Goal: Task Accomplishment & Management: Use online tool/utility

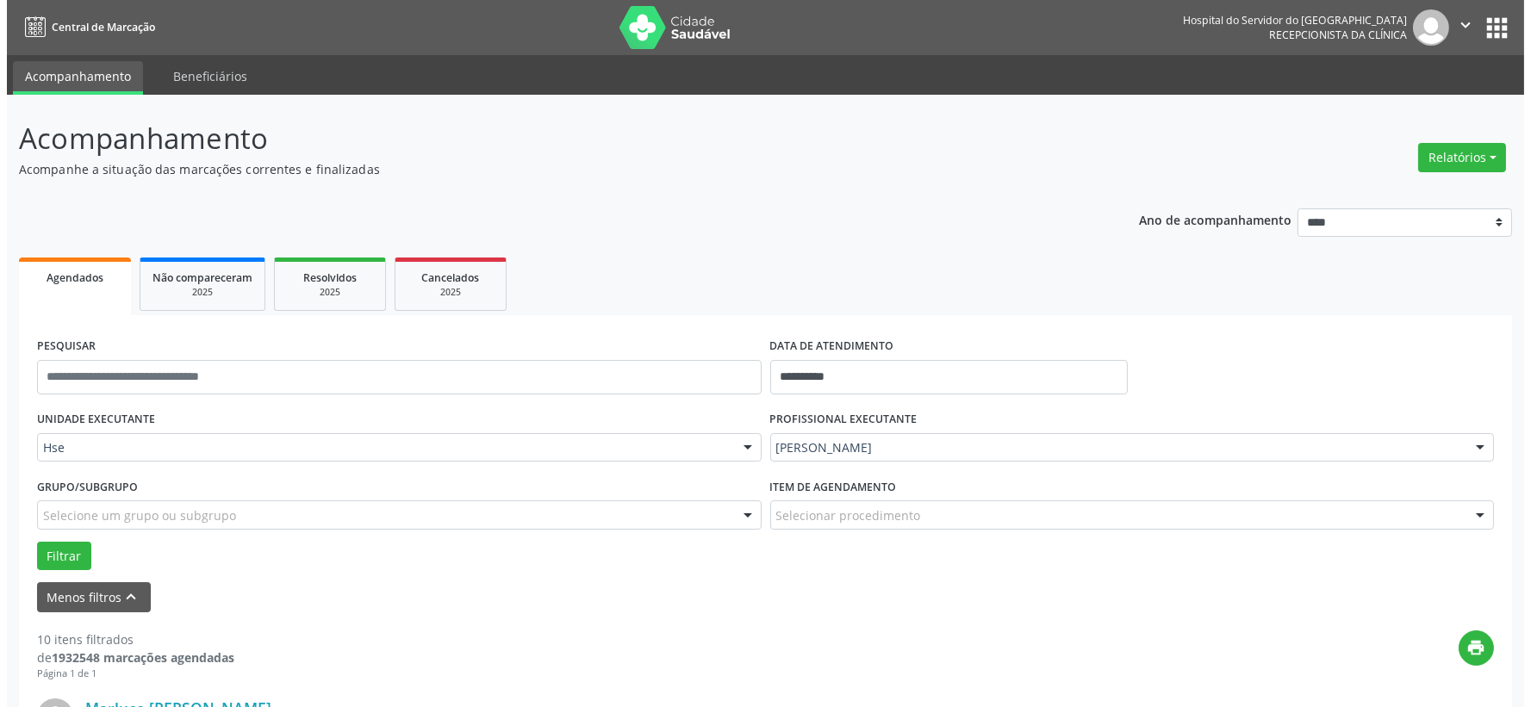
scroll to position [287, 0]
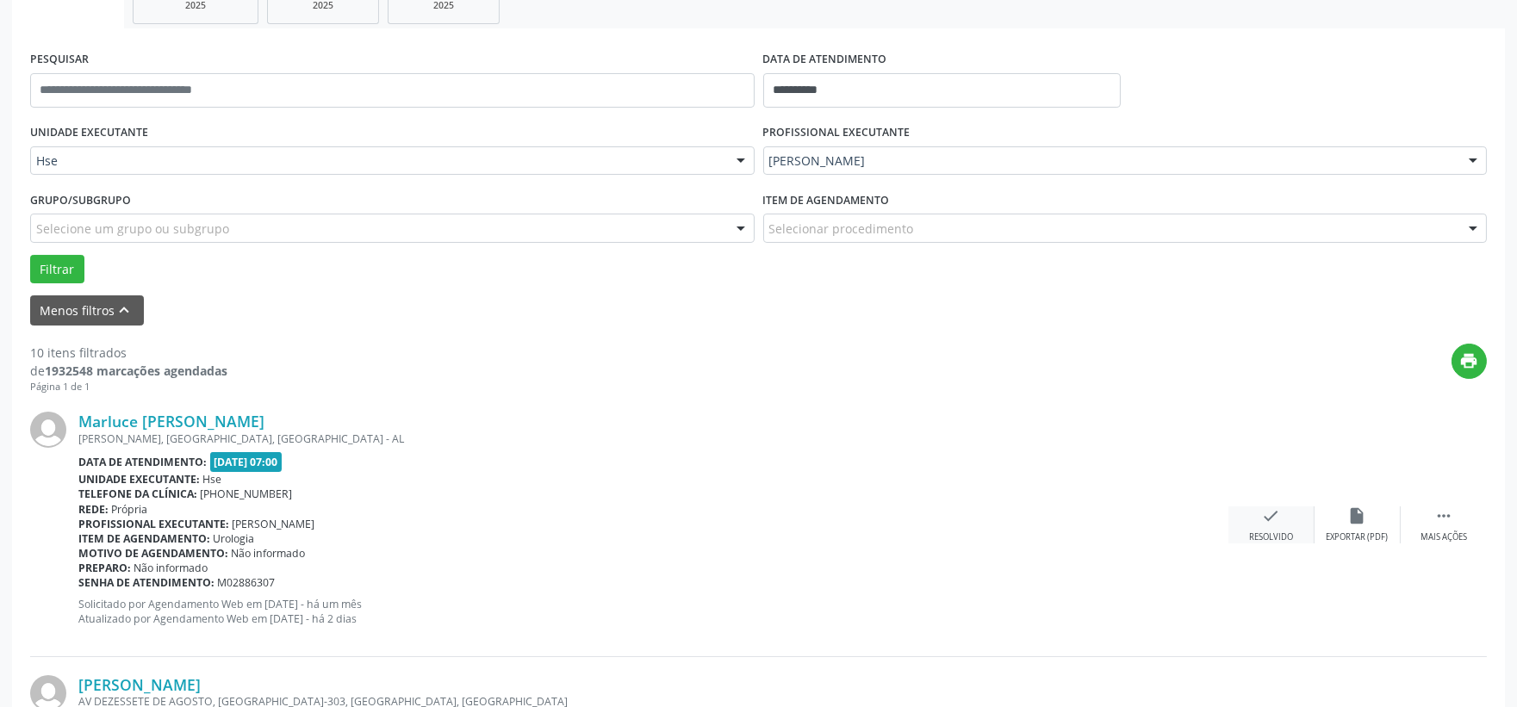
click at [1267, 519] on icon "check" at bounding box center [1271, 516] width 19 height 19
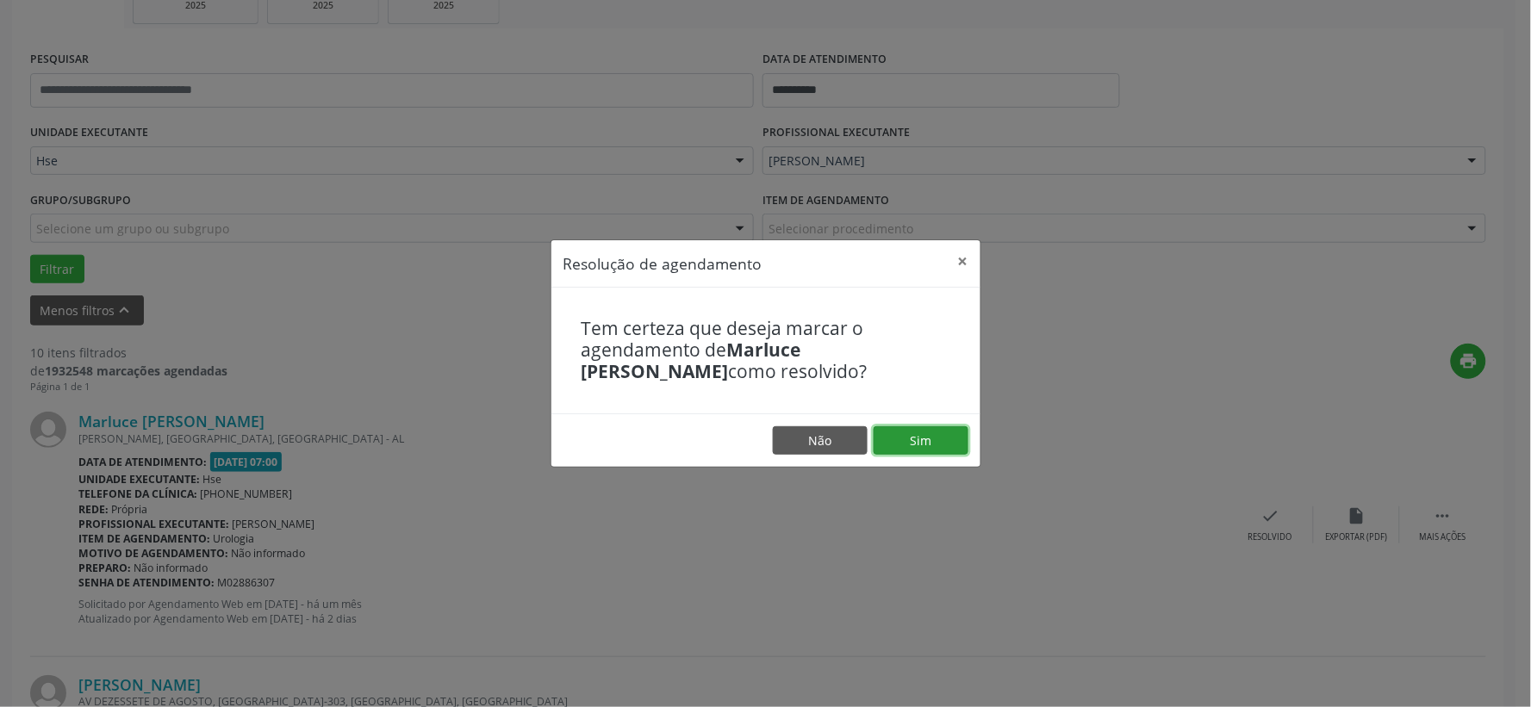
click at [942, 445] on button "Sim" at bounding box center [921, 440] width 95 height 29
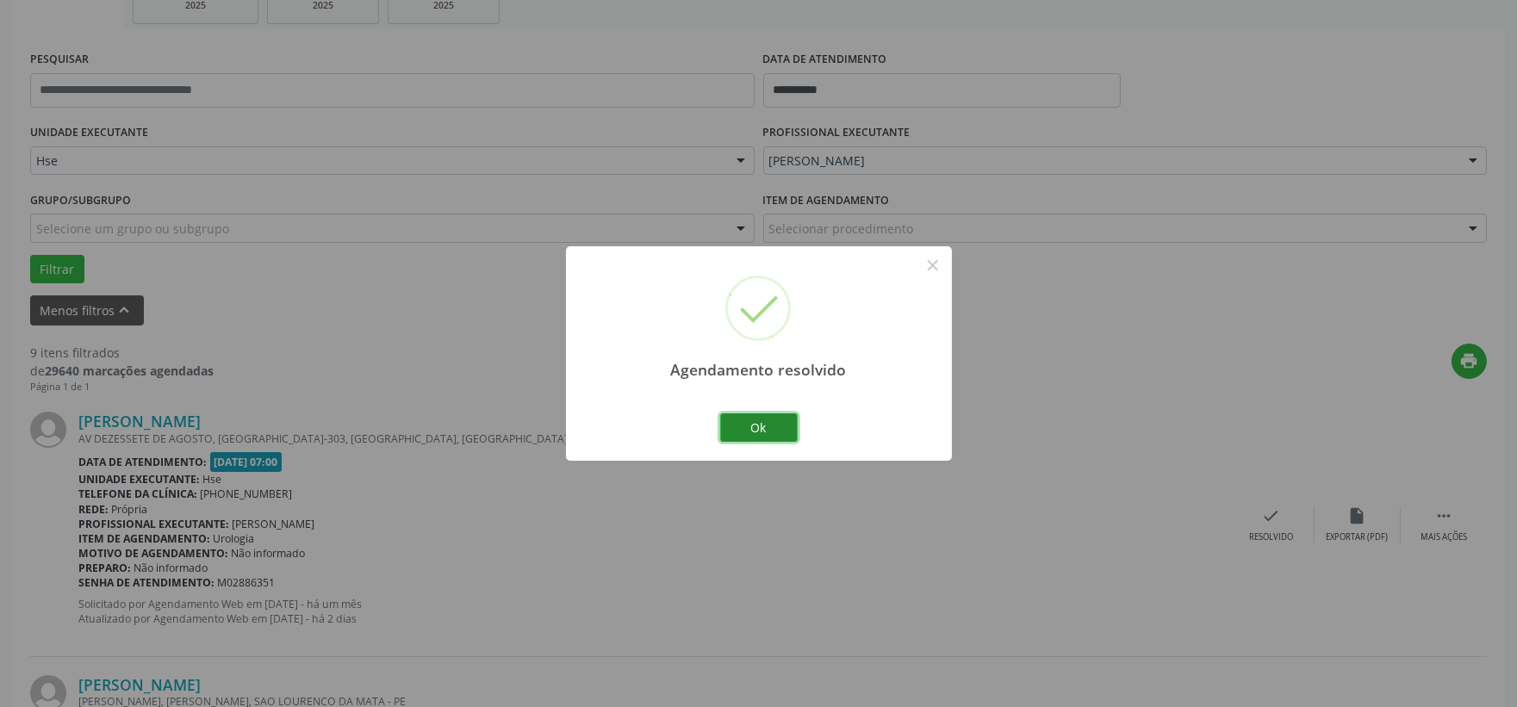
click at [769, 432] on button "Ok" at bounding box center [759, 428] width 78 height 29
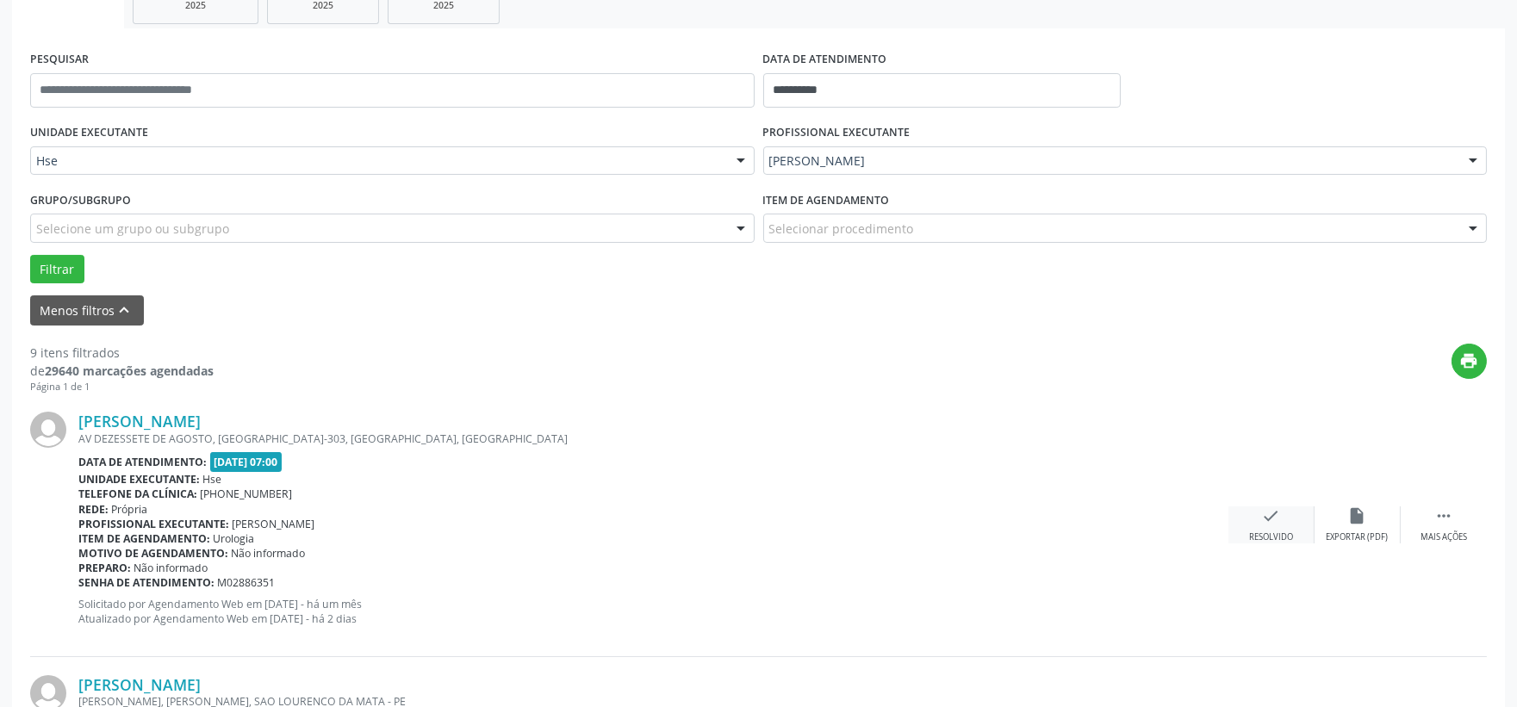
click at [1272, 523] on icon "check" at bounding box center [1271, 516] width 19 height 19
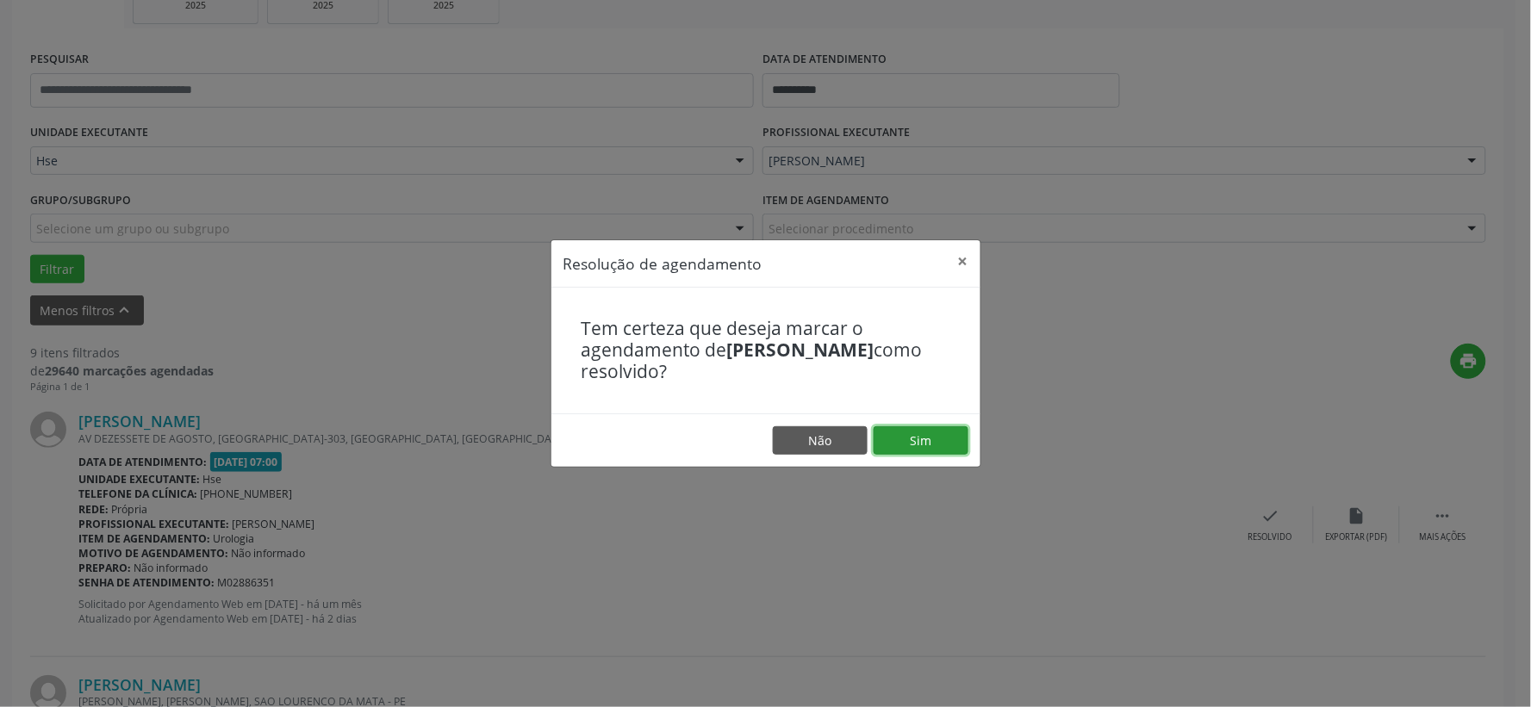
click at [924, 442] on button "Sim" at bounding box center [921, 440] width 95 height 29
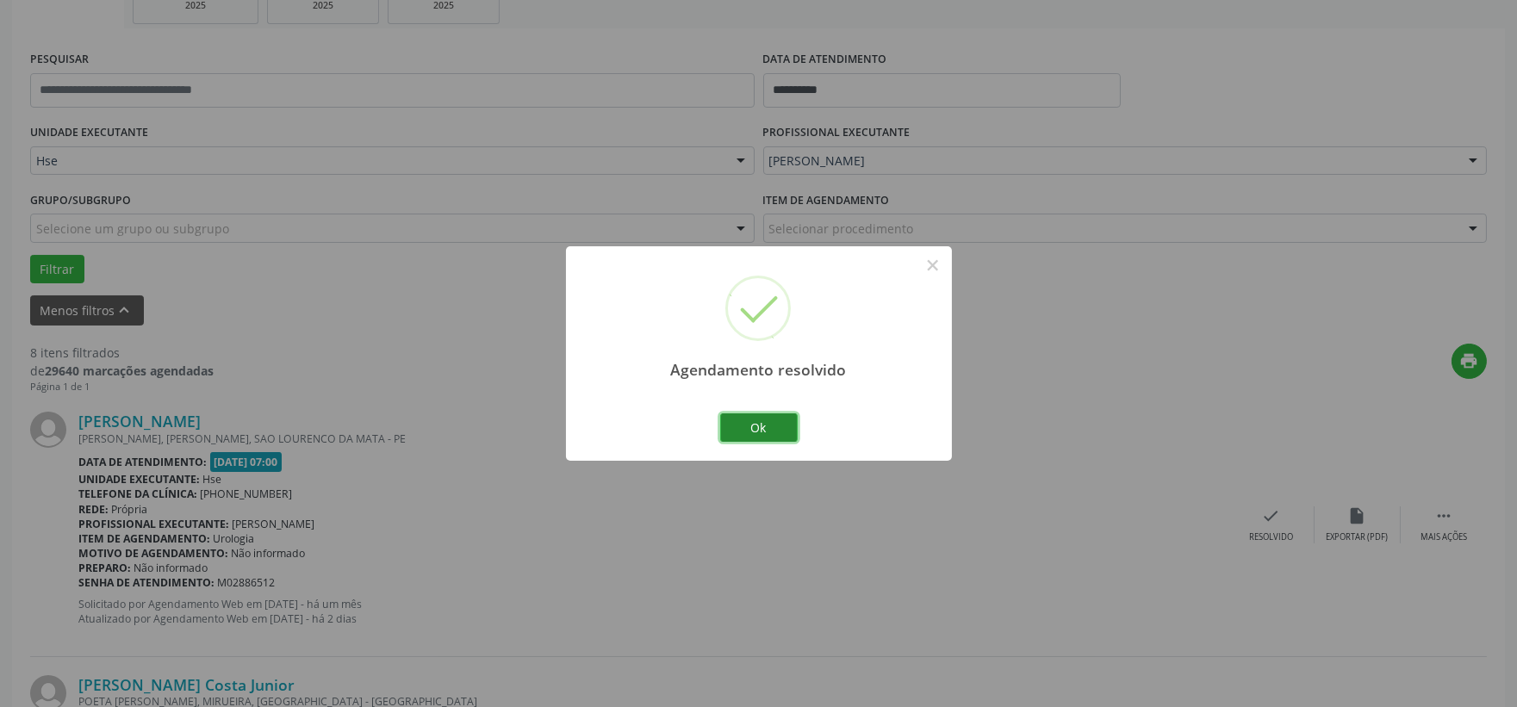
click at [754, 419] on button "Ok" at bounding box center [759, 428] width 78 height 29
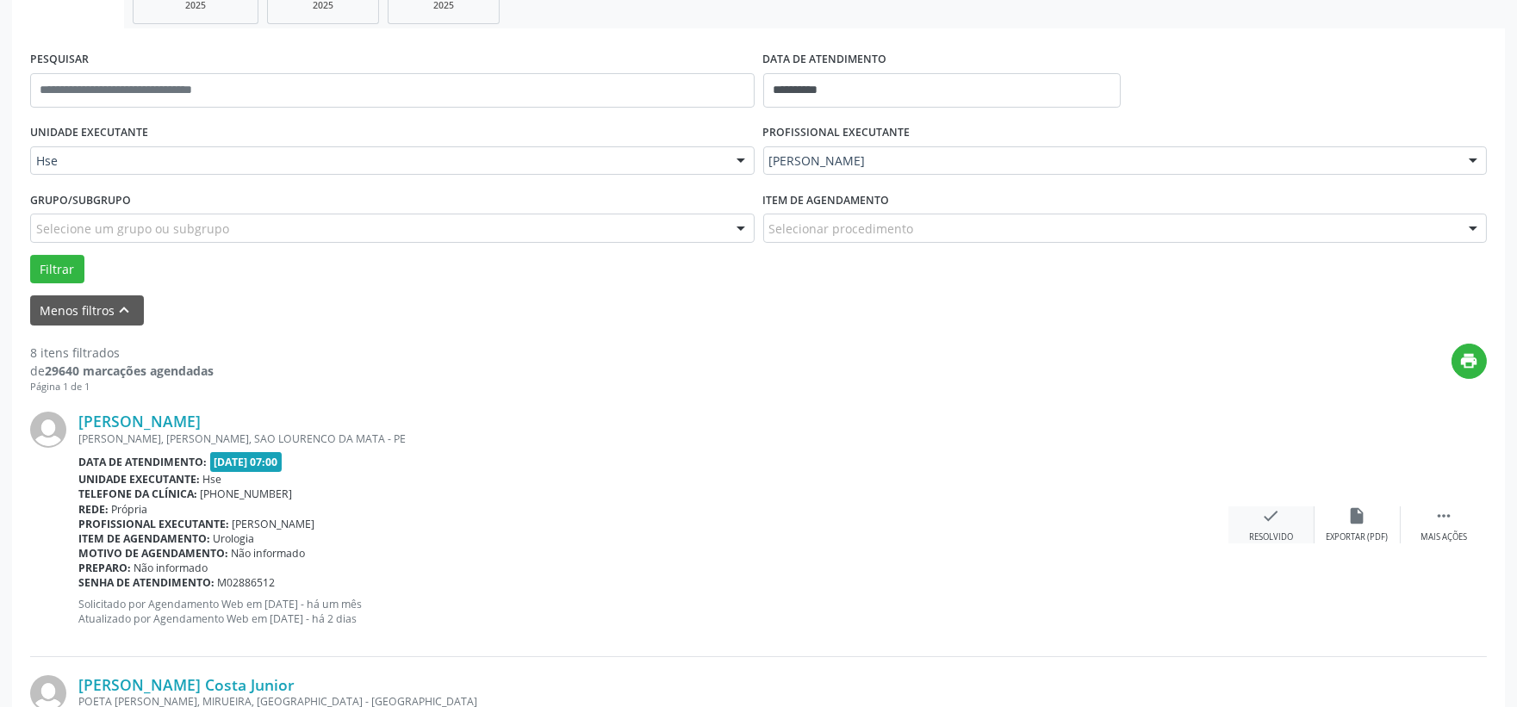
click at [1241, 519] on div "check Resolvido" at bounding box center [1272, 525] width 86 height 37
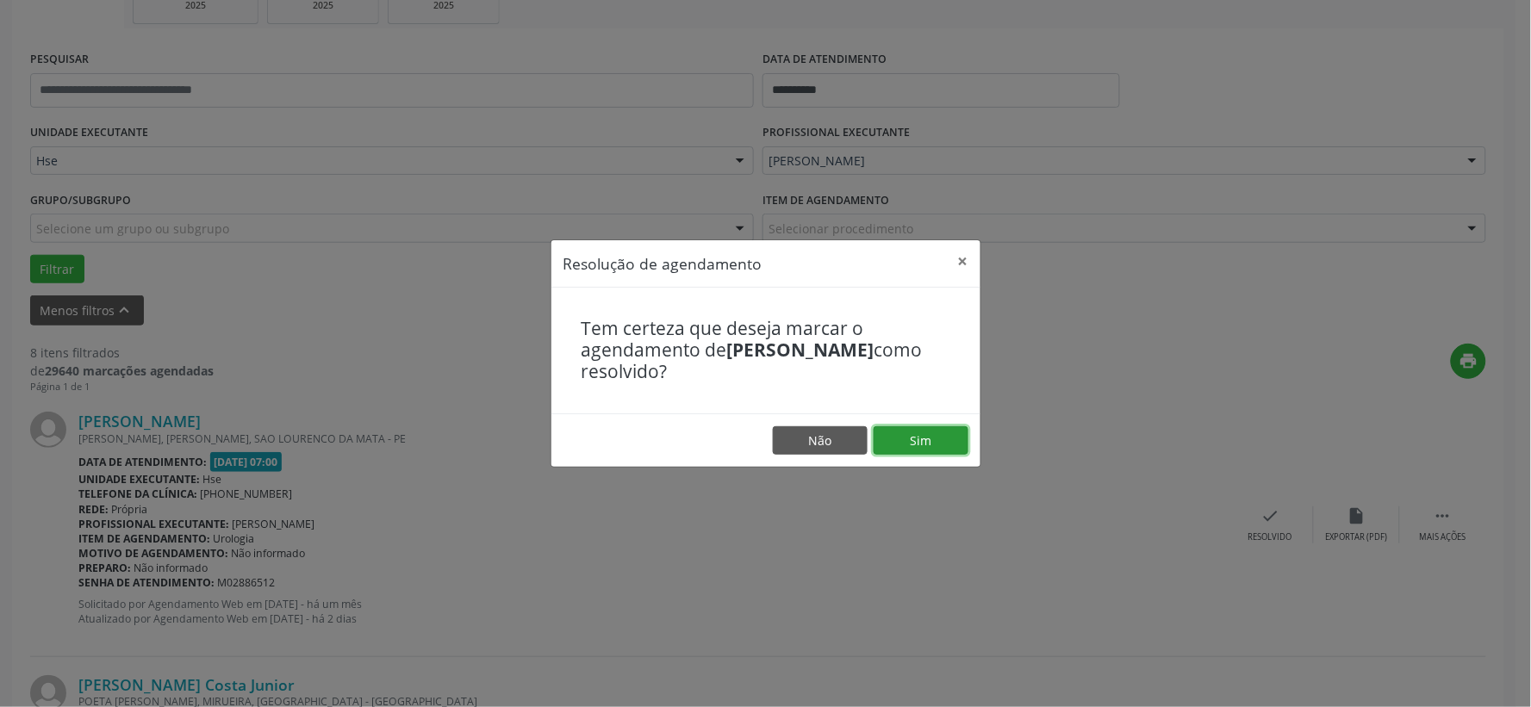
click at [936, 432] on button "Sim" at bounding box center [921, 440] width 95 height 29
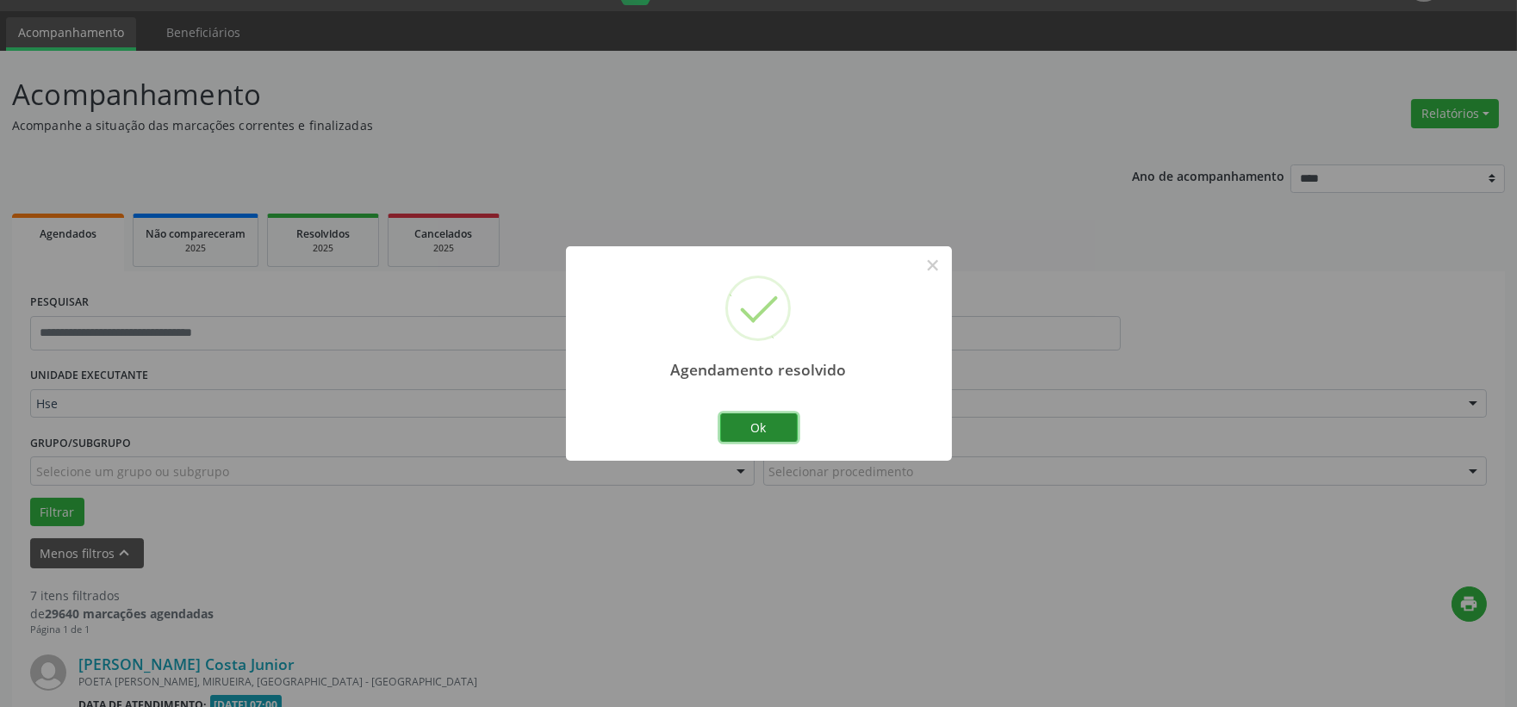
click at [780, 424] on button "Ok" at bounding box center [759, 428] width 78 height 29
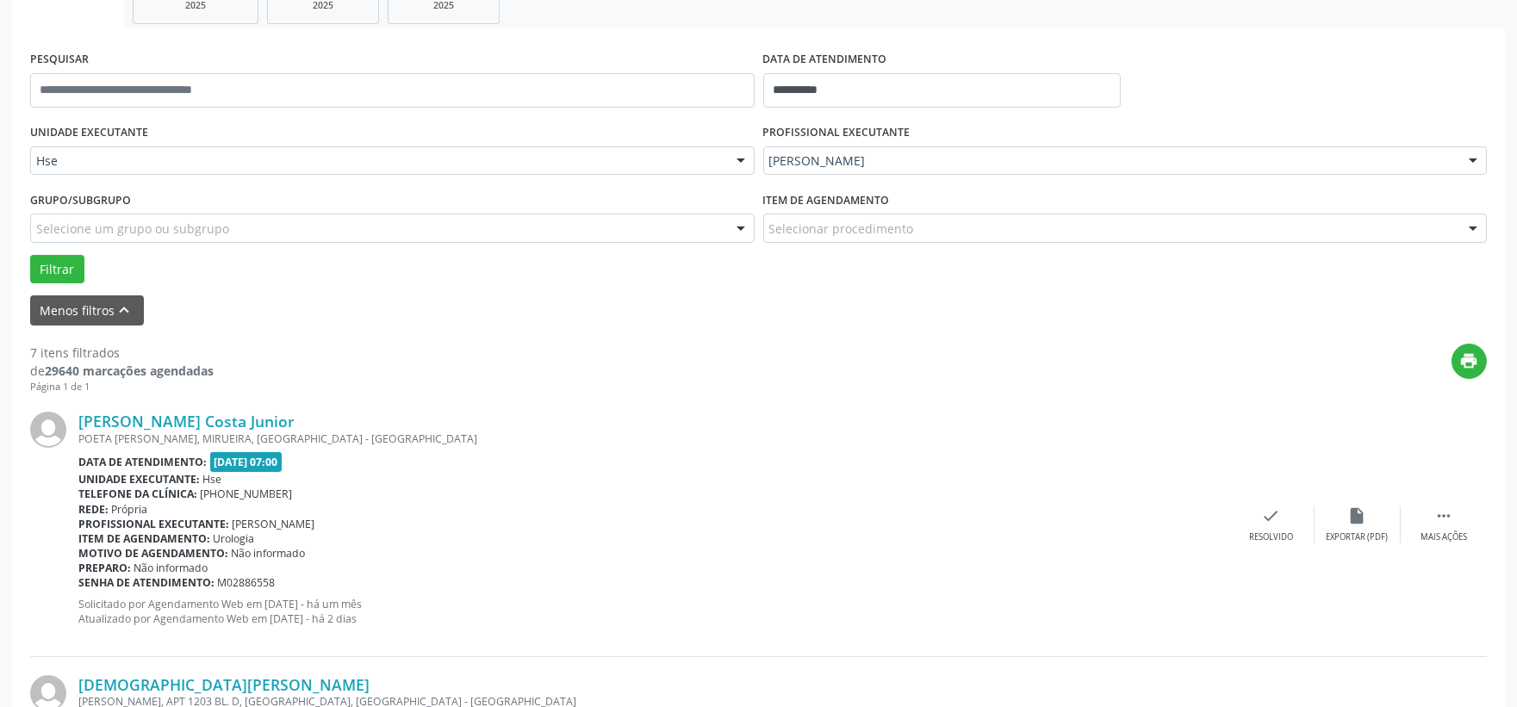
drag, startPoint x: 774, startPoint y: 496, endPoint x: 782, endPoint y: 526, distance: 30.5
drag, startPoint x: 782, startPoint y: 526, endPoint x: 734, endPoint y: 541, distance: 50.7
click at [734, 541] on div "Item de agendamento: Urologia" at bounding box center [653, 539] width 1150 height 15
click at [1446, 535] on div "Mais ações" at bounding box center [1444, 538] width 47 height 12
click at [1371, 526] on div "alarm_off Não compareceu" at bounding box center [1358, 525] width 86 height 37
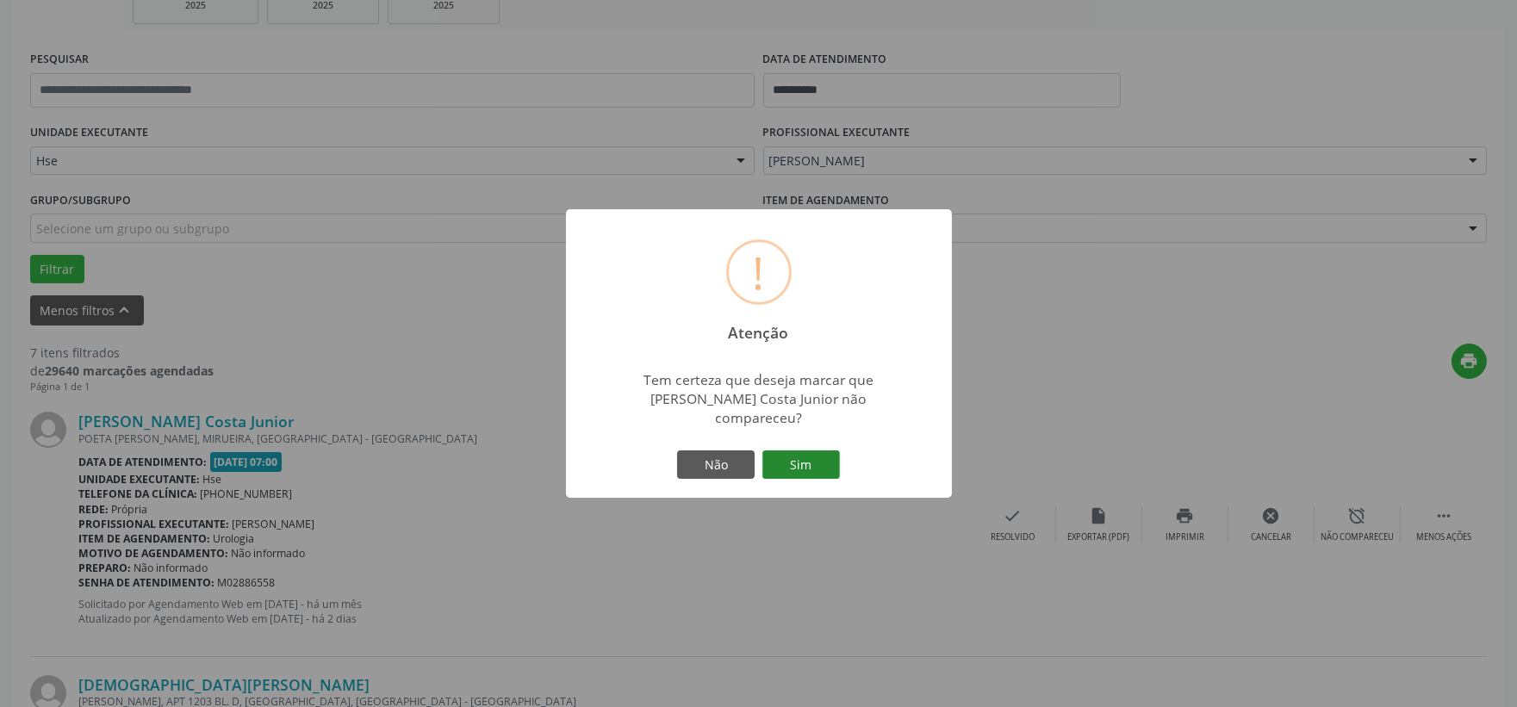
click at [802, 454] on button "Sim" at bounding box center [801, 465] width 78 height 29
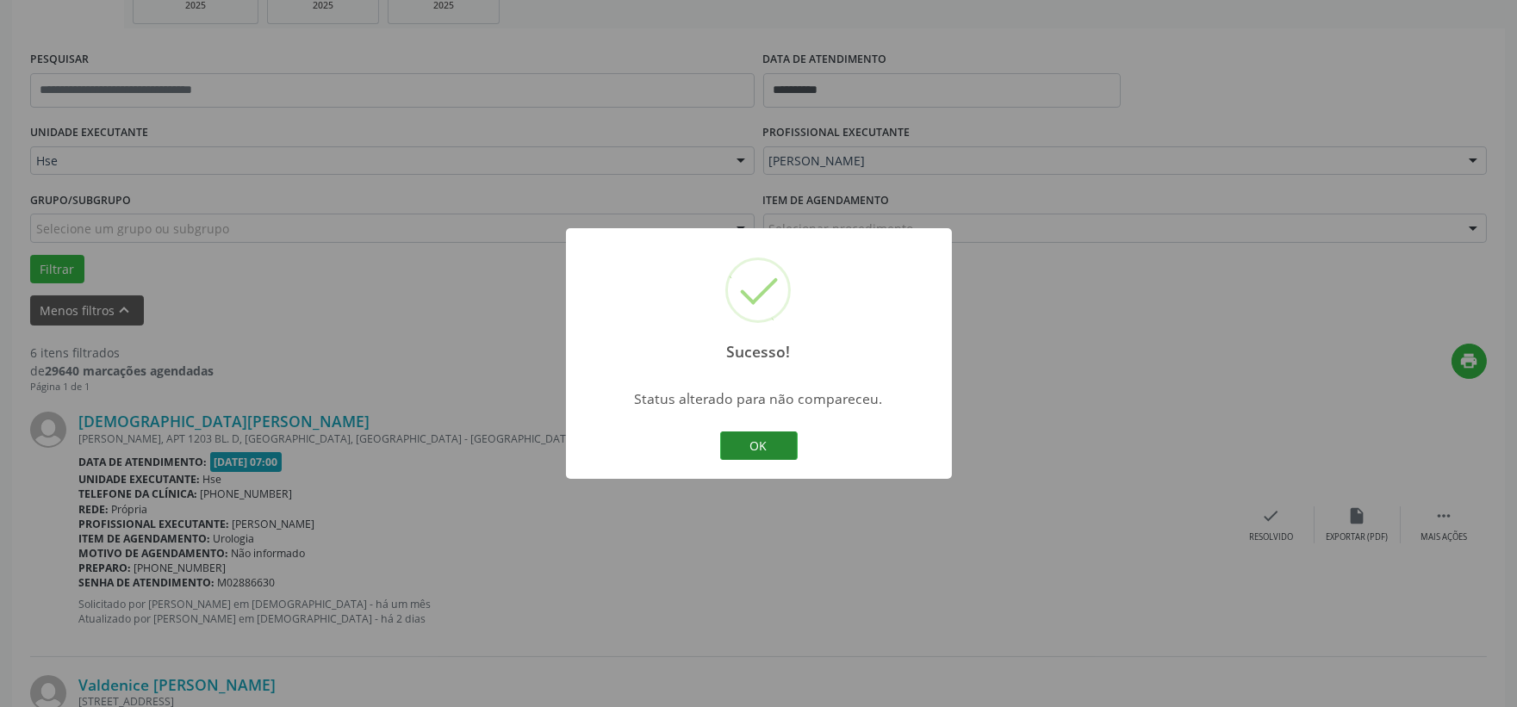
click at [748, 444] on button "OK" at bounding box center [759, 446] width 78 height 29
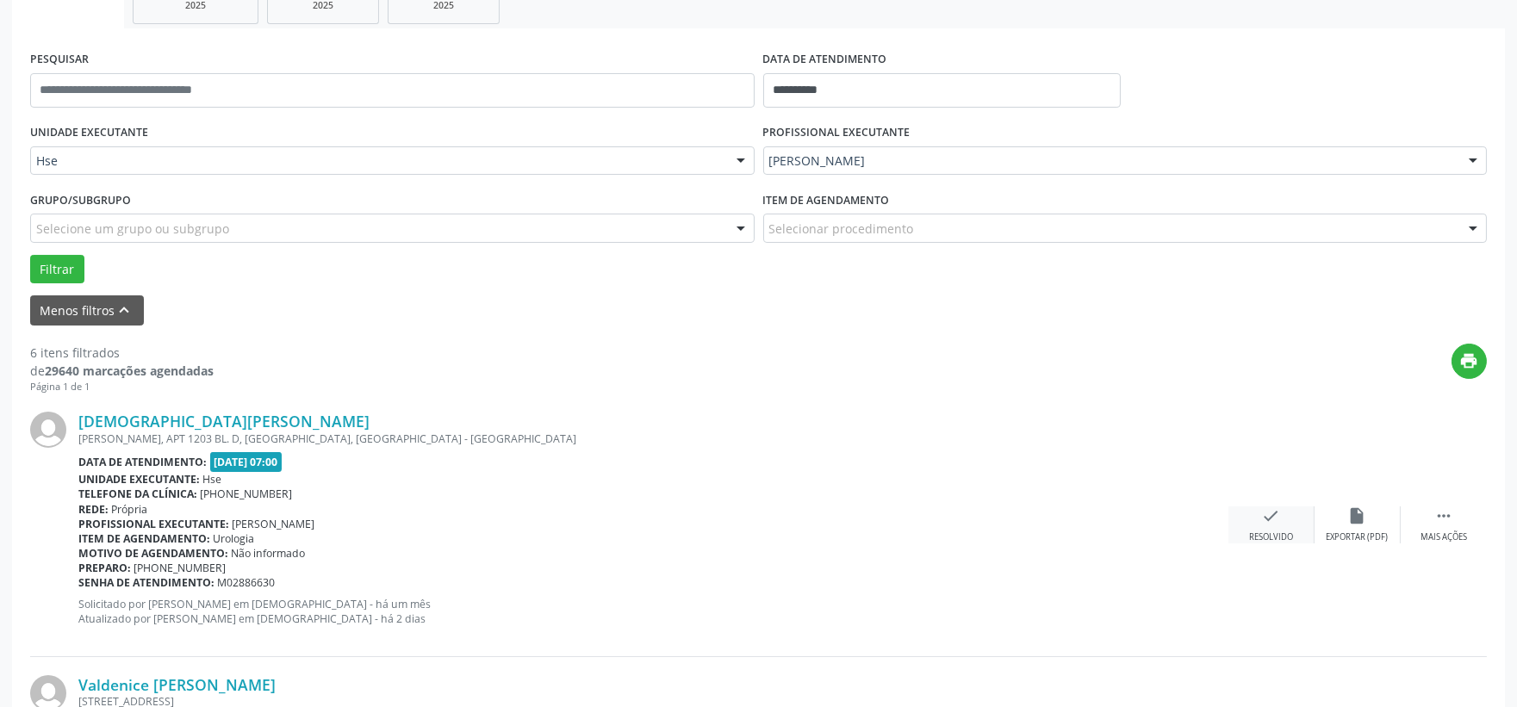
click at [1267, 513] on icon "check" at bounding box center [1271, 516] width 19 height 19
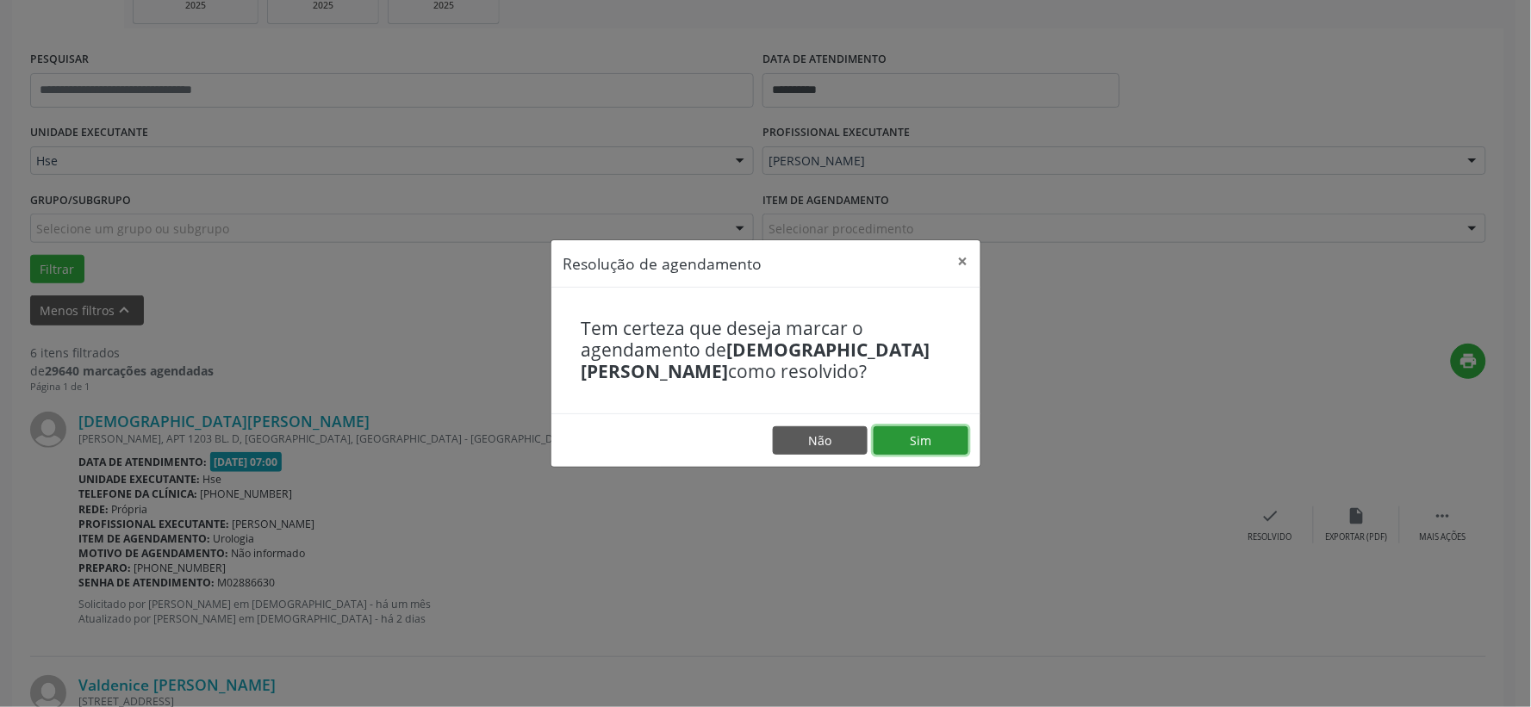
click at [958, 442] on button "Sim" at bounding box center [921, 440] width 95 height 29
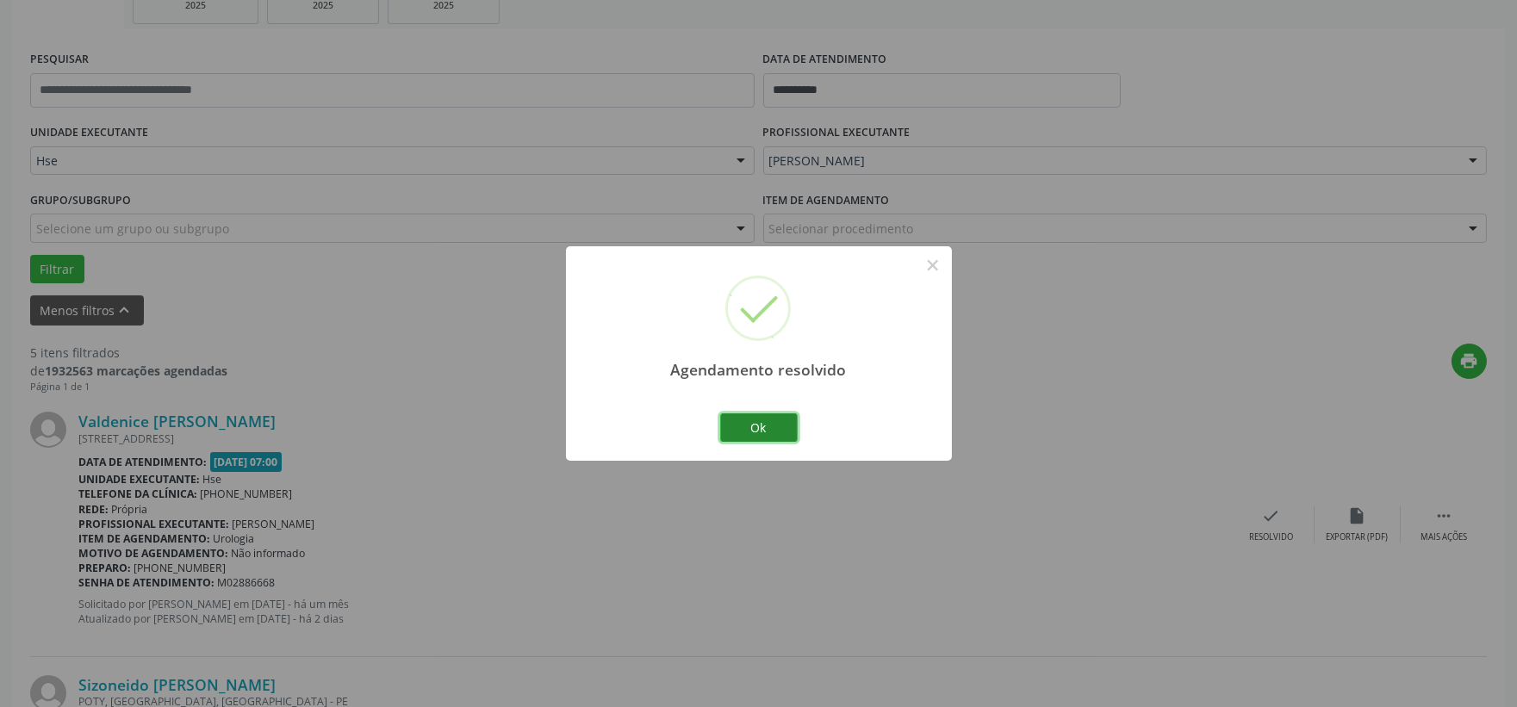
click at [777, 423] on button "Ok" at bounding box center [759, 428] width 78 height 29
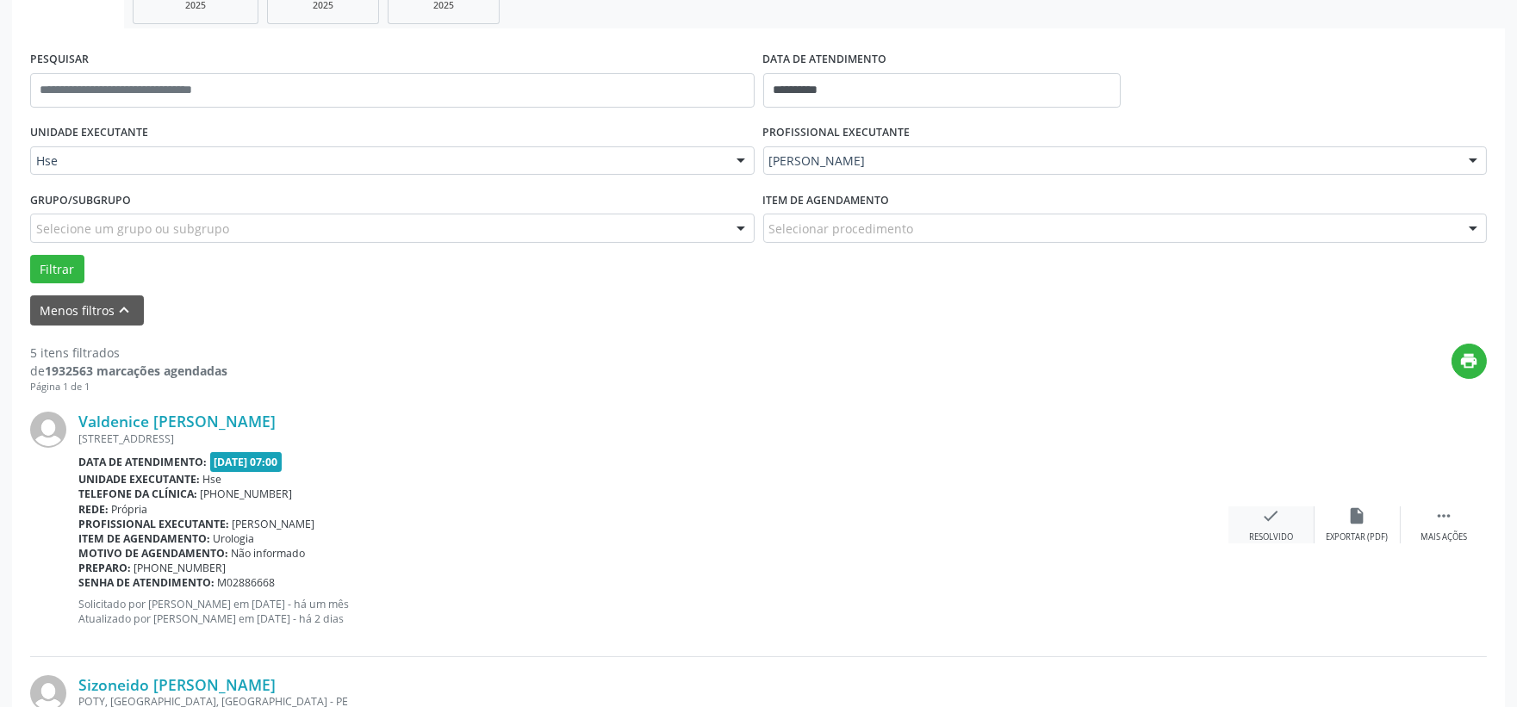
click at [1249, 513] on div "check Resolvido" at bounding box center [1272, 525] width 86 height 37
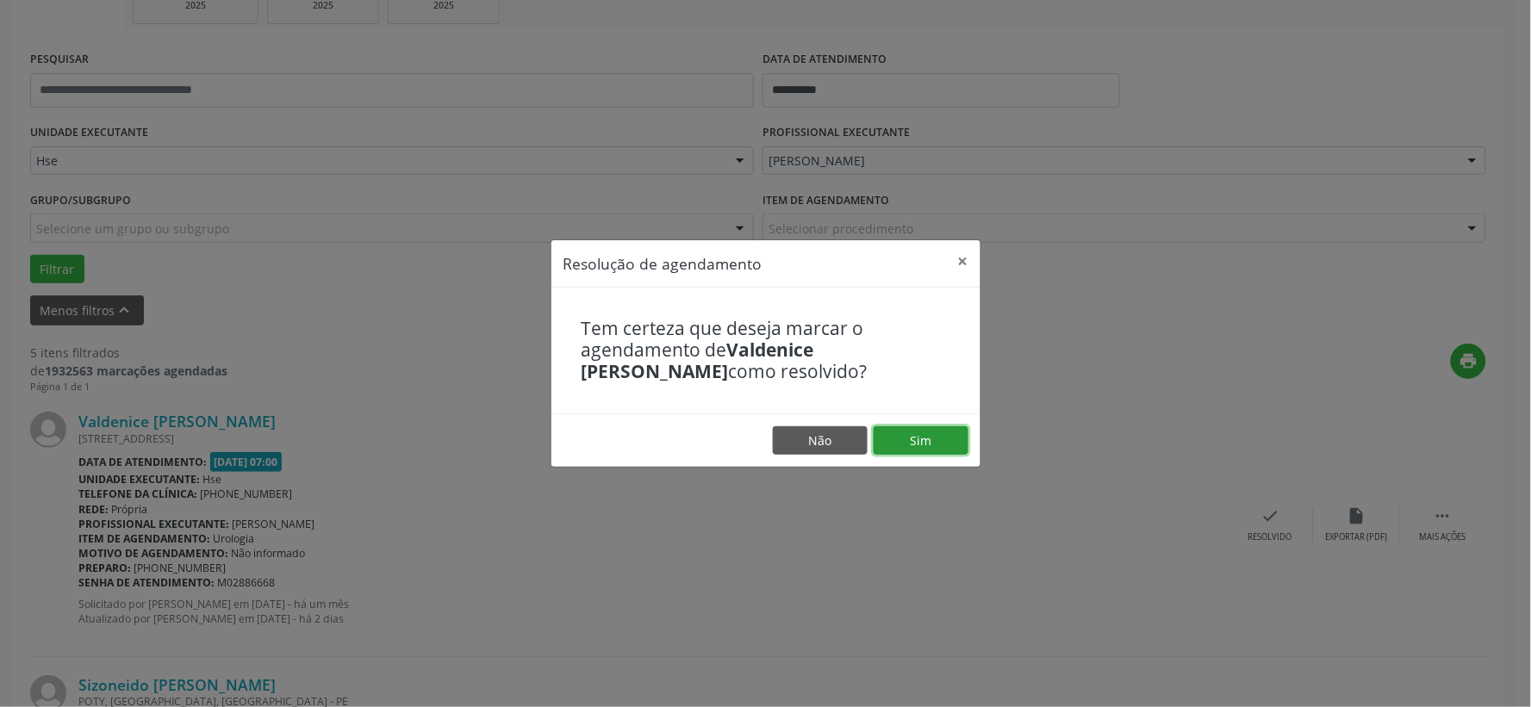
click at [954, 434] on button "Sim" at bounding box center [921, 440] width 95 height 29
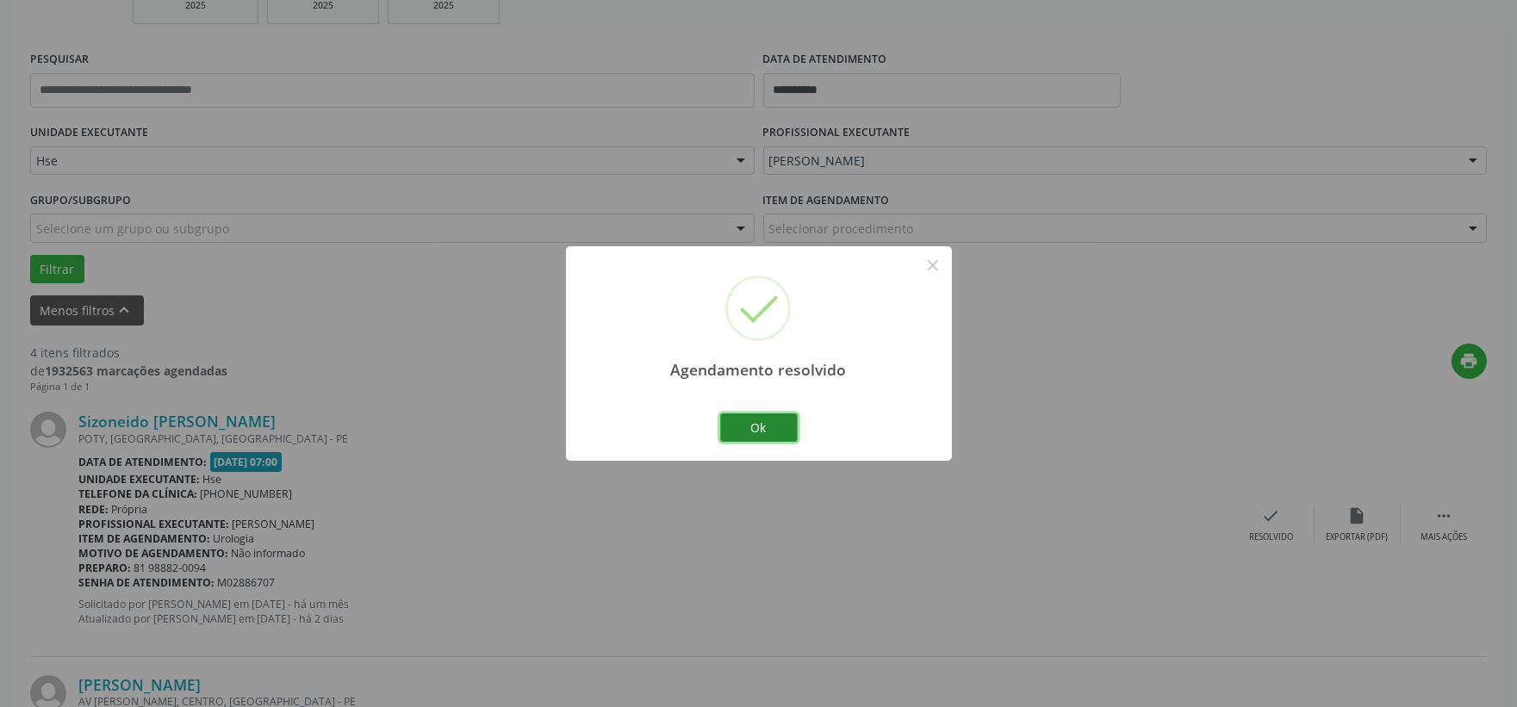
click at [771, 420] on button "Ok" at bounding box center [759, 428] width 78 height 29
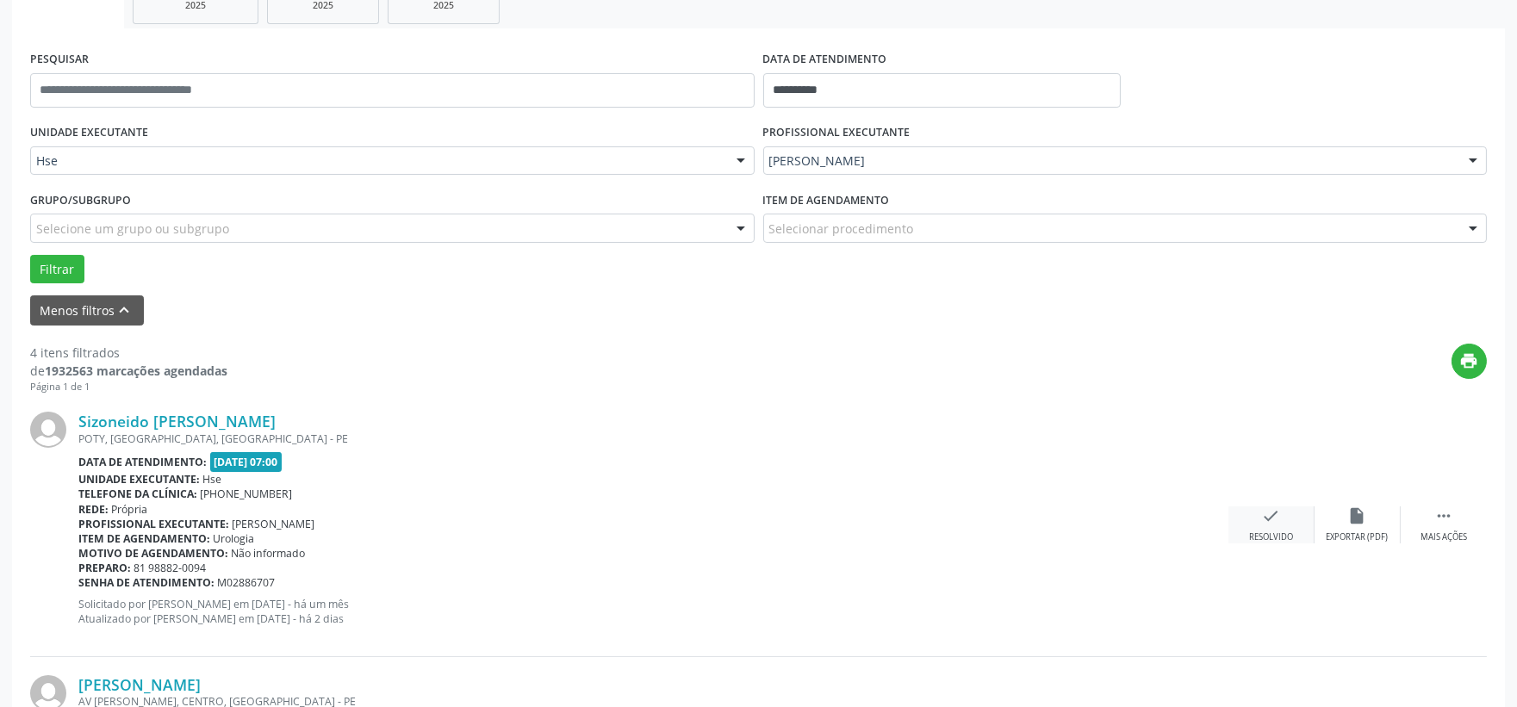
click at [1249, 527] on div "check Resolvido" at bounding box center [1272, 525] width 86 height 37
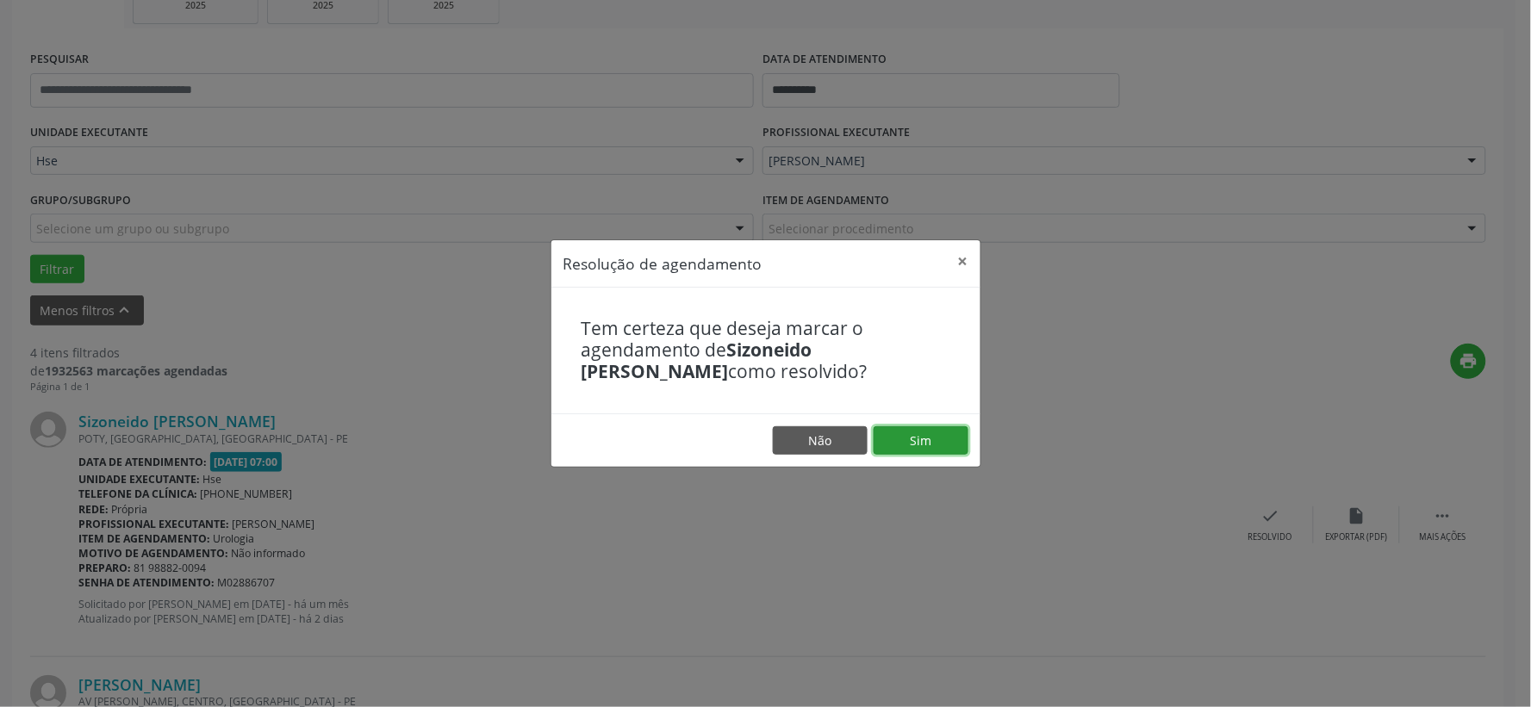
click at [956, 445] on button "Sim" at bounding box center [921, 440] width 95 height 29
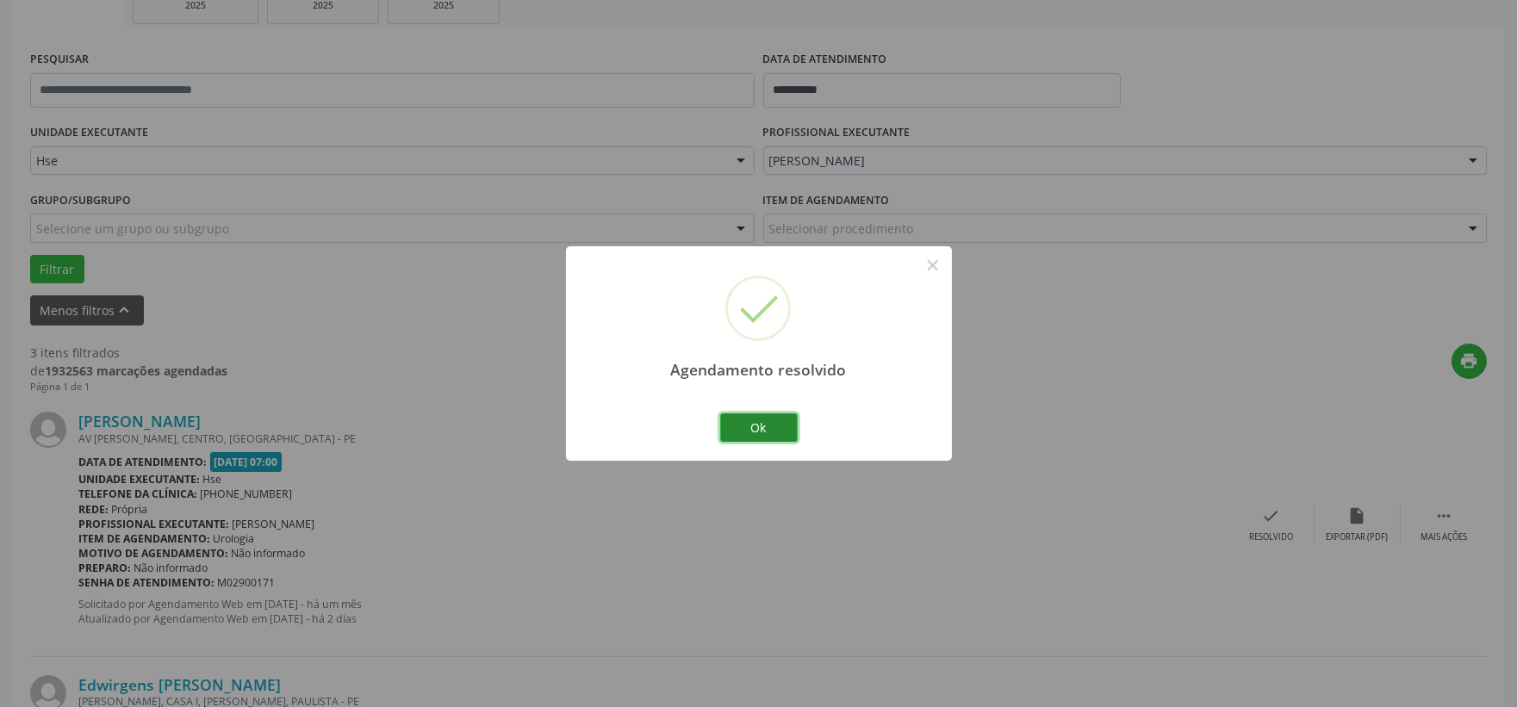
click at [781, 428] on button "Ok" at bounding box center [759, 428] width 78 height 29
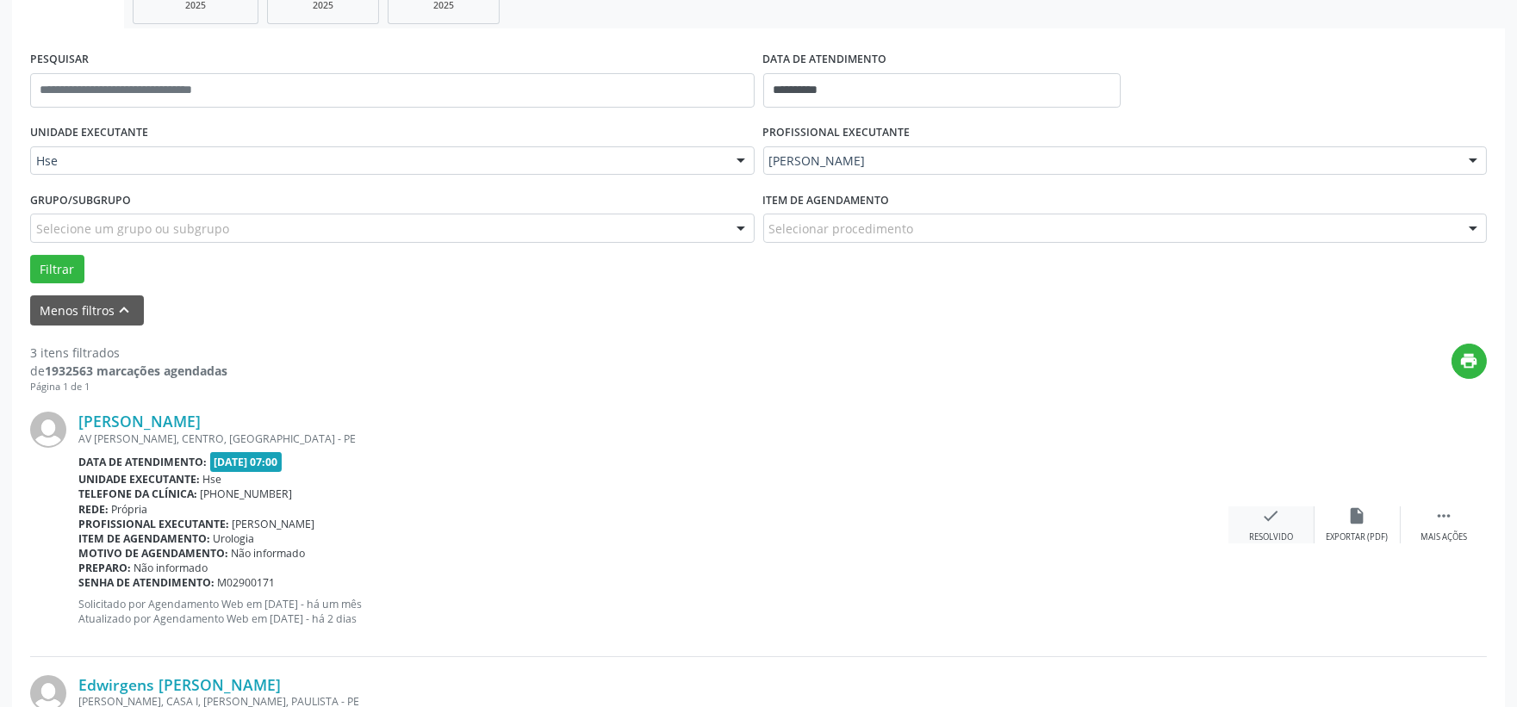
click at [1262, 515] on icon "check" at bounding box center [1271, 516] width 19 height 19
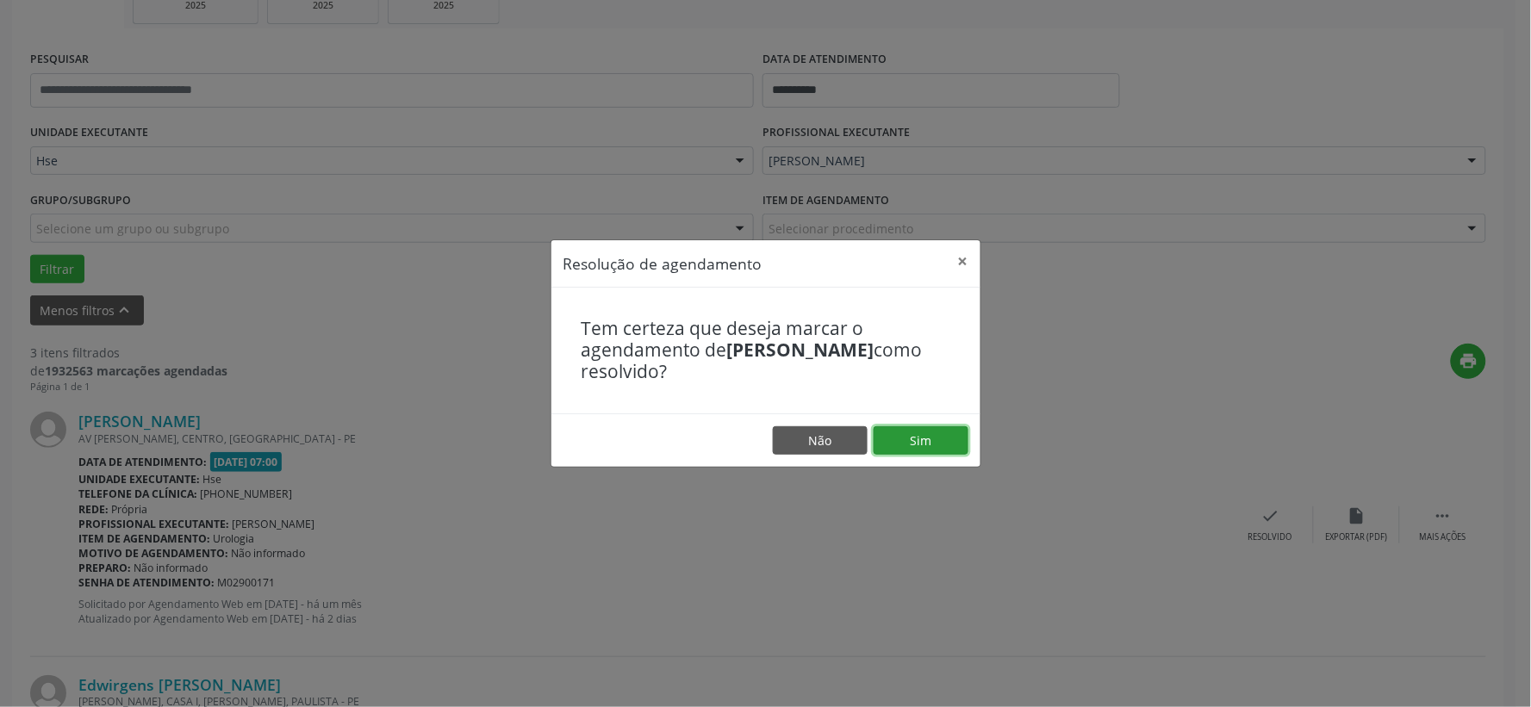
click at [961, 439] on button "Sim" at bounding box center [921, 440] width 95 height 29
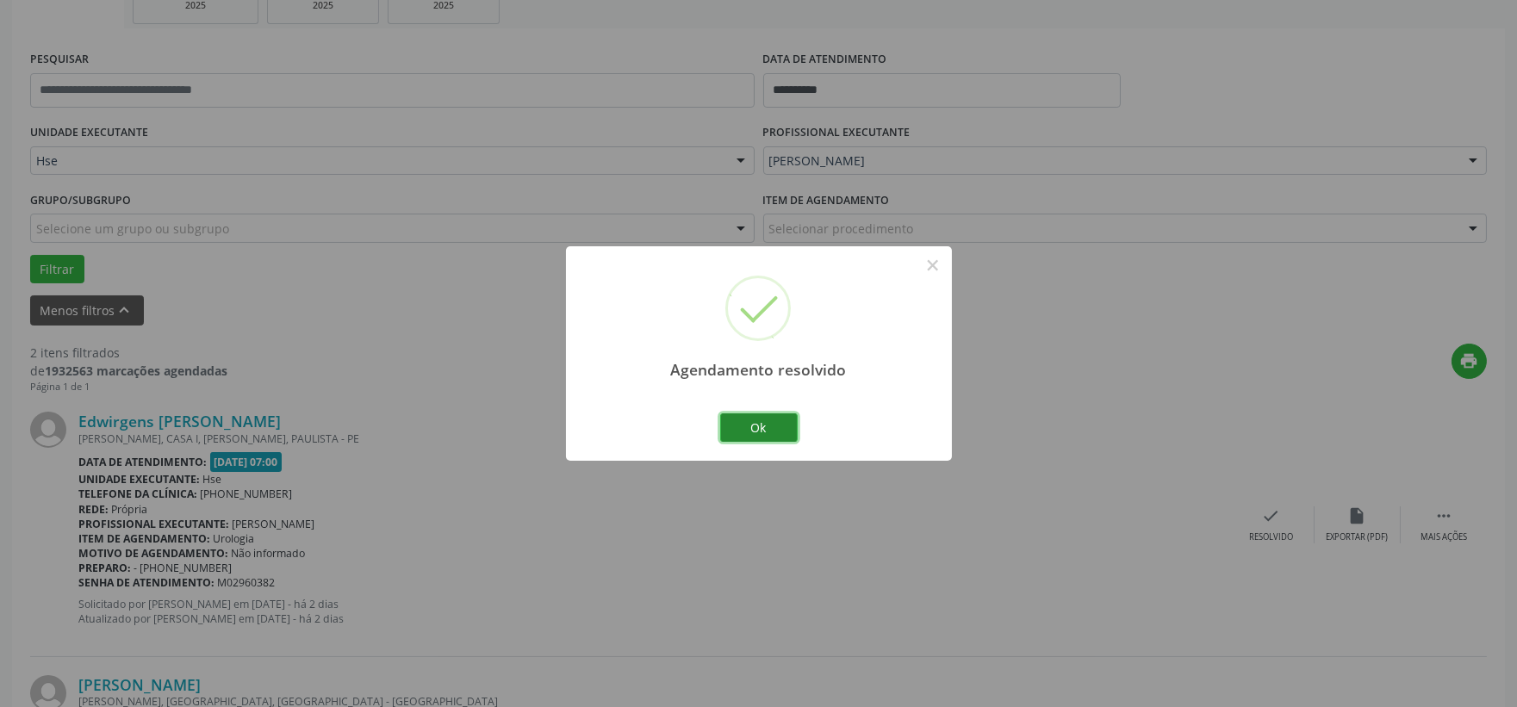
click at [759, 426] on button "Ok" at bounding box center [759, 428] width 78 height 29
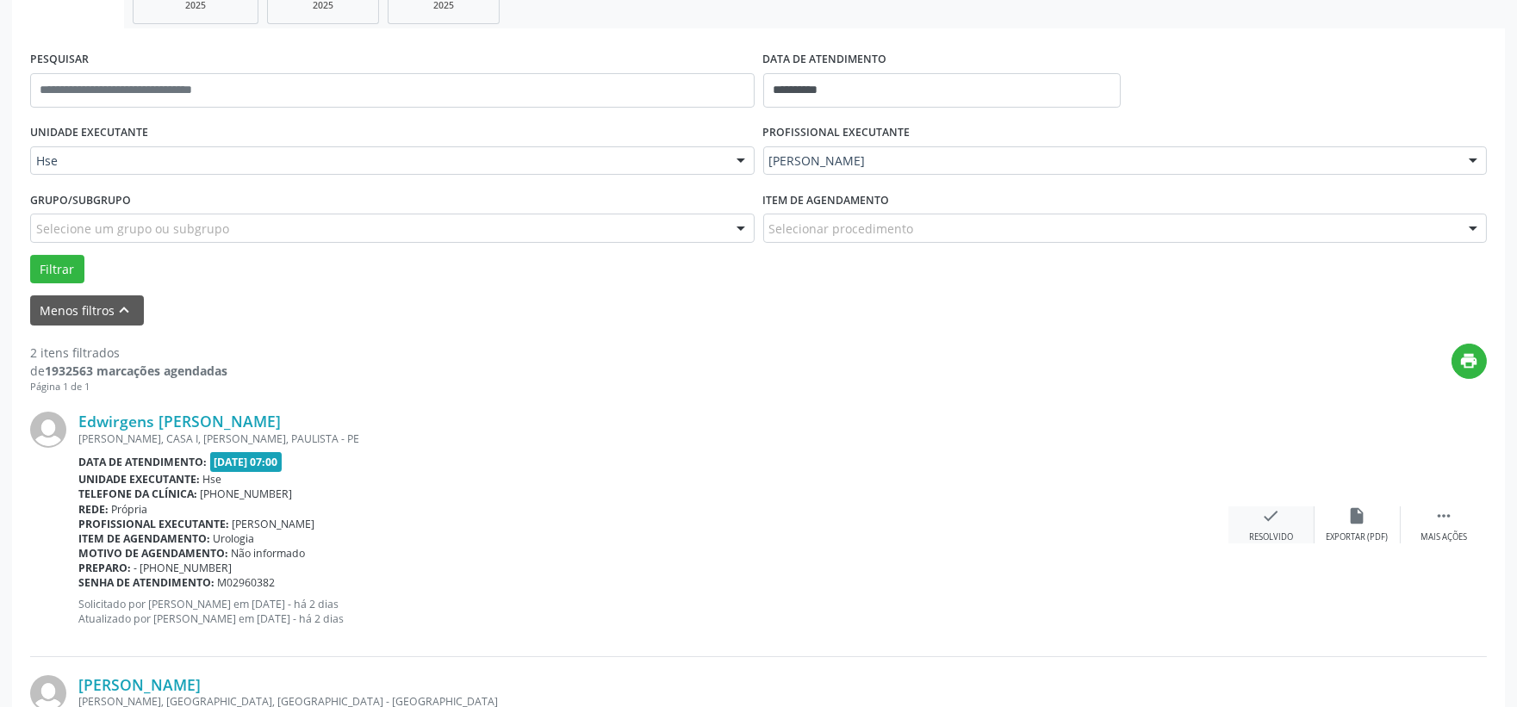
click at [1280, 522] on icon "check" at bounding box center [1271, 516] width 19 height 19
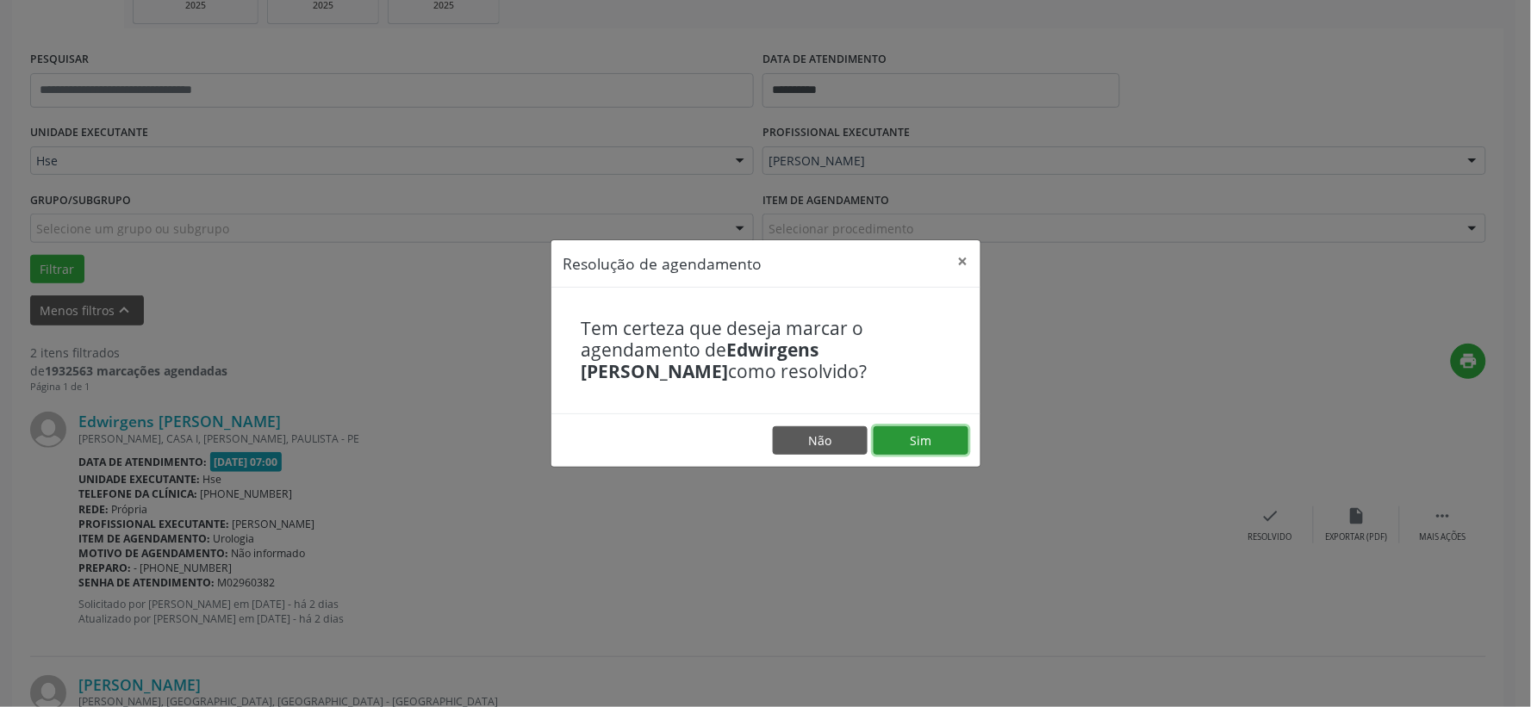
click at [948, 445] on button "Sim" at bounding box center [921, 440] width 95 height 29
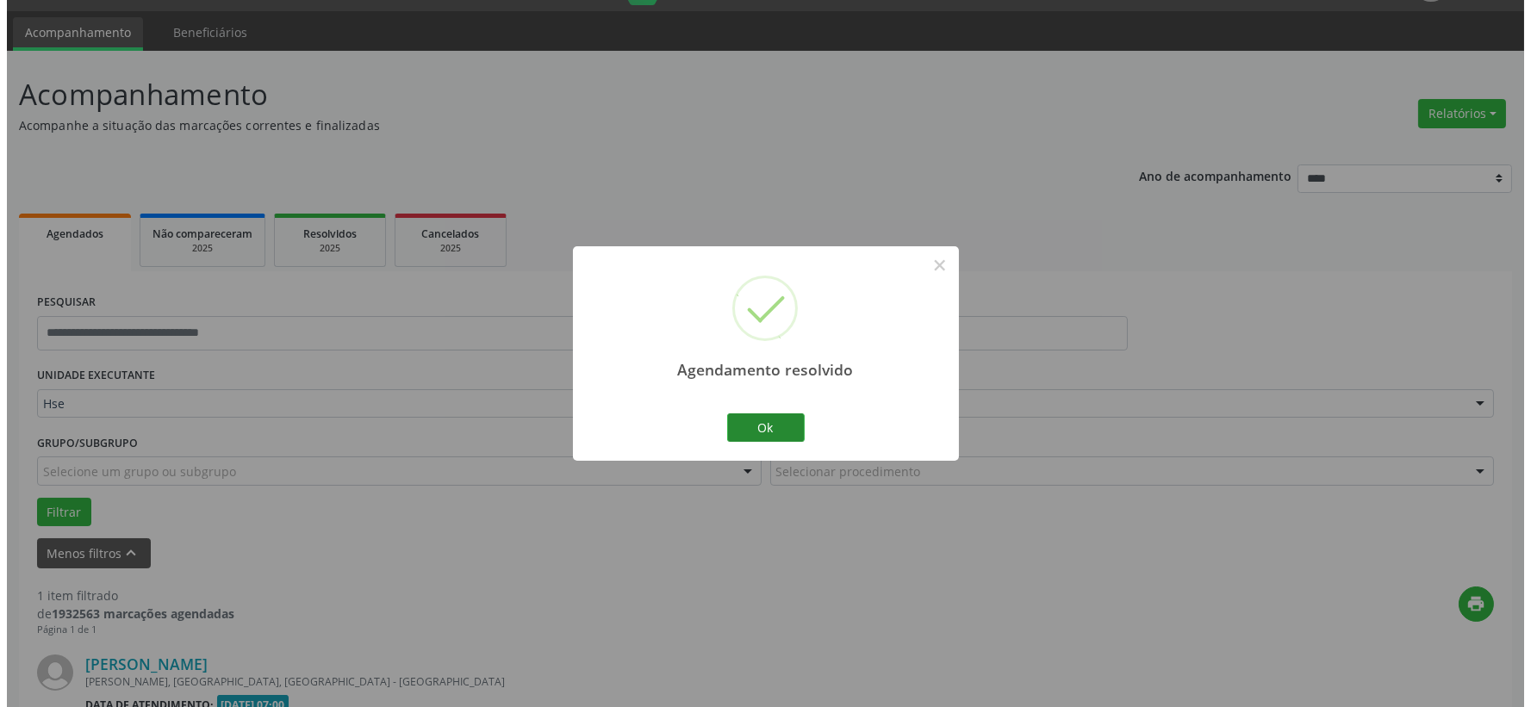
scroll to position [264, 0]
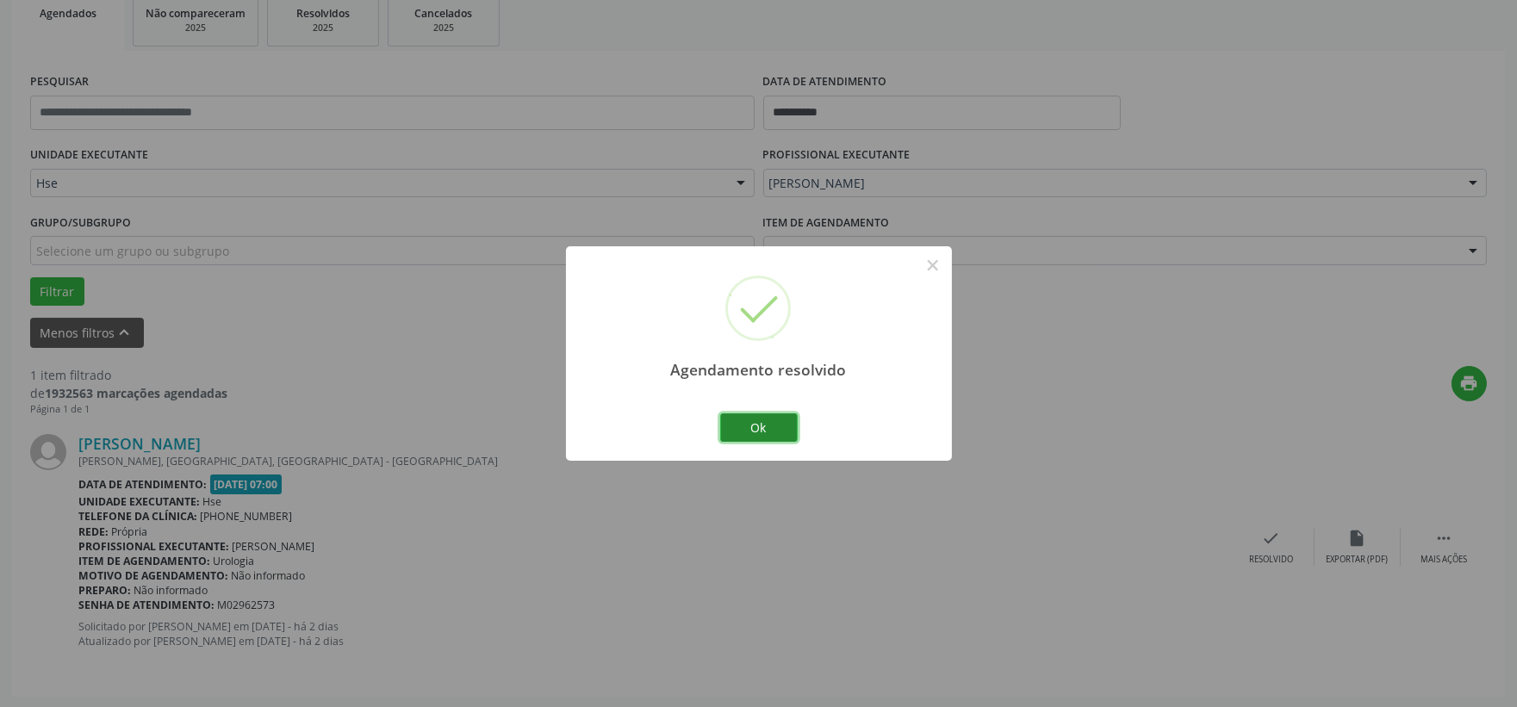
click at [774, 434] on button "Ok" at bounding box center [759, 428] width 78 height 29
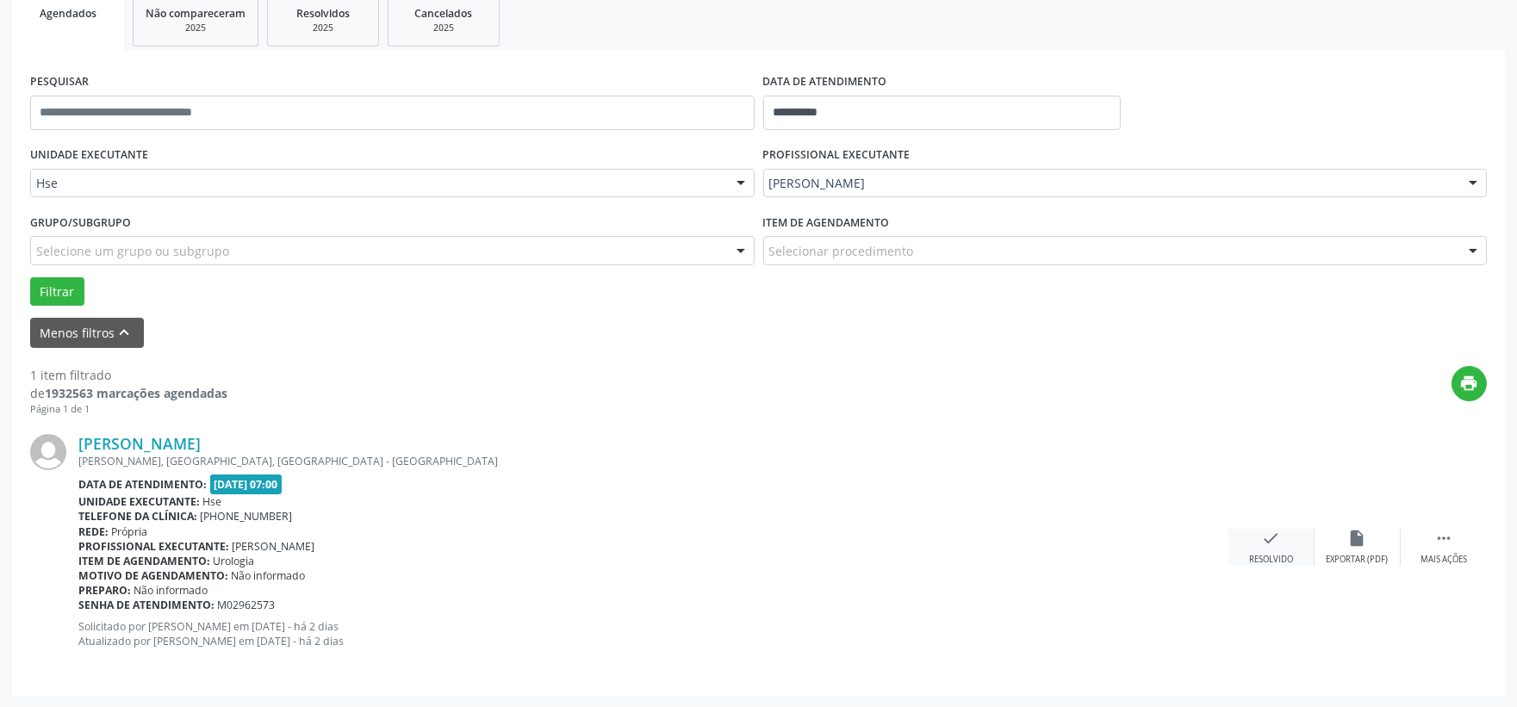
click at [1258, 547] on div "check Resolvido" at bounding box center [1272, 547] width 86 height 37
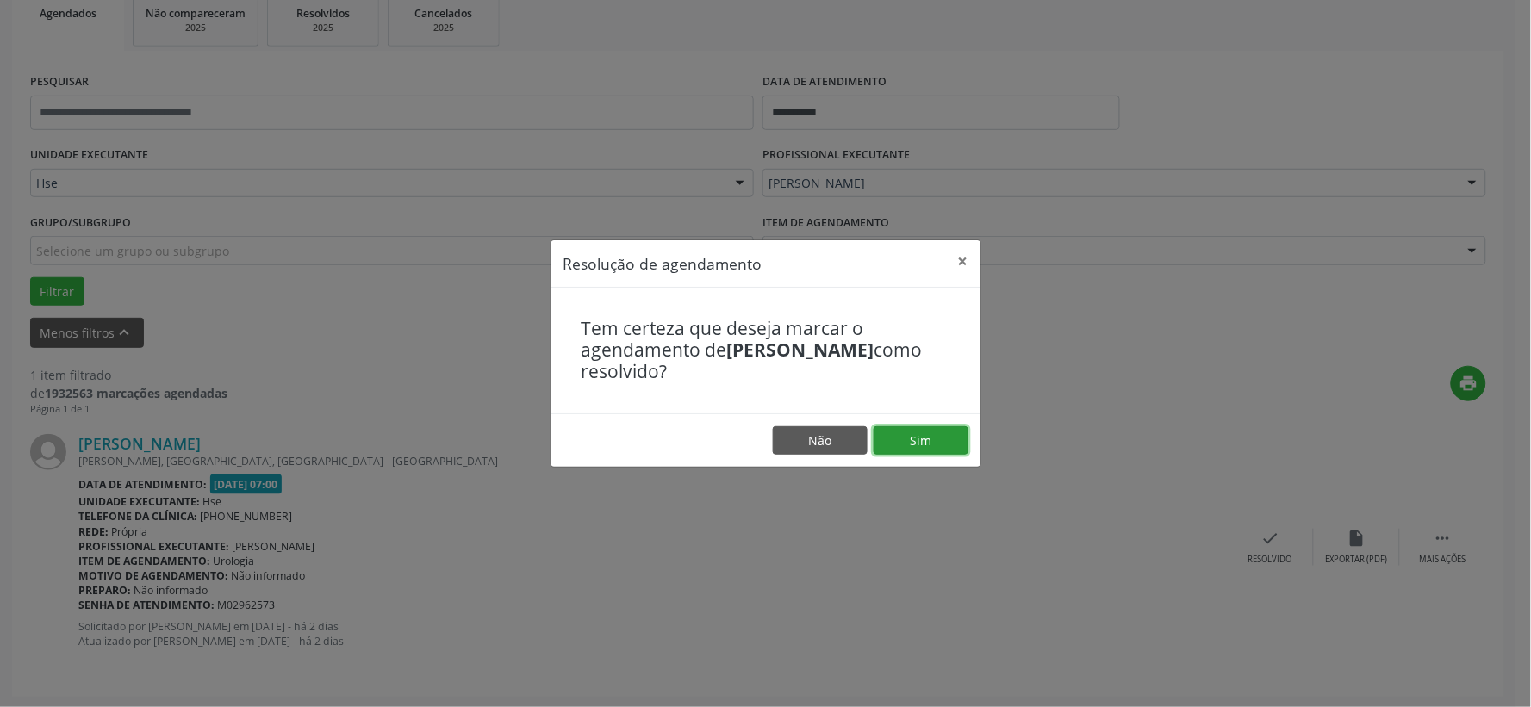
click at [929, 443] on button "Sim" at bounding box center [921, 440] width 95 height 29
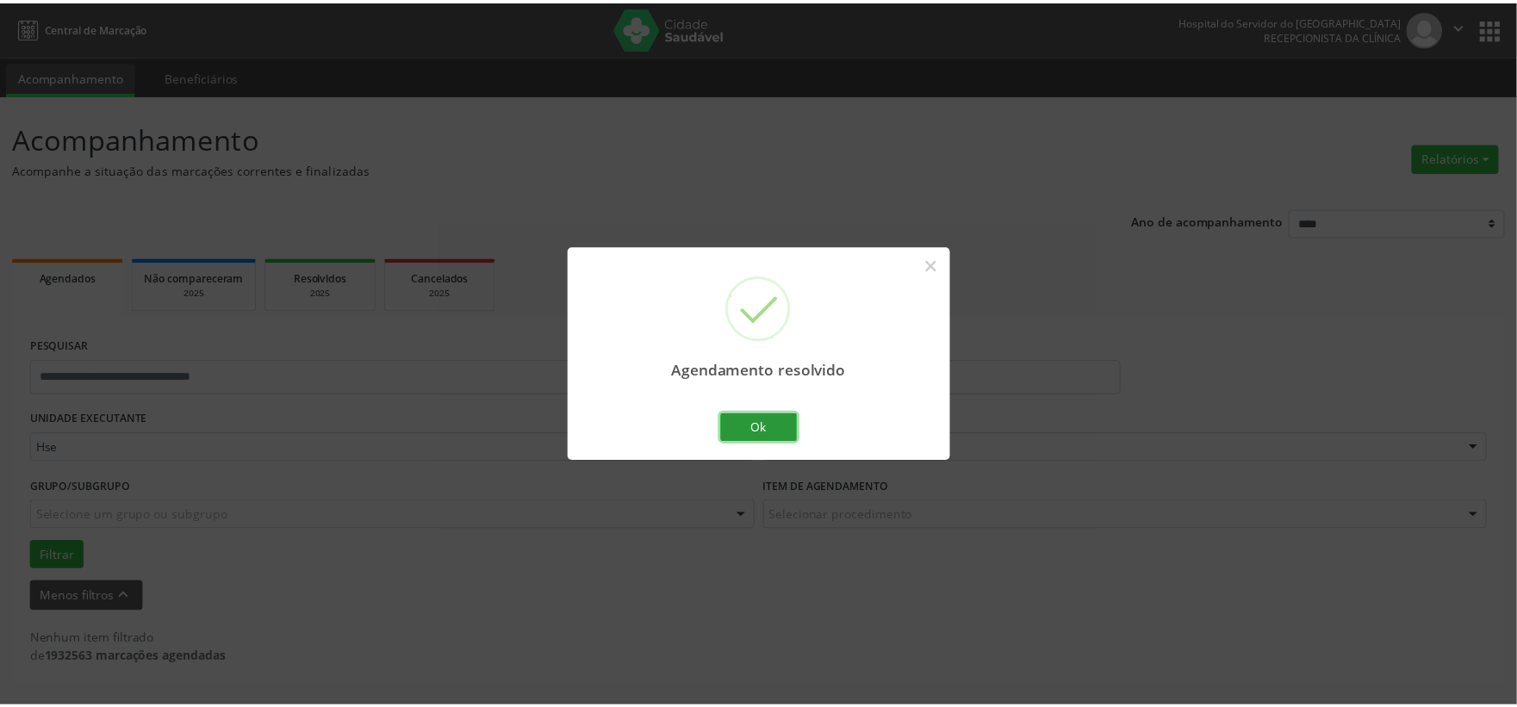
scroll to position [0, 0]
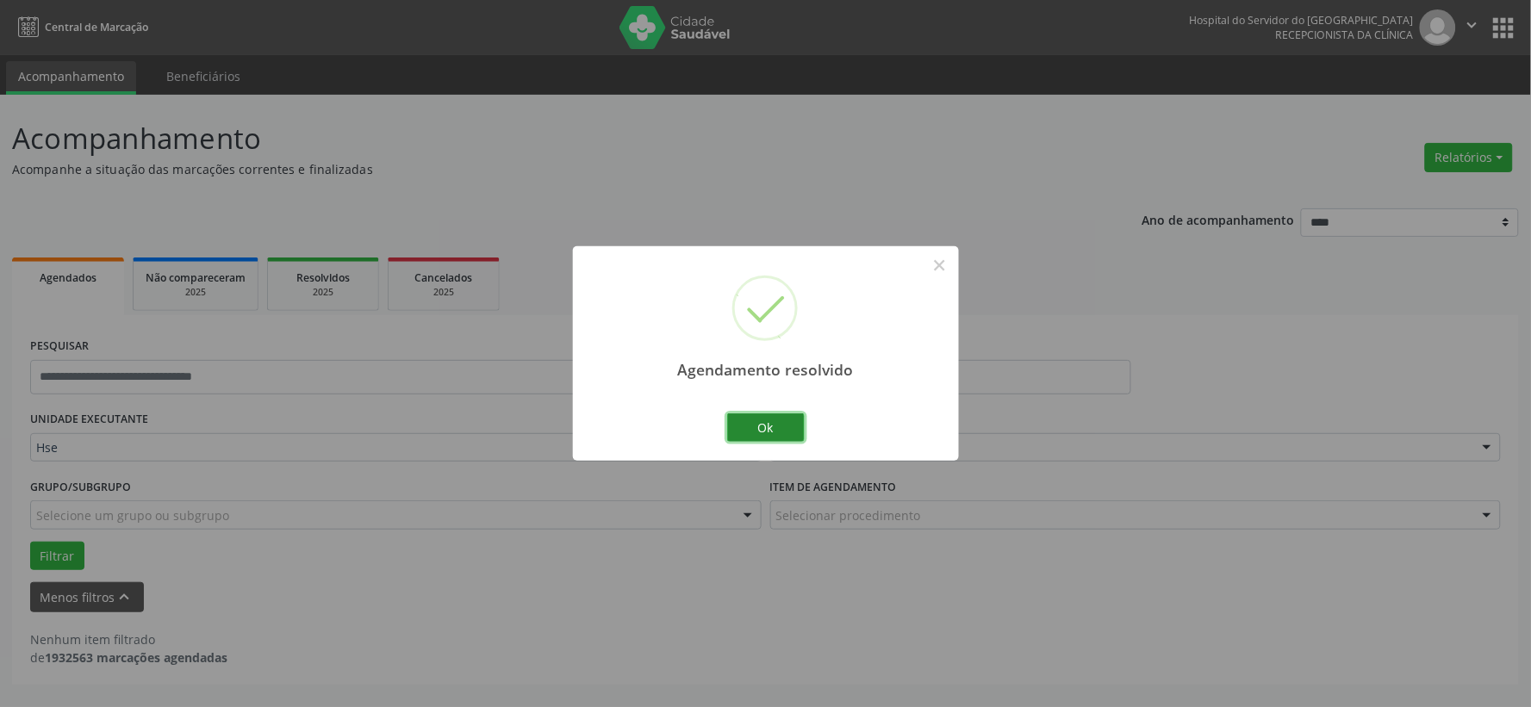
click at [768, 438] on button "Ok" at bounding box center [766, 428] width 78 height 29
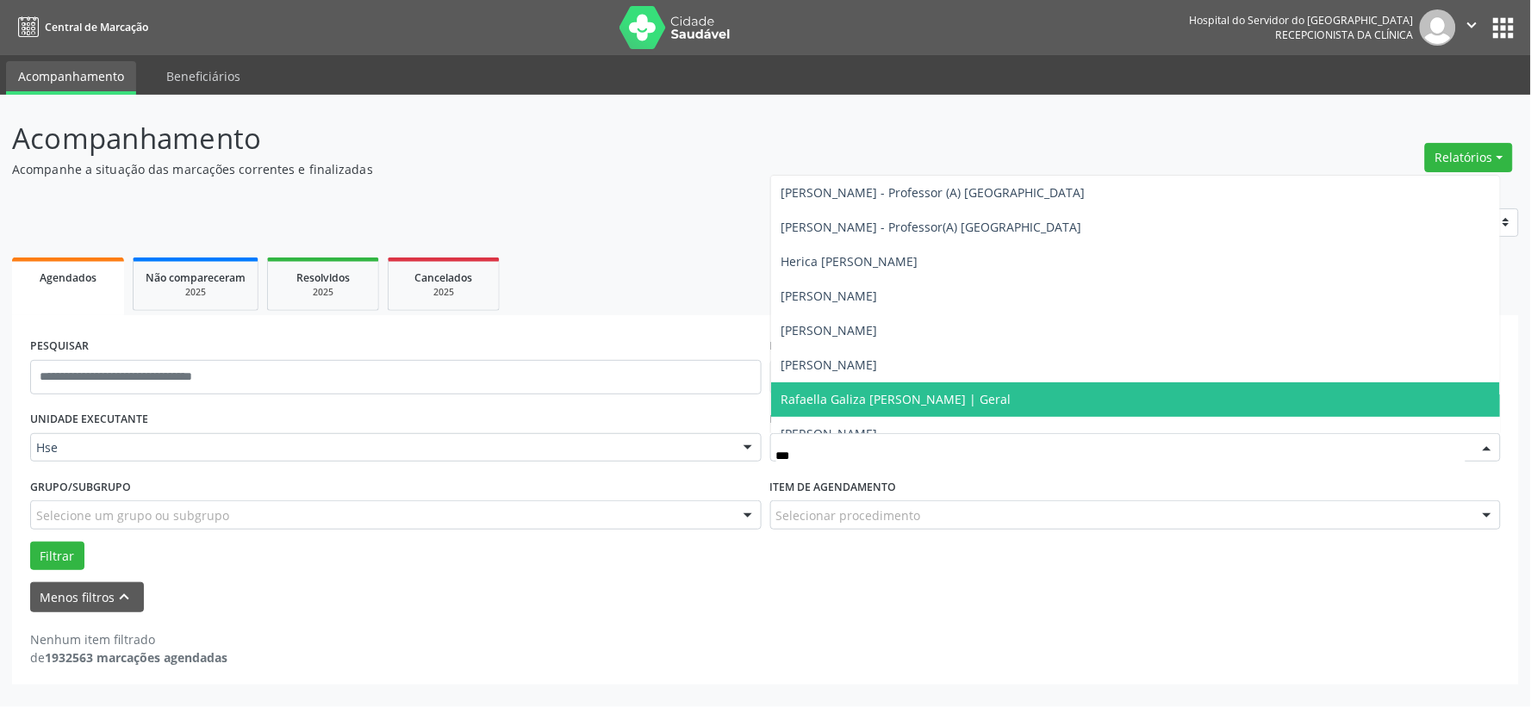
click at [957, 392] on span "Rafaella Galiza [PERSON_NAME] | Geral" at bounding box center [896, 399] width 230 height 16
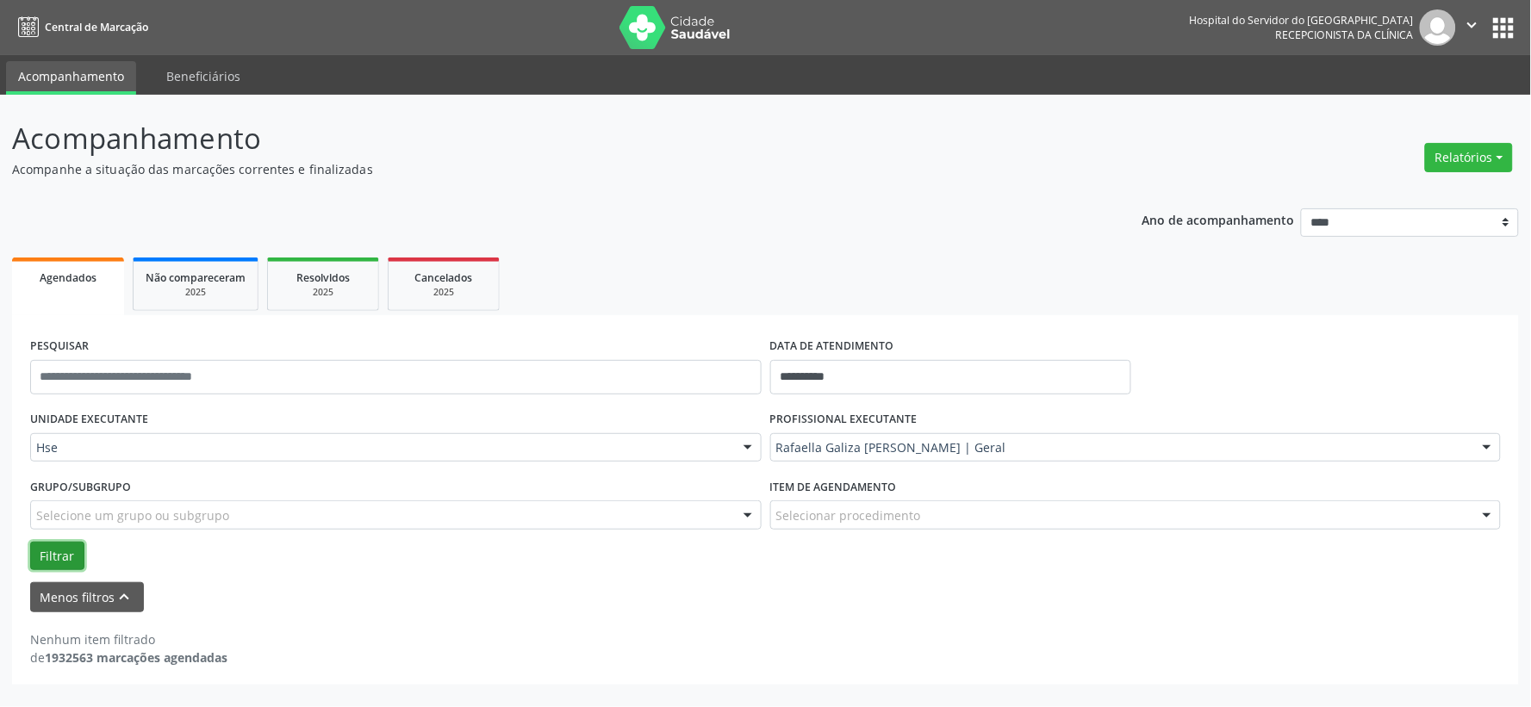
click at [64, 556] on button "Filtrar" at bounding box center [57, 556] width 54 height 29
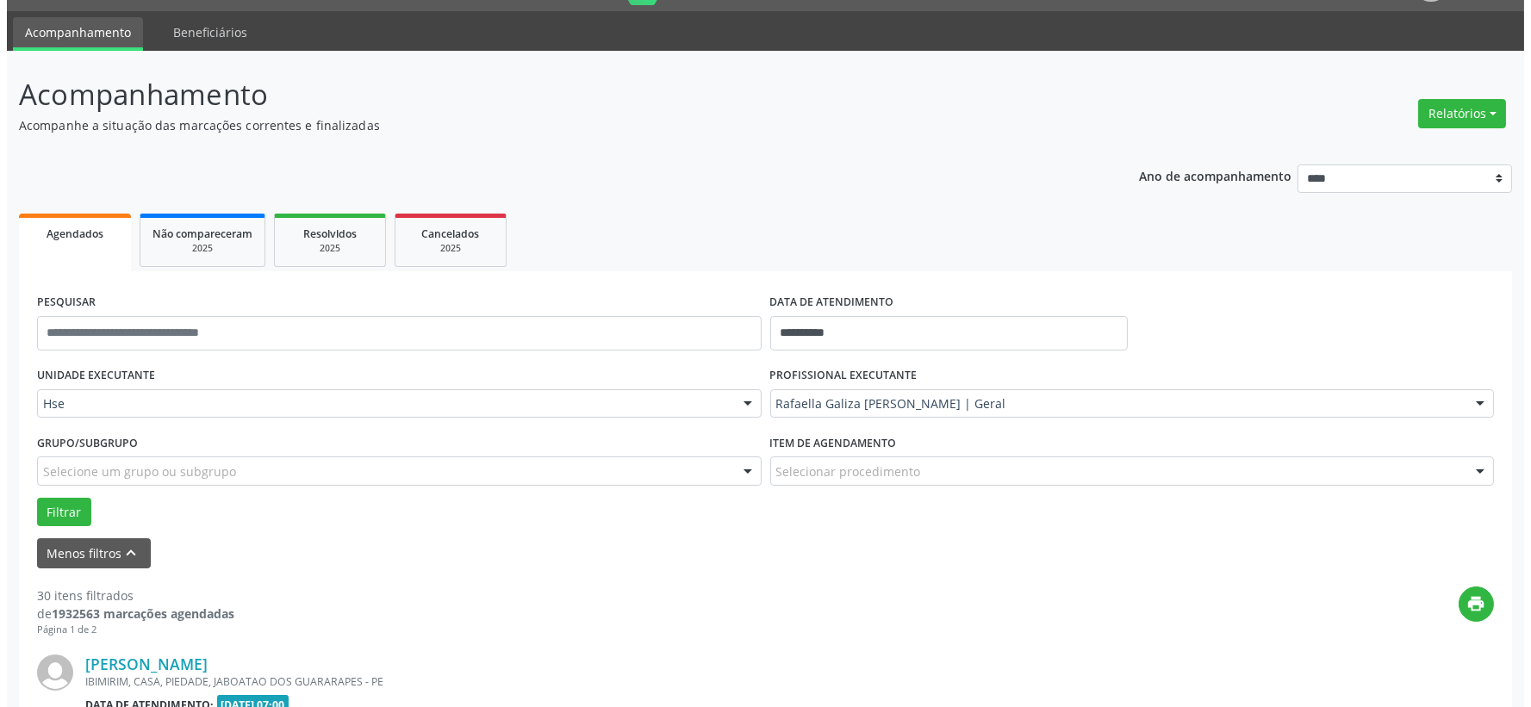
scroll to position [235, 0]
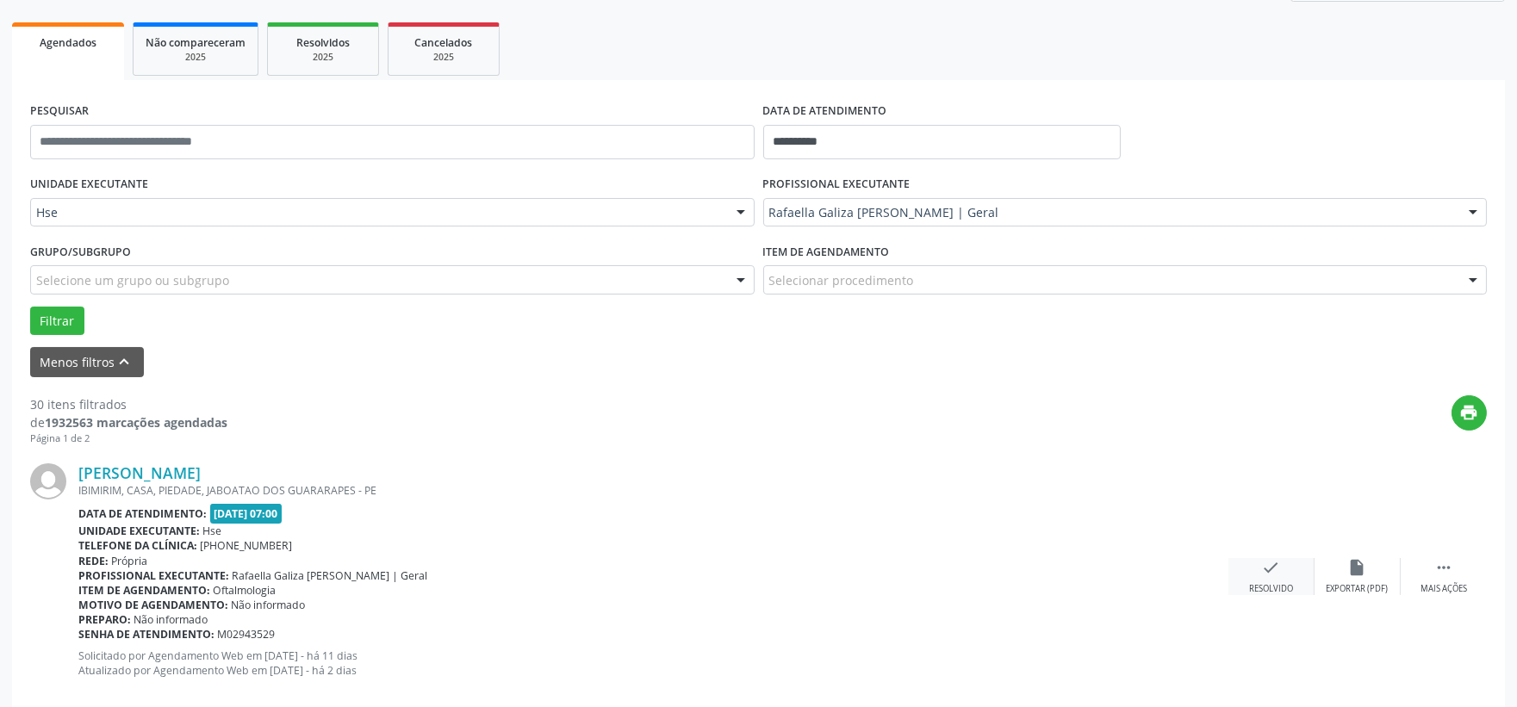
click at [1269, 573] on icon "check" at bounding box center [1271, 567] width 19 height 19
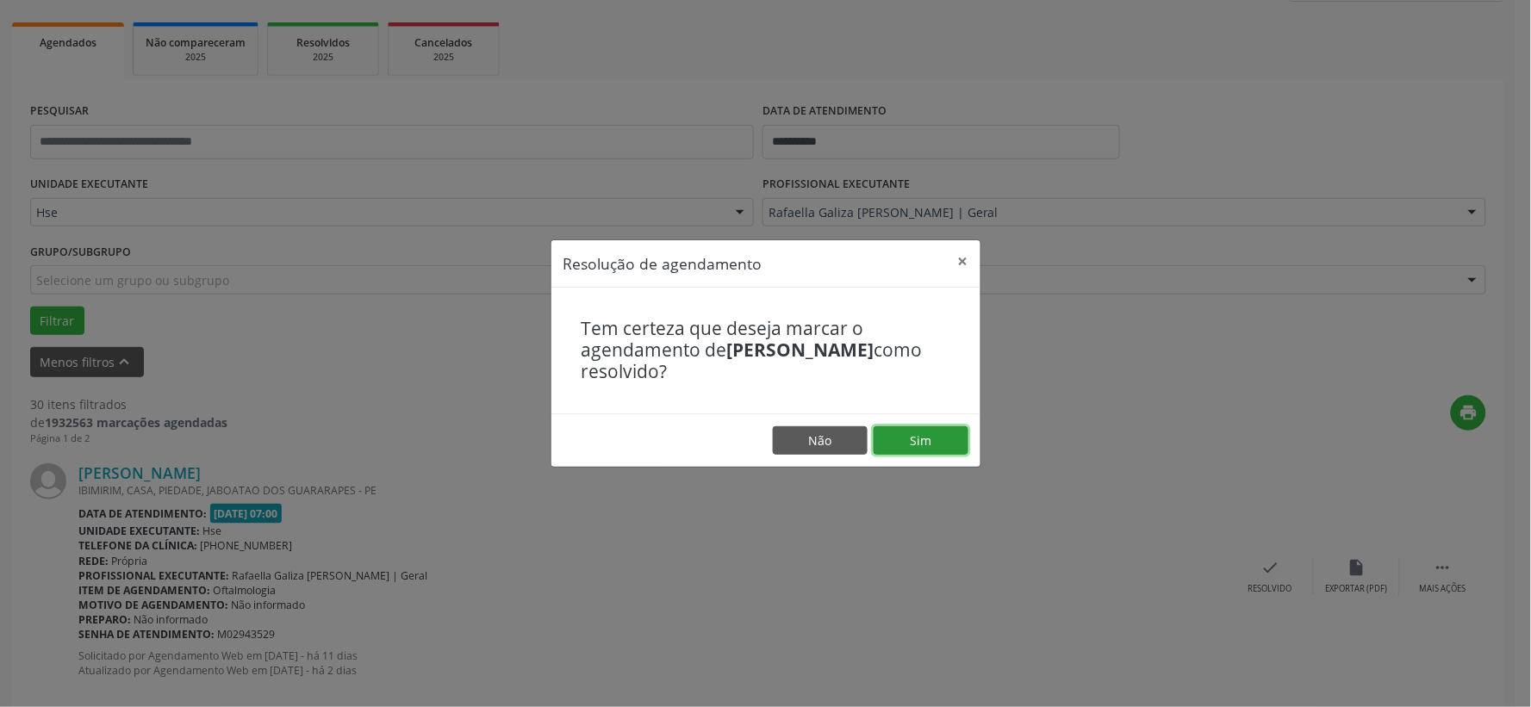
click at [939, 440] on button "Sim" at bounding box center [921, 440] width 95 height 29
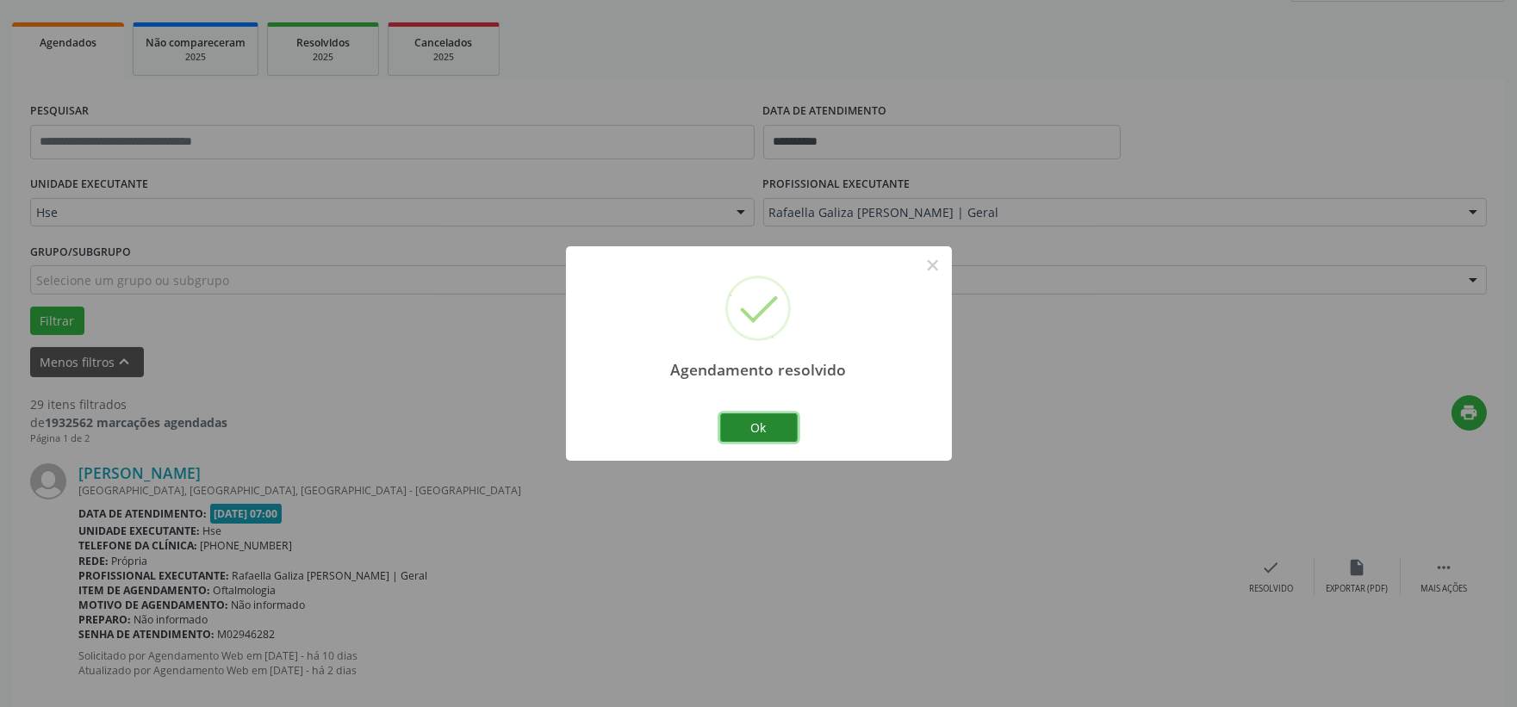
click at [774, 432] on button "Ok" at bounding box center [759, 428] width 78 height 29
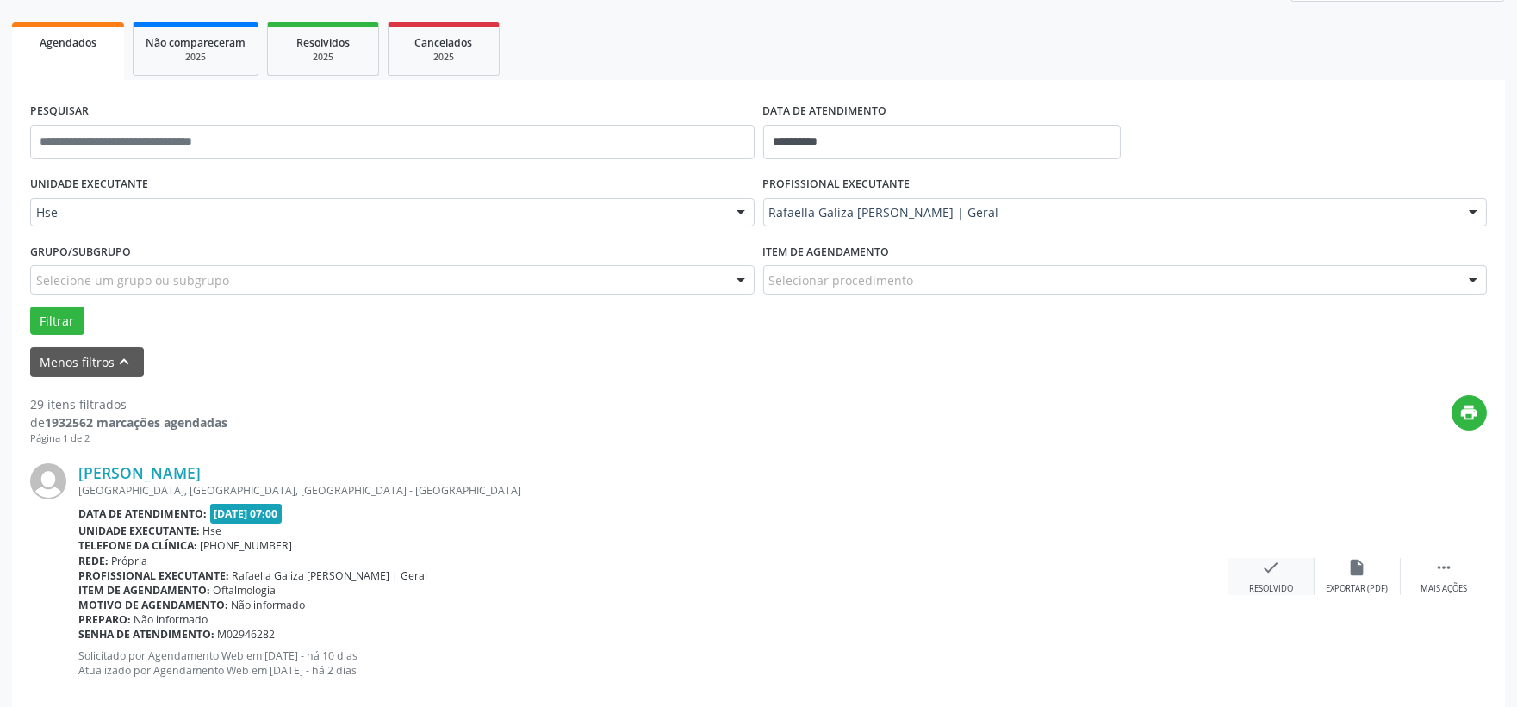
click at [1287, 575] on div "check Resolvido" at bounding box center [1272, 576] width 86 height 37
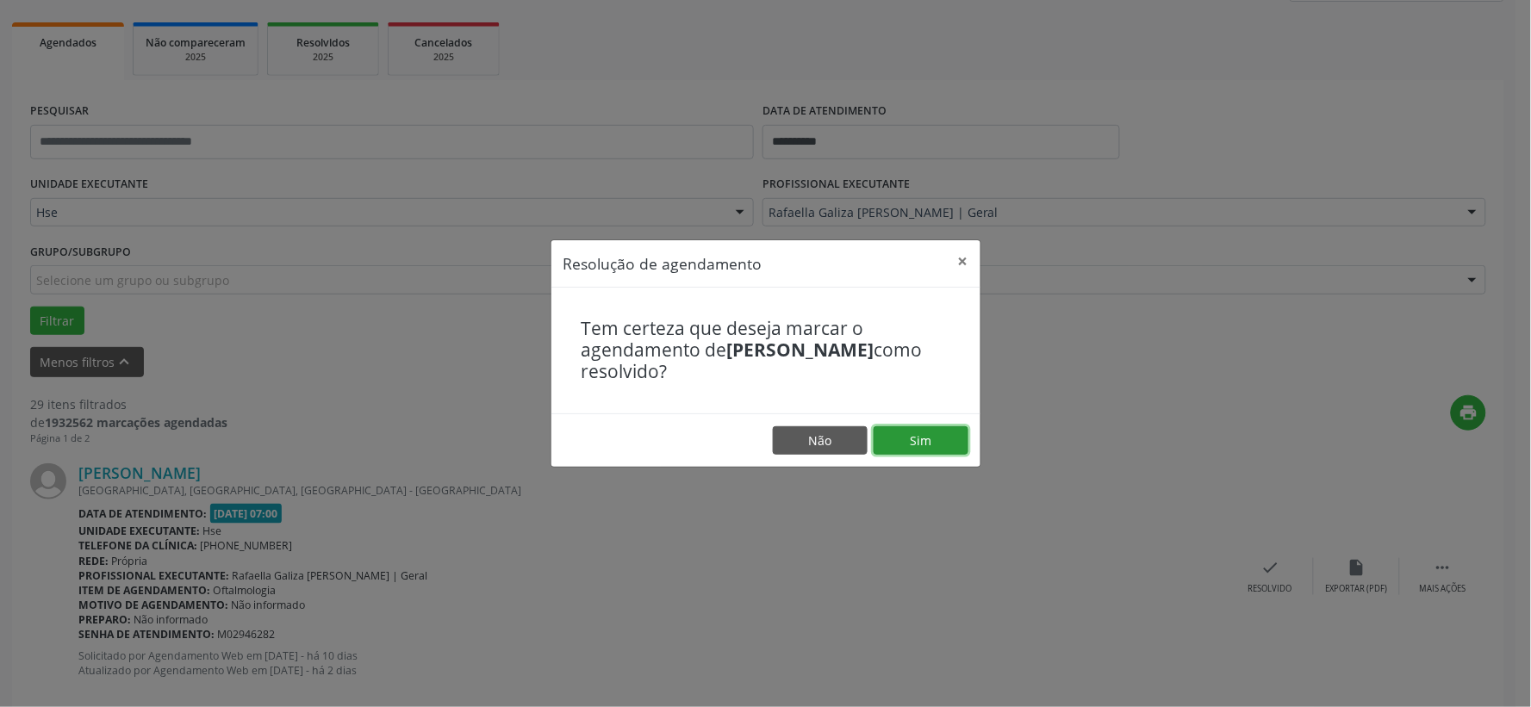
click at [942, 451] on button "Sim" at bounding box center [921, 440] width 95 height 29
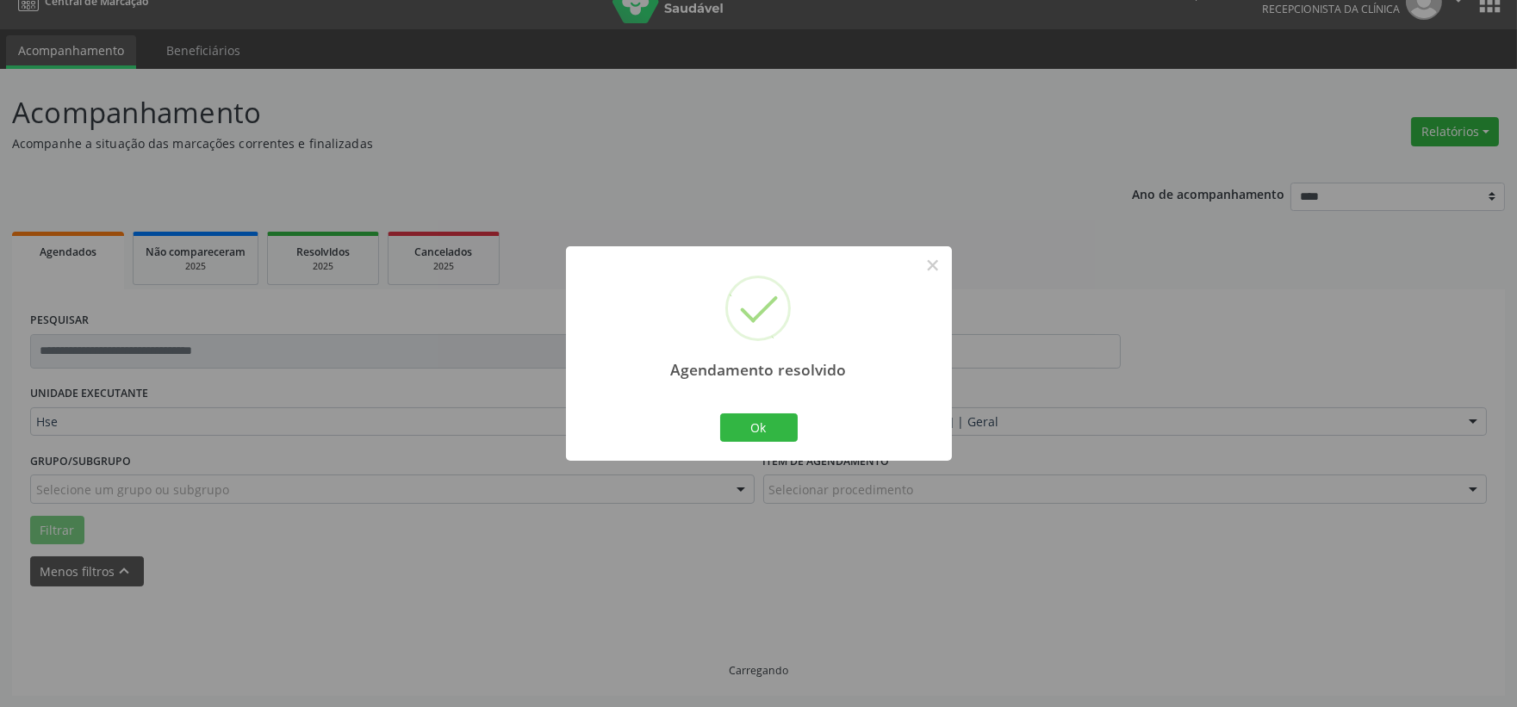
scroll to position [44, 0]
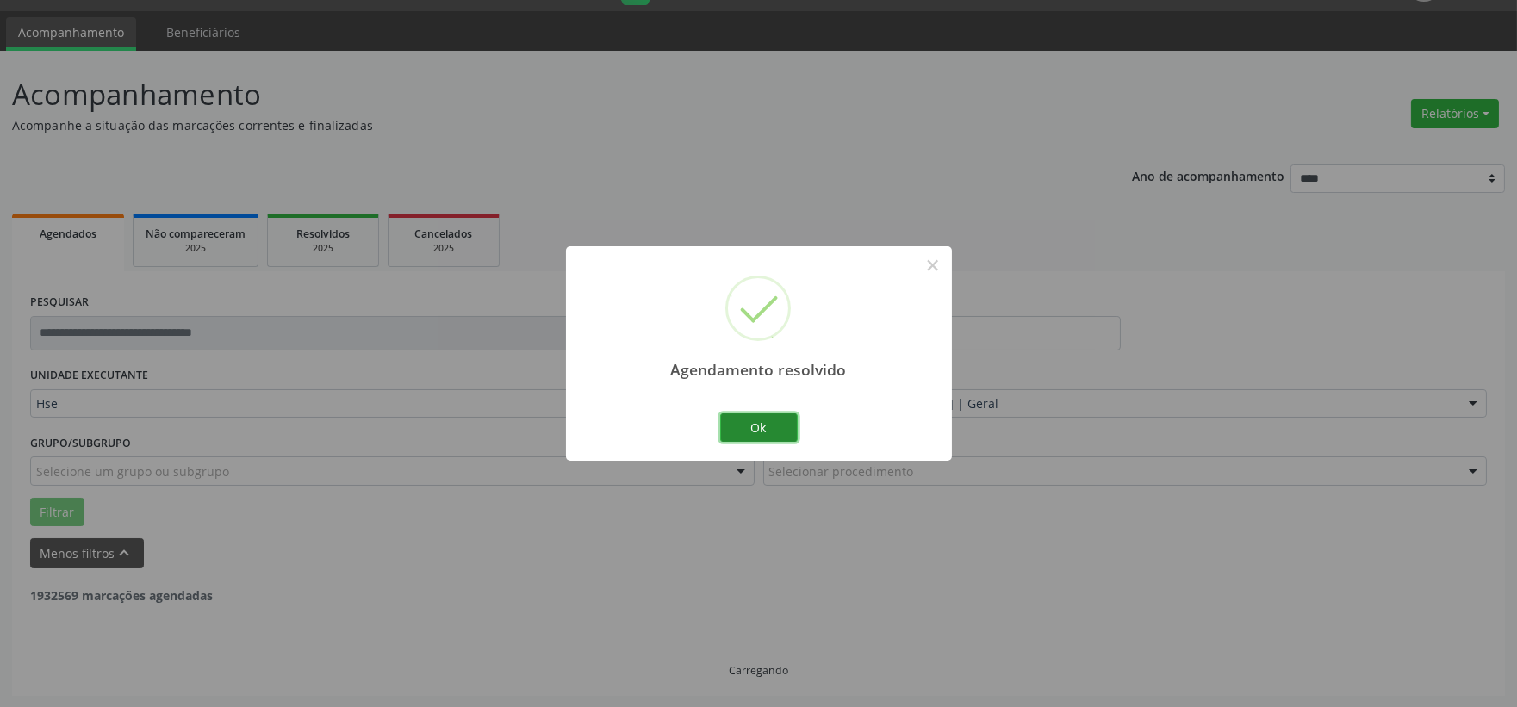
click at [746, 431] on button "Ok" at bounding box center [759, 428] width 78 height 29
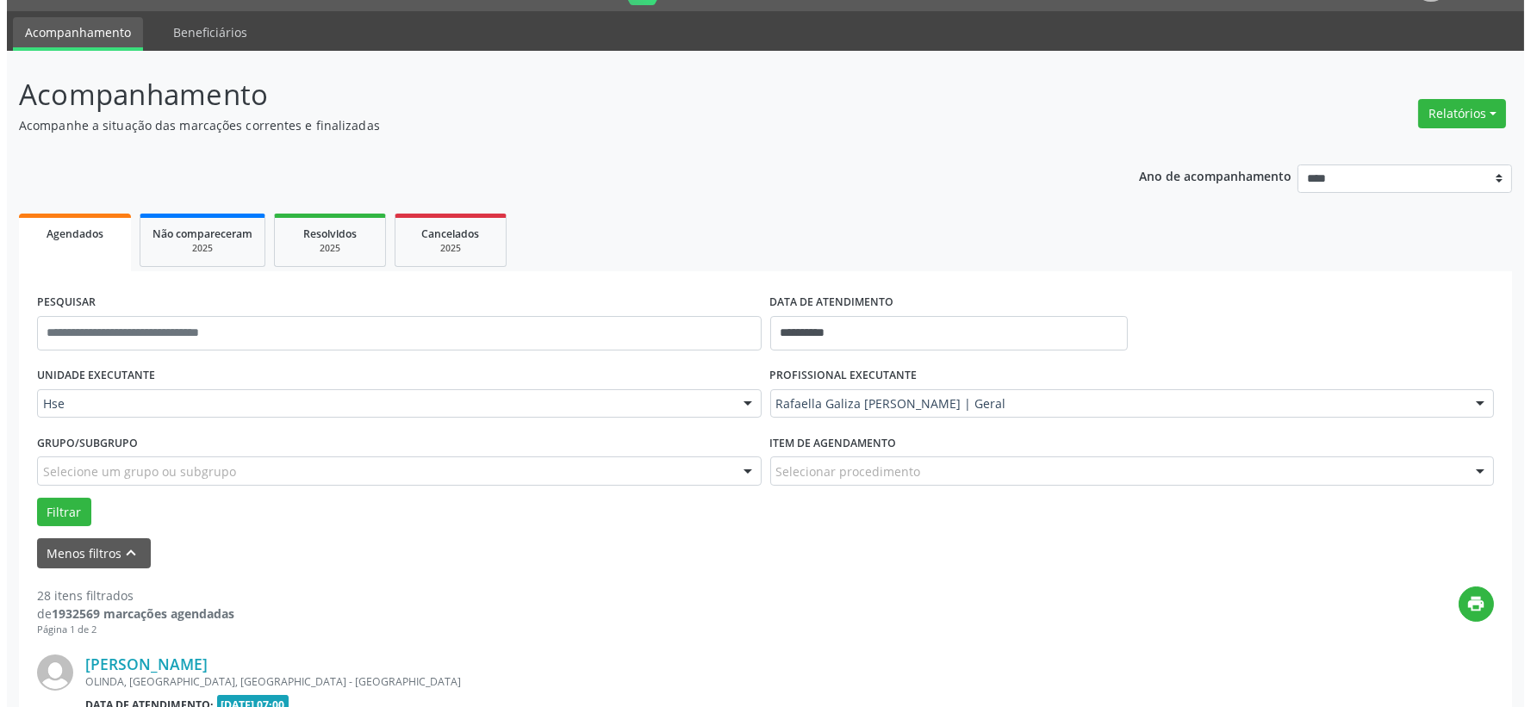
scroll to position [331, 0]
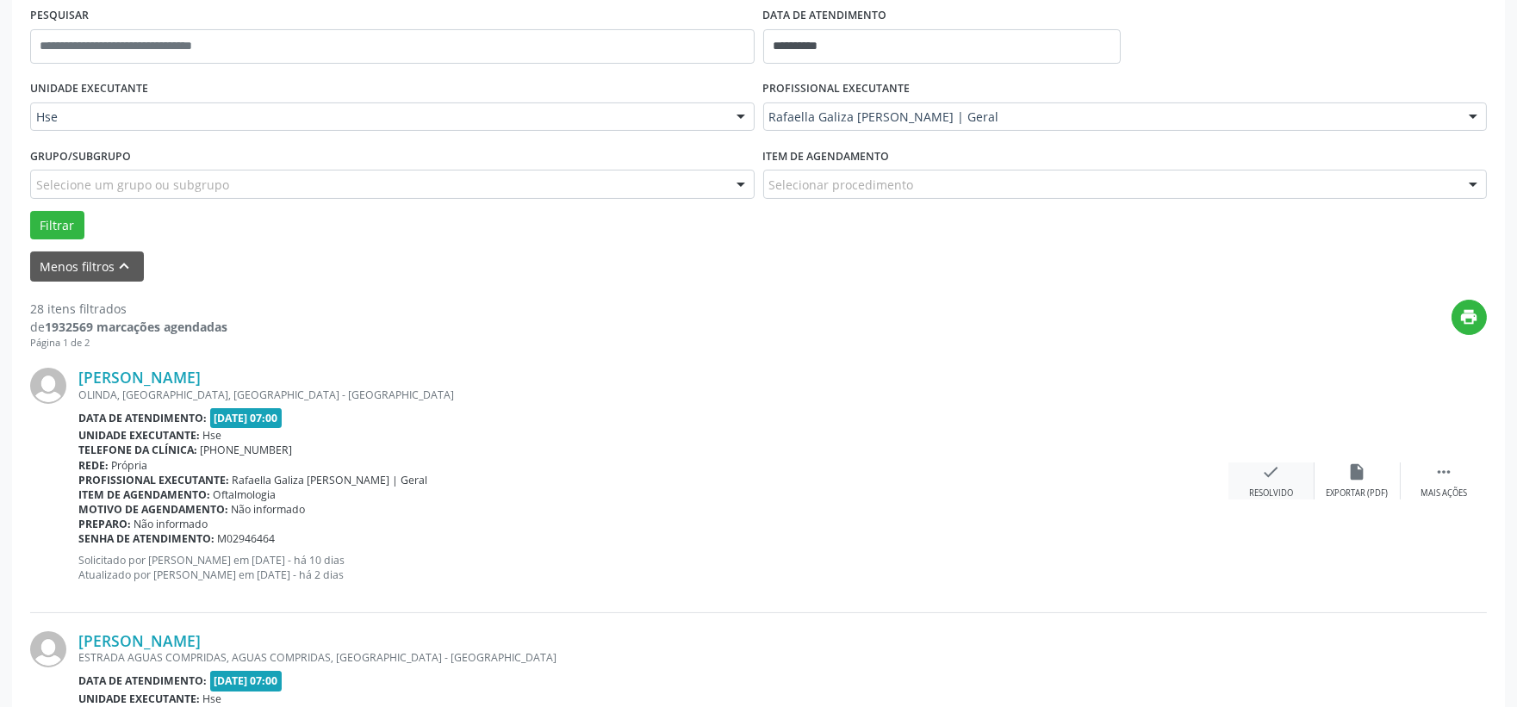
click at [1250, 474] on div "check Resolvido" at bounding box center [1272, 481] width 86 height 37
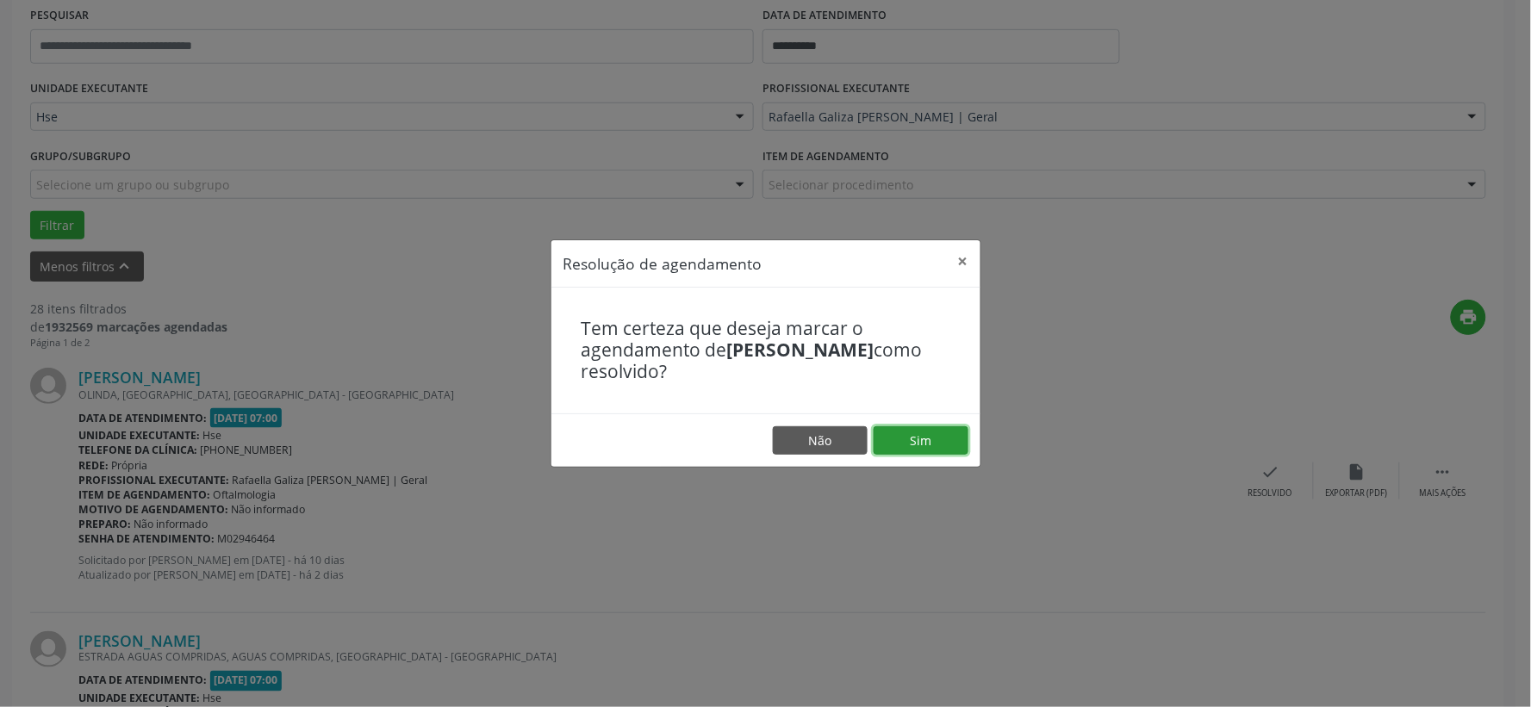
click at [942, 442] on button "Sim" at bounding box center [921, 440] width 95 height 29
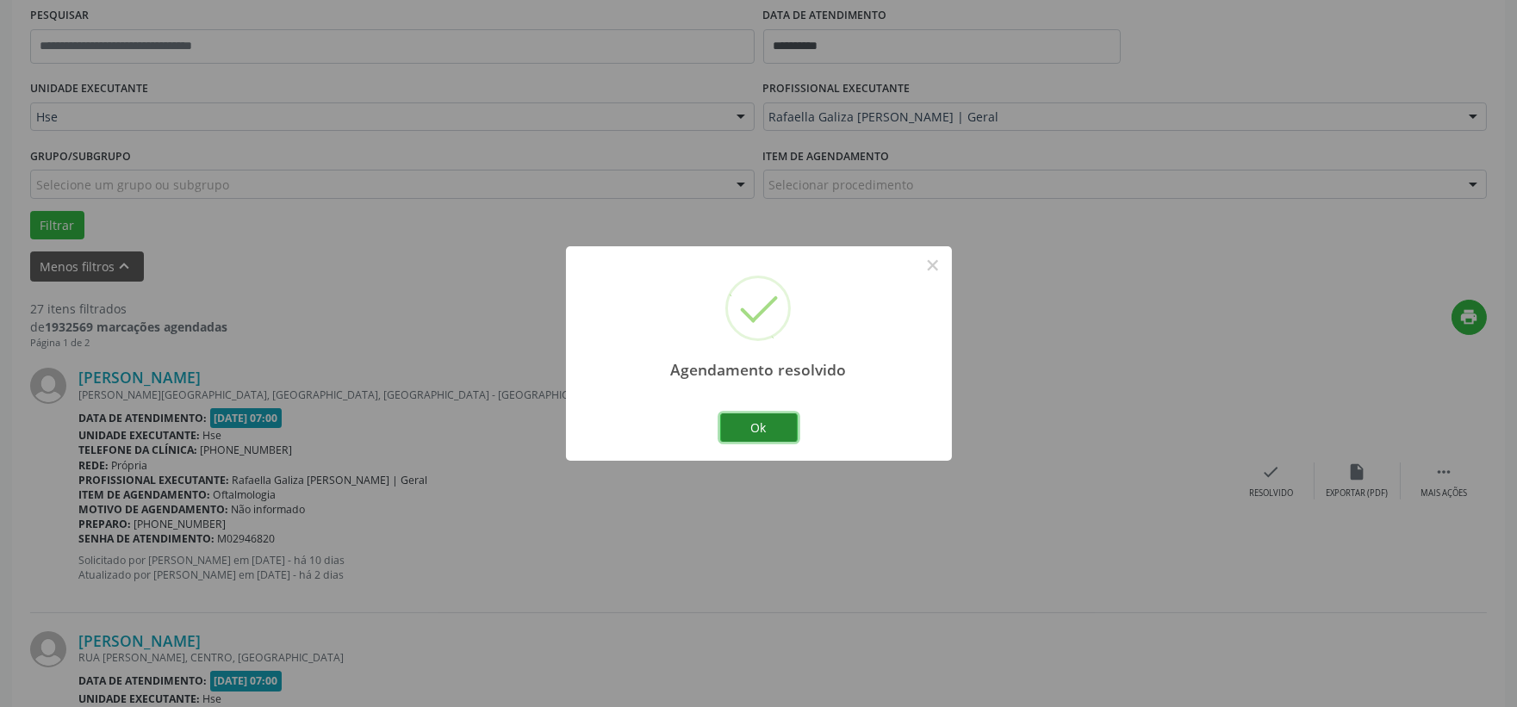
click at [755, 416] on button "Ok" at bounding box center [759, 428] width 78 height 29
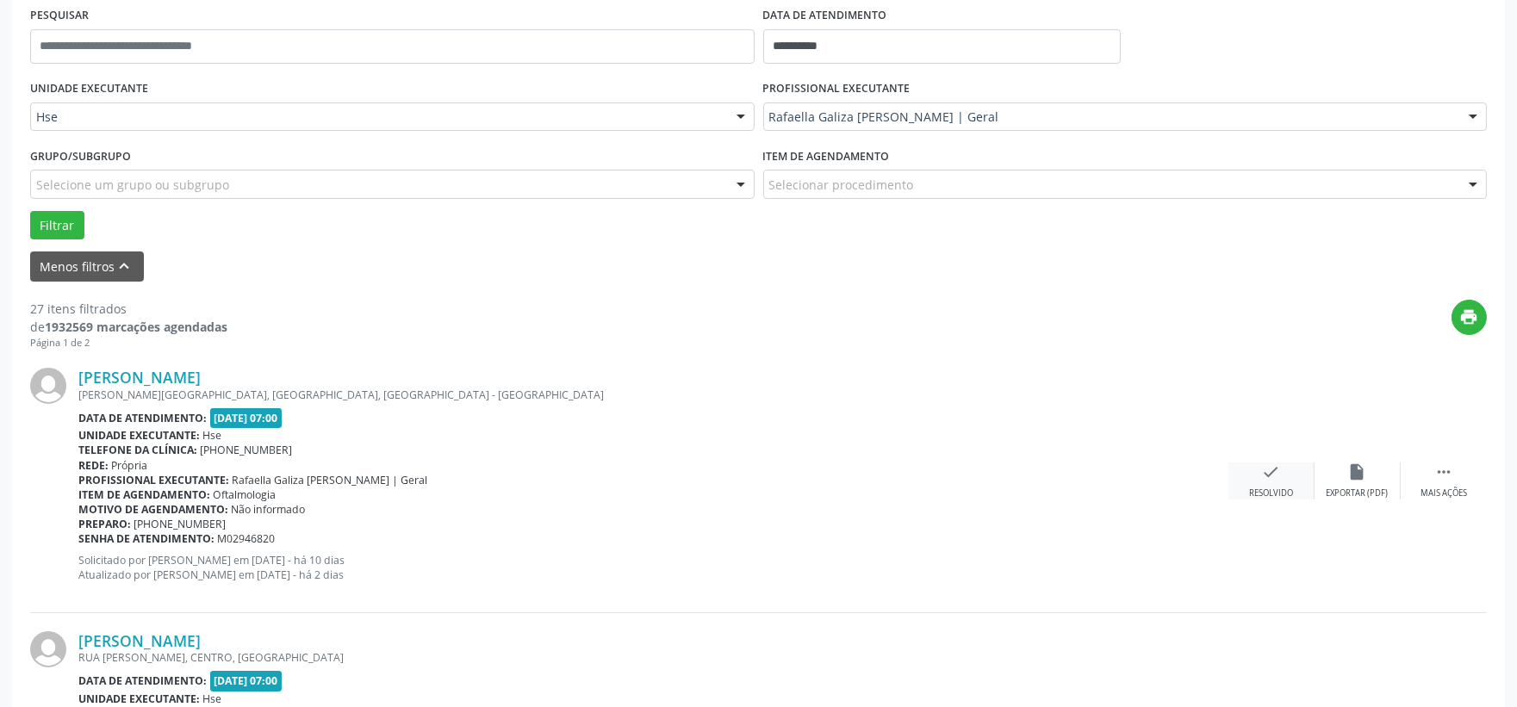
click at [1268, 482] on div "check Resolvido" at bounding box center [1272, 481] width 86 height 37
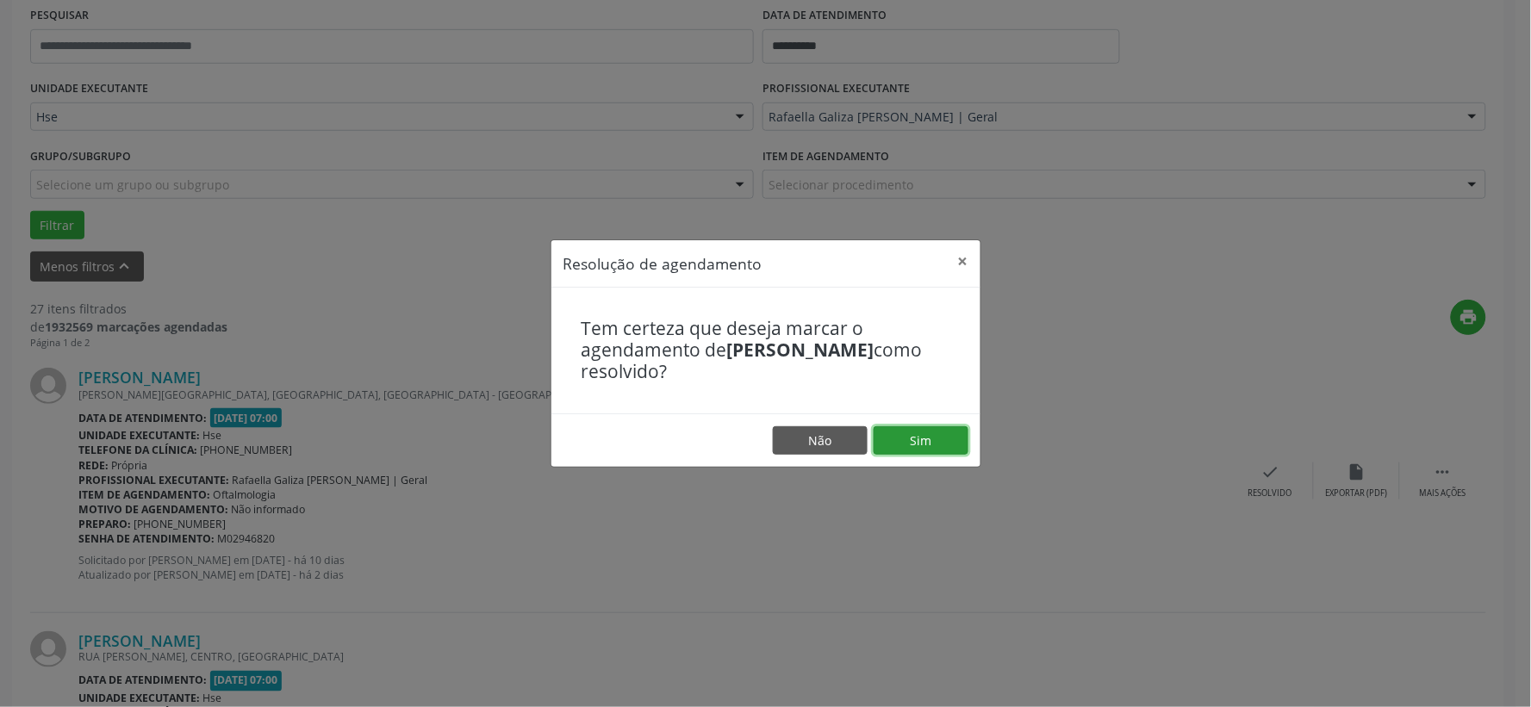
click at [898, 434] on button "Sim" at bounding box center [921, 440] width 95 height 29
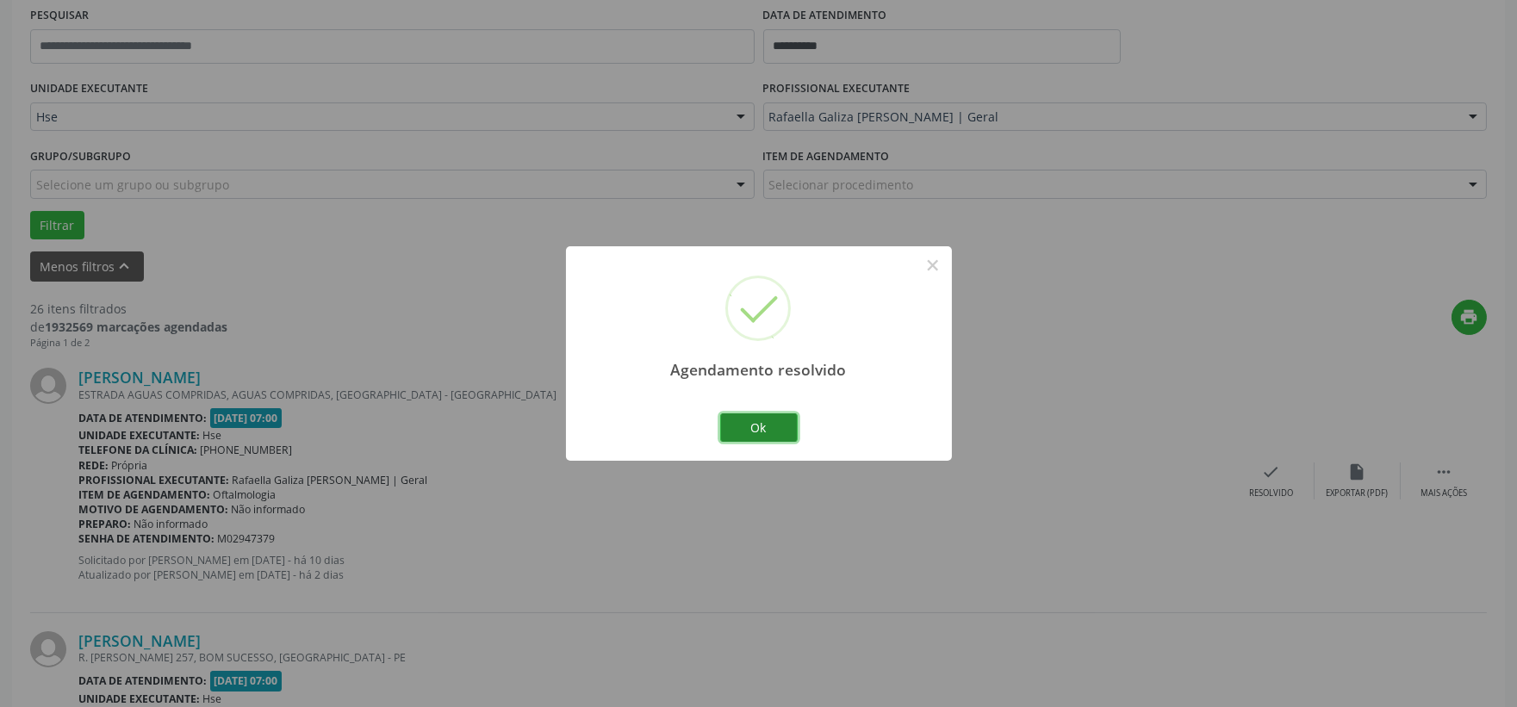
click at [769, 426] on button "Ok" at bounding box center [759, 428] width 78 height 29
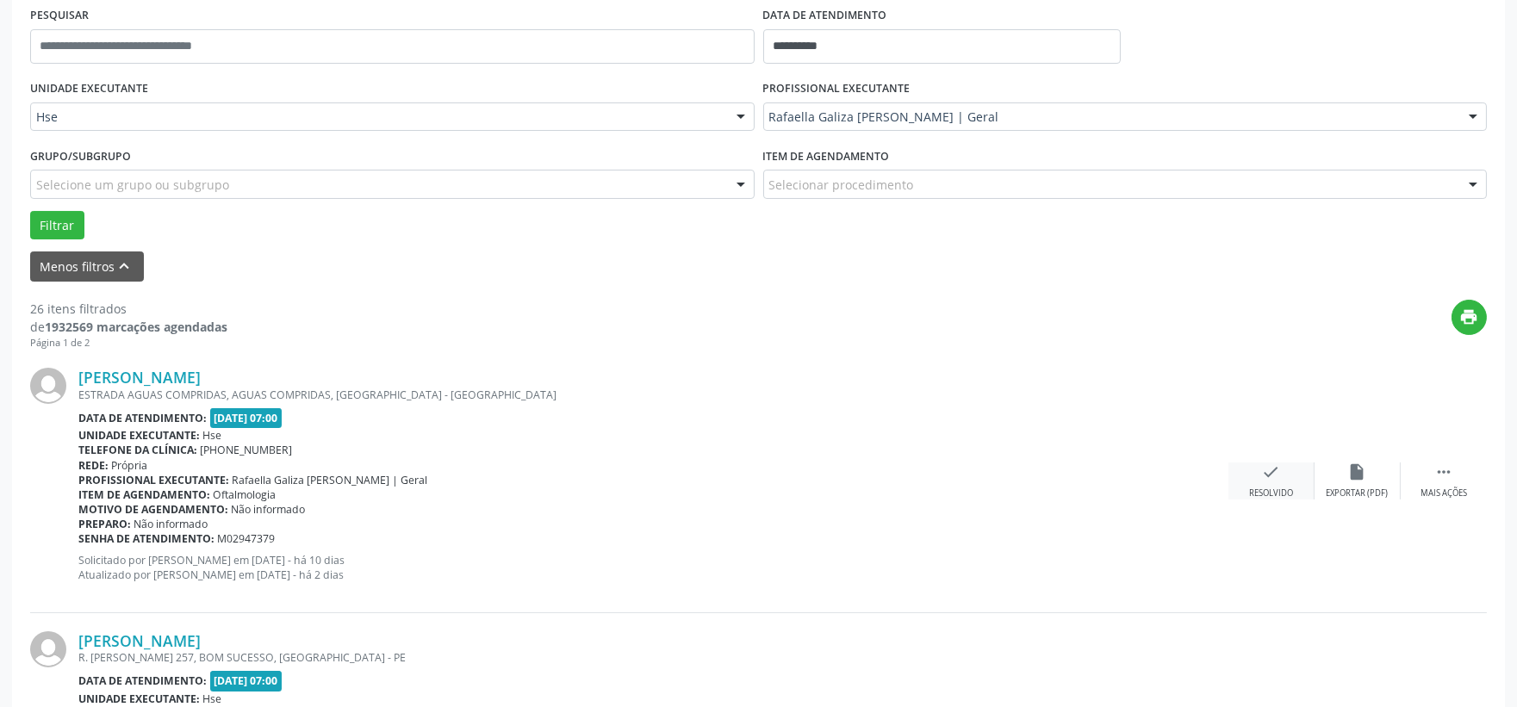
click at [1269, 483] on div "check Resolvido" at bounding box center [1272, 481] width 86 height 37
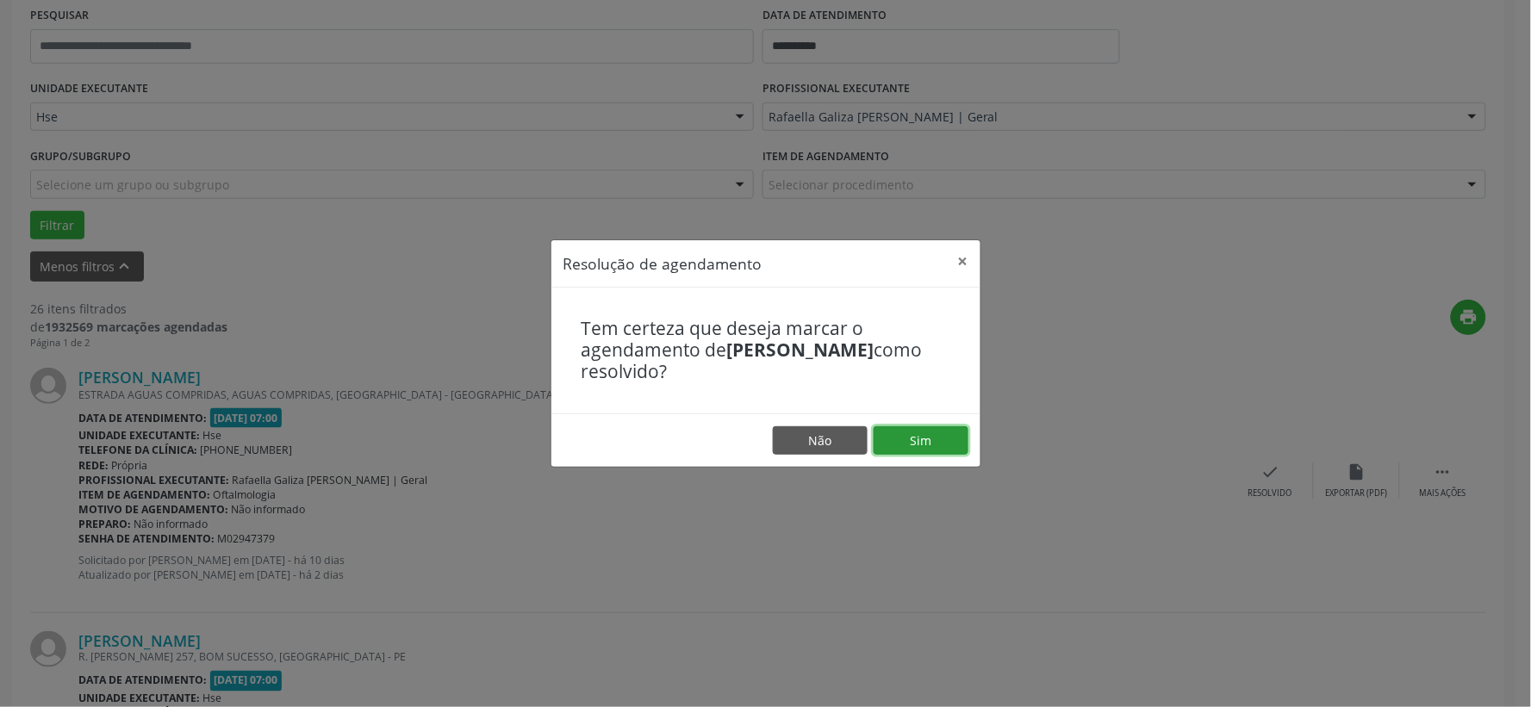
click at [941, 445] on button "Sim" at bounding box center [921, 440] width 95 height 29
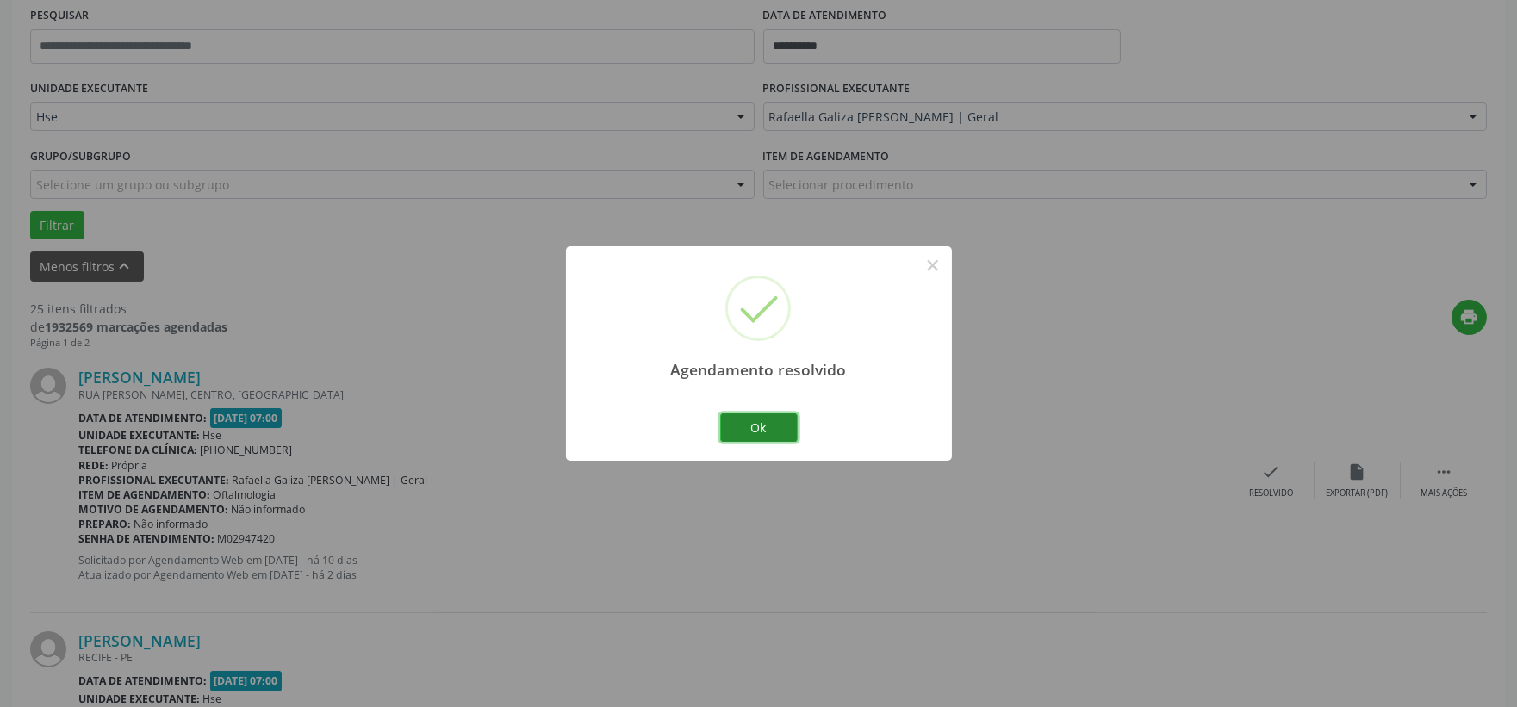
click at [767, 434] on button "Ok" at bounding box center [759, 428] width 78 height 29
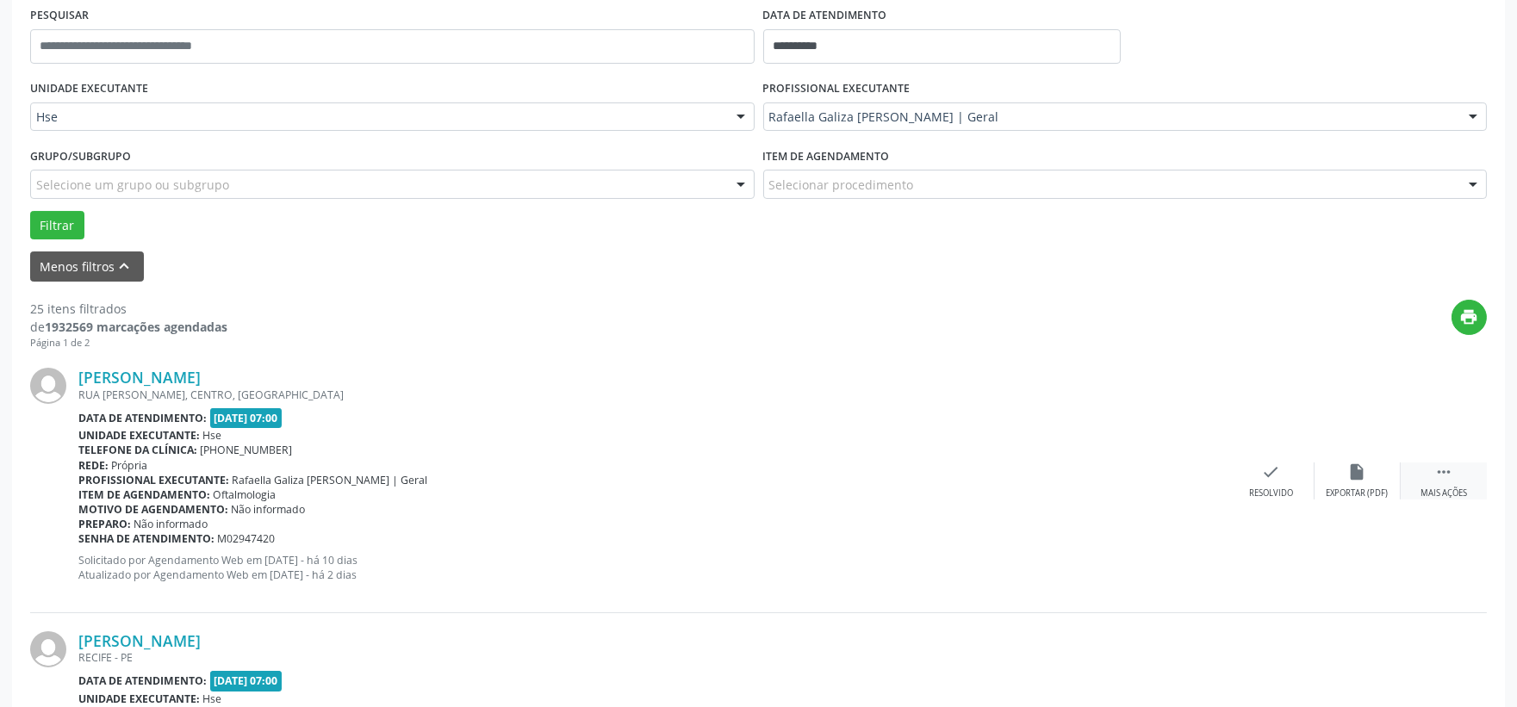
click at [1453, 471] on icon "" at bounding box center [1443, 472] width 19 height 19
click at [1373, 477] on div "alarm_off Não compareceu" at bounding box center [1358, 481] width 86 height 37
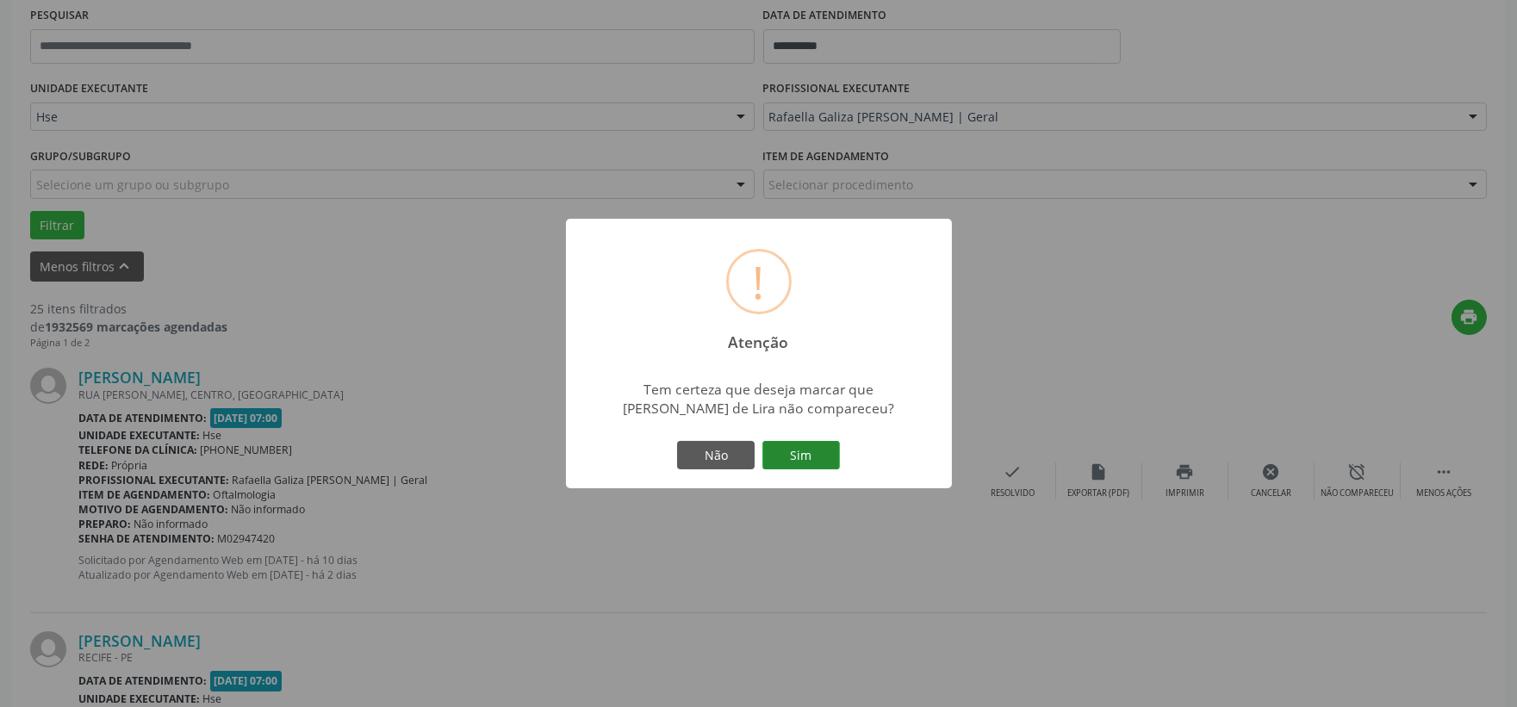
click at [830, 459] on button "Sim" at bounding box center [801, 455] width 78 height 29
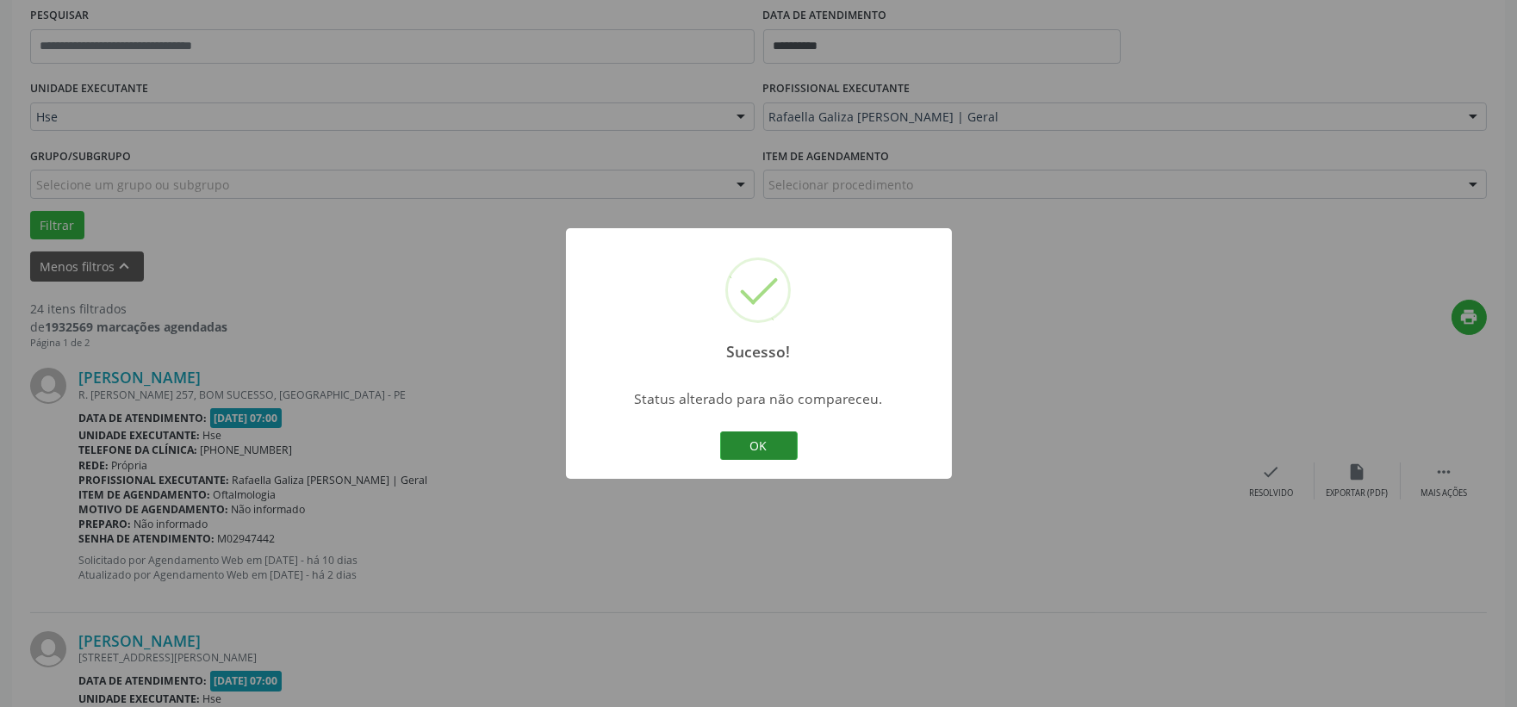
click at [750, 440] on button "OK" at bounding box center [759, 446] width 78 height 29
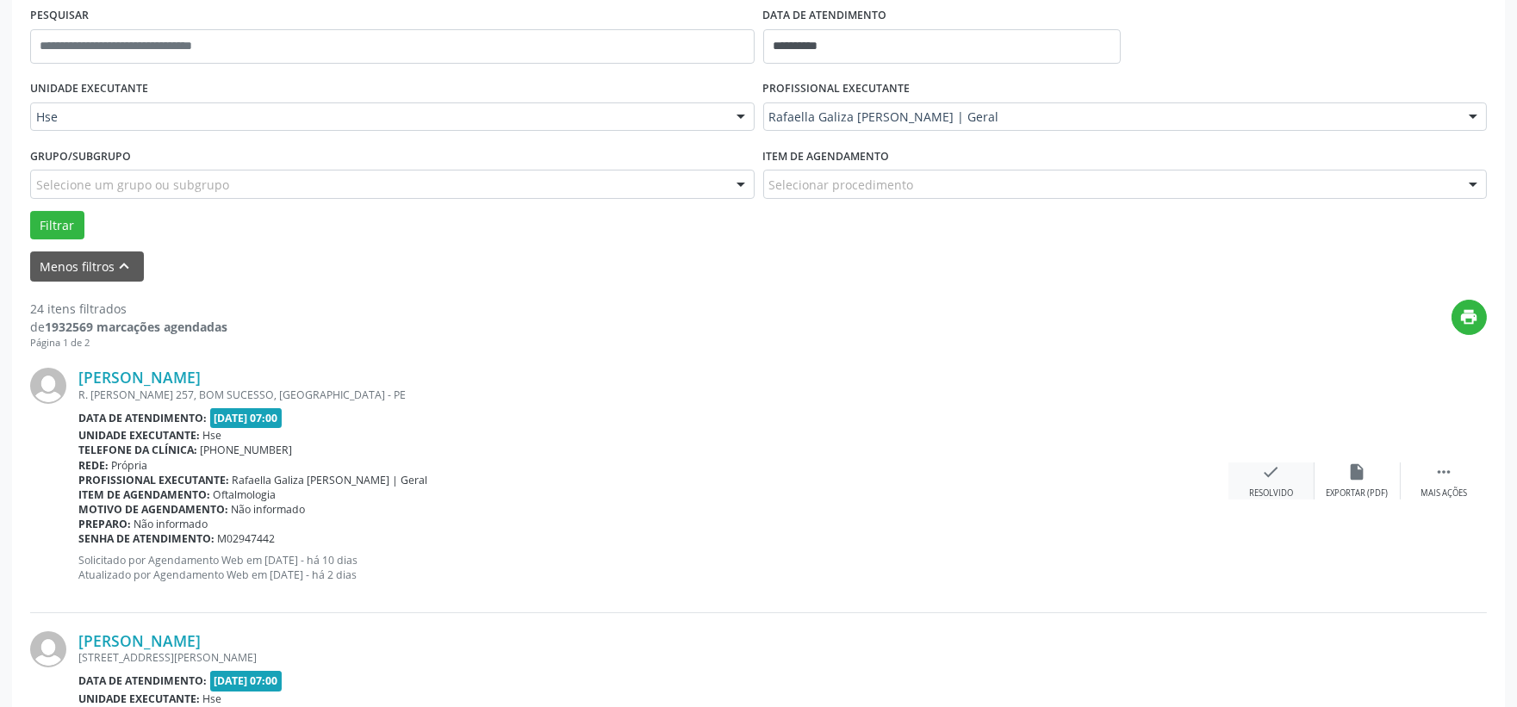
click at [1233, 481] on div "check Resolvido" at bounding box center [1272, 481] width 86 height 37
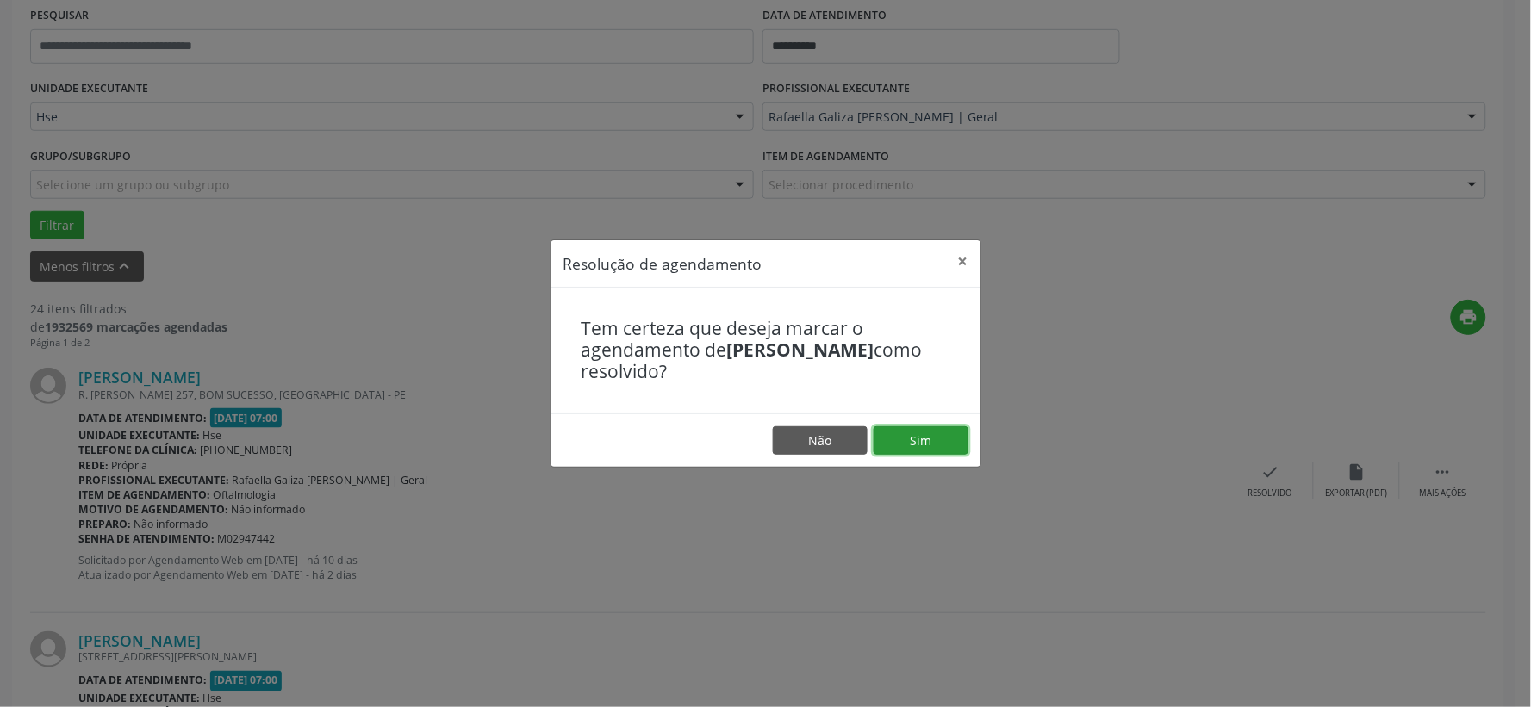
click at [898, 439] on button "Sim" at bounding box center [921, 440] width 95 height 29
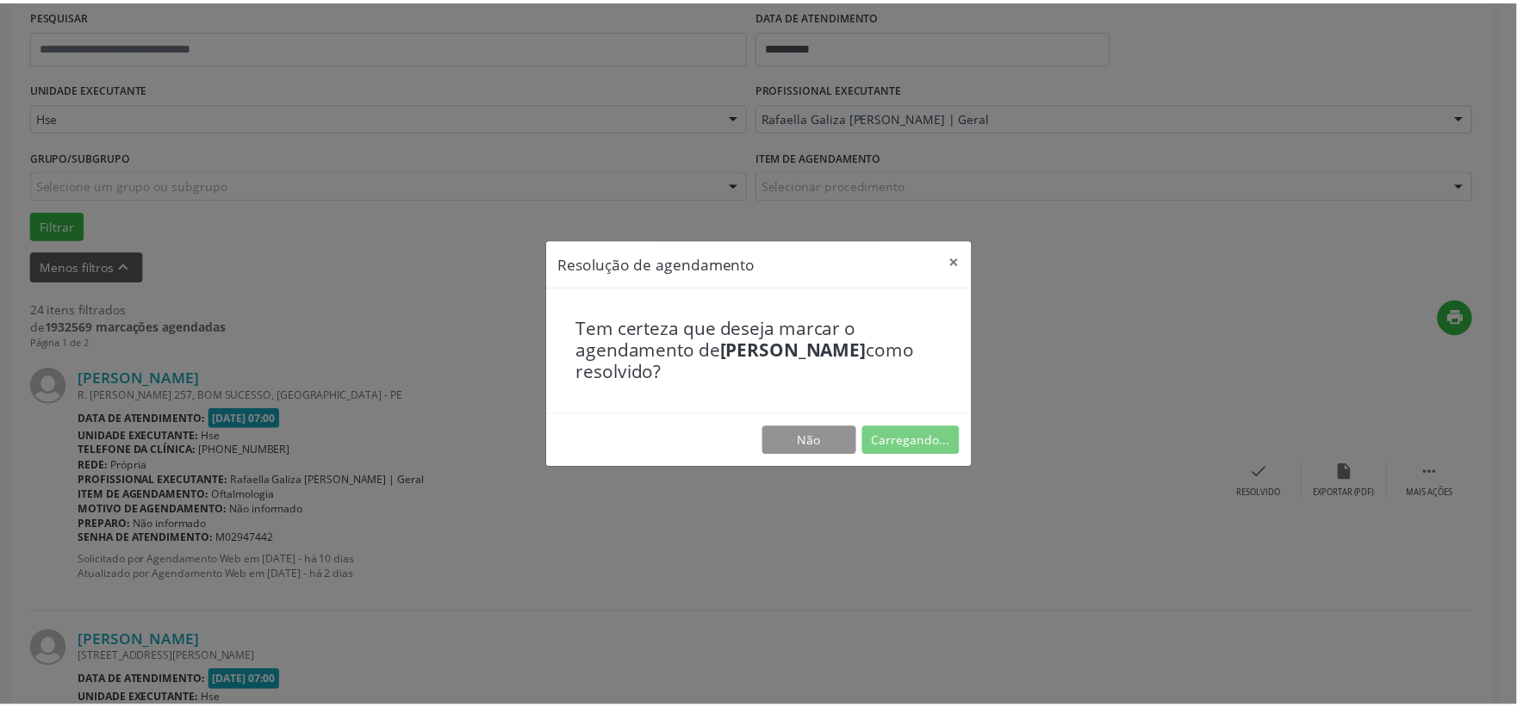
scroll to position [26, 0]
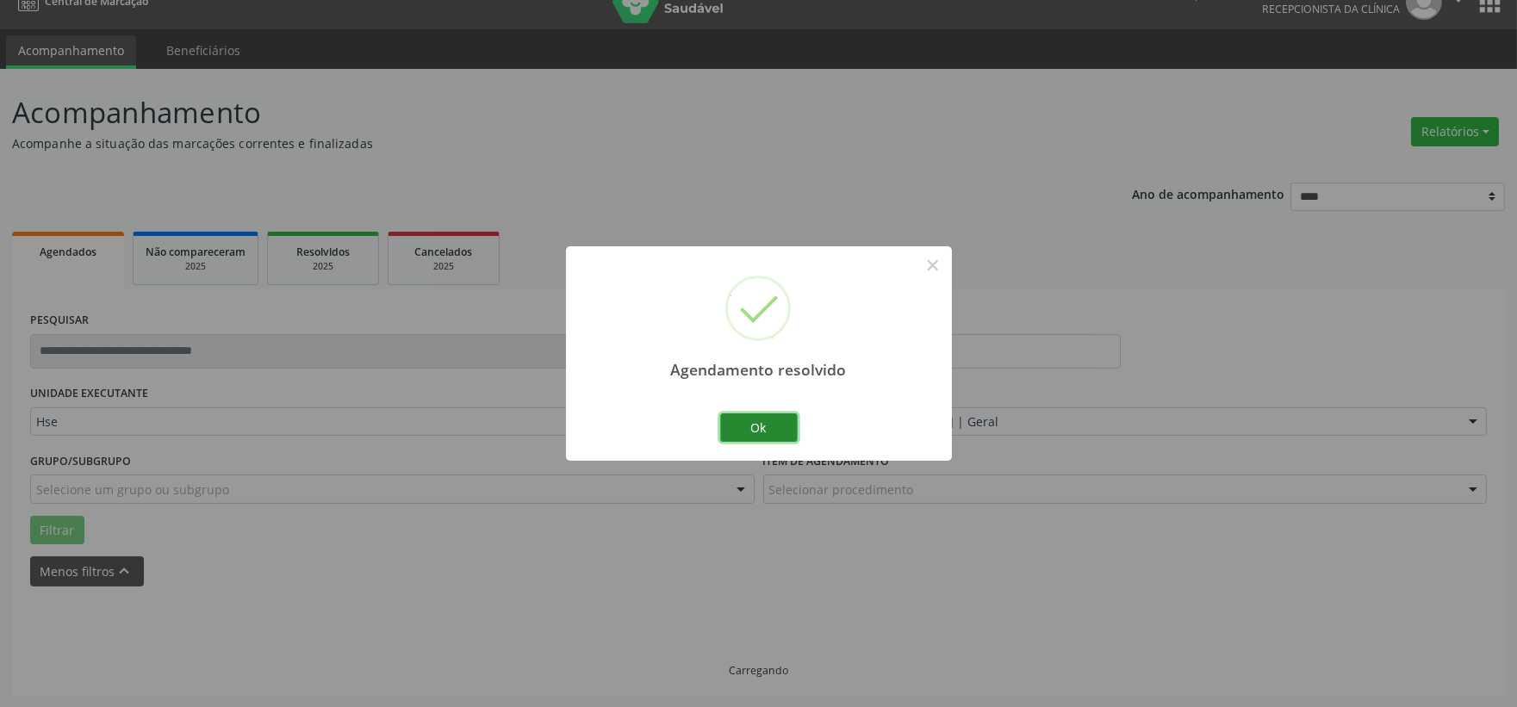
click at [750, 428] on button "Ok" at bounding box center [759, 428] width 78 height 29
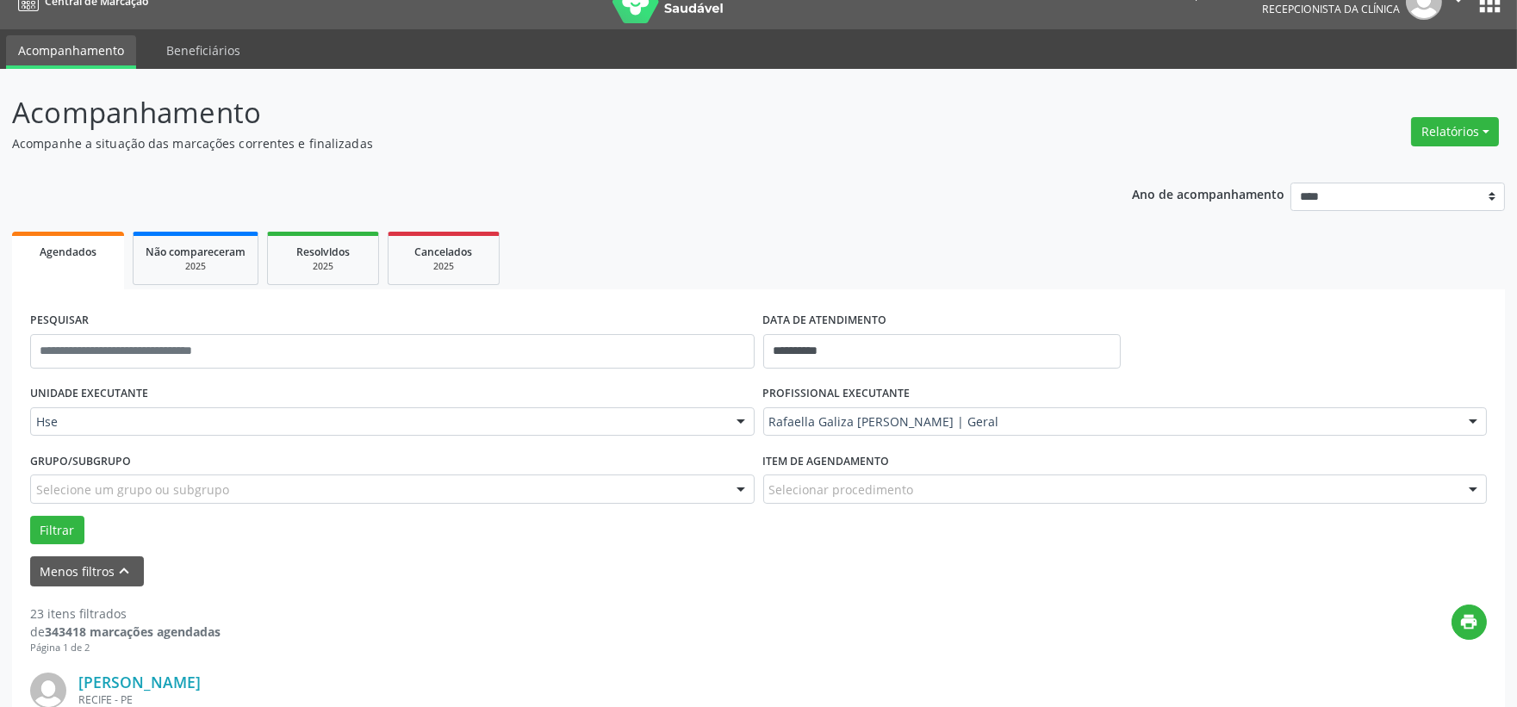
scroll to position [217, 0]
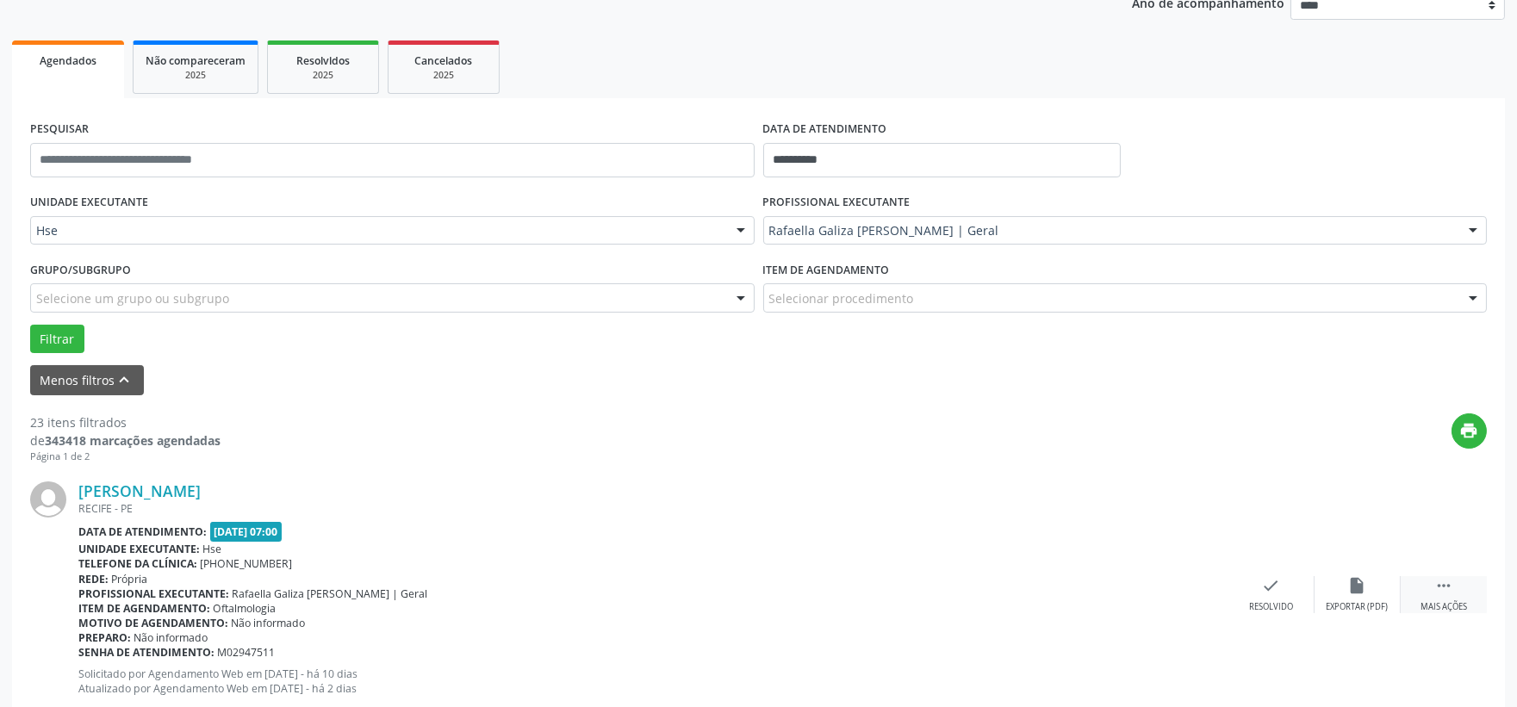
click at [1467, 594] on div " Mais ações" at bounding box center [1444, 594] width 86 height 37
click at [1353, 586] on icon "alarm_off" at bounding box center [1357, 585] width 19 height 19
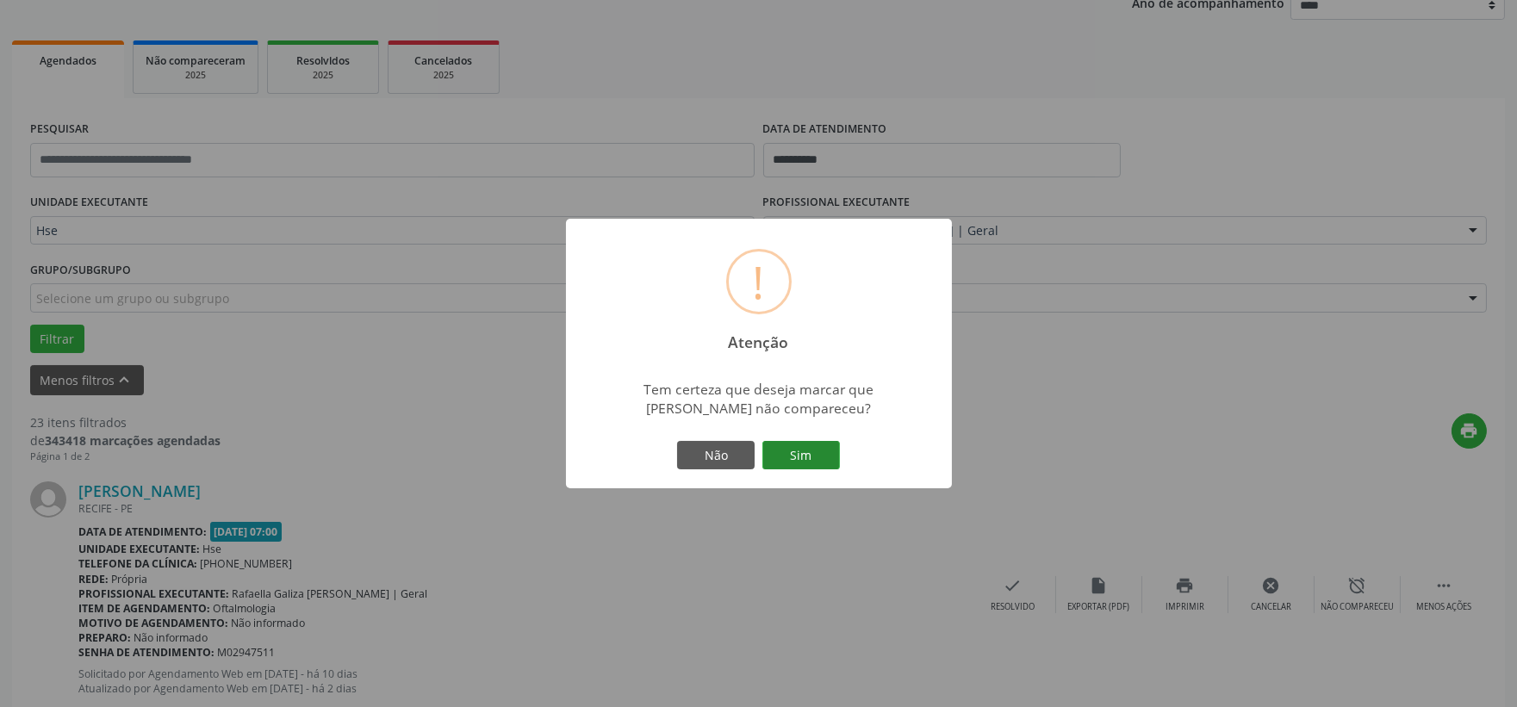
click at [821, 457] on button "Sim" at bounding box center [801, 455] width 78 height 29
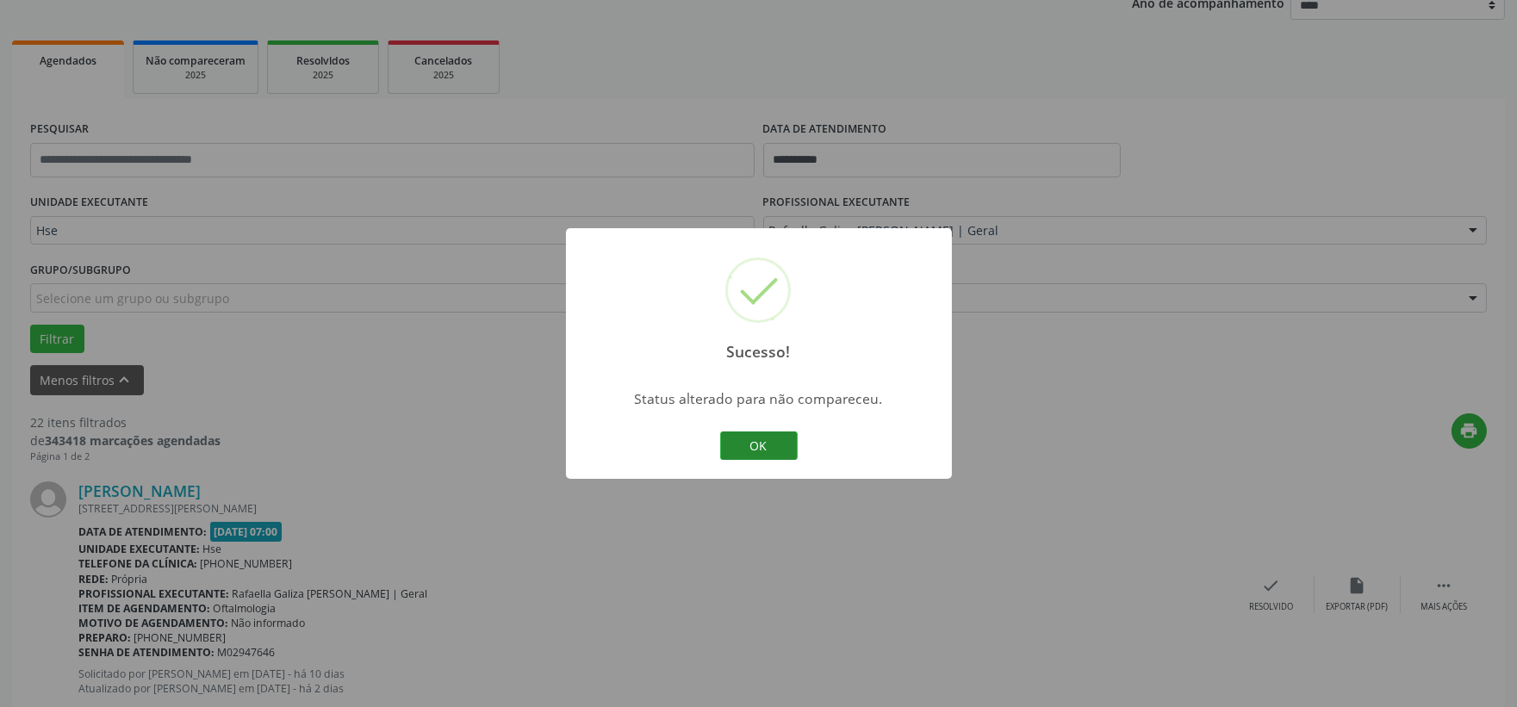
click at [767, 446] on button "OK" at bounding box center [759, 446] width 78 height 29
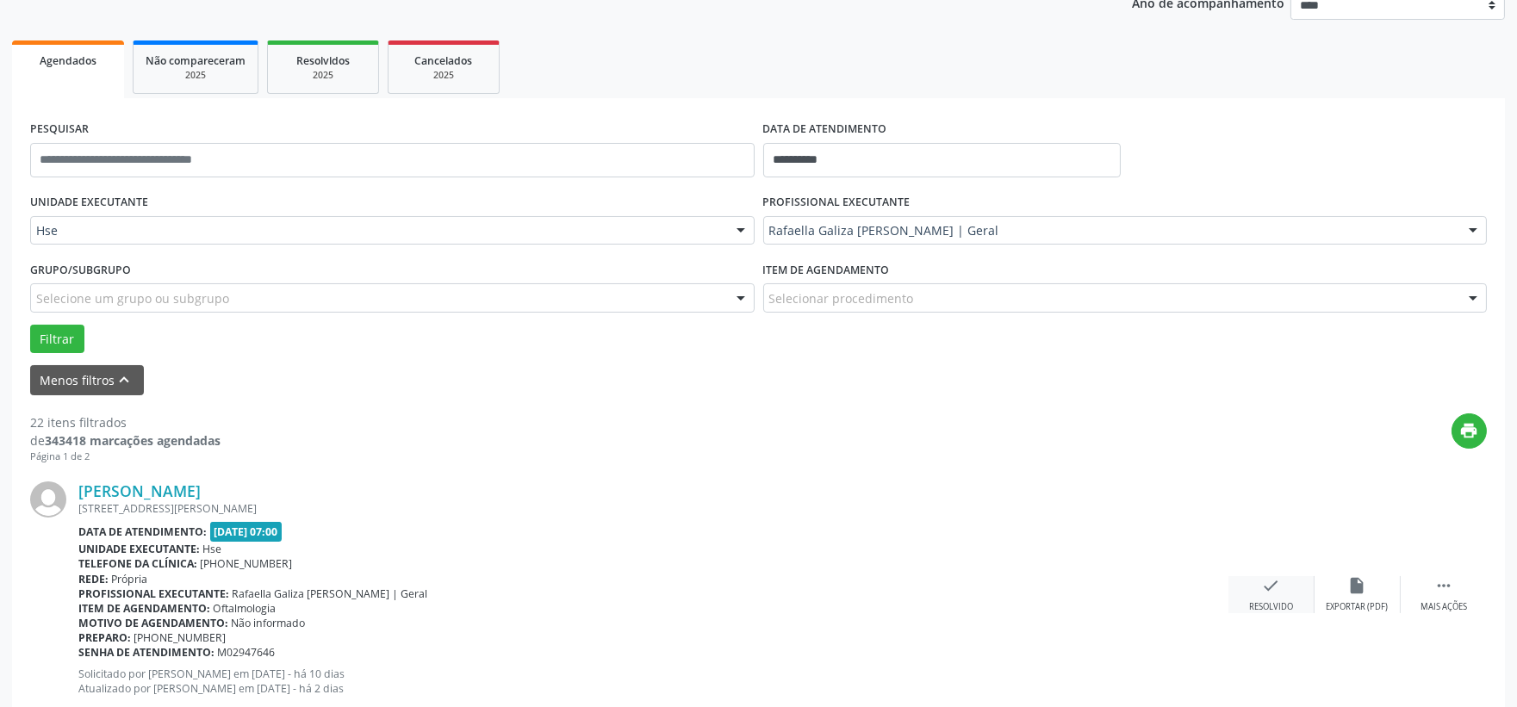
click at [1254, 599] on div "check Resolvido" at bounding box center [1272, 594] width 86 height 37
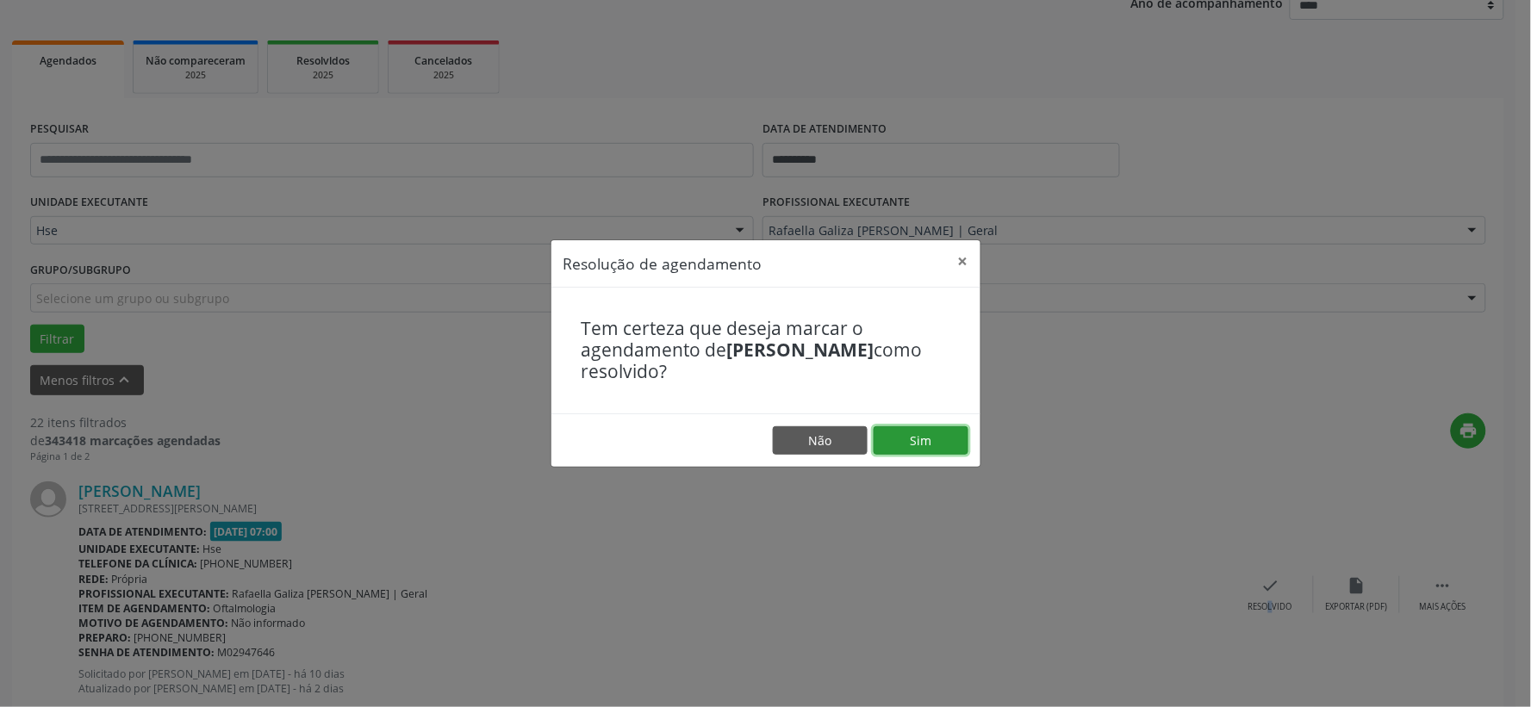
click at [956, 441] on button "Sim" at bounding box center [921, 440] width 95 height 29
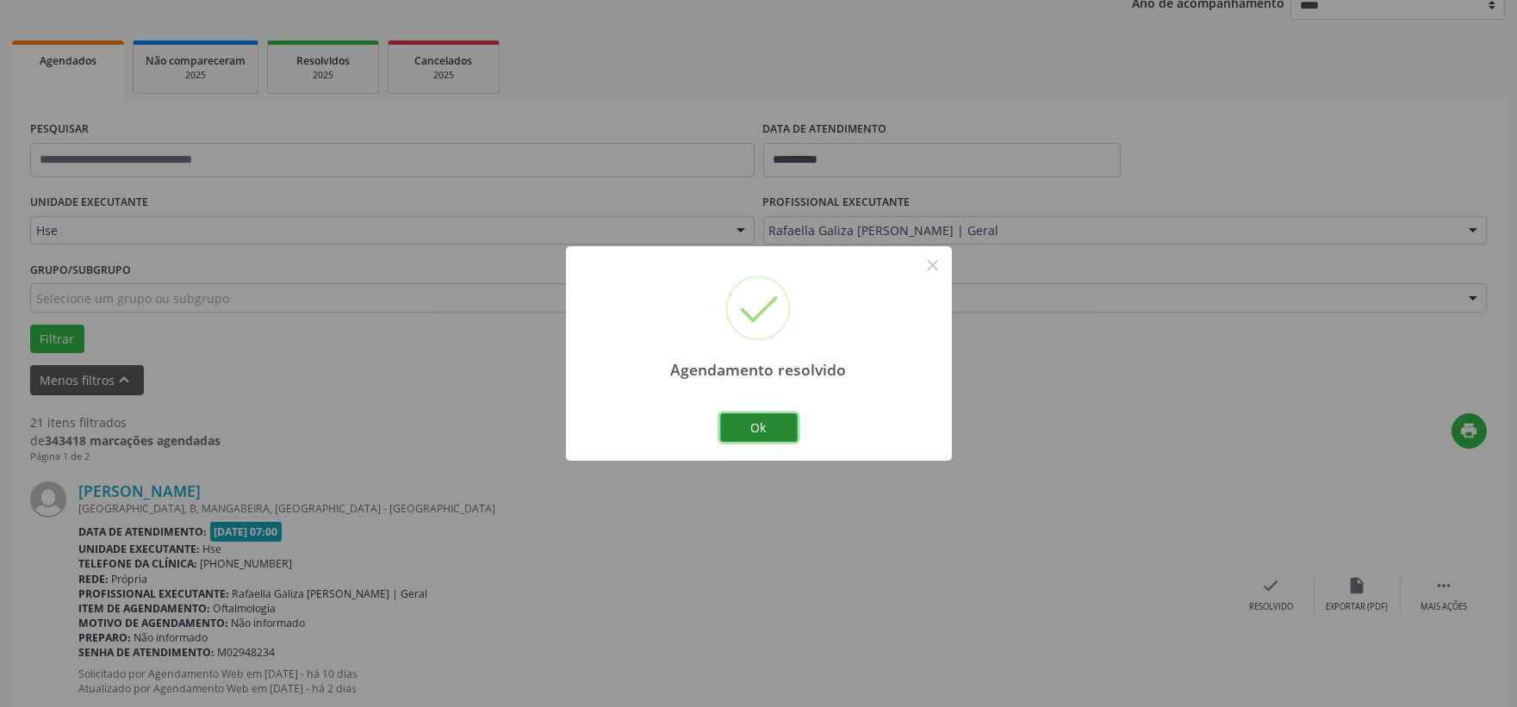
click at [743, 426] on button "Ok" at bounding box center [759, 428] width 78 height 29
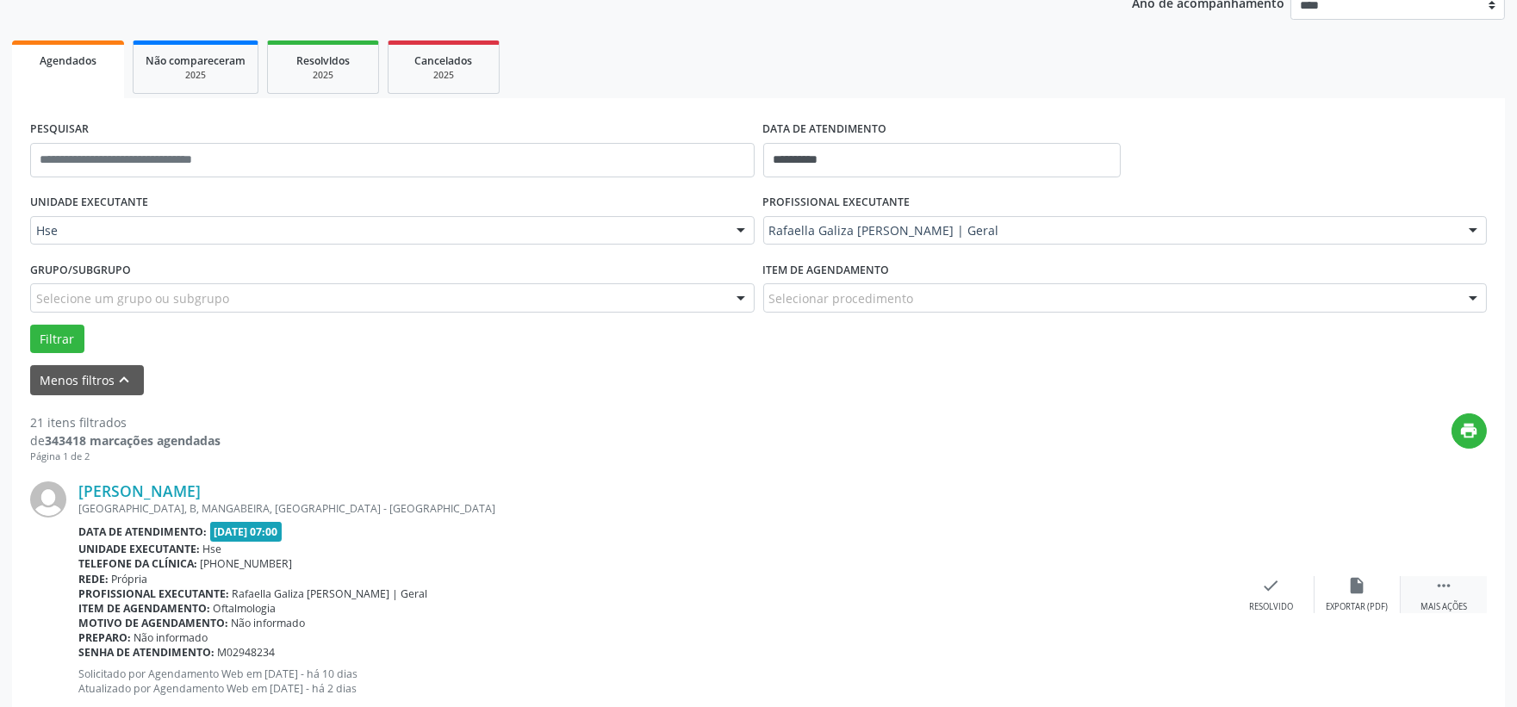
drag, startPoint x: 1445, startPoint y: 589, endPoint x: 1415, endPoint y: 593, distance: 30.3
click at [1445, 589] on icon "" at bounding box center [1443, 585] width 19 height 19
click at [1359, 582] on icon "alarm_off" at bounding box center [1357, 585] width 19 height 19
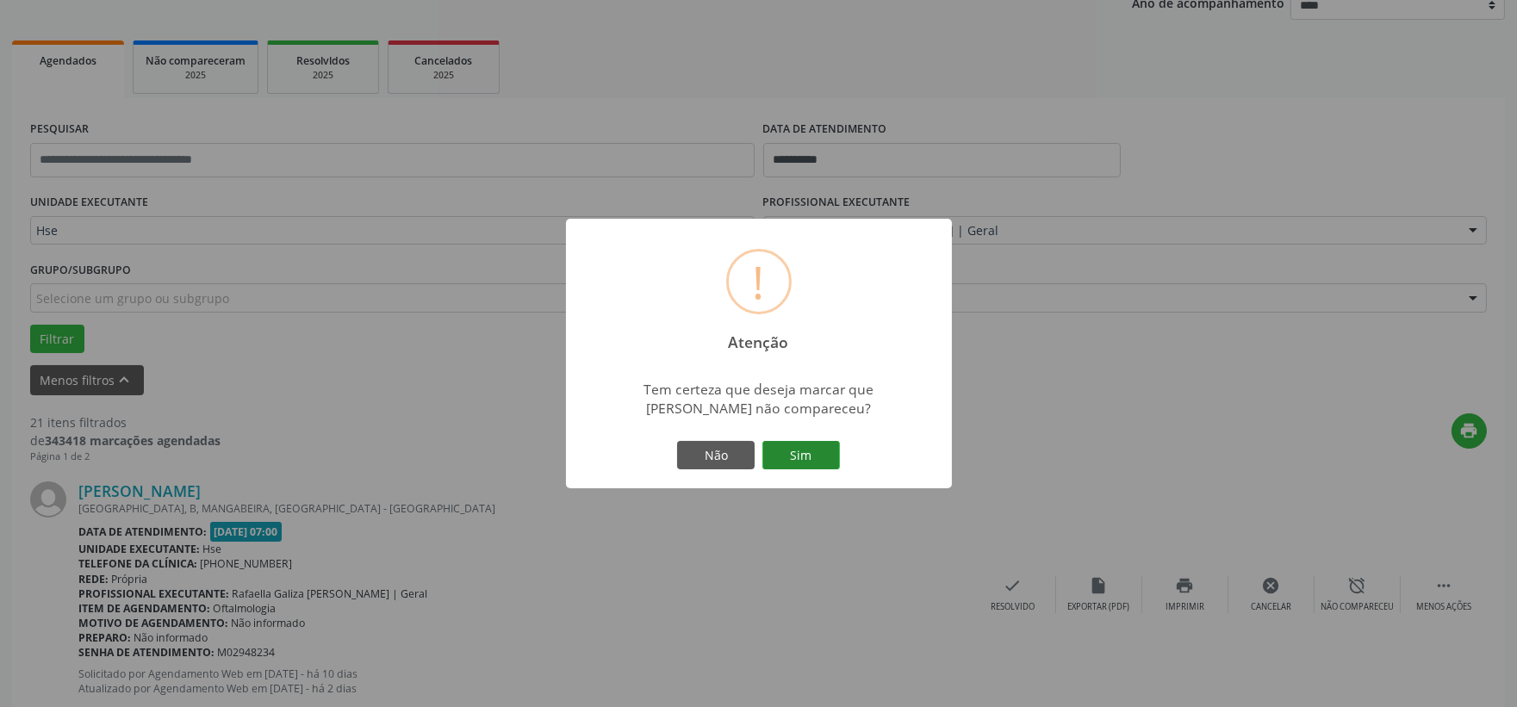
click at [816, 459] on button "Sim" at bounding box center [801, 455] width 78 height 29
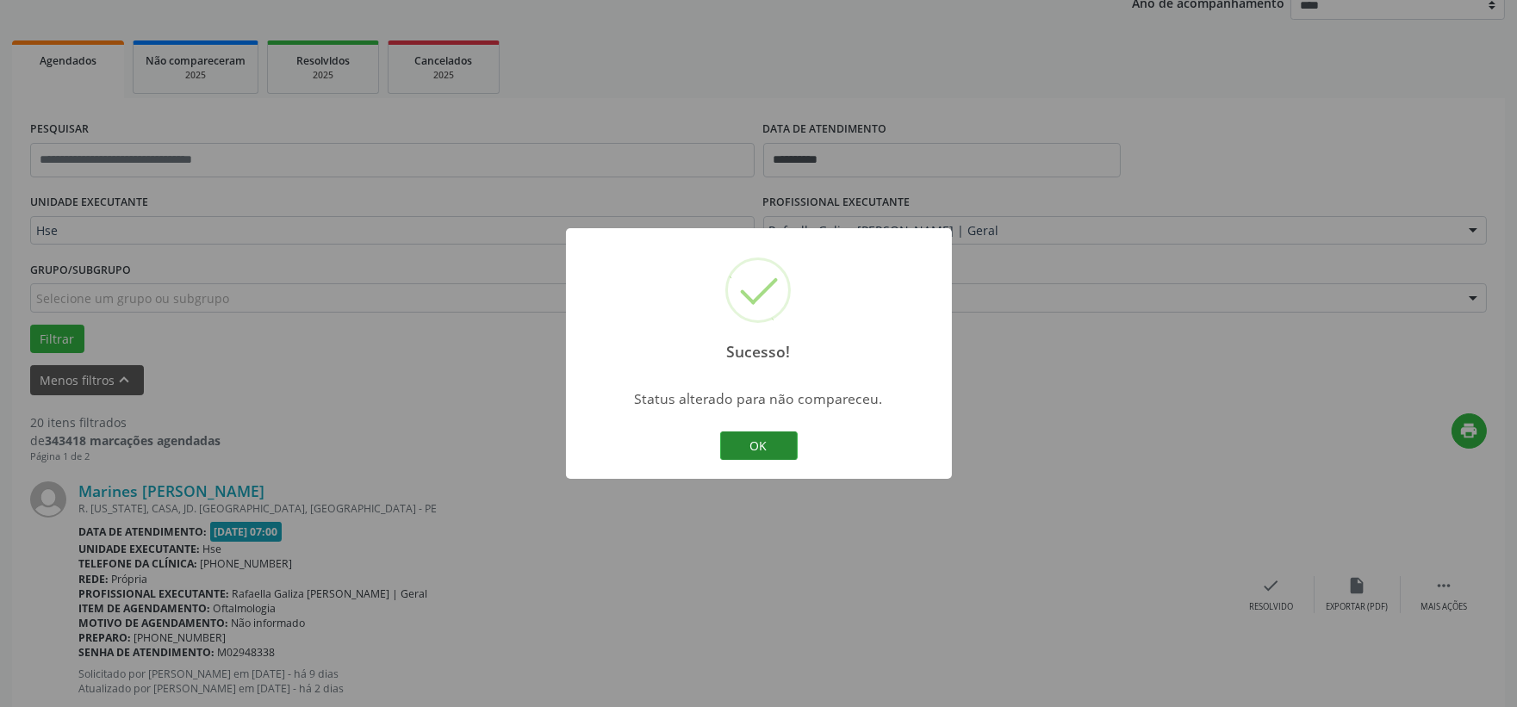
click at [771, 449] on button "OK" at bounding box center [759, 446] width 78 height 29
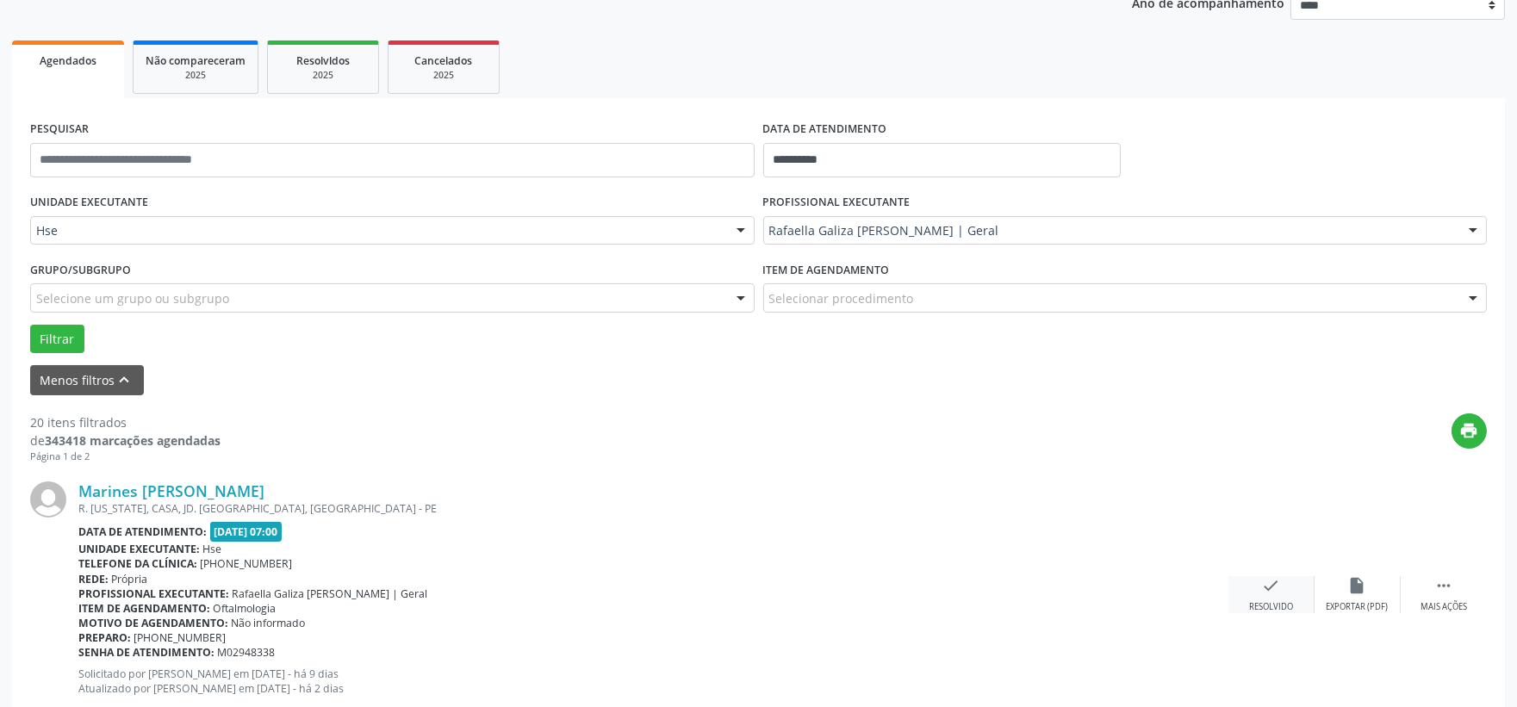
click at [1279, 588] on icon "check" at bounding box center [1271, 585] width 19 height 19
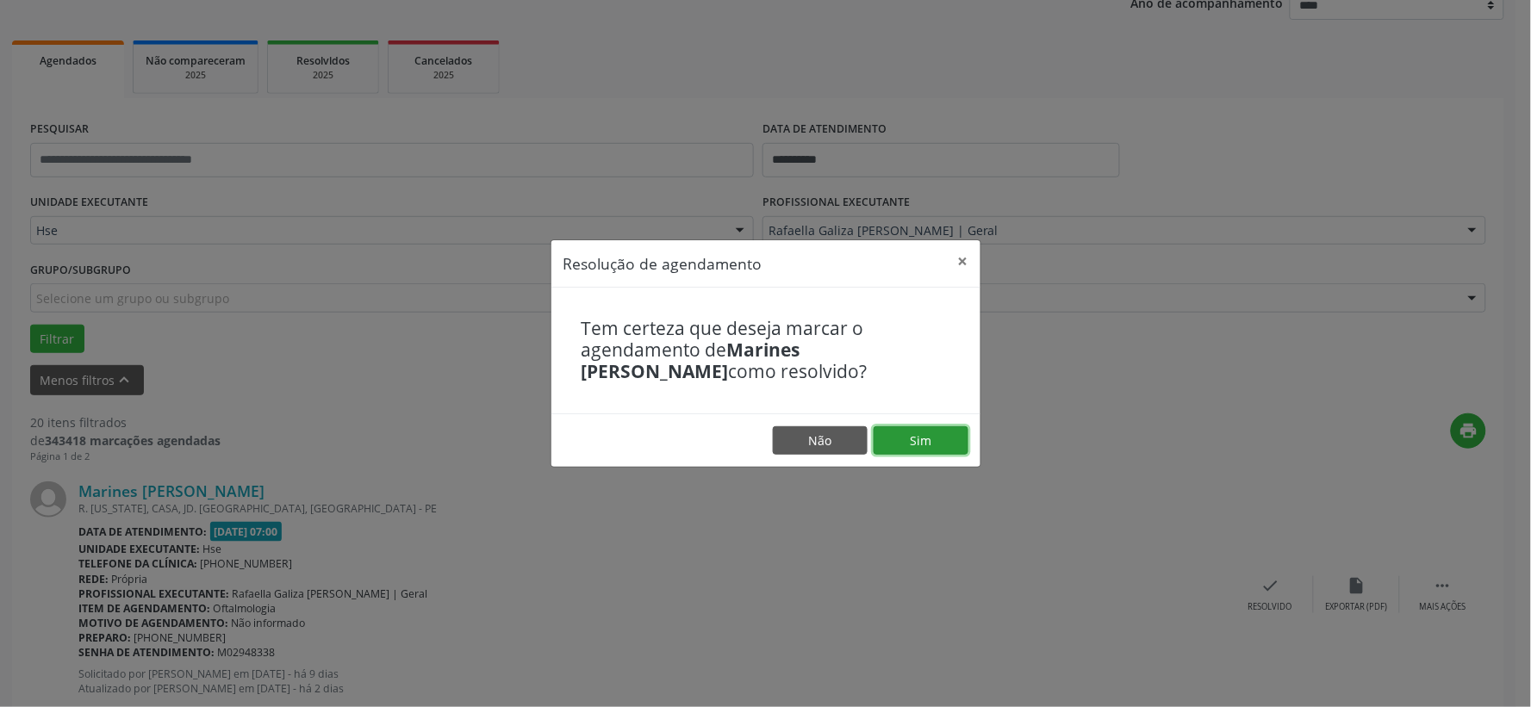
click at [955, 445] on button "Sim" at bounding box center [921, 440] width 95 height 29
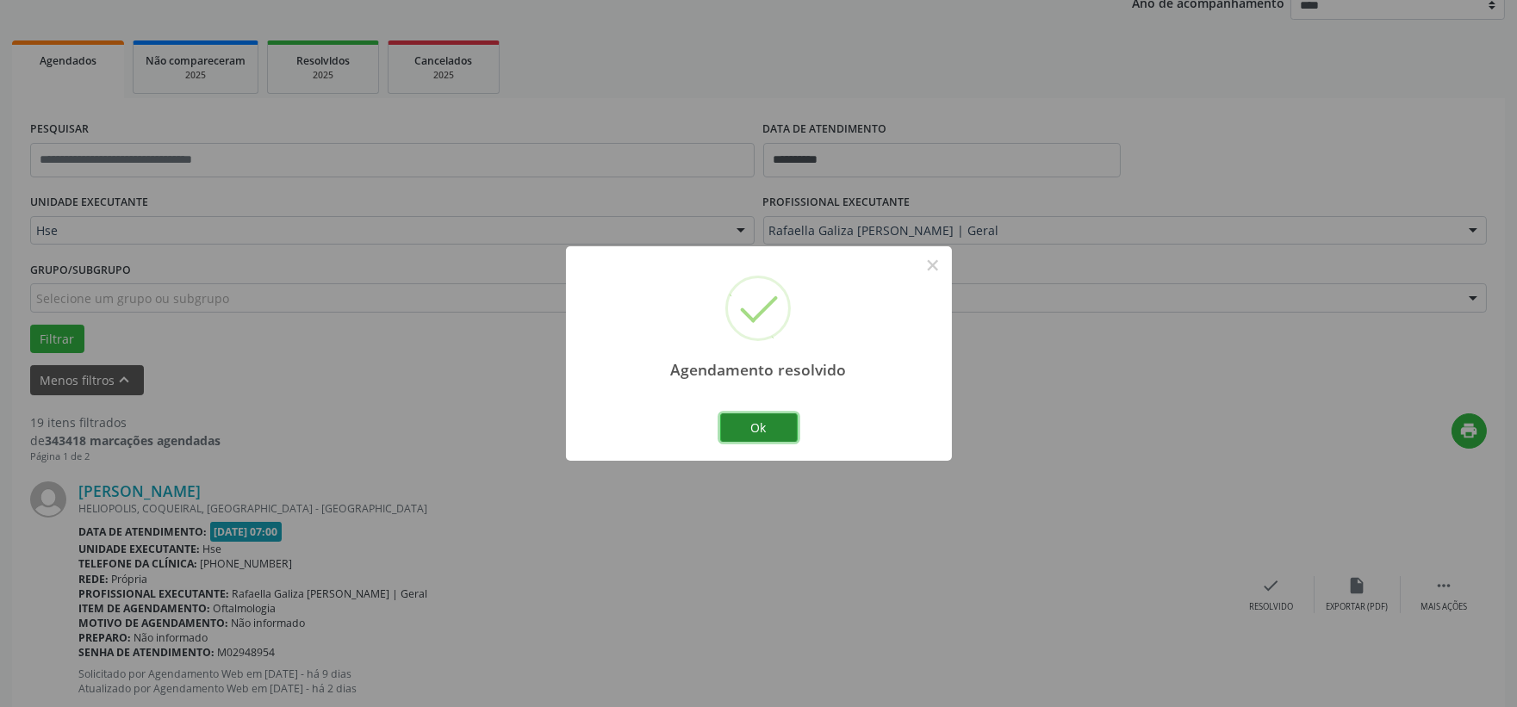
click at [759, 423] on button "Ok" at bounding box center [759, 428] width 78 height 29
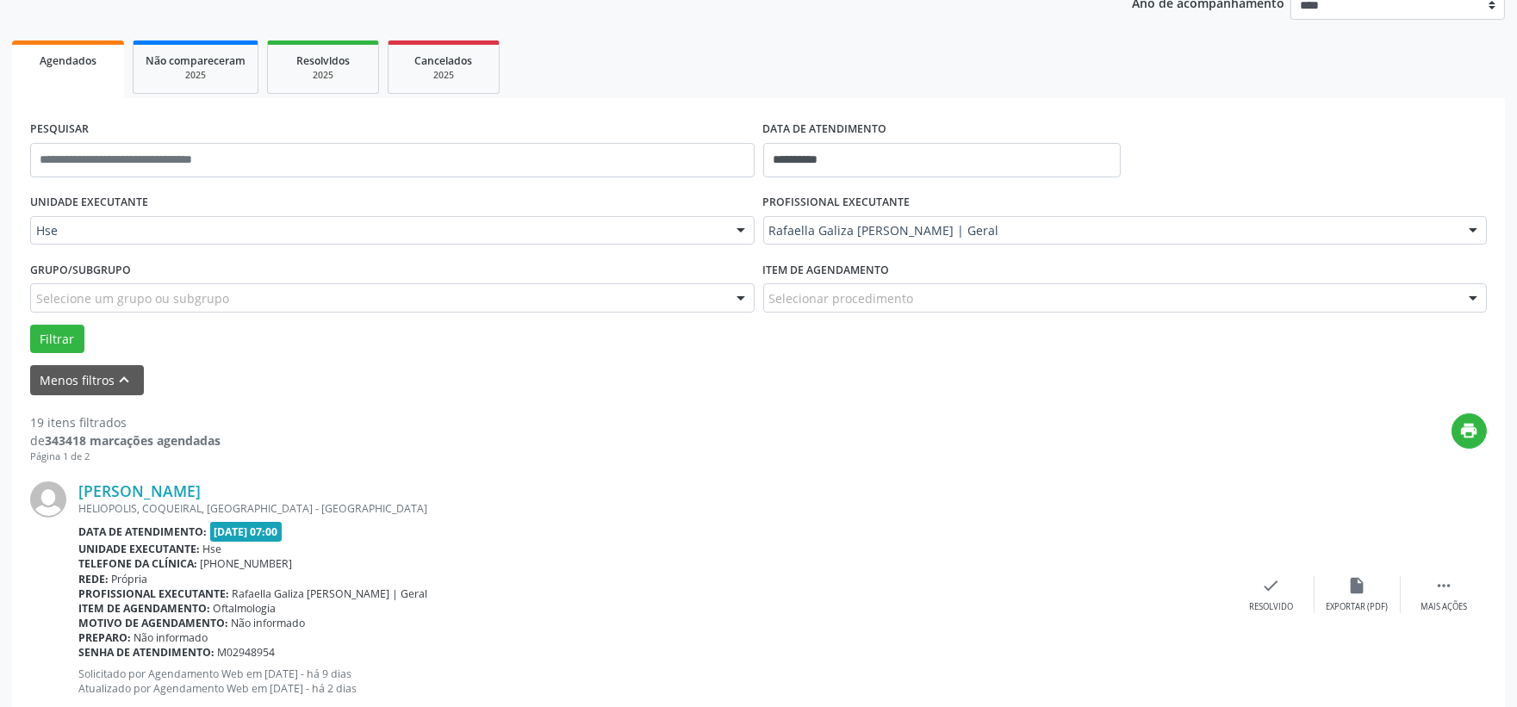
click at [1254, 571] on div "[PERSON_NAME] [GEOGRAPHIC_DATA], [GEOGRAPHIC_DATA], [GEOGRAPHIC_DATA] - [GEOGRA…" at bounding box center [758, 594] width 1457 height 263
click at [1249, 576] on div "check Resolvido" at bounding box center [1272, 594] width 86 height 37
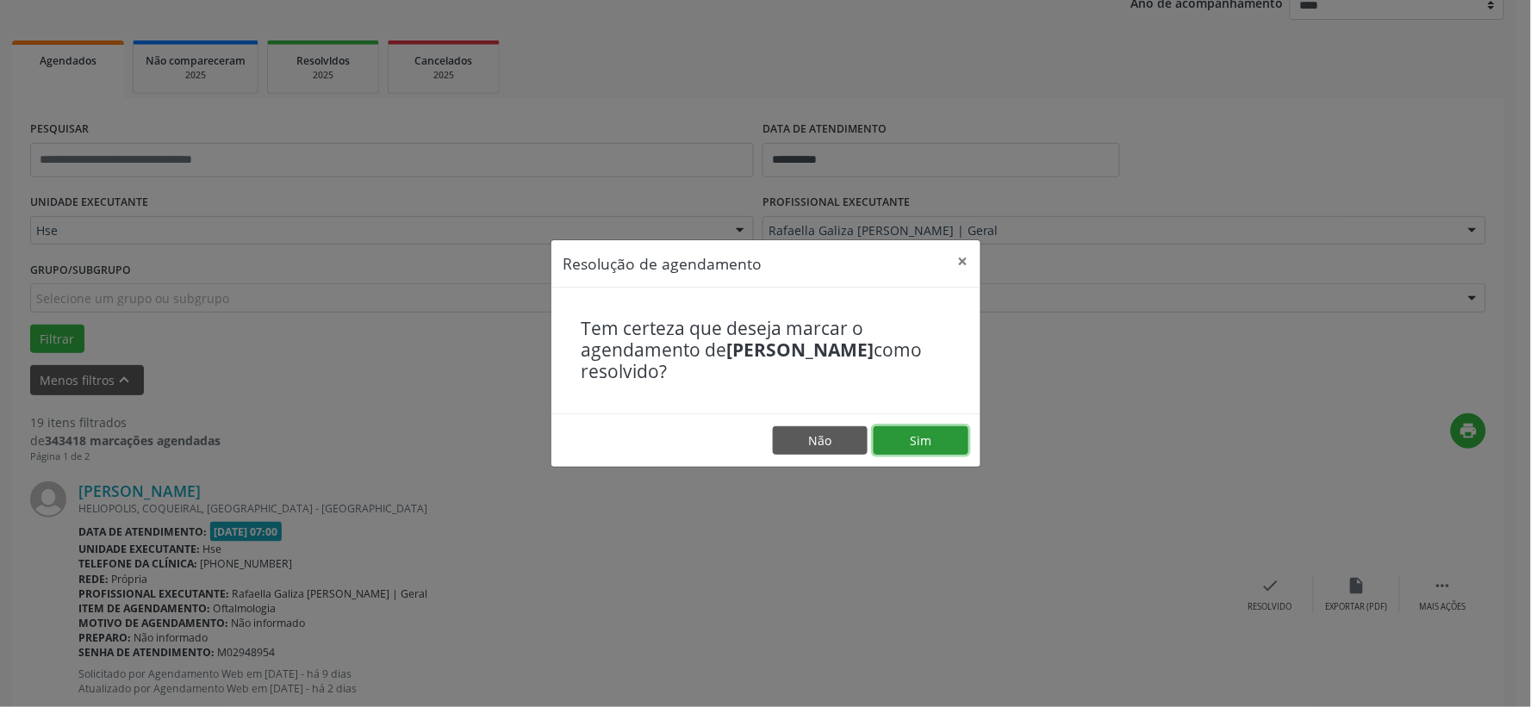
click at [933, 438] on button "Sim" at bounding box center [921, 440] width 95 height 29
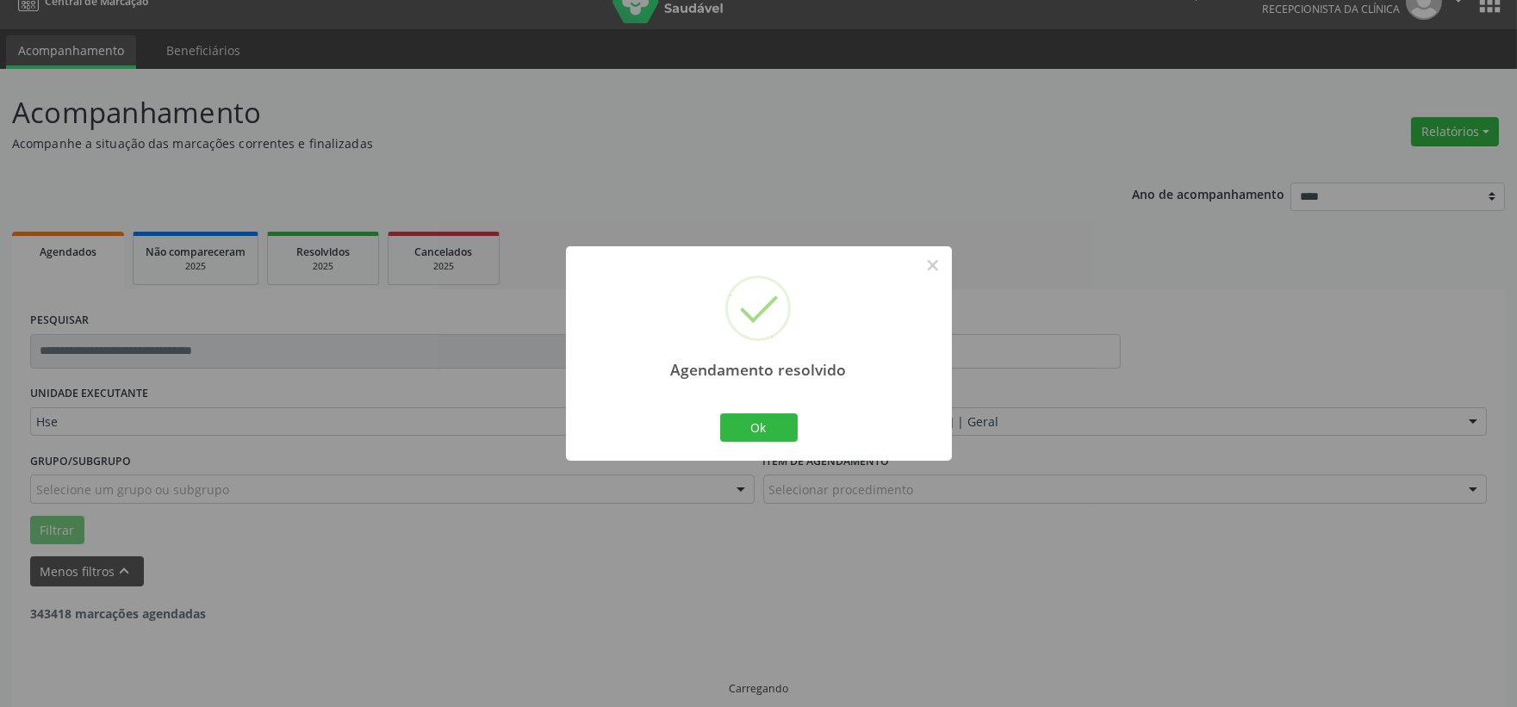
scroll to position [44, 0]
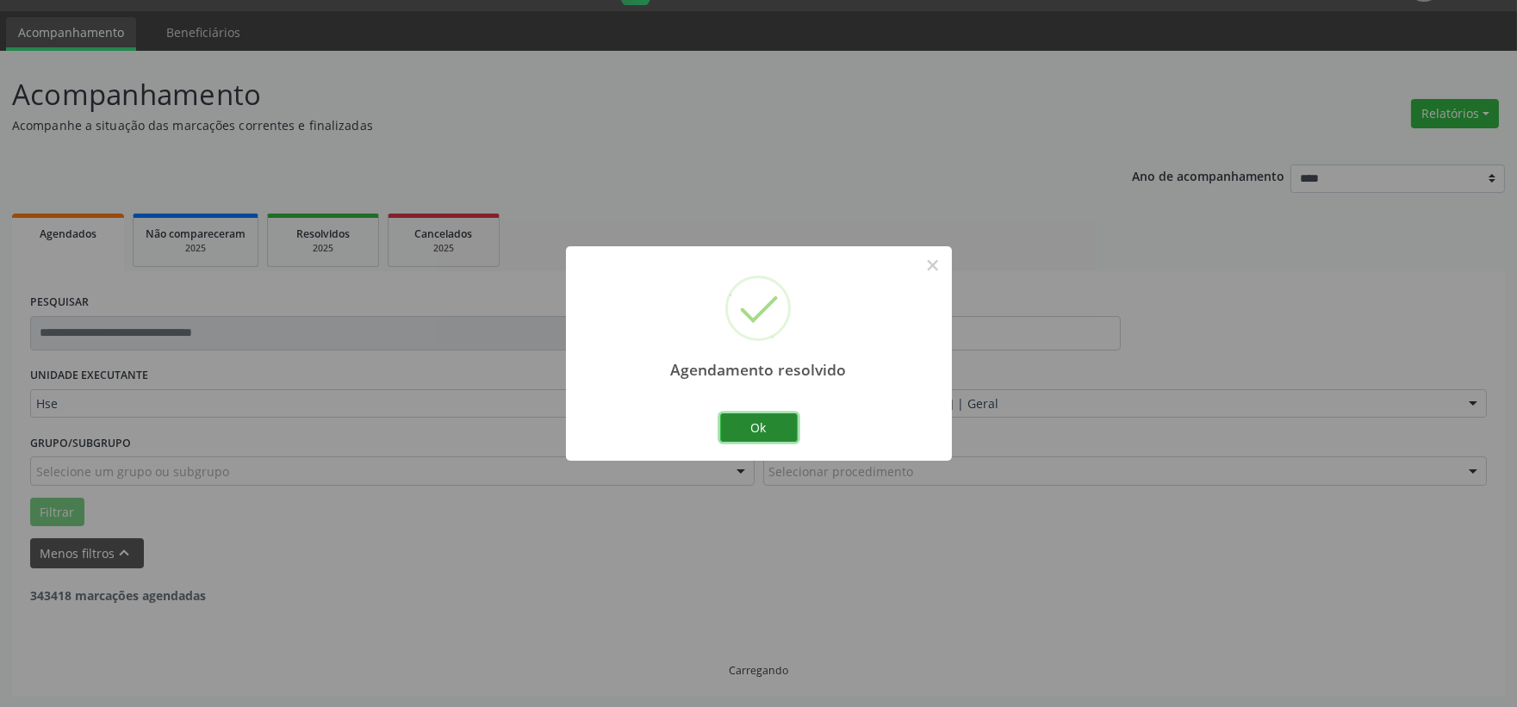
click at [777, 432] on button "Ok" at bounding box center [759, 428] width 78 height 29
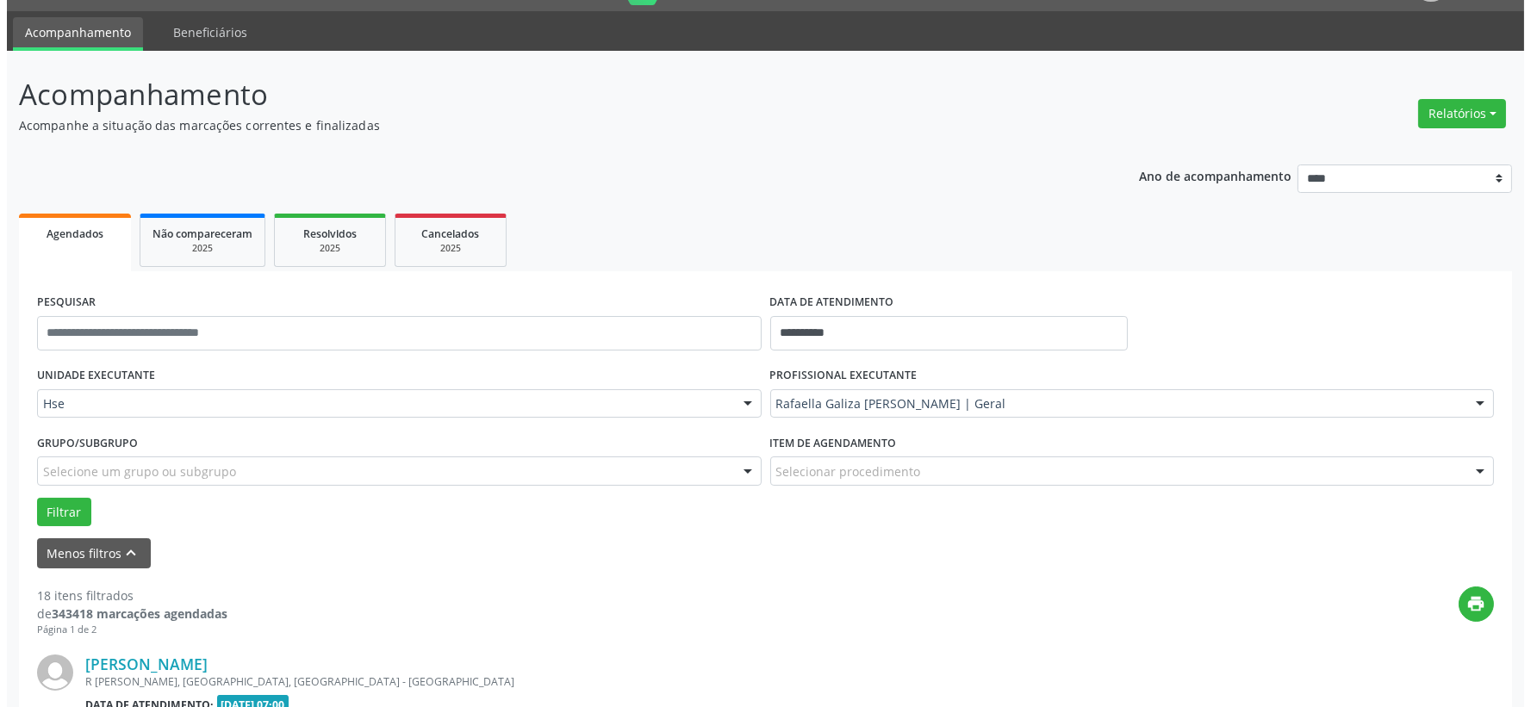
scroll to position [235, 0]
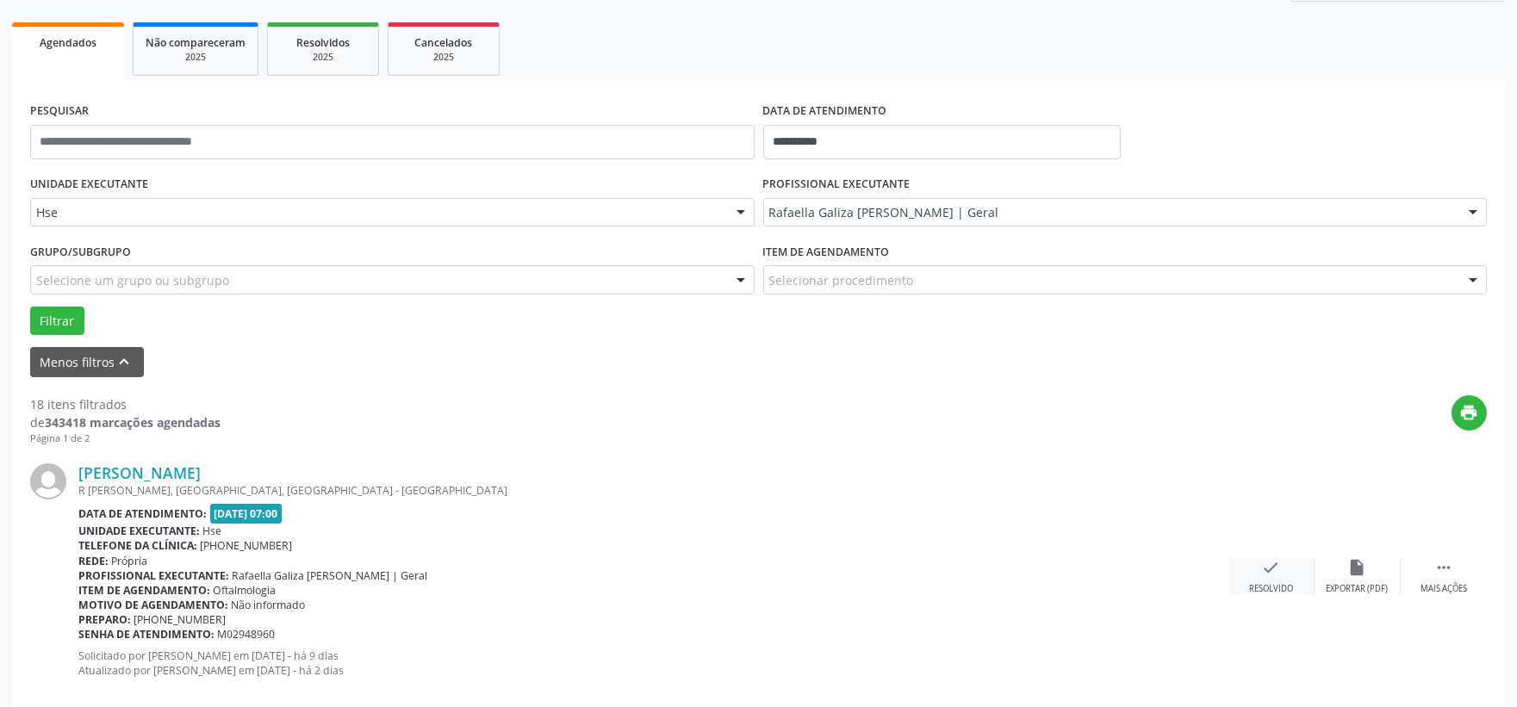
click at [1275, 570] on icon "check" at bounding box center [1271, 567] width 19 height 19
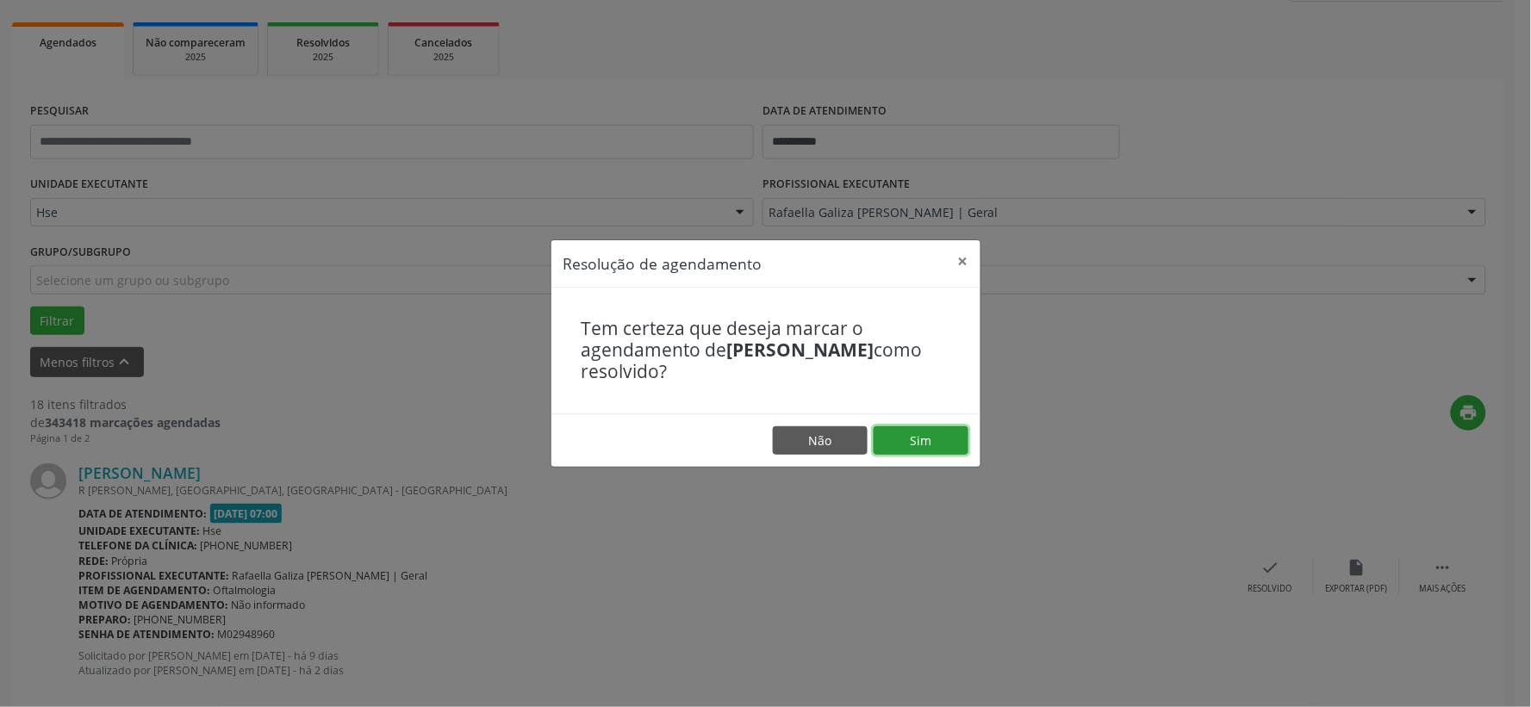
click at [943, 434] on button "Sim" at bounding box center [921, 440] width 95 height 29
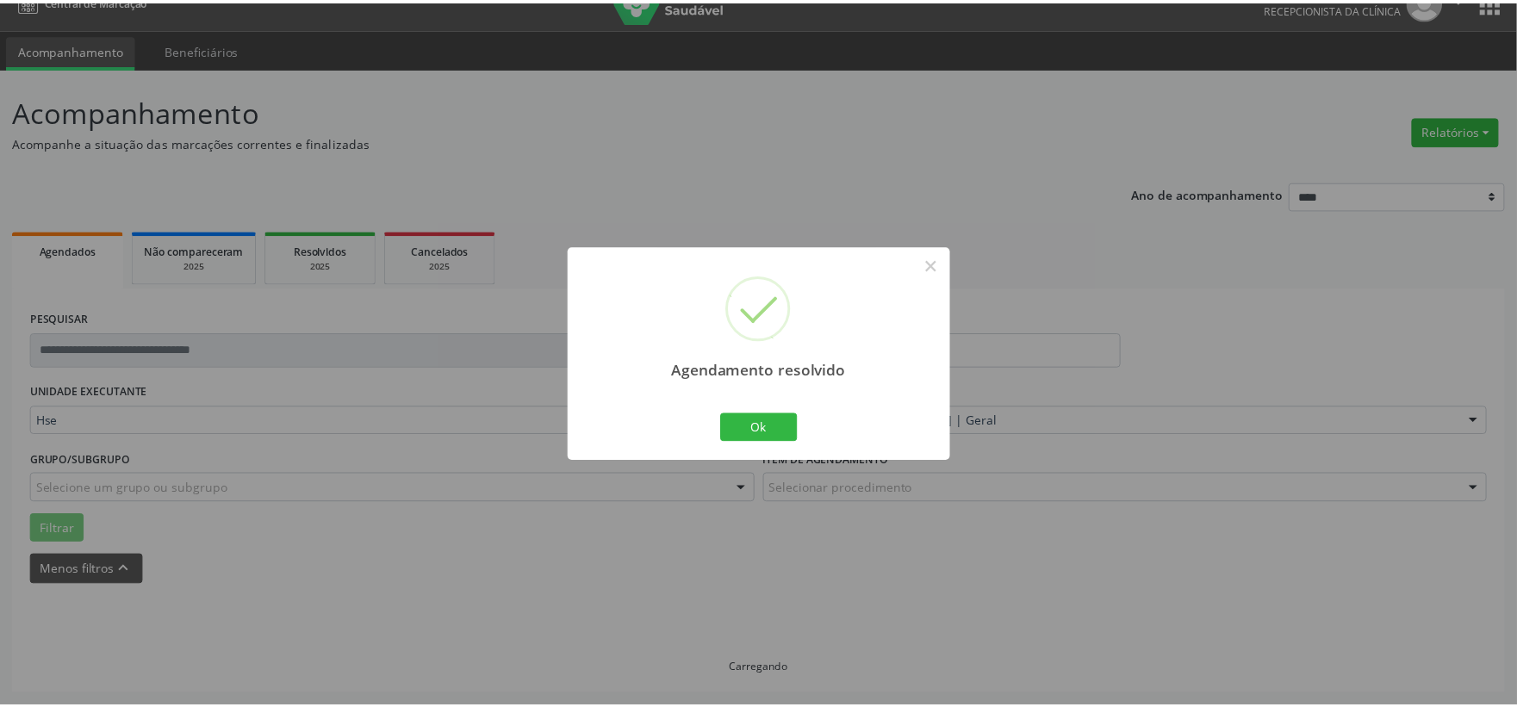
scroll to position [26, 0]
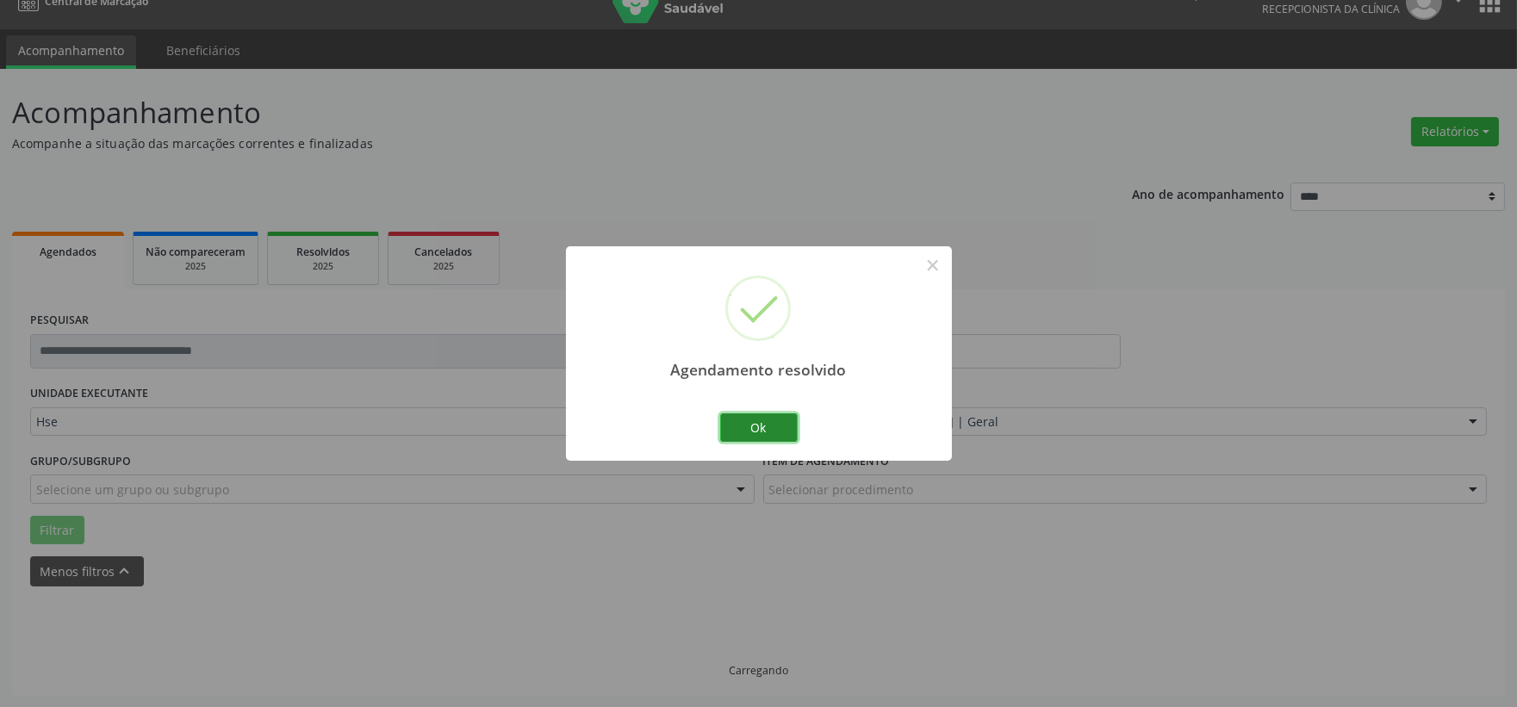
click at [785, 433] on button "Ok" at bounding box center [759, 428] width 78 height 29
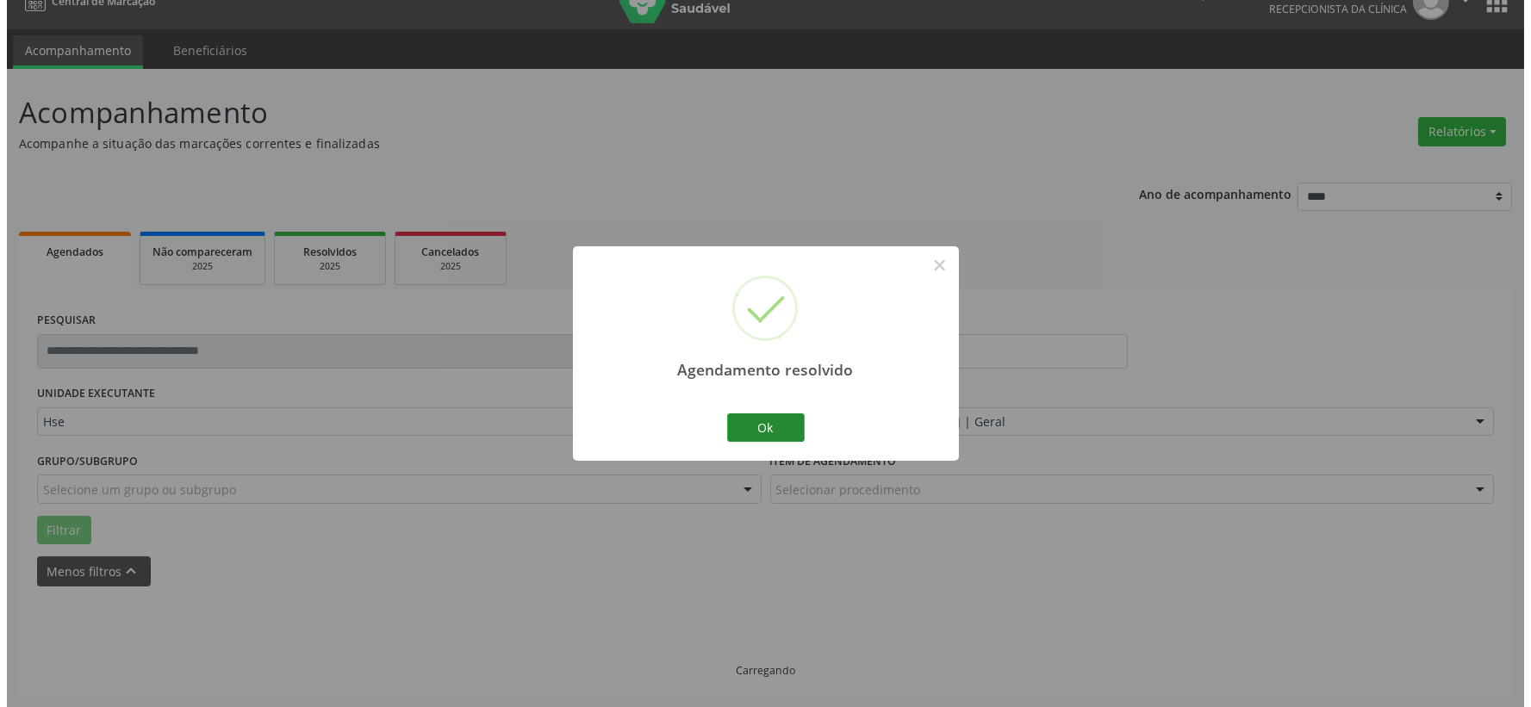
scroll to position [235, 0]
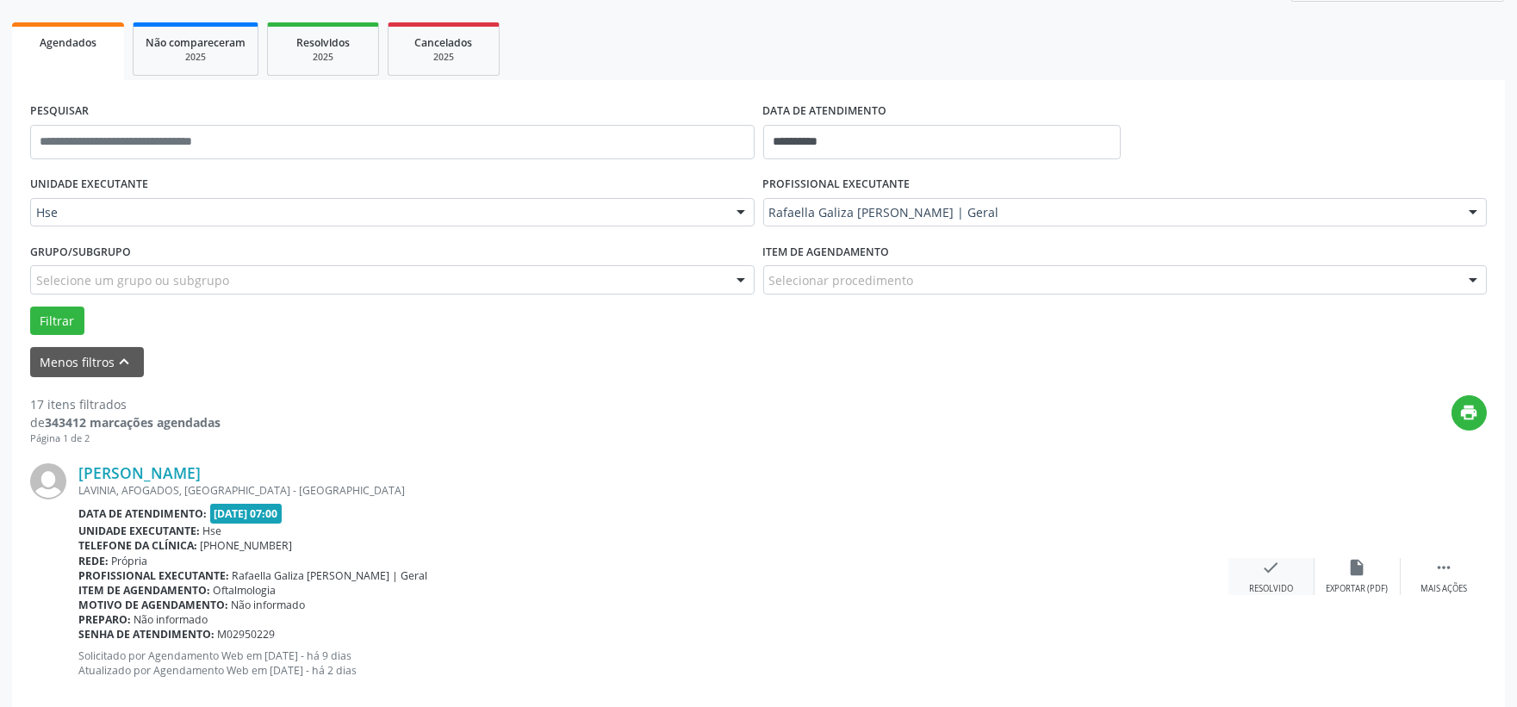
click at [1271, 567] on icon "check" at bounding box center [1271, 567] width 19 height 19
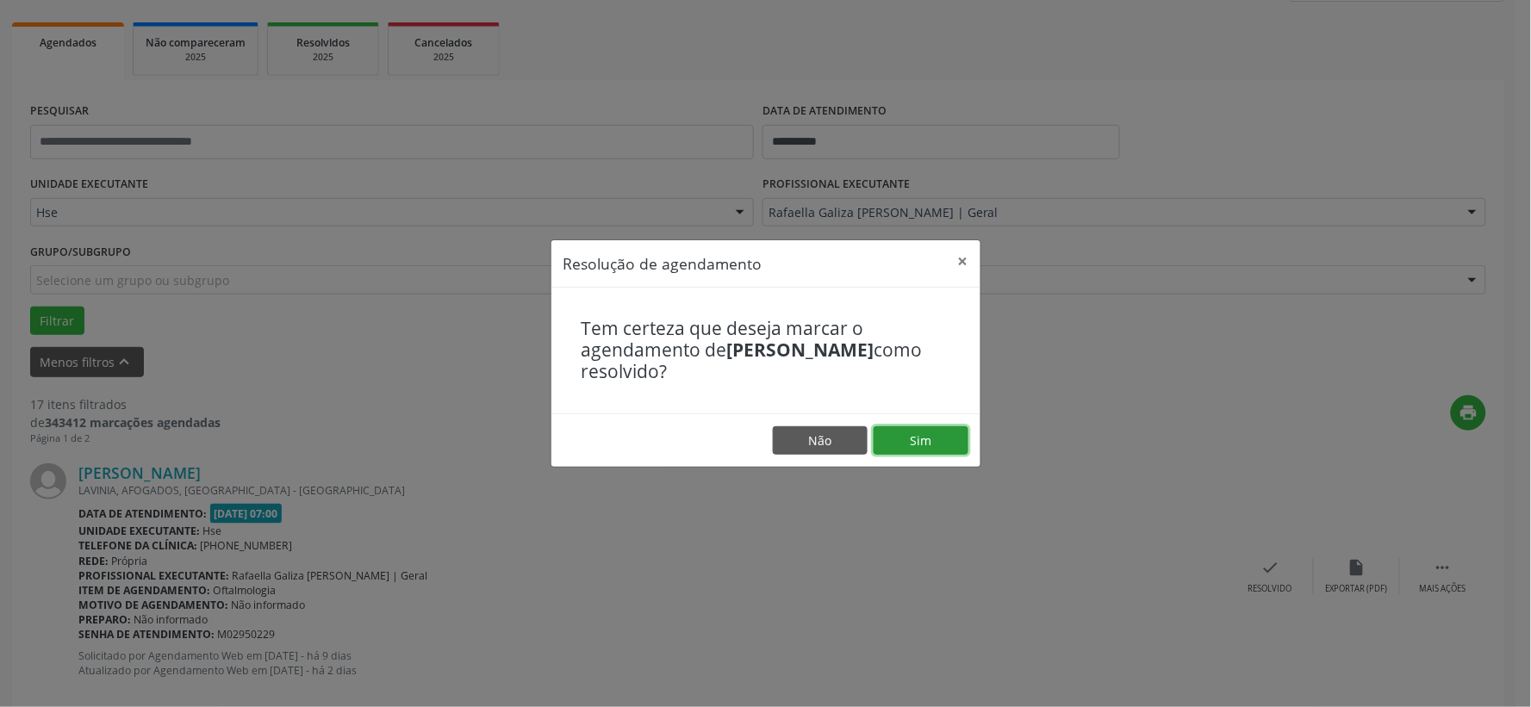
click at [950, 445] on button "Sim" at bounding box center [921, 440] width 95 height 29
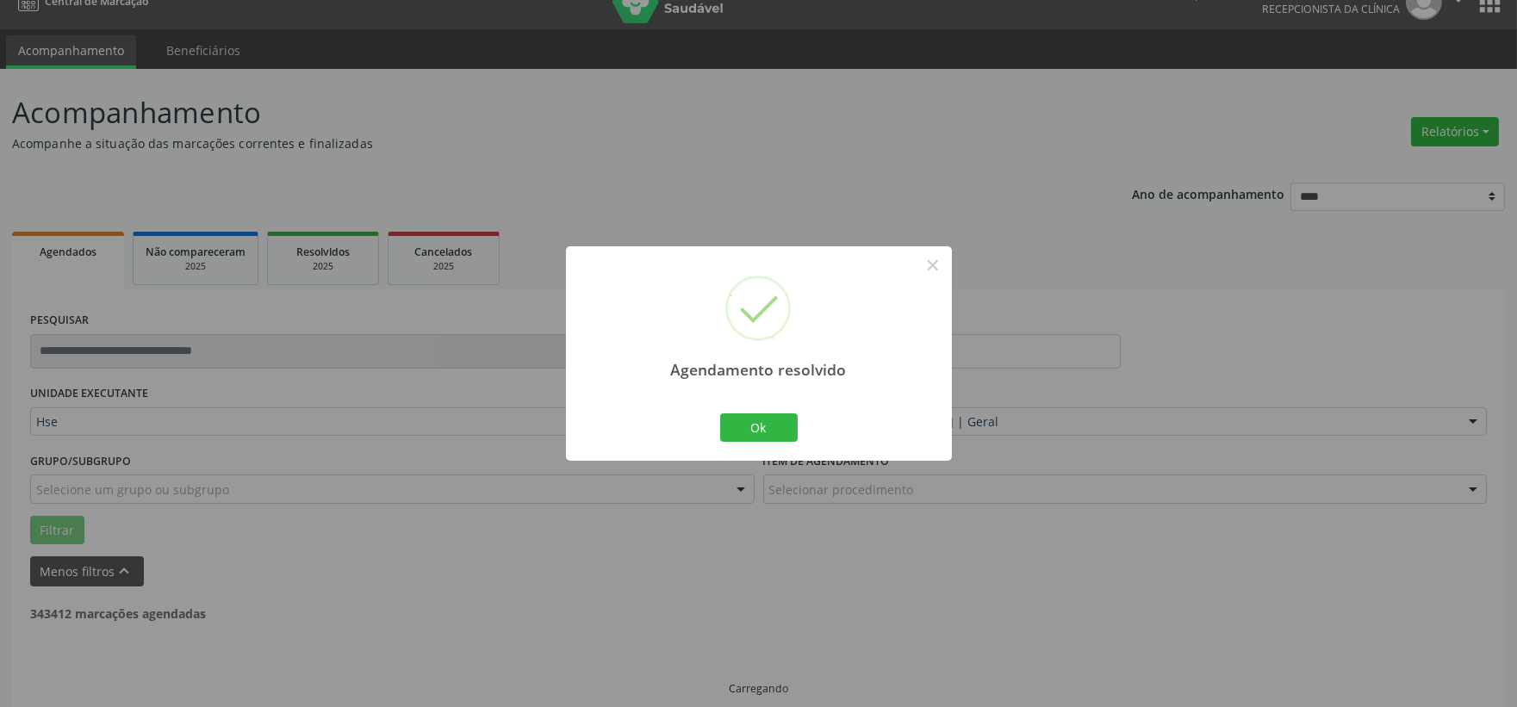
scroll to position [44, 0]
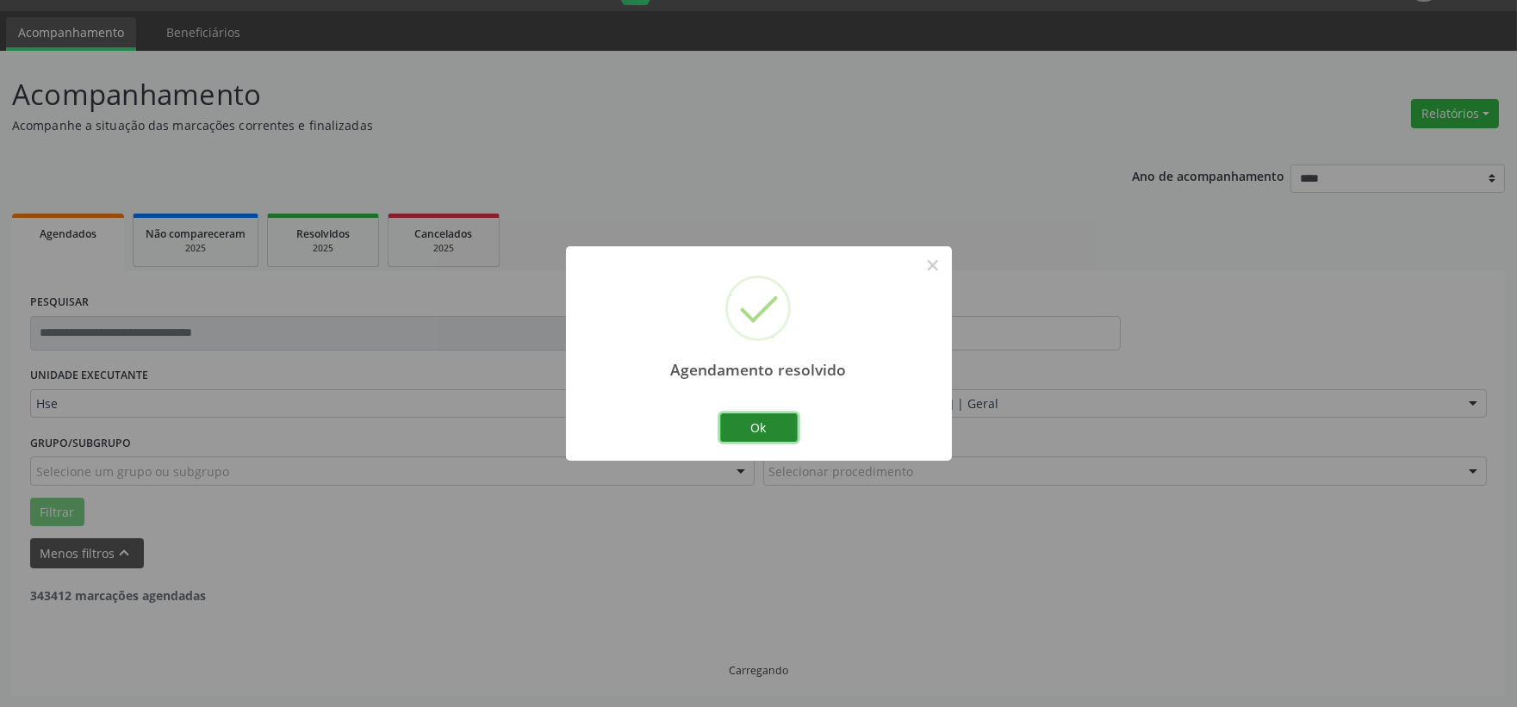
click at [774, 434] on button "Ok" at bounding box center [759, 428] width 78 height 29
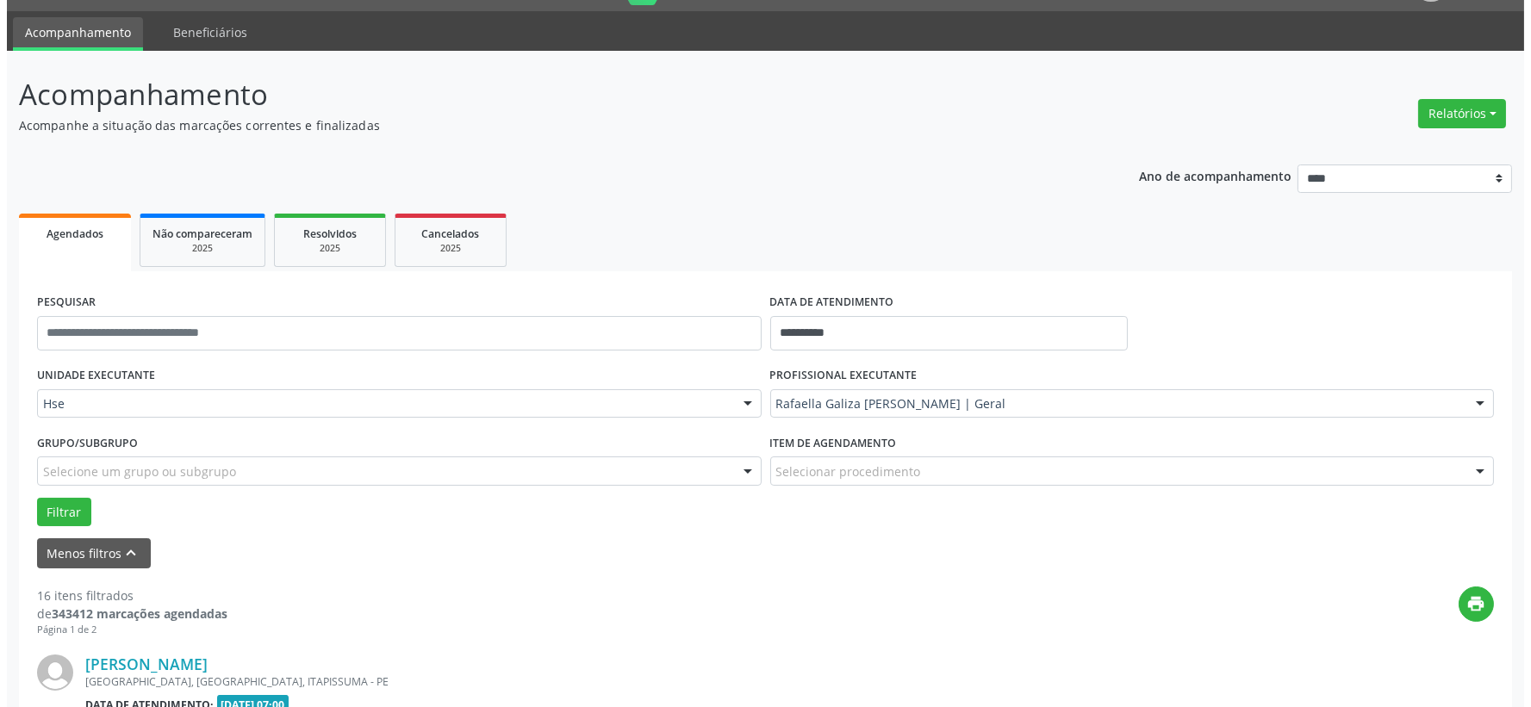
scroll to position [140, 0]
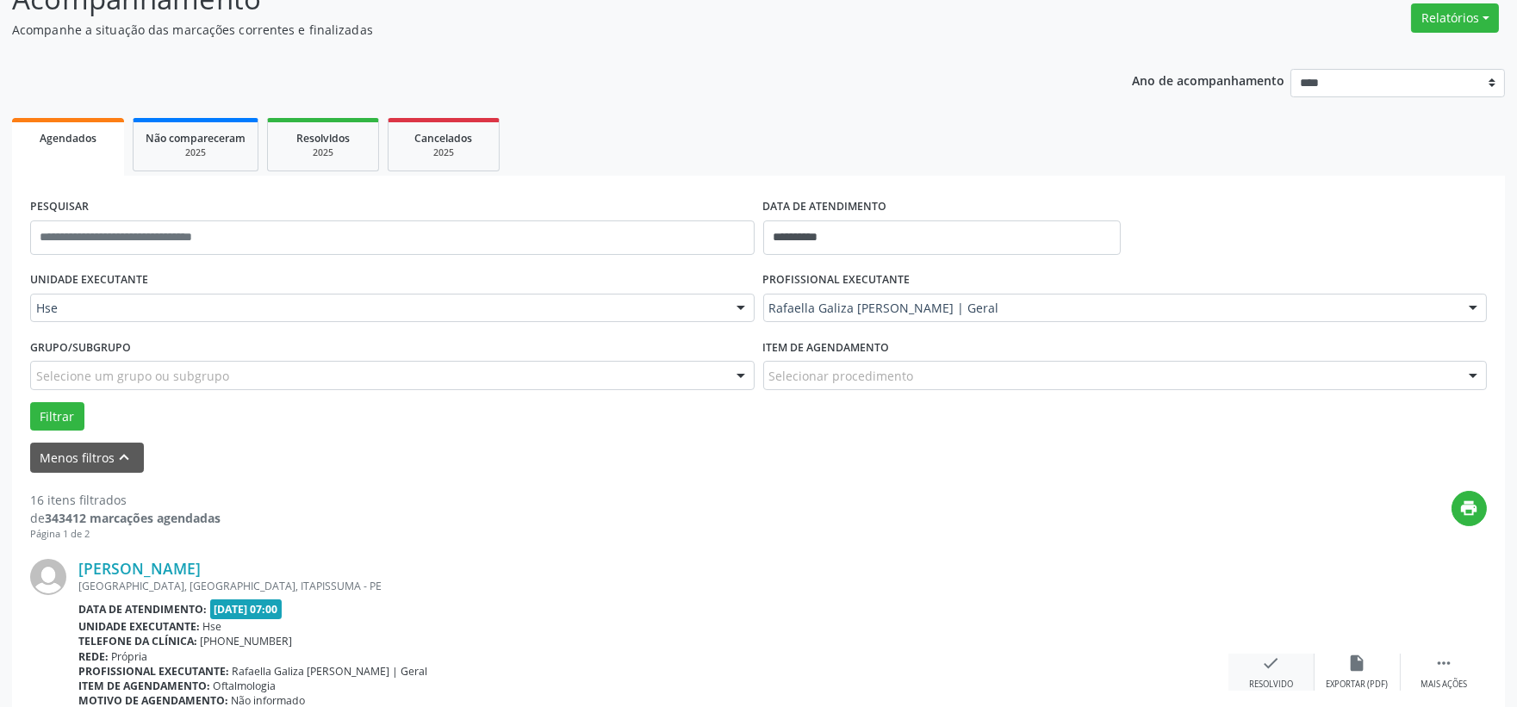
click at [1253, 665] on div "check Resolvido" at bounding box center [1272, 672] width 86 height 37
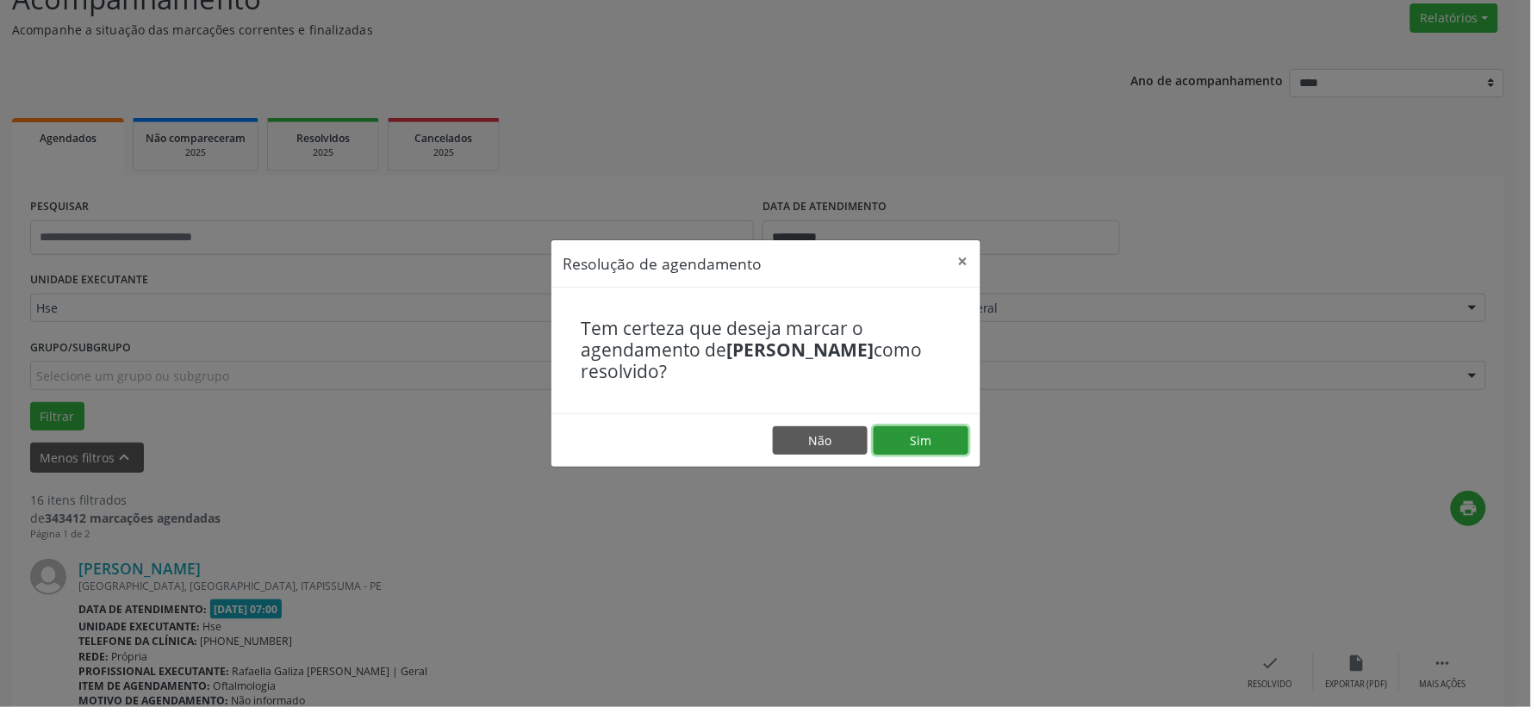
click at [924, 436] on button "Sim" at bounding box center [921, 440] width 95 height 29
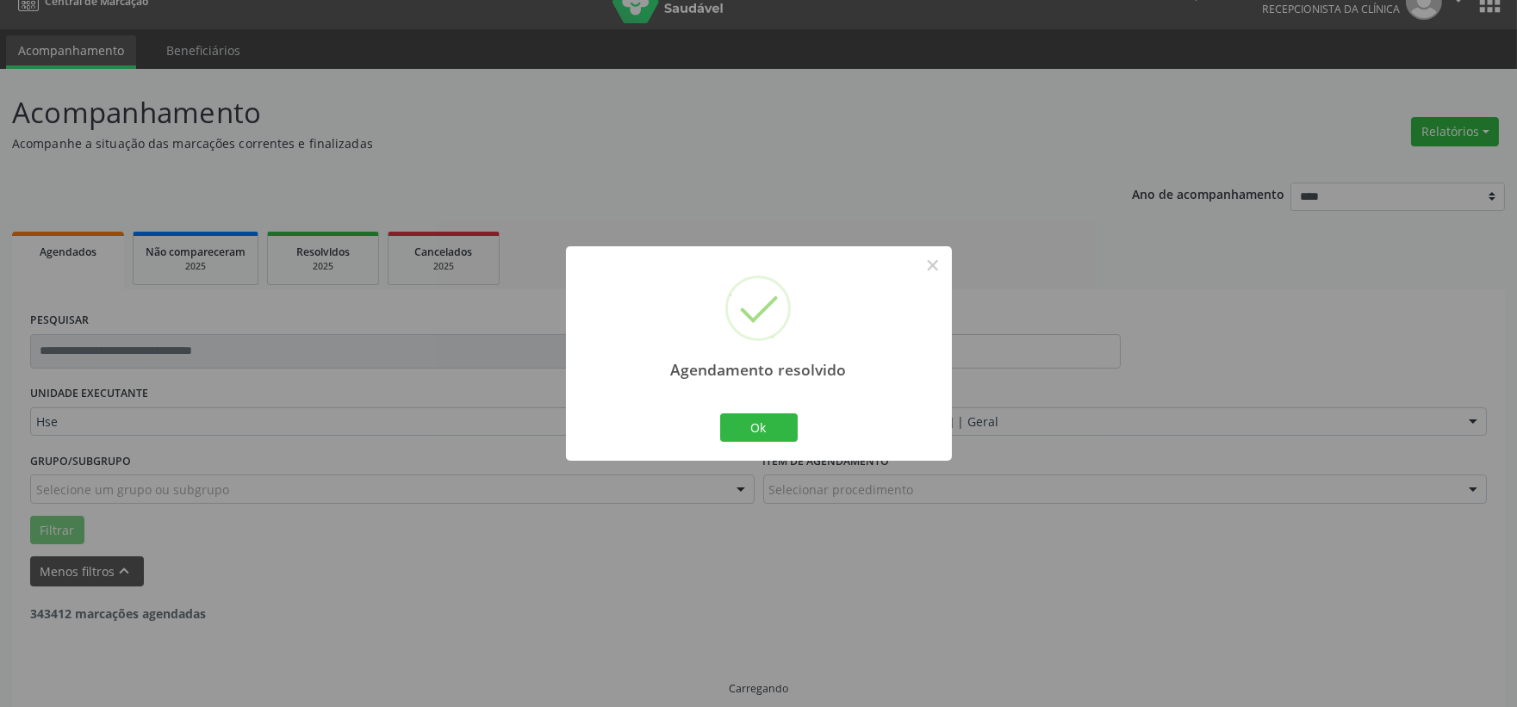
scroll to position [44, 0]
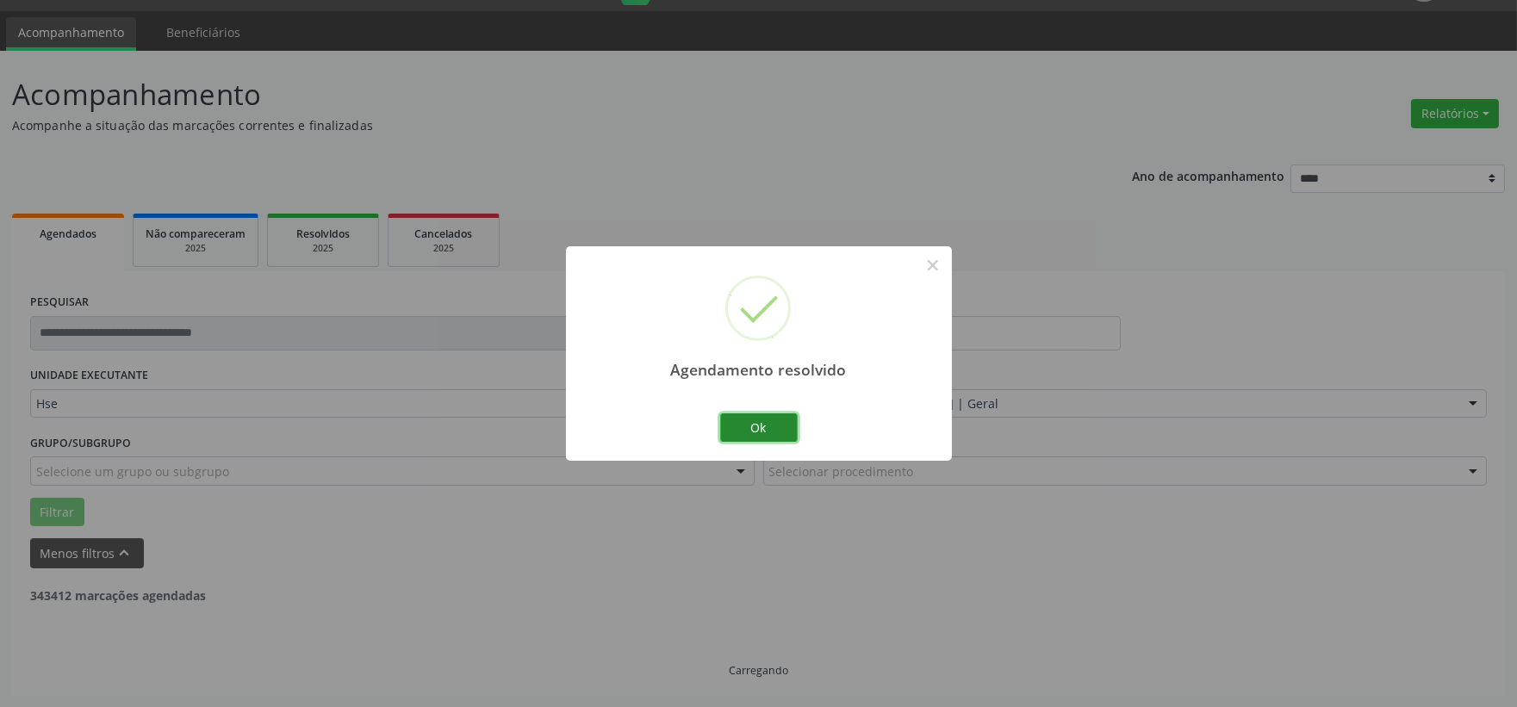
click at [790, 432] on button "Ok" at bounding box center [759, 428] width 78 height 29
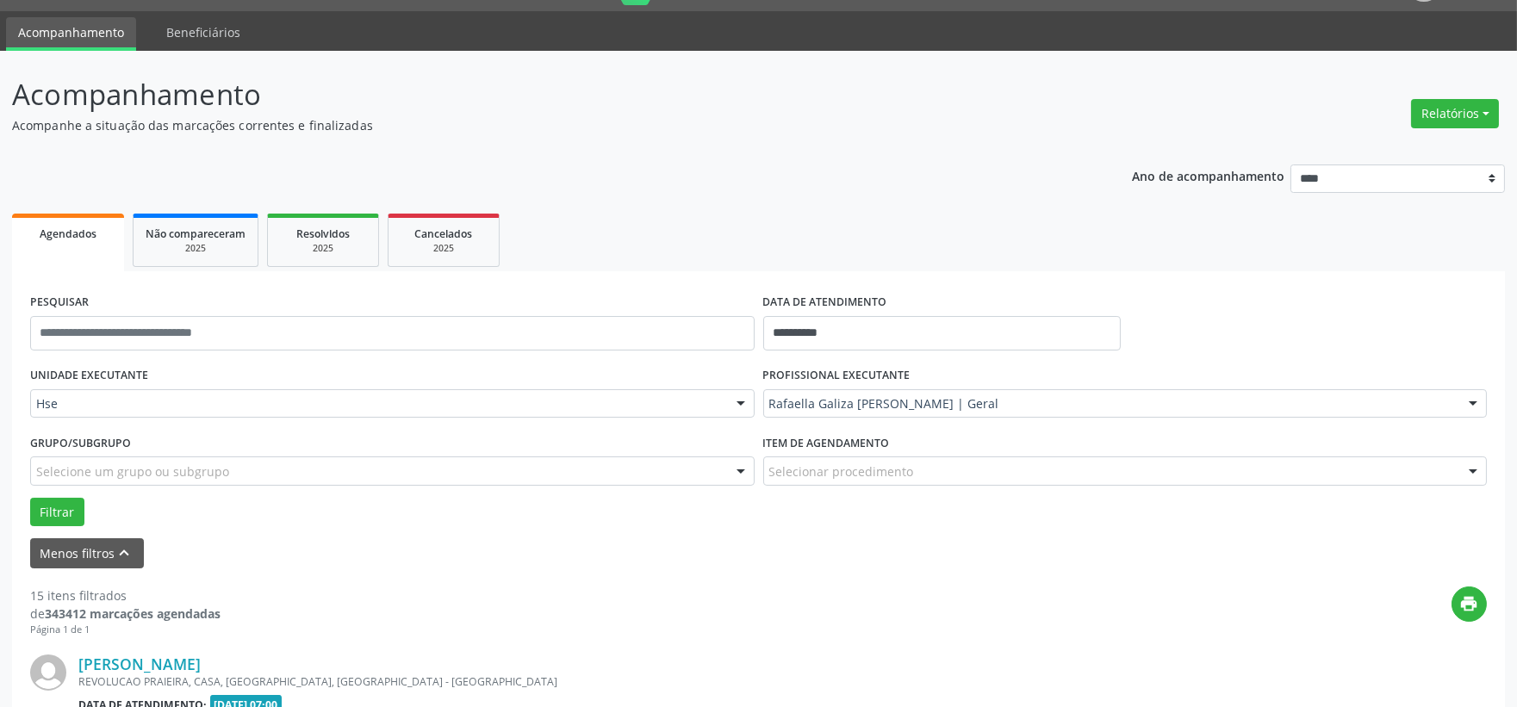
scroll to position [235, 0]
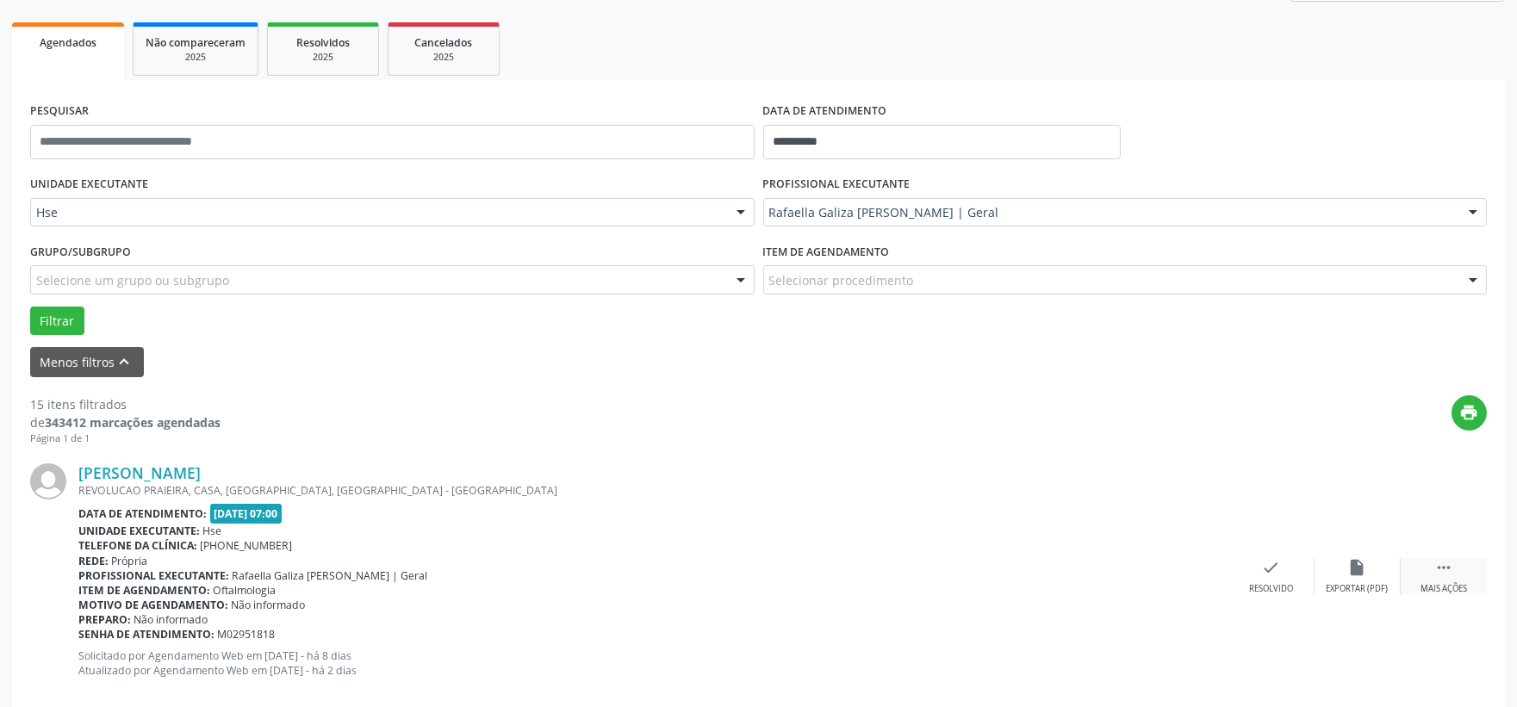
click at [1428, 569] on div " Mais ações" at bounding box center [1444, 576] width 86 height 37
click at [1366, 558] on icon "alarm_off" at bounding box center [1357, 567] width 19 height 19
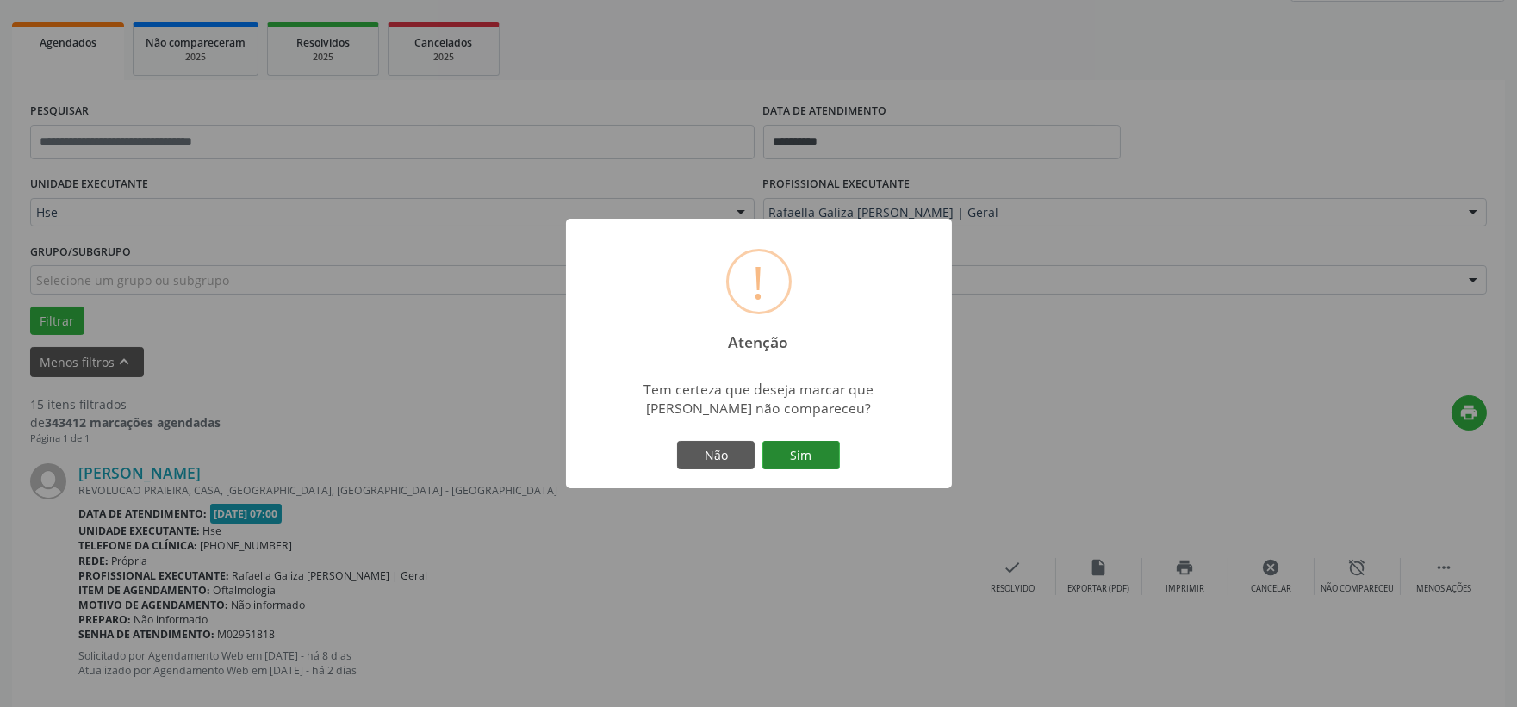
click at [830, 455] on button "Sim" at bounding box center [801, 455] width 78 height 29
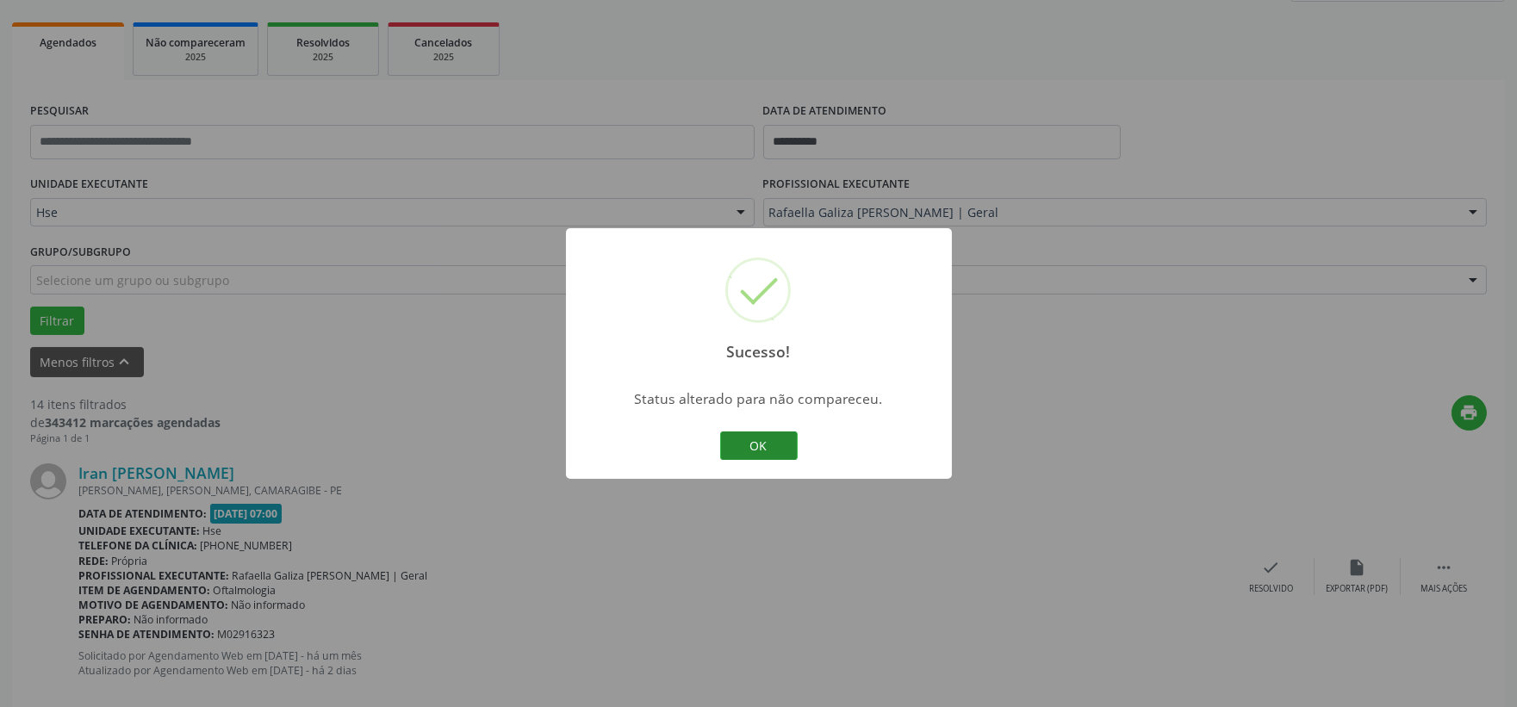
click at [776, 443] on button "OK" at bounding box center [759, 446] width 78 height 29
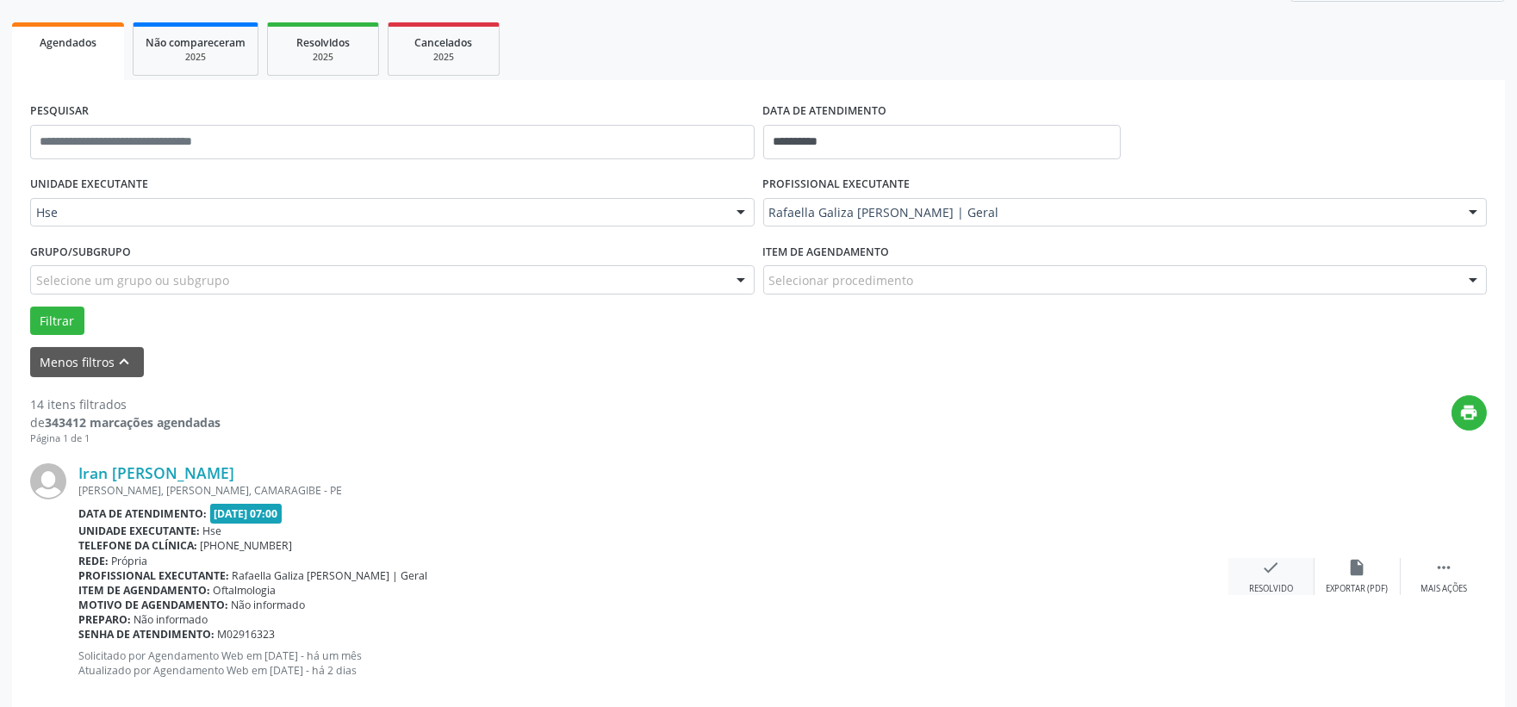
click at [1270, 575] on icon "check" at bounding box center [1271, 567] width 19 height 19
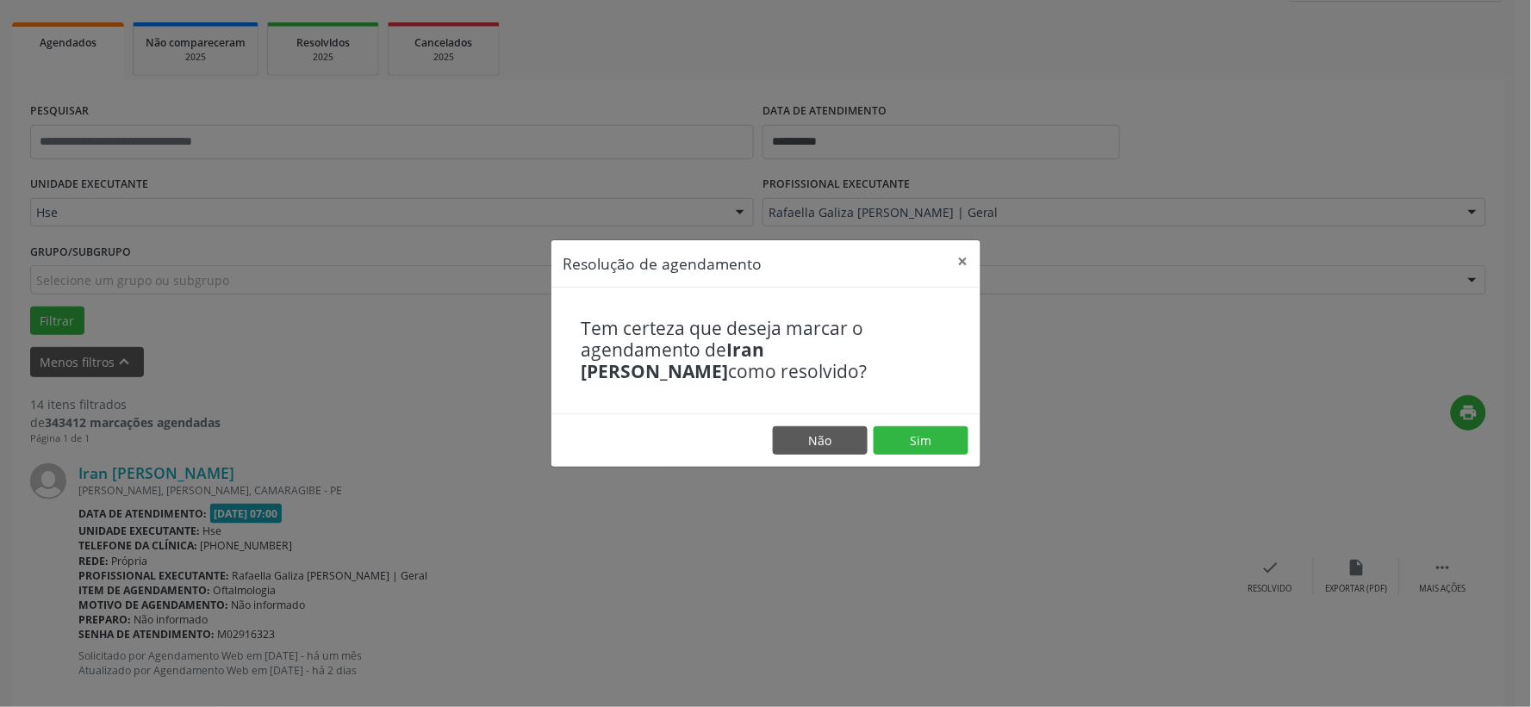
click at [911, 424] on footer "Não Sim" at bounding box center [765, 441] width 429 height 54
click at [911, 432] on button "Sim" at bounding box center [921, 440] width 95 height 29
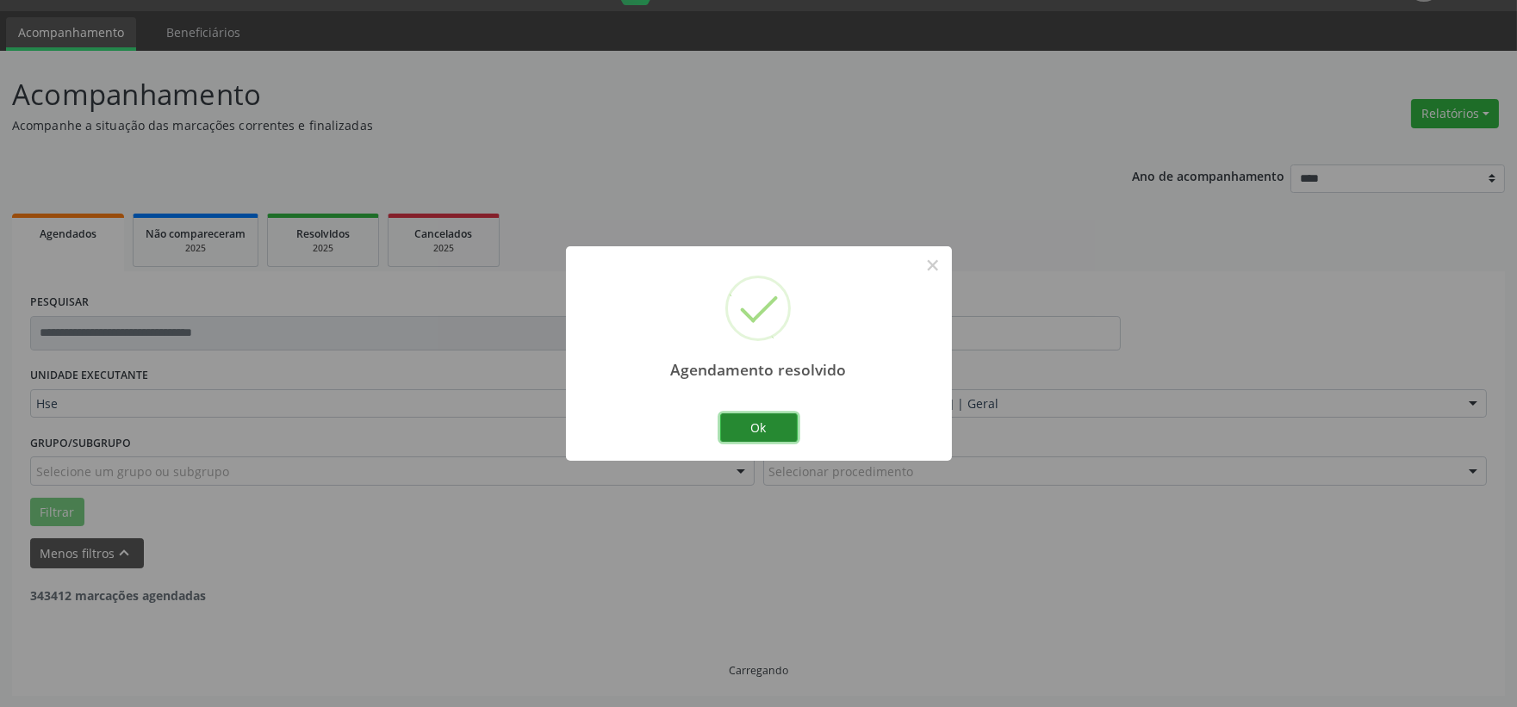
click at [748, 426] on button "Ok" at bounding box center [759, 428] width 78 height 29
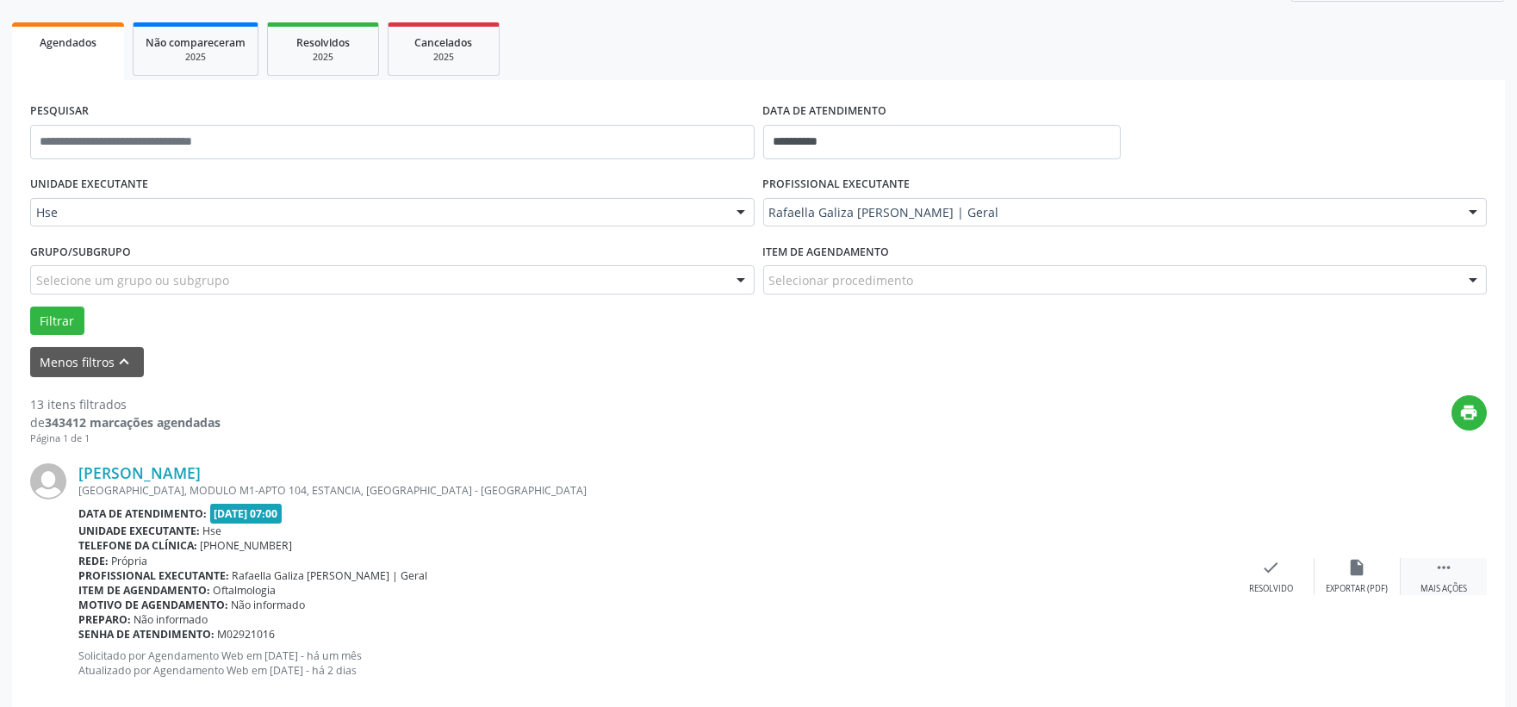
click at [1441, 583] on div "Mais ações" at bounding box center [1444, 589] width 47 height 12
click at [1366, 566] on icon "alarm_off" at bounding box center [1357, 567] width 19 height 19
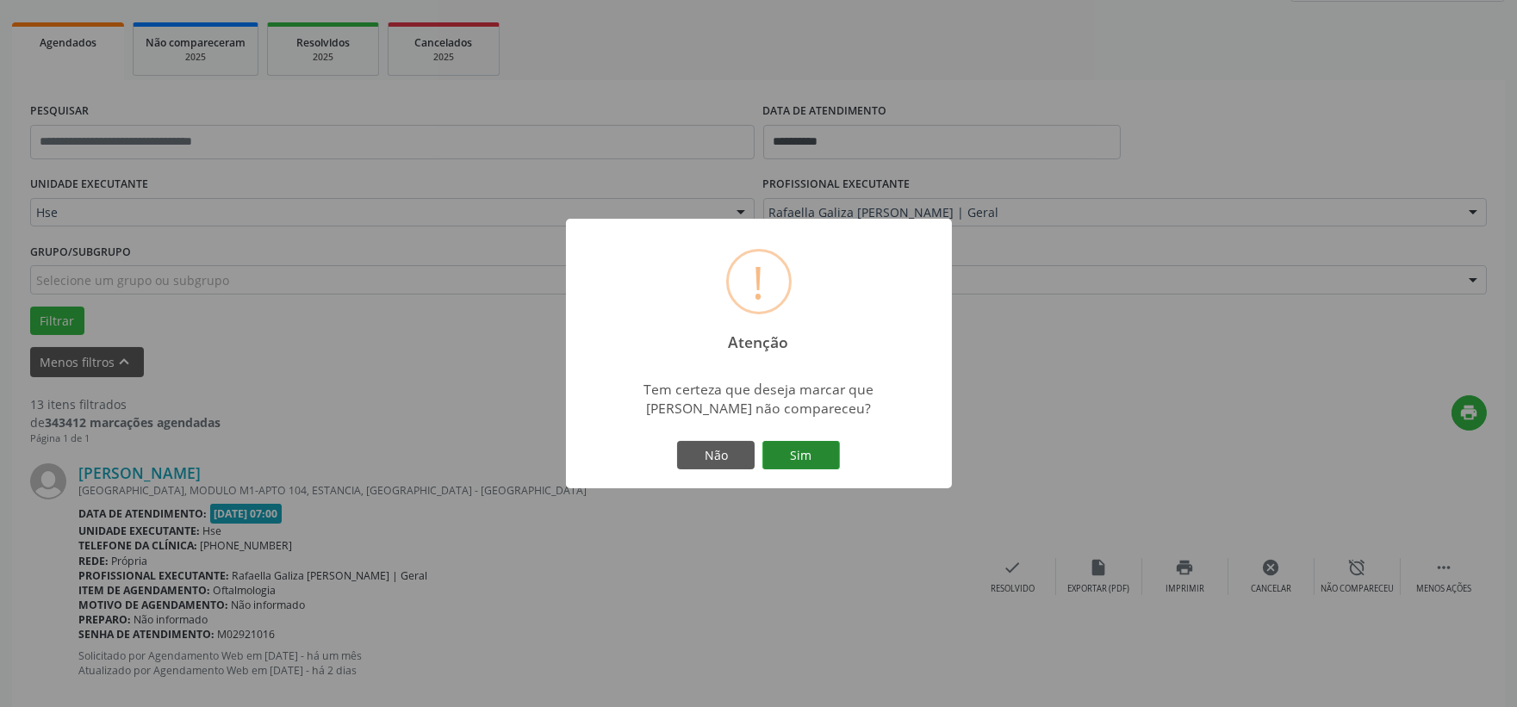
click at [827, 460] on button "Sim" at bounding box center [801, 455] width 78 height 29
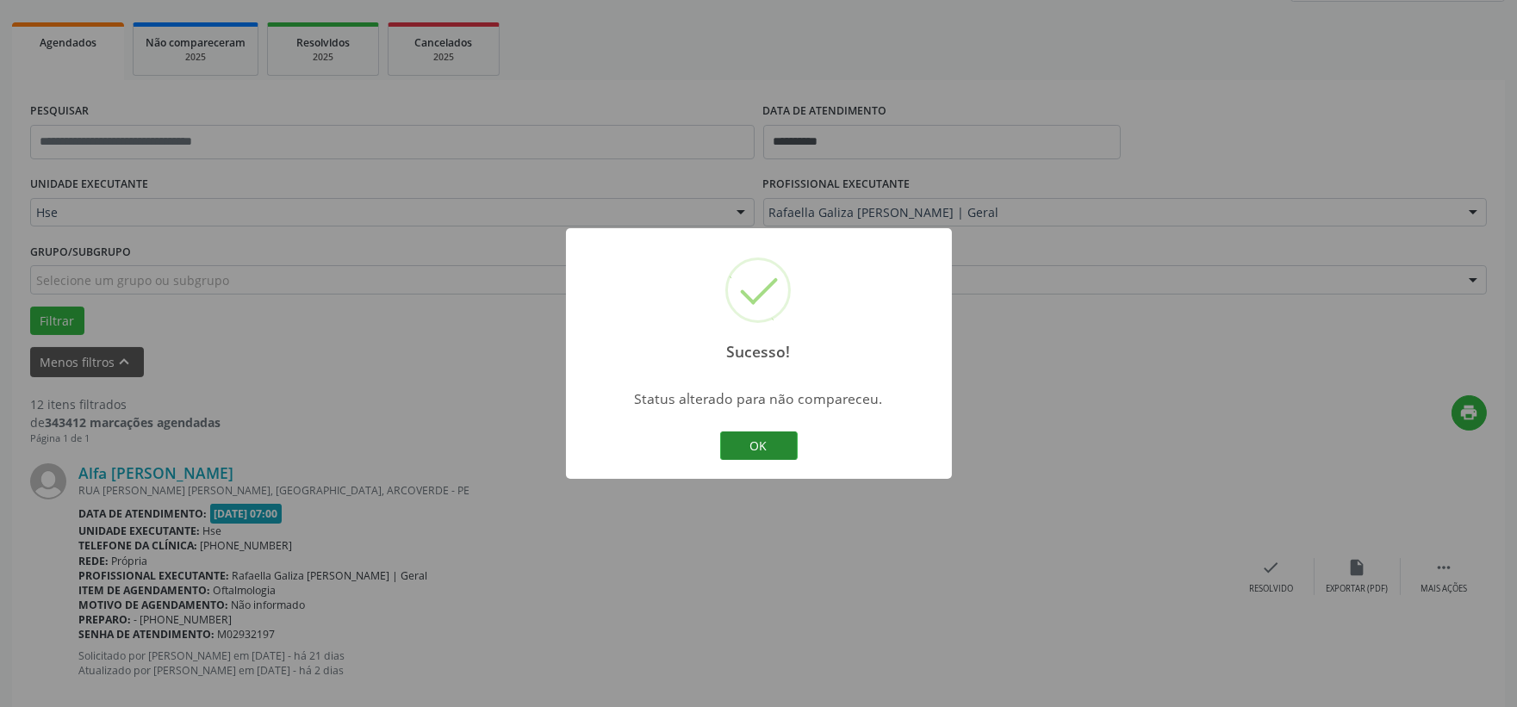
click at [782, 442] on button "OK" at bounding box center [759, 446] width 78 height 29
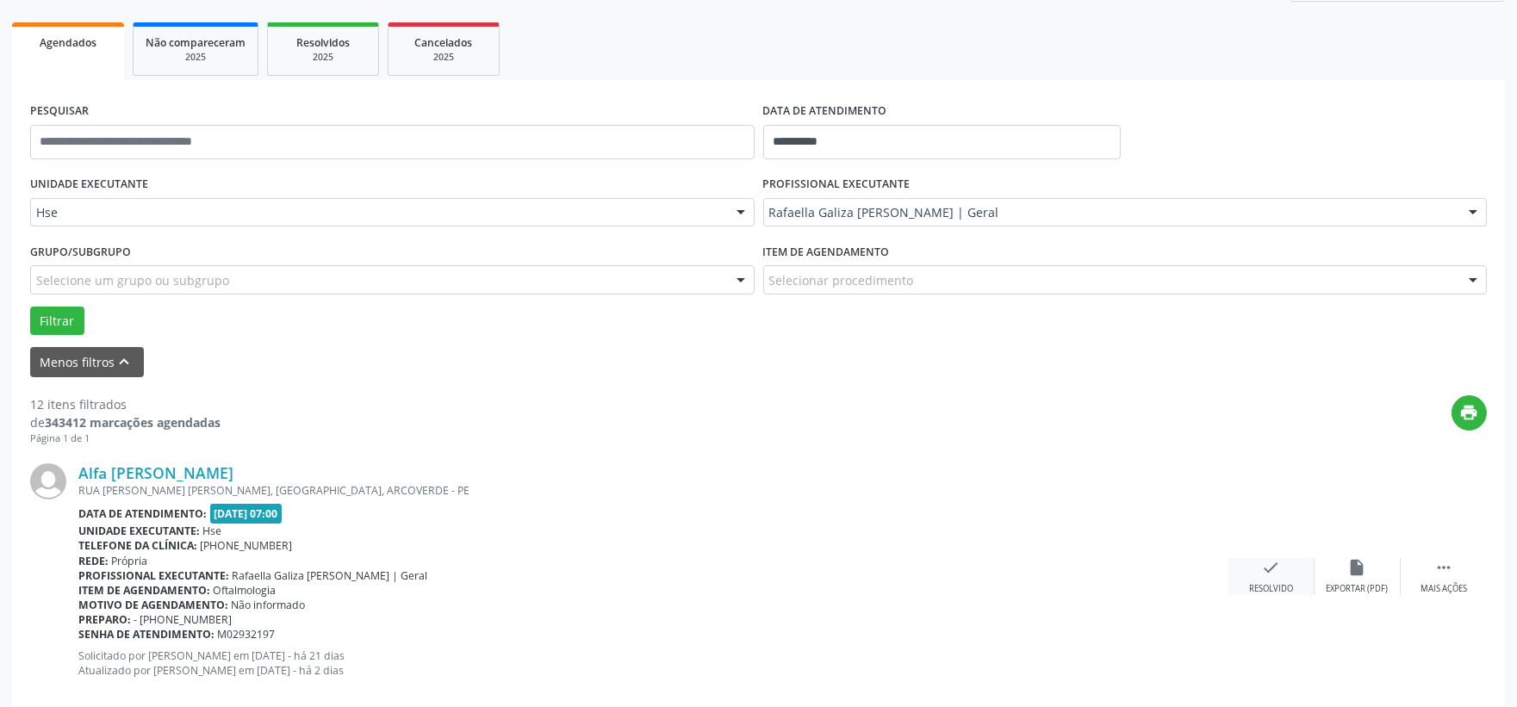
click at [1275, 567] on icon "check" at bounding box center [1271, 567] width 19 height 19
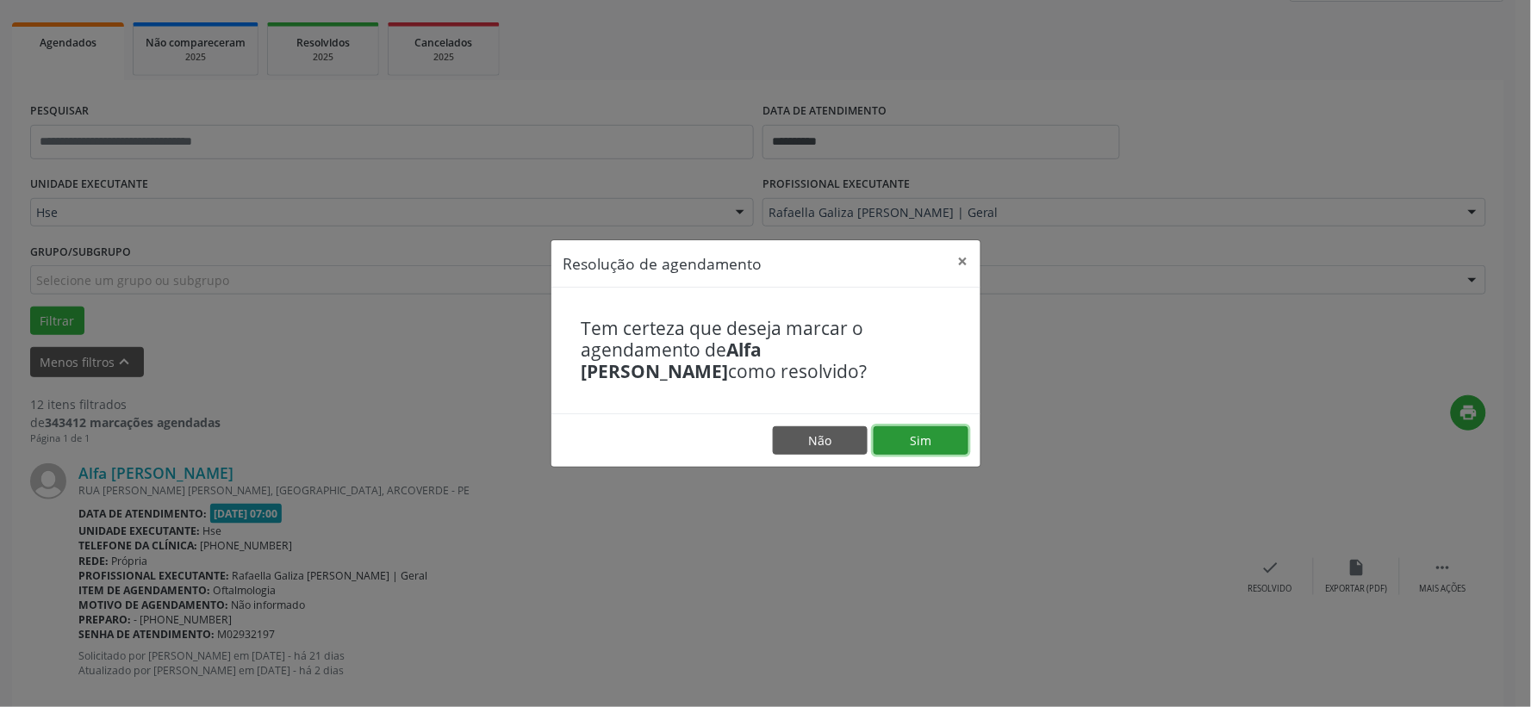
click at [936, 446] on button "Sim" at bounding box center [921, 440] width 95 height 29
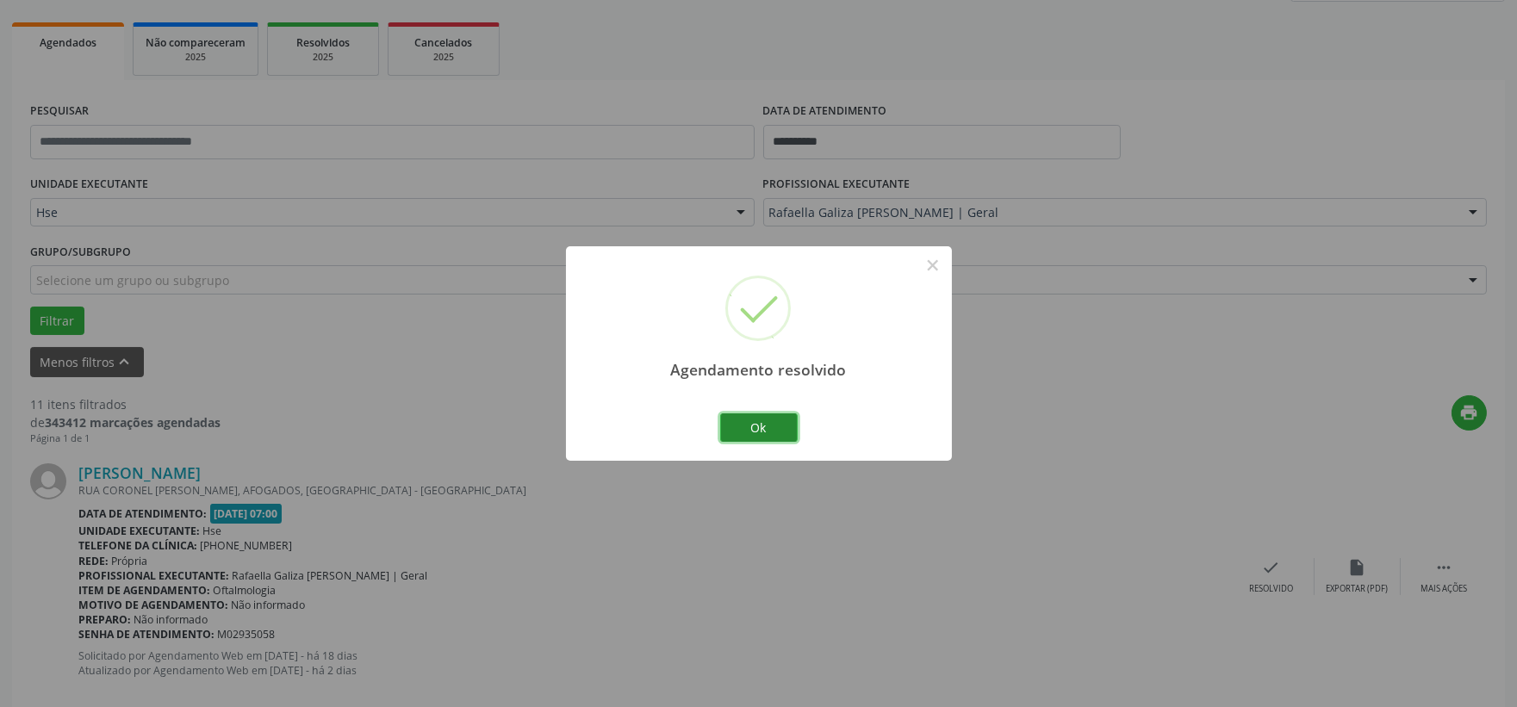
click at [768, 436] on button "Ok" at bounding box center [759, 428] width 78 height 29
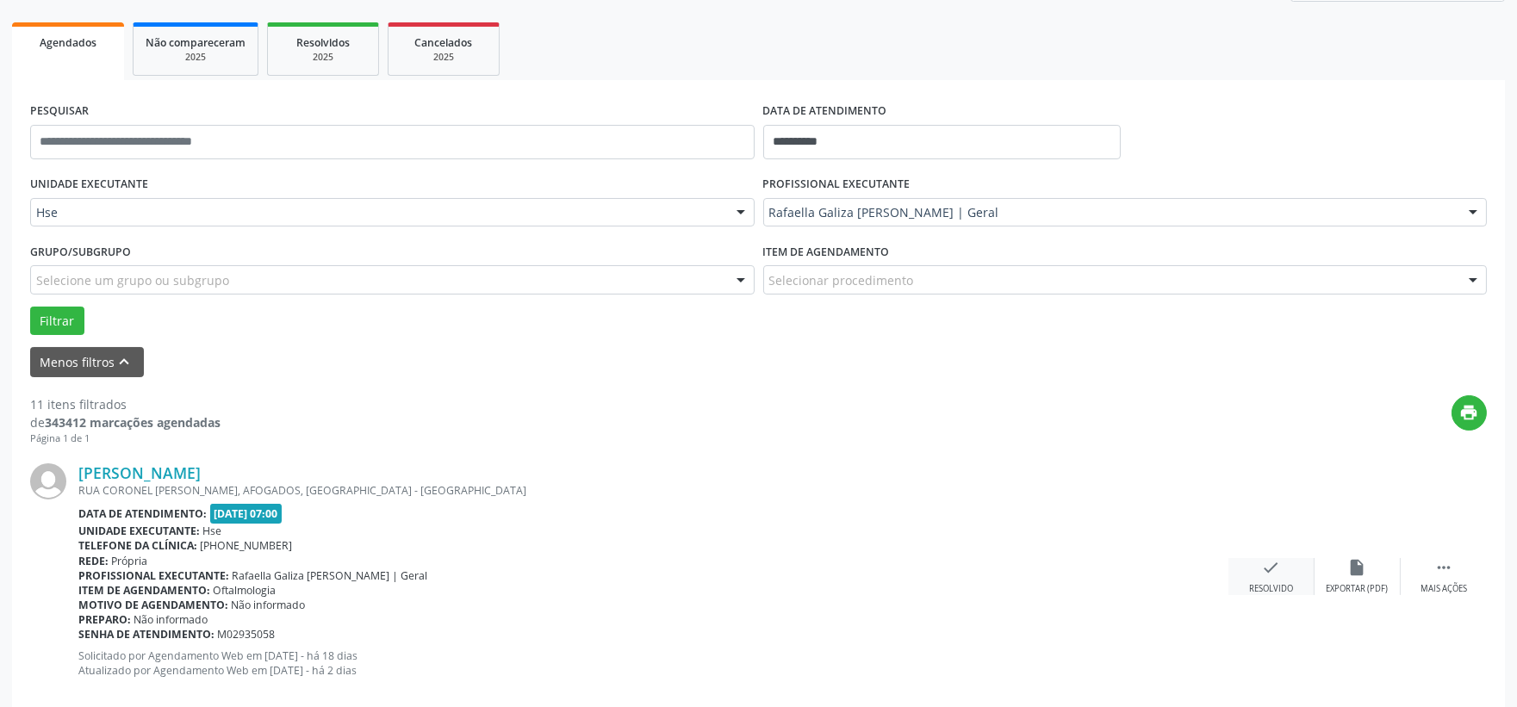
click at [1258, 583] on div "Resolvido" at bounding box center [1271, 589] width 44 height 12
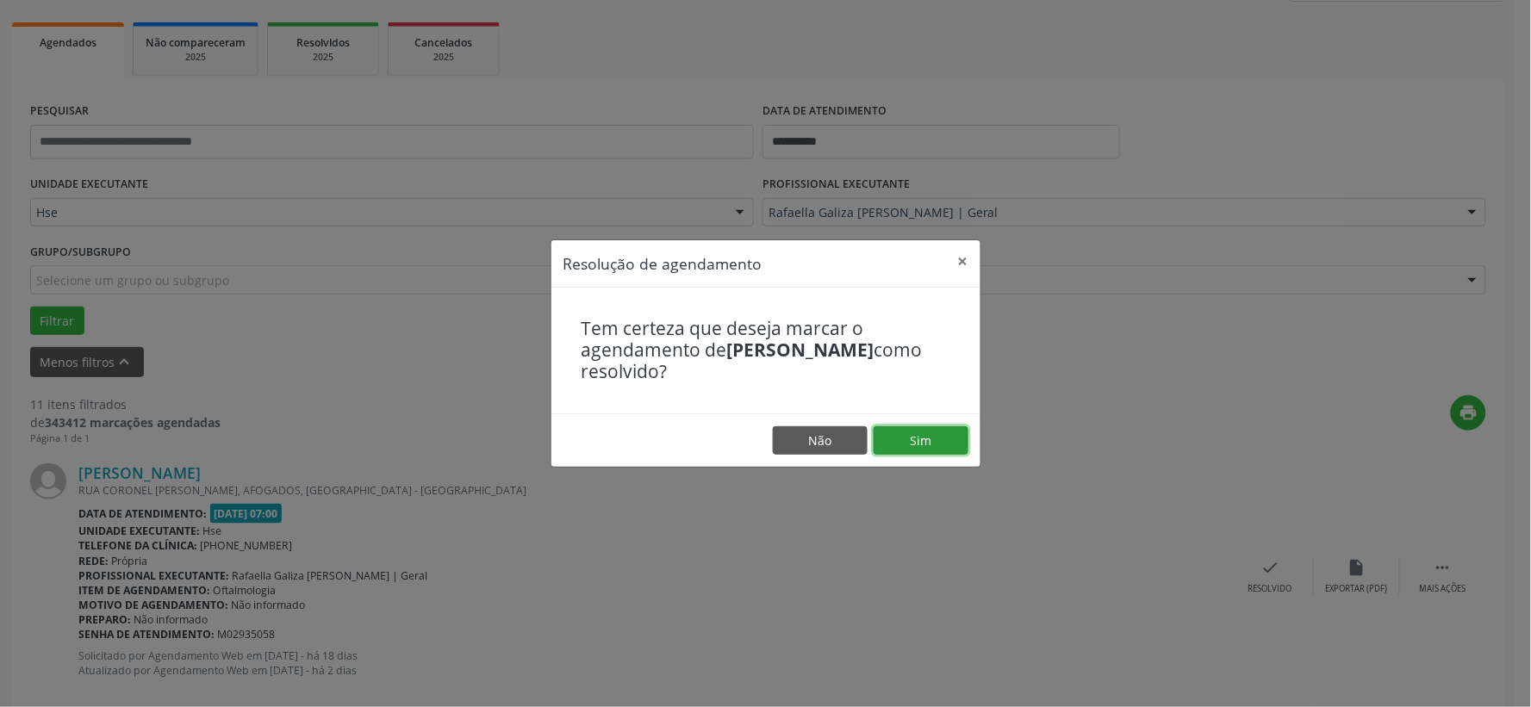
click at [931, 438] on button "Sim" at bounding box center [921, 440] width 95 height 29
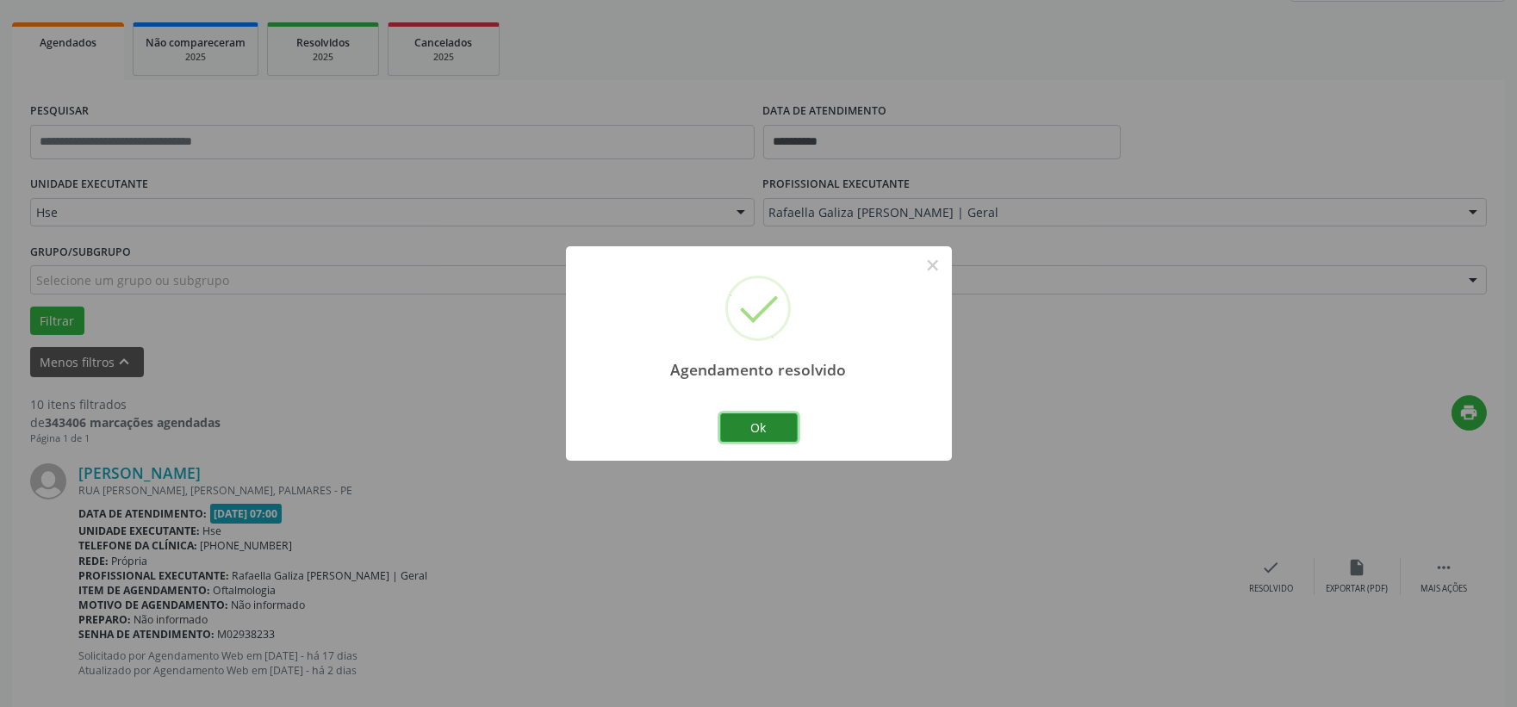
click at [774, 423] on button "Ok" at bounding box center [759, 428] width 78 height 29
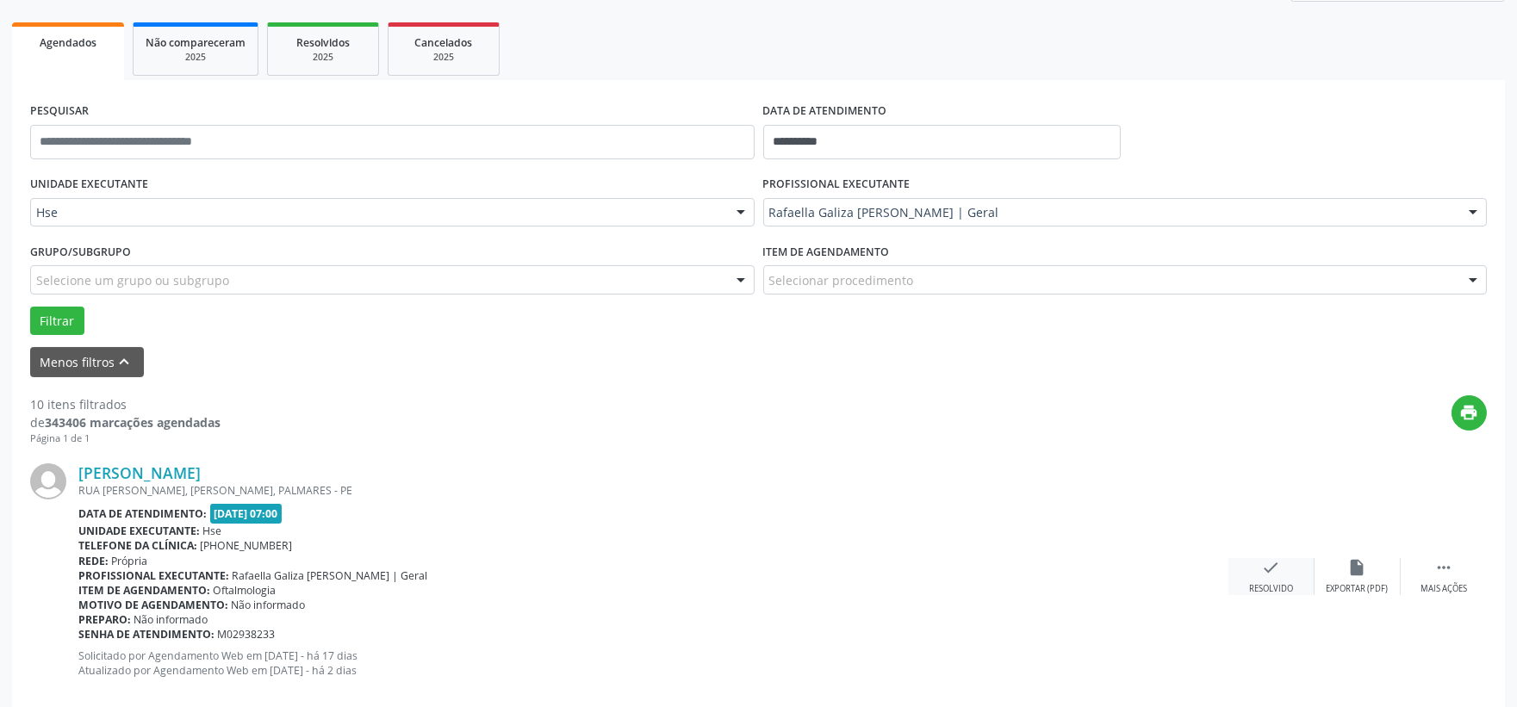
click at [1260, 575] on div "check Resolvido" at bounding box center [1272, 576] width 86 height 37
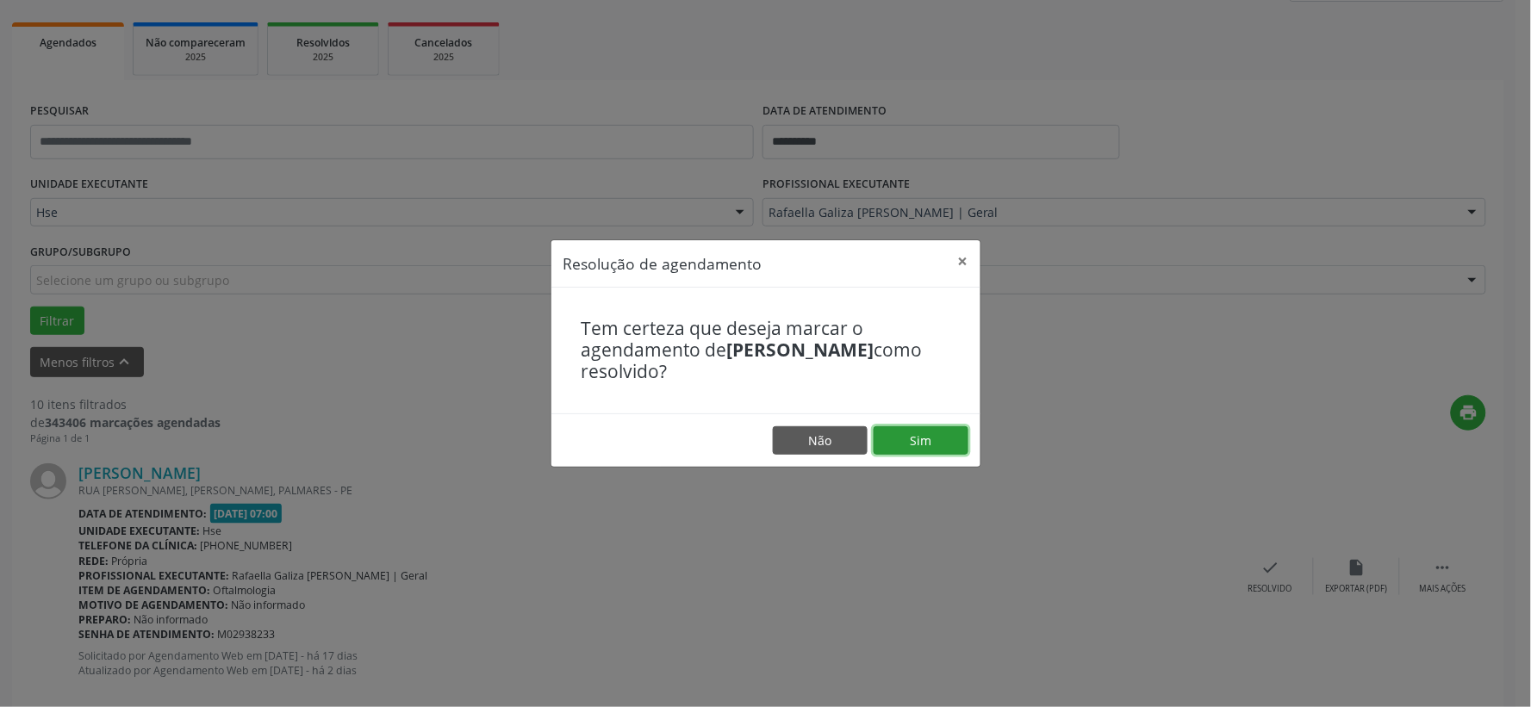
click at [911, 450] on button "Sim" at bounding box center [921, 440] width 95 height 29
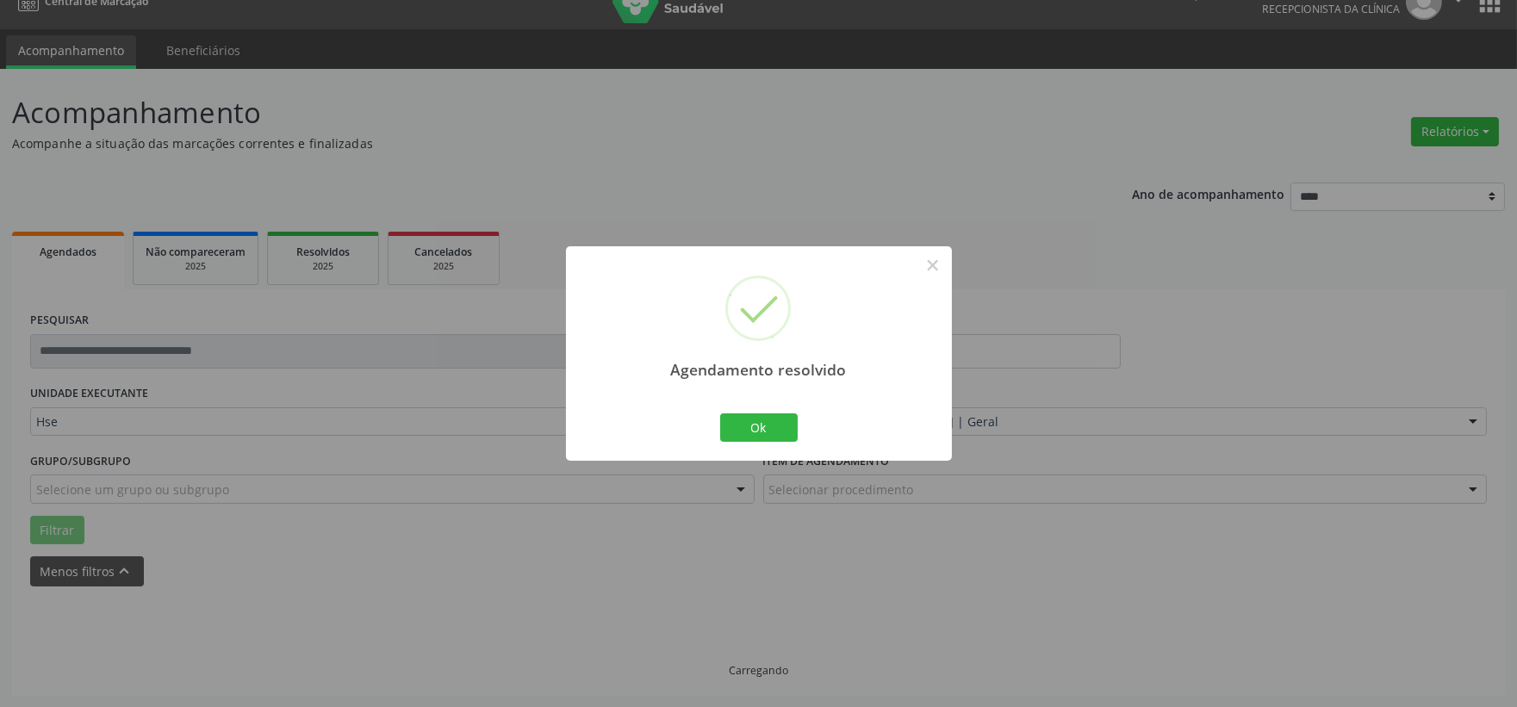
scroll to position [44, 0]
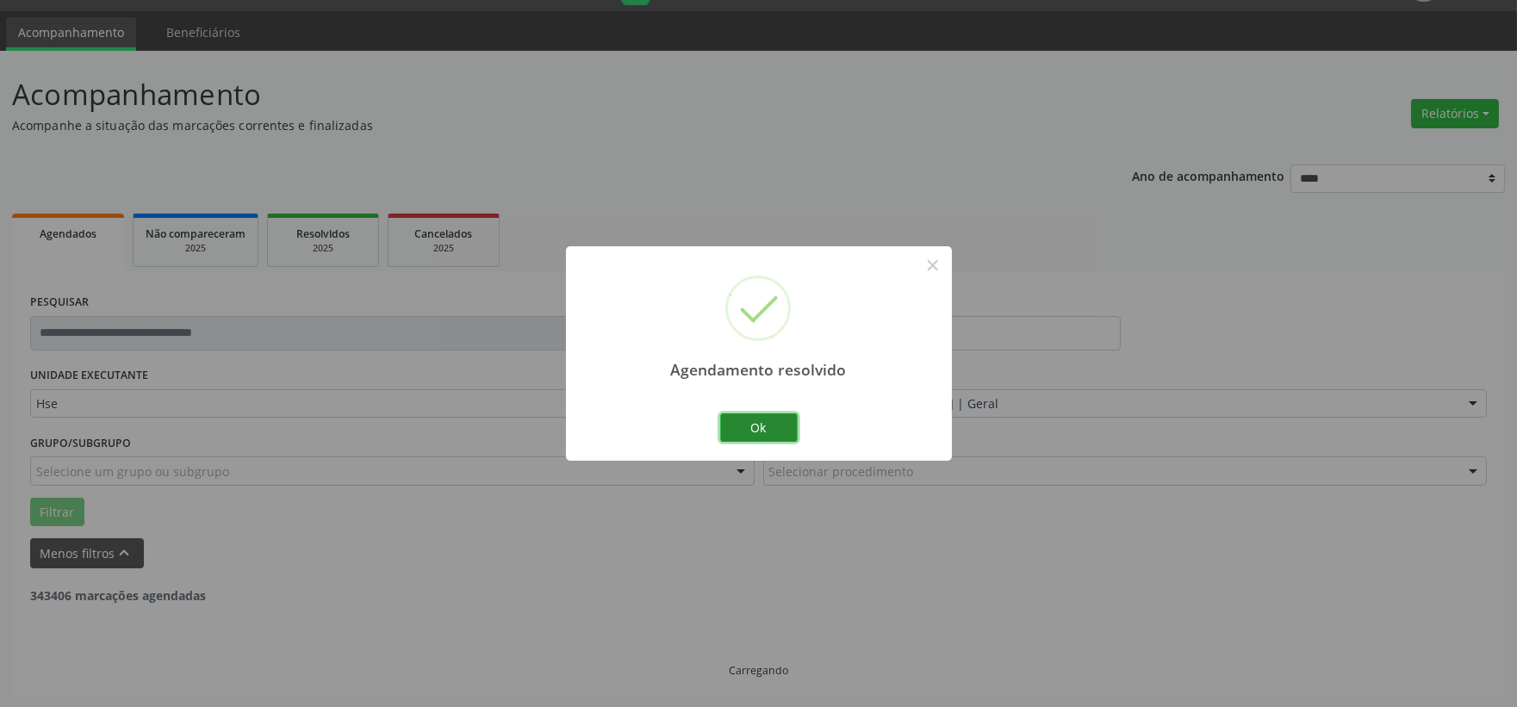
click at [765, 431] on button "Ok" at bounding box center [759, 428] width 78 height 29
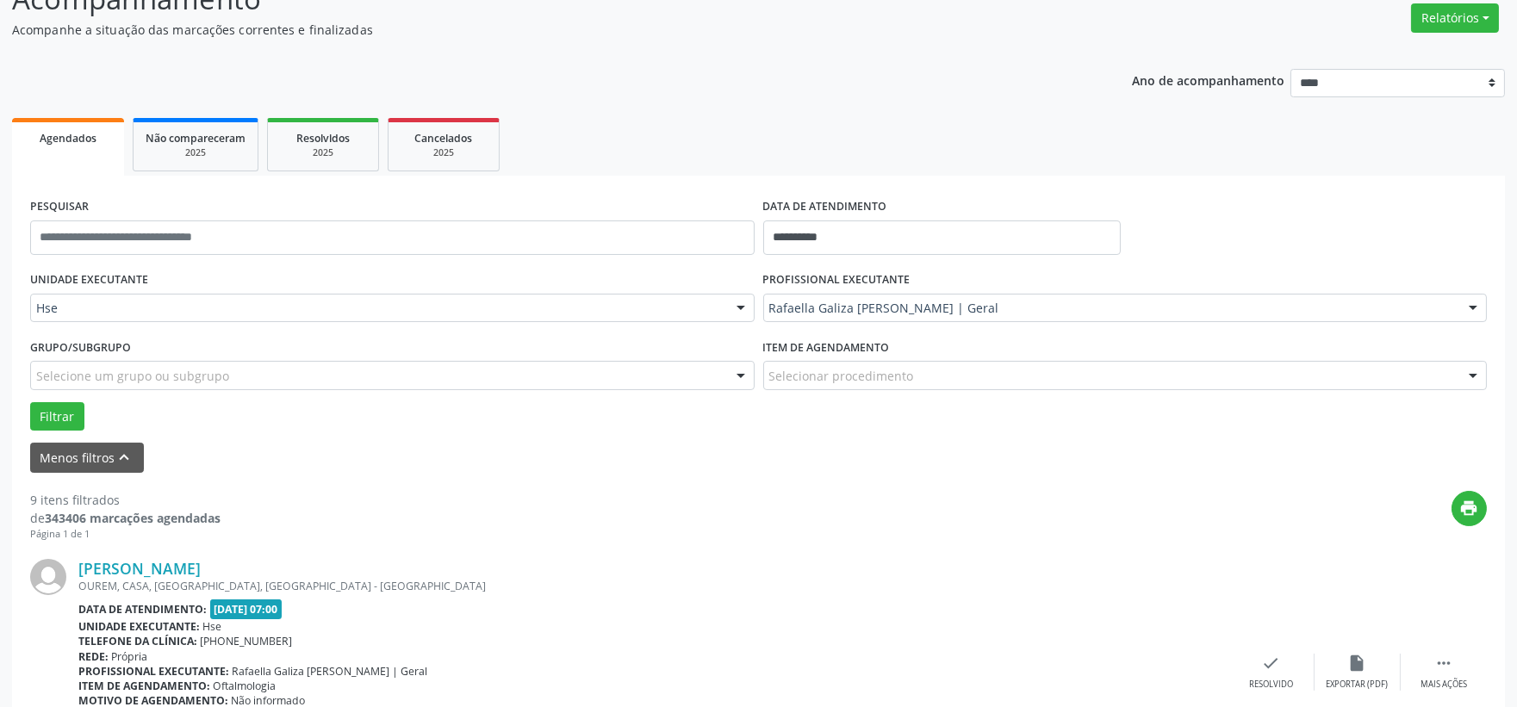
scroll to position [235, 0]
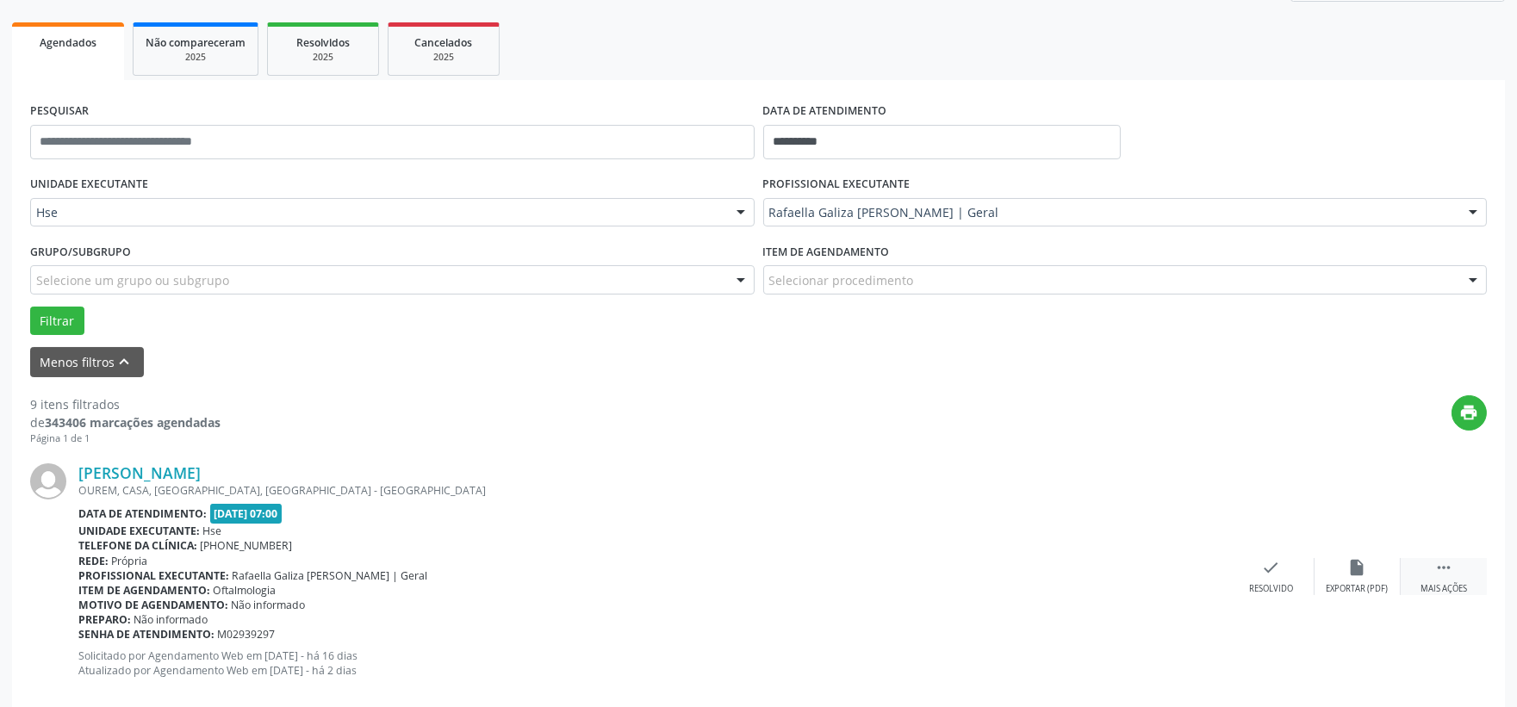
click at [1440, 570] on icon "" at bounding box center [1443, 567] width 19 height 19
click at [1372, 569] on div "alarm_off Não compareceu" at bounding box center [1358, 576] width 86 height 37
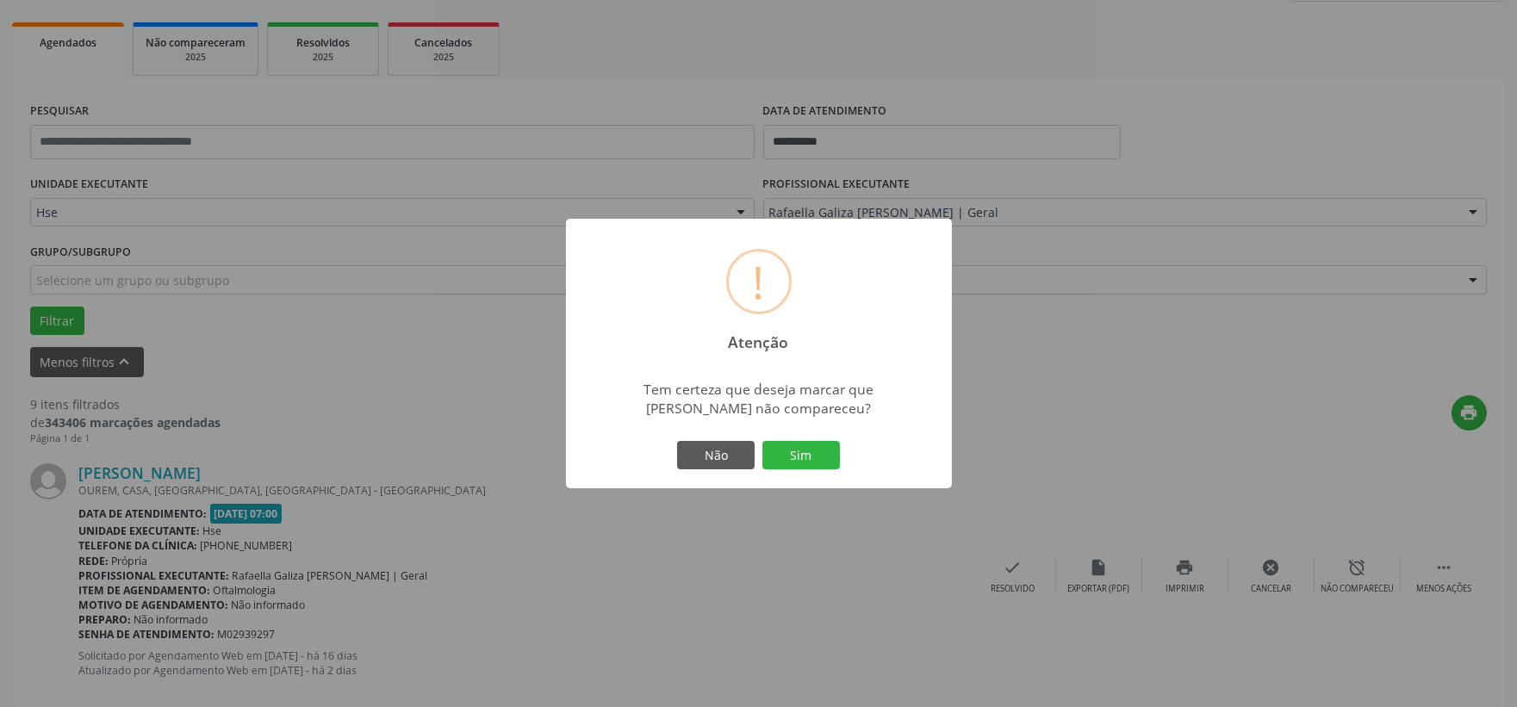
drag, startPoint x: 831, startPoint y: 457, endPoint x: 944, endPoint y: 431, distance: 116.6
click at [831, 457] on button "Sim" at bounding box center [801, 455] width 78 height 29
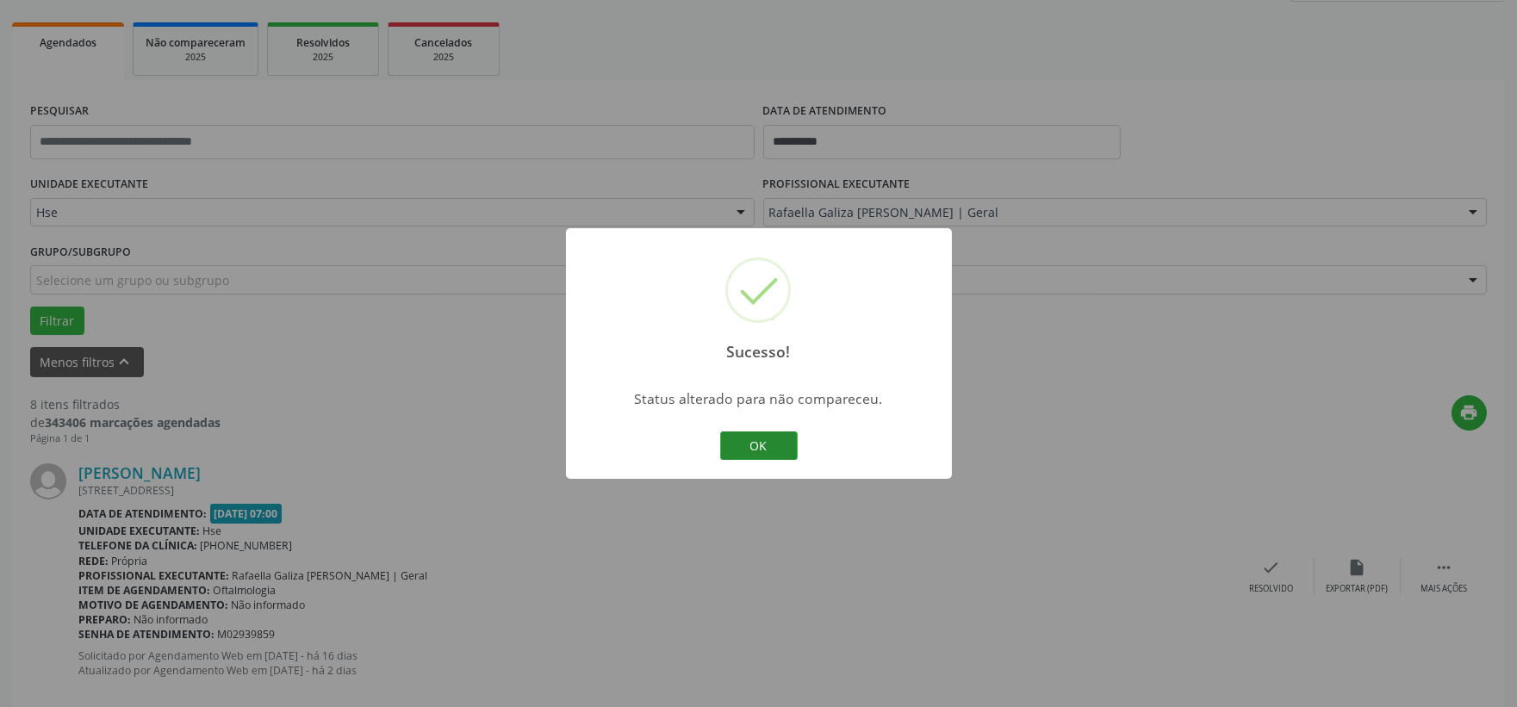
click at [786, 445] on button "OK" at bounding box center [759, 446] width 78 height 29
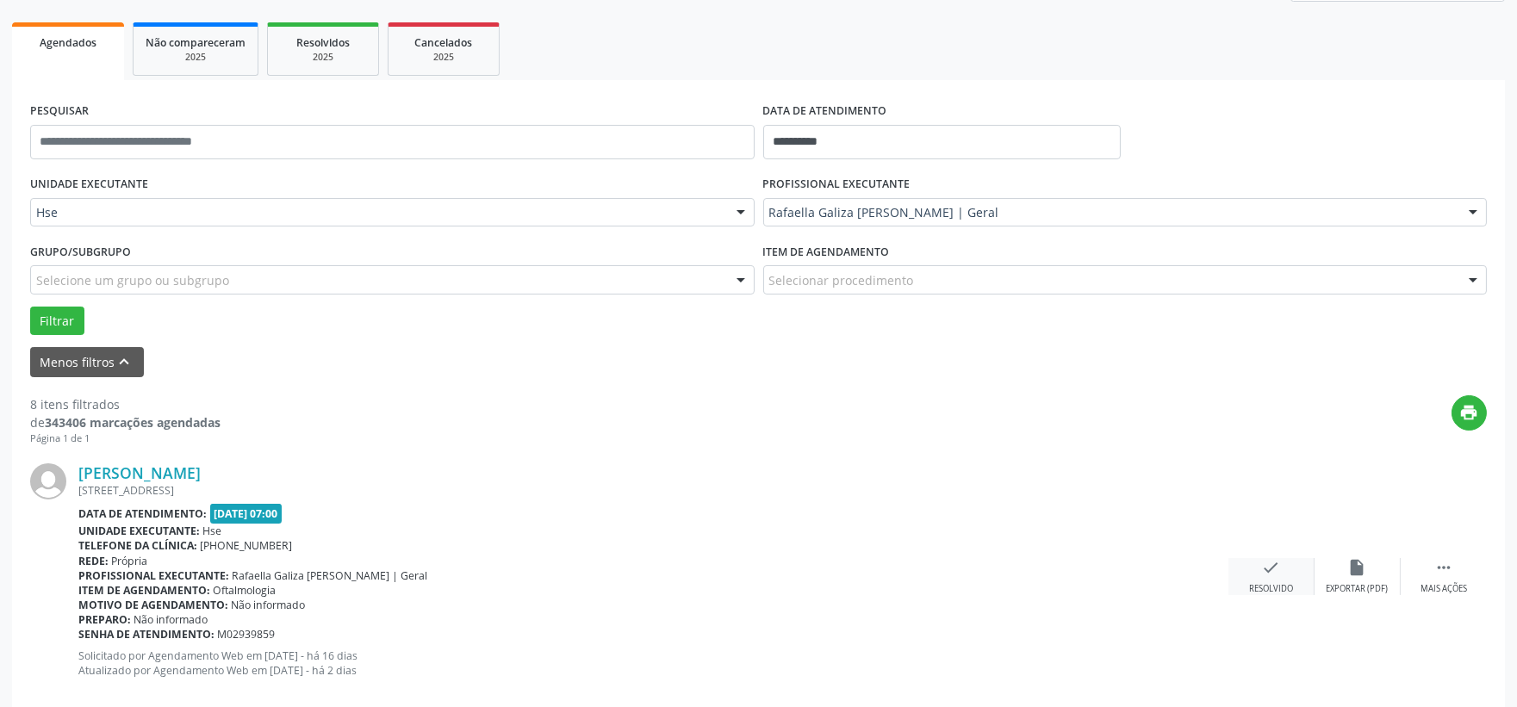
click at [1265, 580] on div "check Resolvido" at bounding box center [1272, 576] width 86 height 37
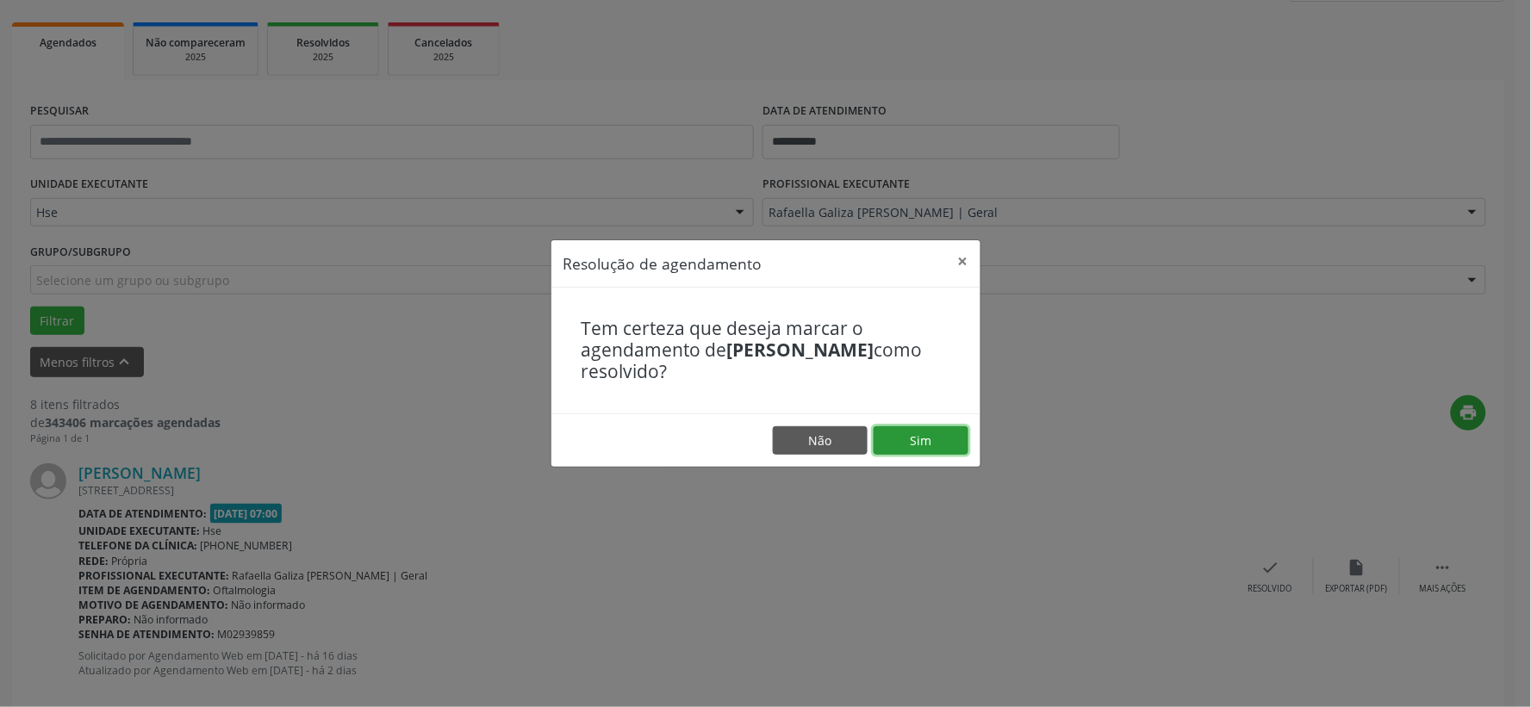
click at [911, 452] on button "Sim" at bounding box center [921, 440] width 95 height 29
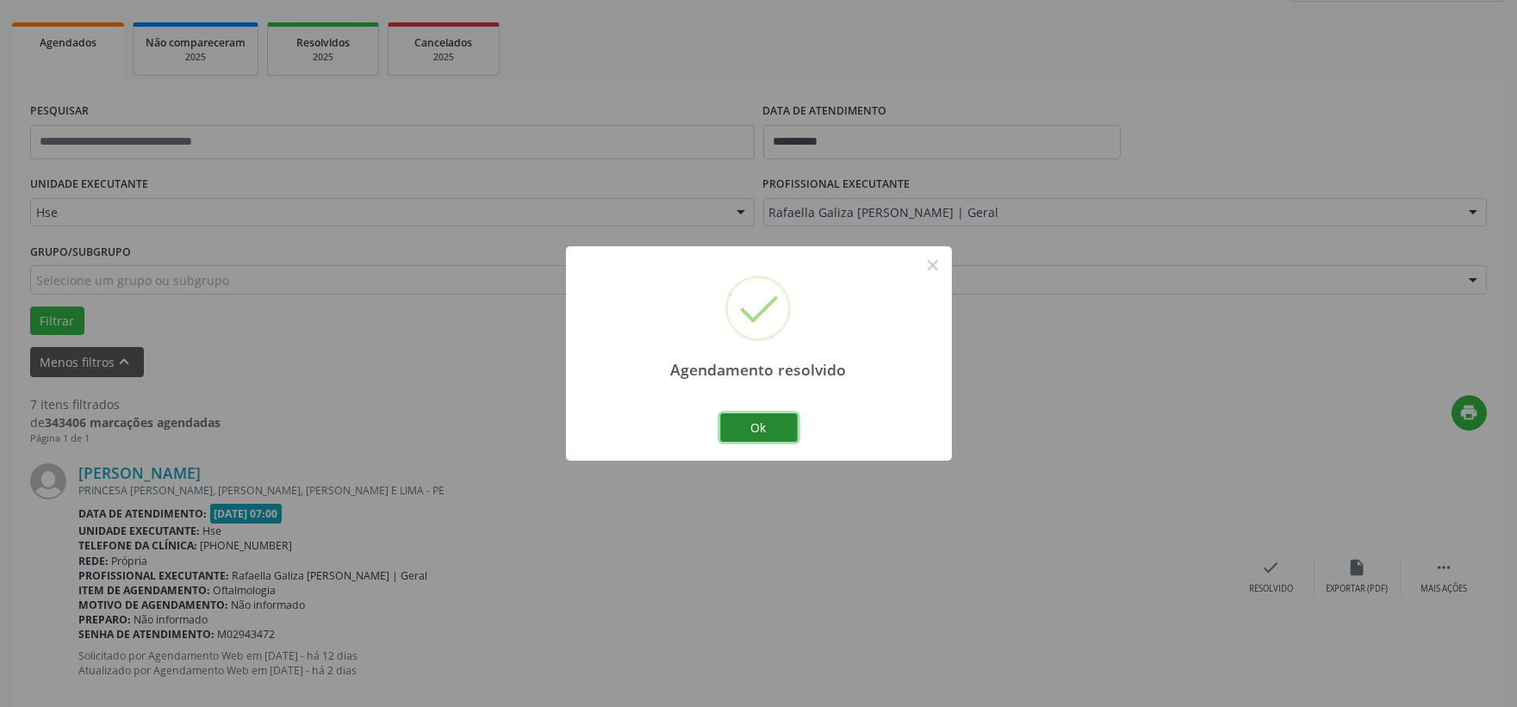
click at [774, 432] on button "Ok" at bounding box center [759, 428] width 78 height 29
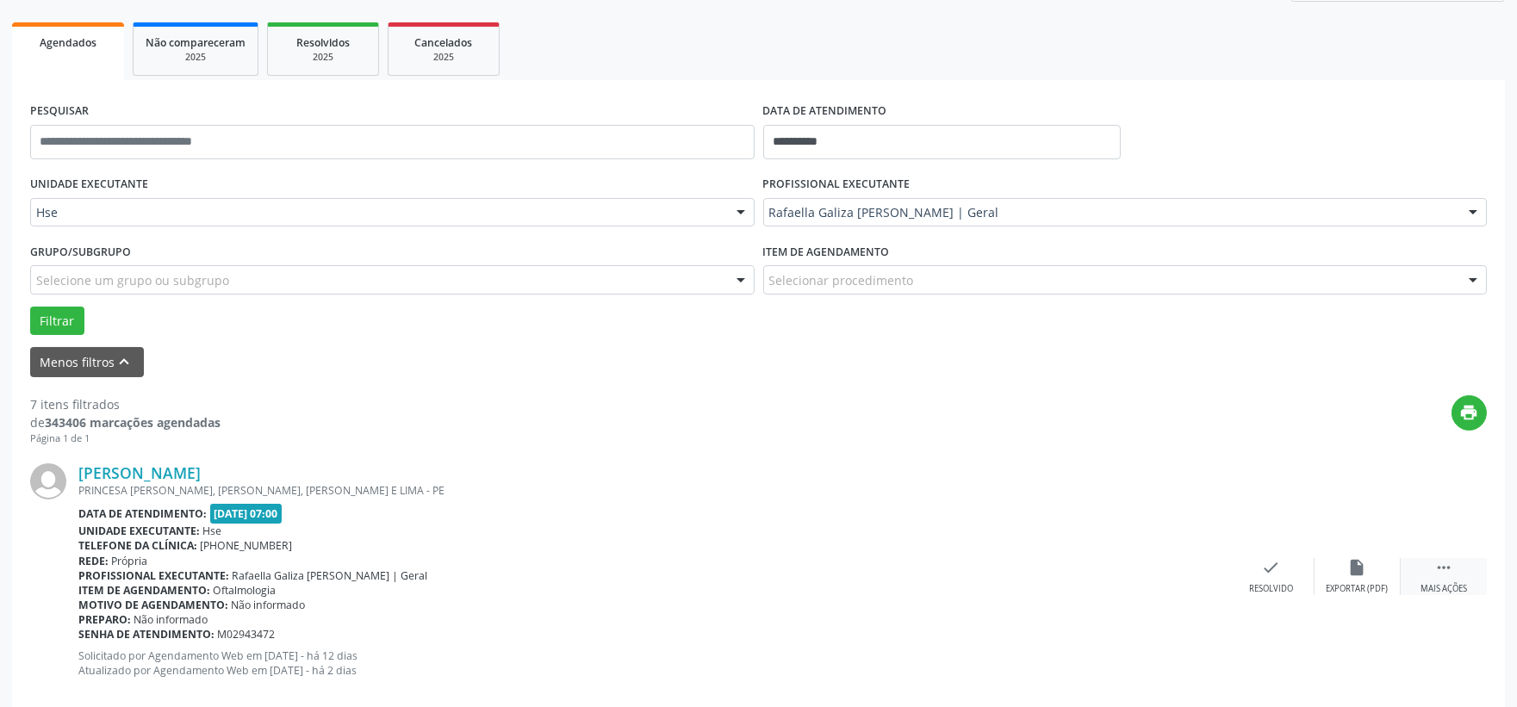
click at [1444, 578] on div " Mais ações" at bounding box center [1444, 576] width 86 height 37
click at [1382, 565] on div "alarm_off Não compareceu" at bounding box center [1358, 576] width 86 height 37
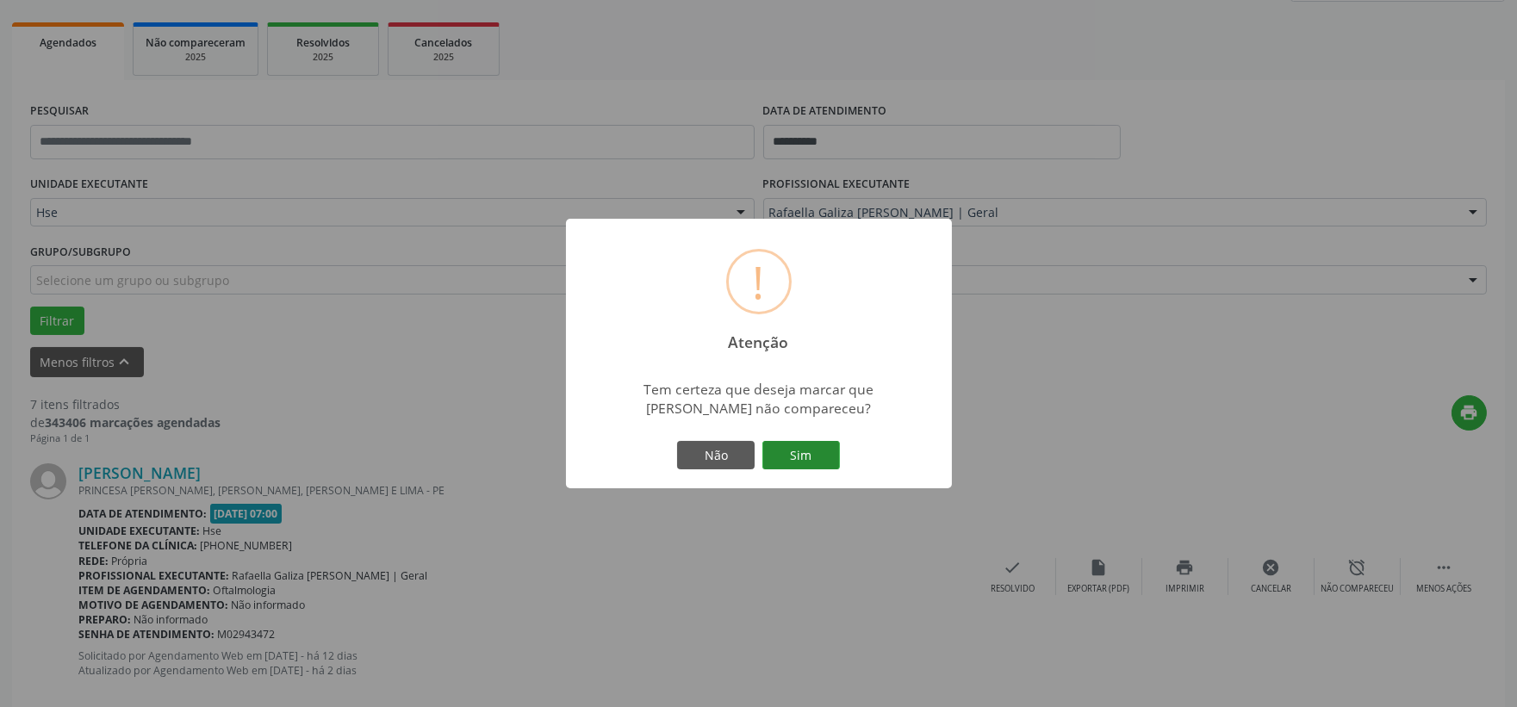
click at [805, 457] on button "Sim" at bounding box center [801, 455] width 78 height 29
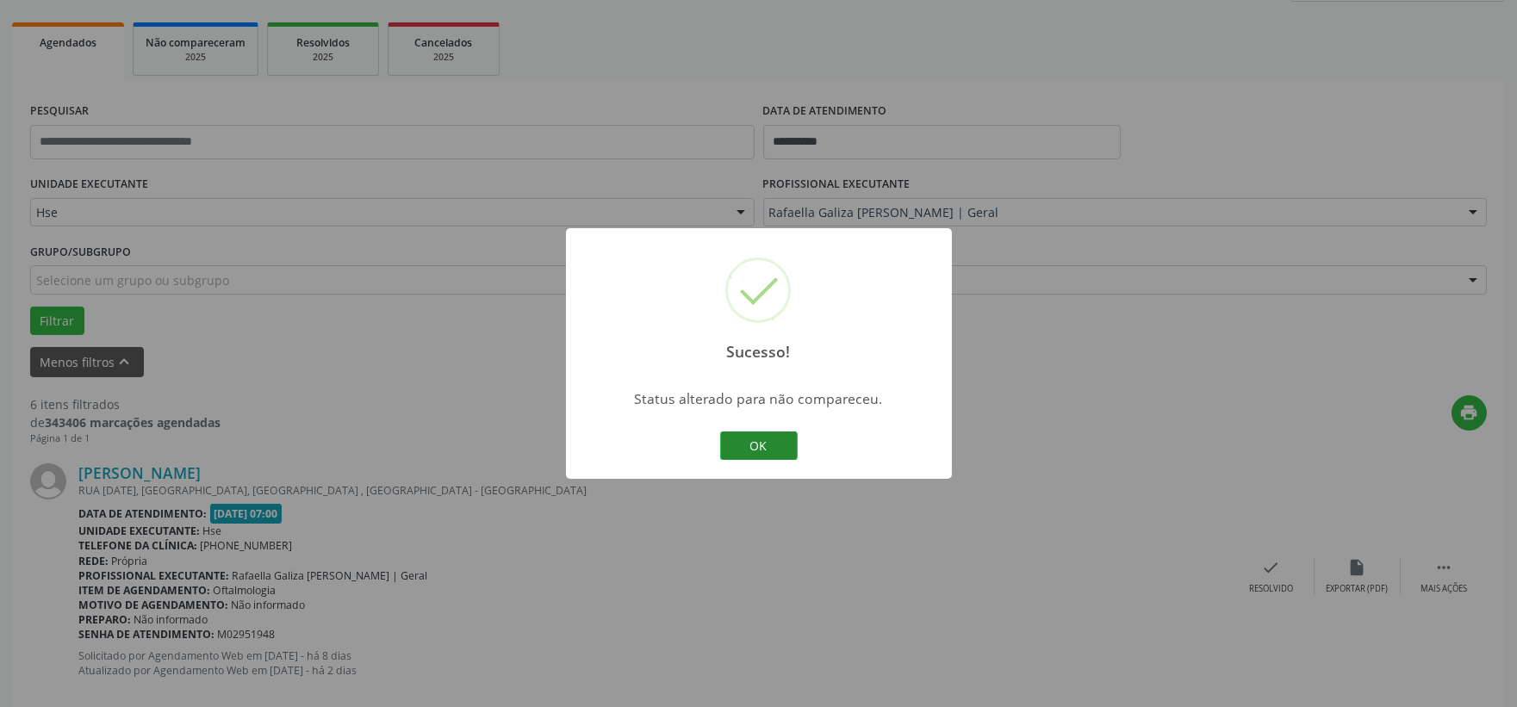
click at [759, 448] on button "OK" at bounding box center [759, 446] width 78 height 29
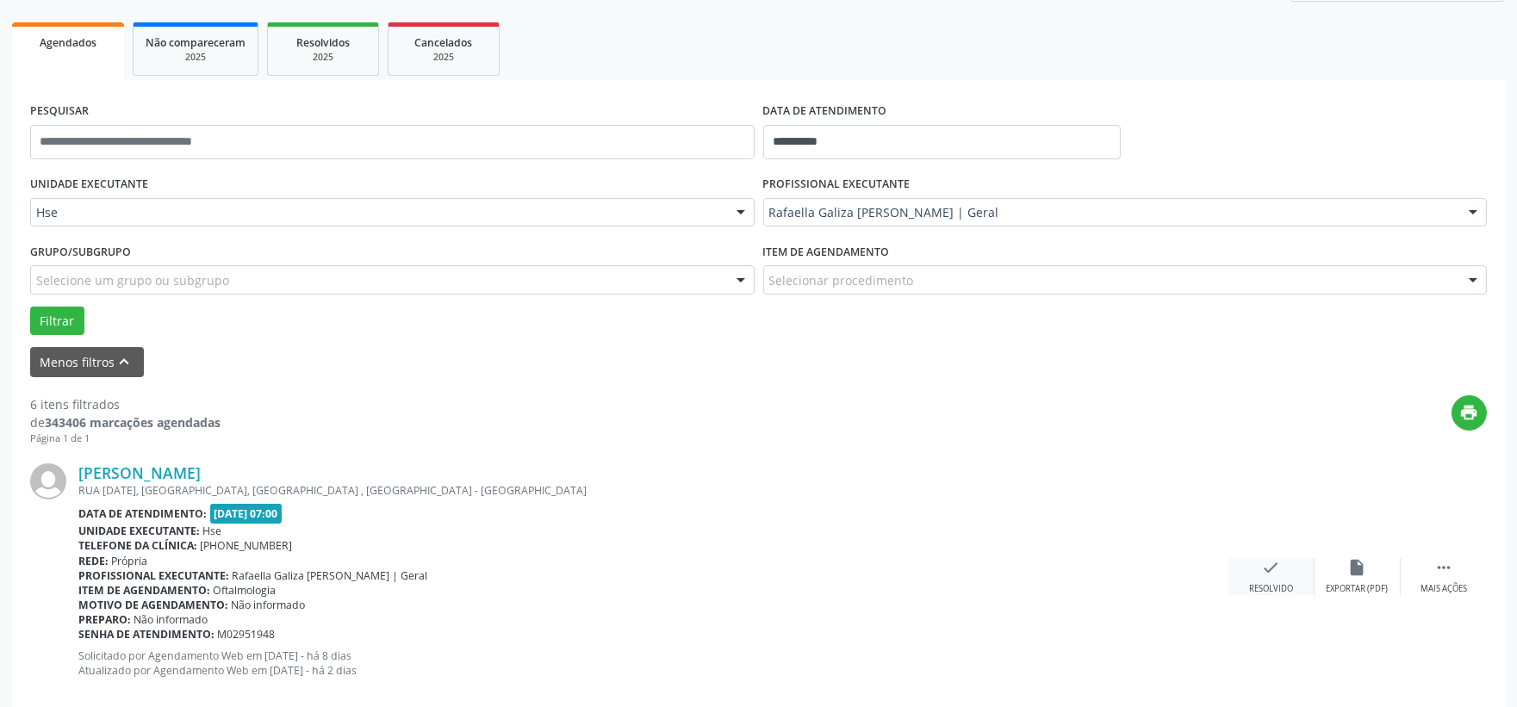
click at [1293, 581] on div "check Resolvido" at bounding box center [1272, 576] width 86 height 37
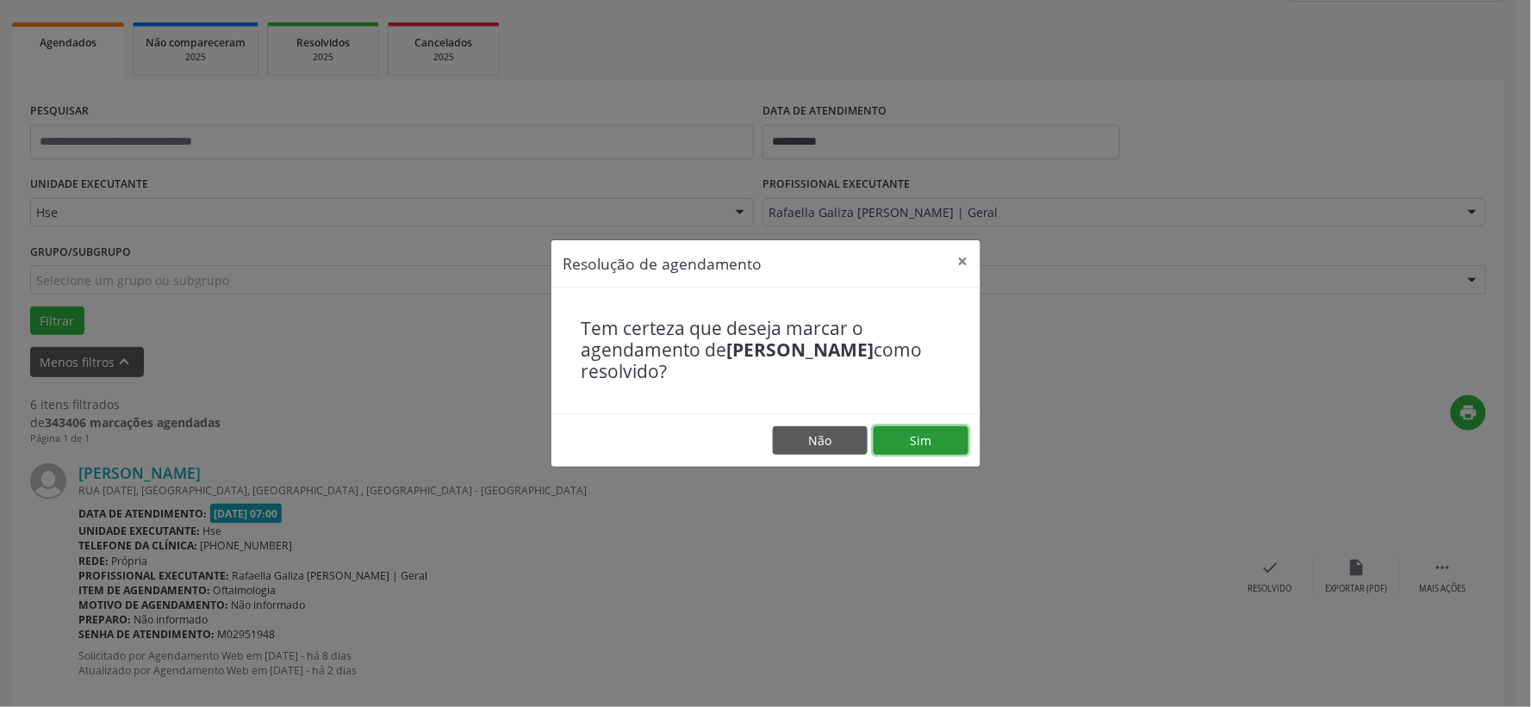
click at [951, 448] on button "Sim" at bounding box center [921, 440] width 95 height 29
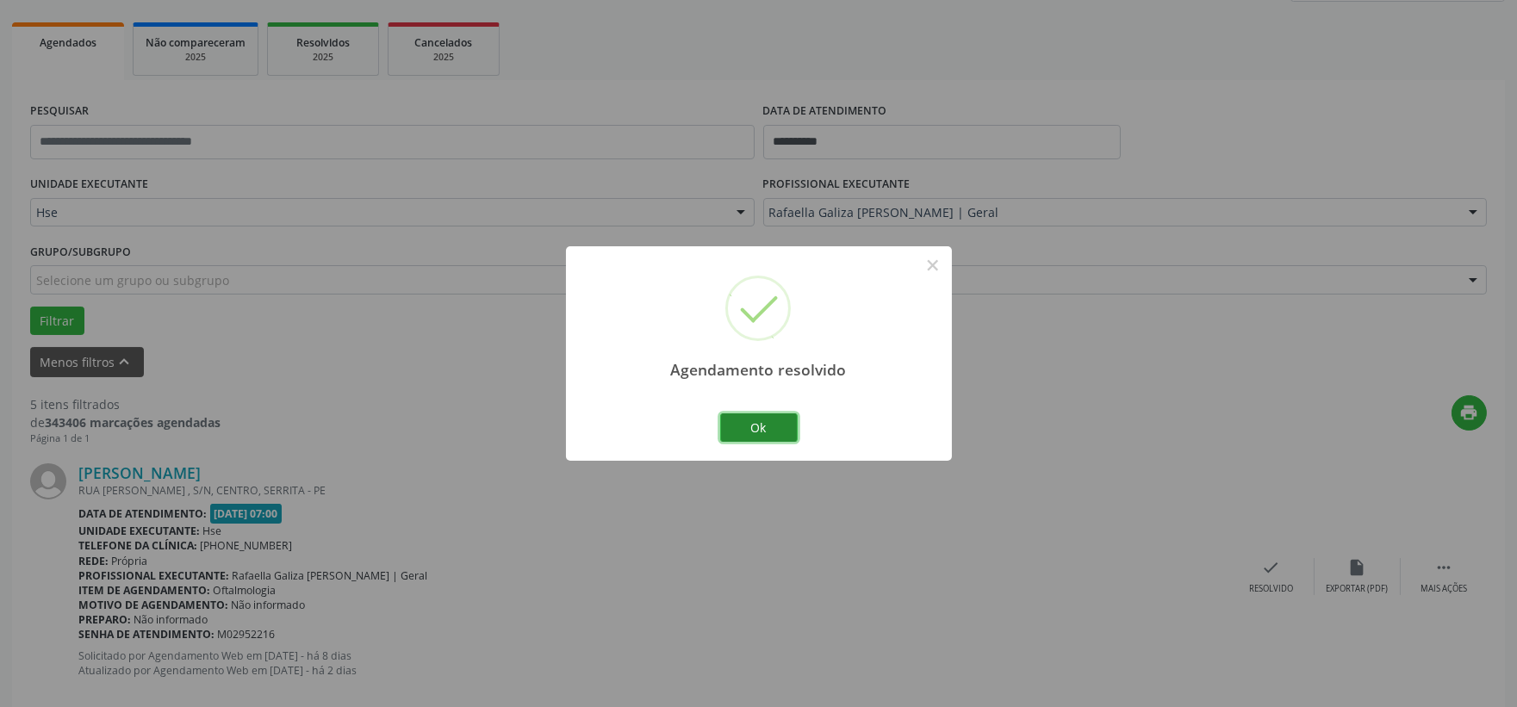
click at [768, 434] on button "Ok" at bounding box center [759, 428] width 78 height 29
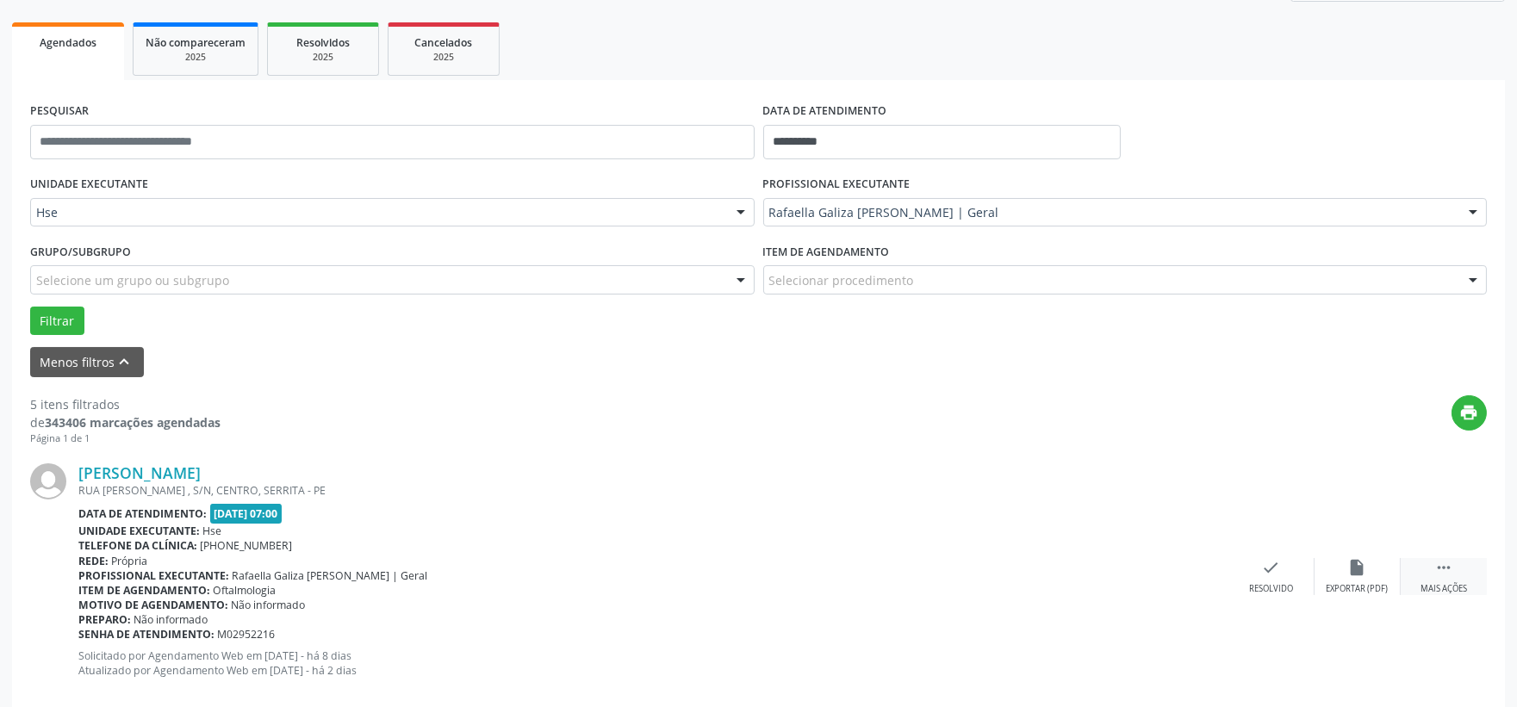
click at [1448, 564] on icon "" at bounding box center [1443, 567] width 19 height 19
click at [1353, 567] on icon "alarm_off" at bounding box center [1357, 567] width 19 height 19
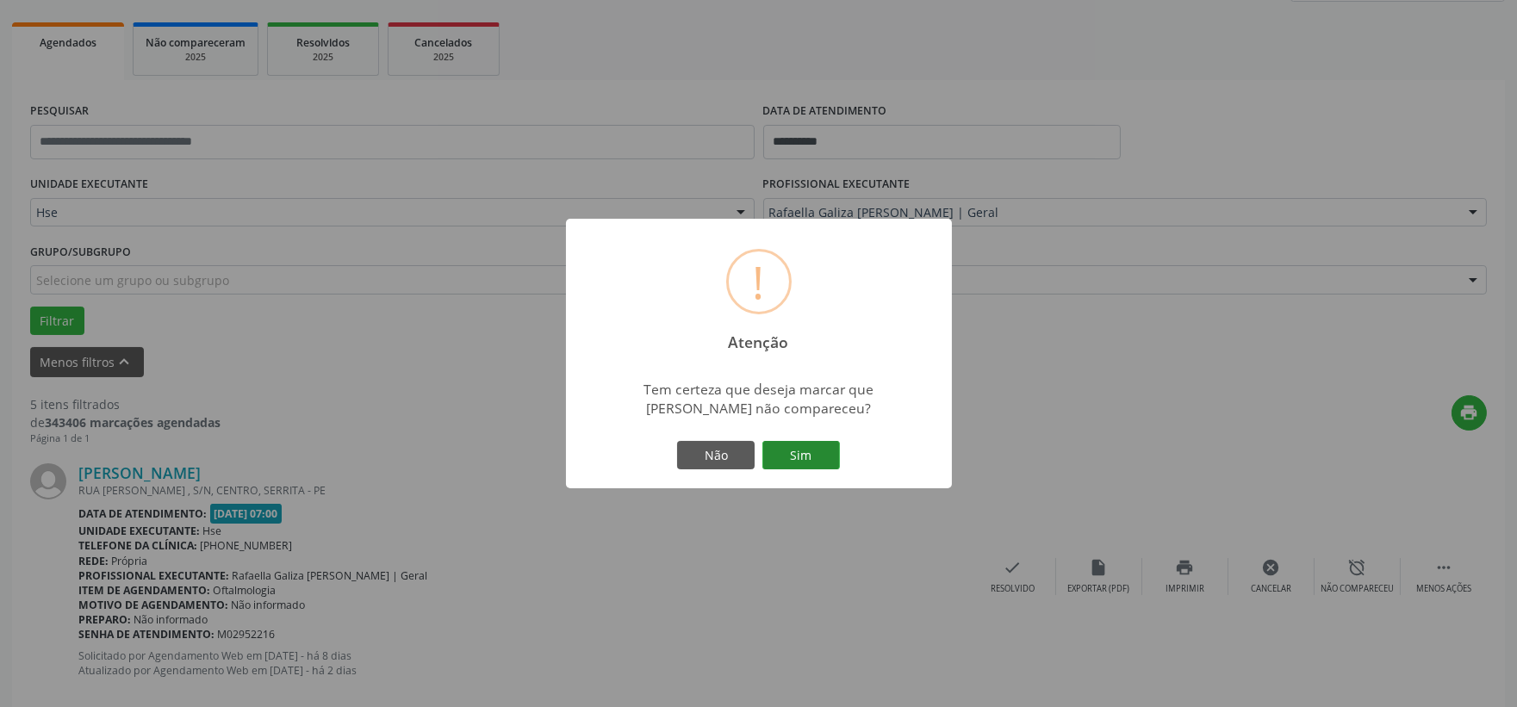
click at [829, 459] on button "Sim" at bounding box center [801, 455] width 78 height 29
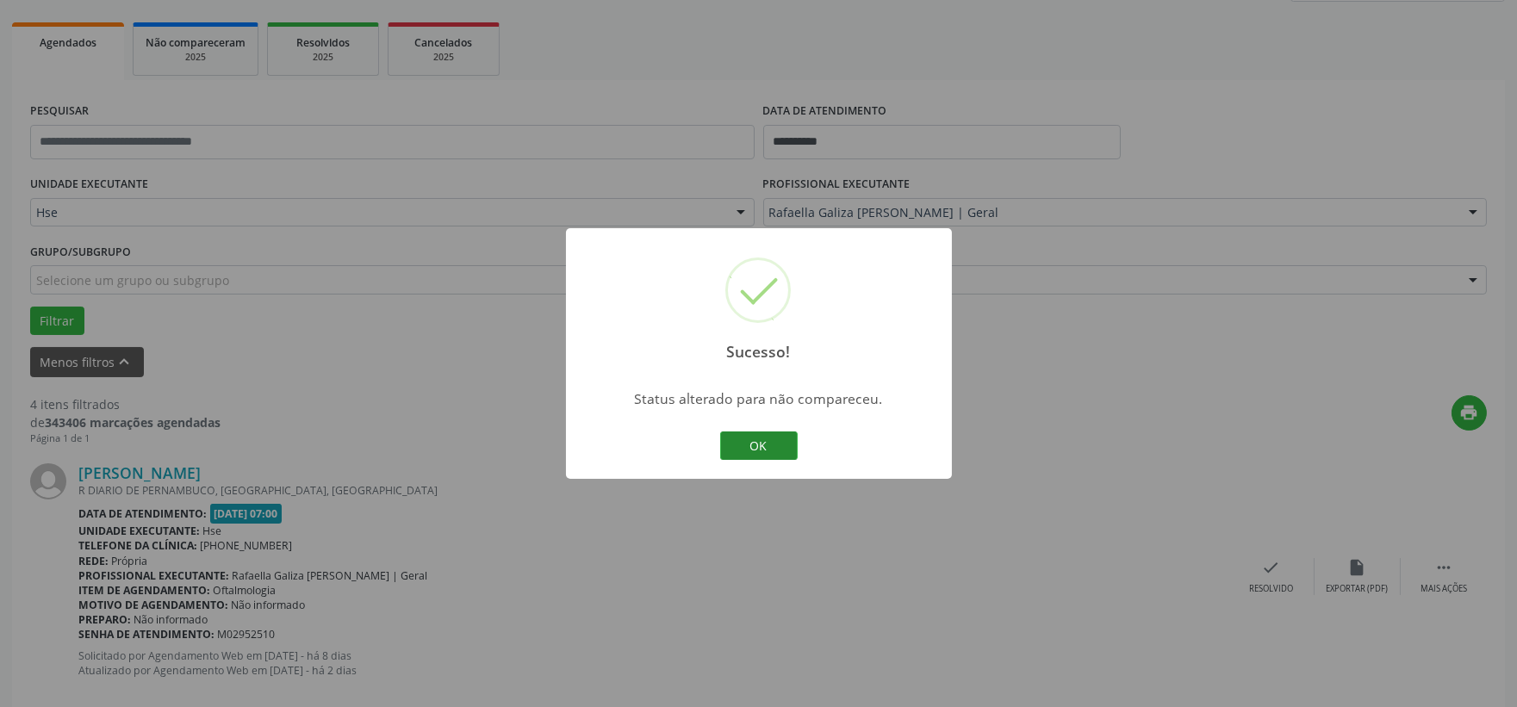
click at [764, 448] on button "OK" at bounding box center [759, 446] width 78 height 29
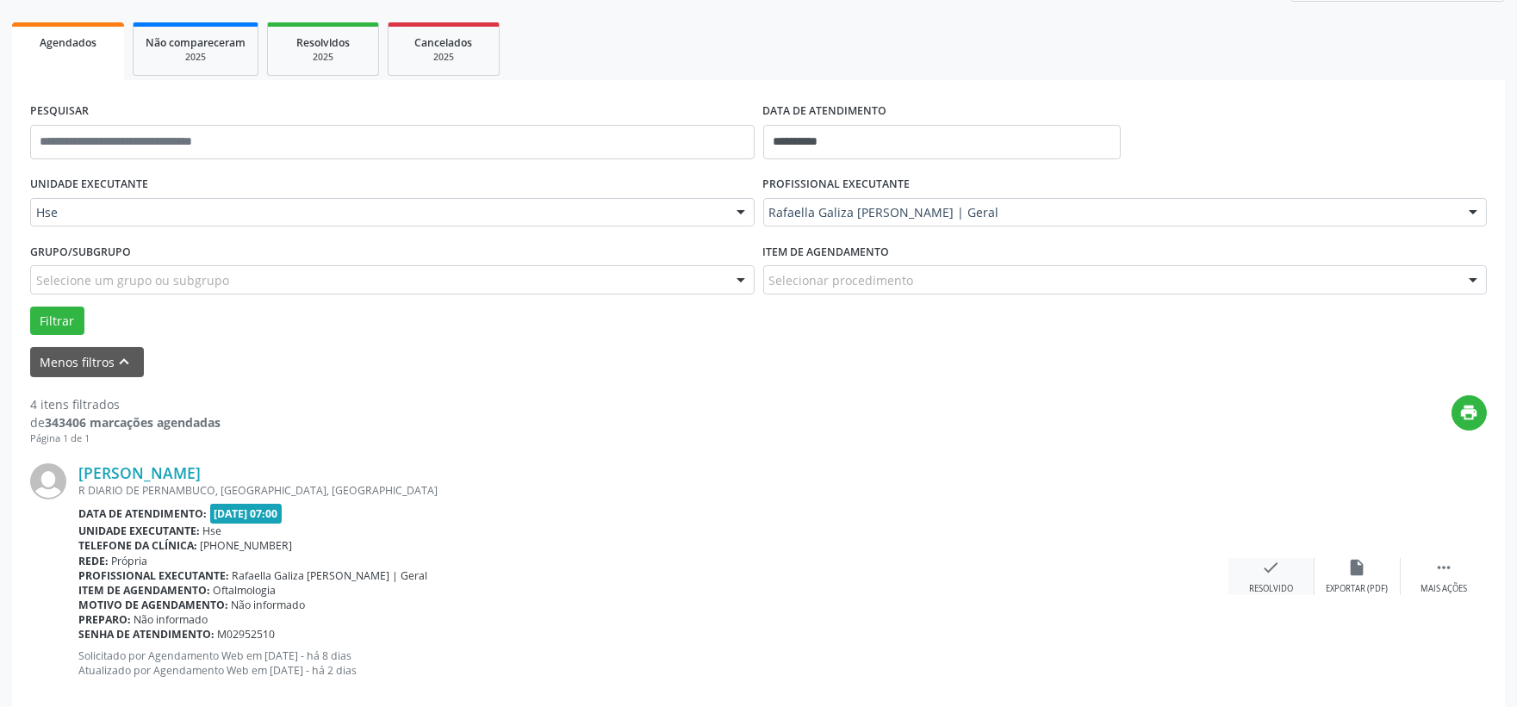
click at [1269, 580] on div "check Resolvido" at bounding box center [1272, 576] width 86 height 37
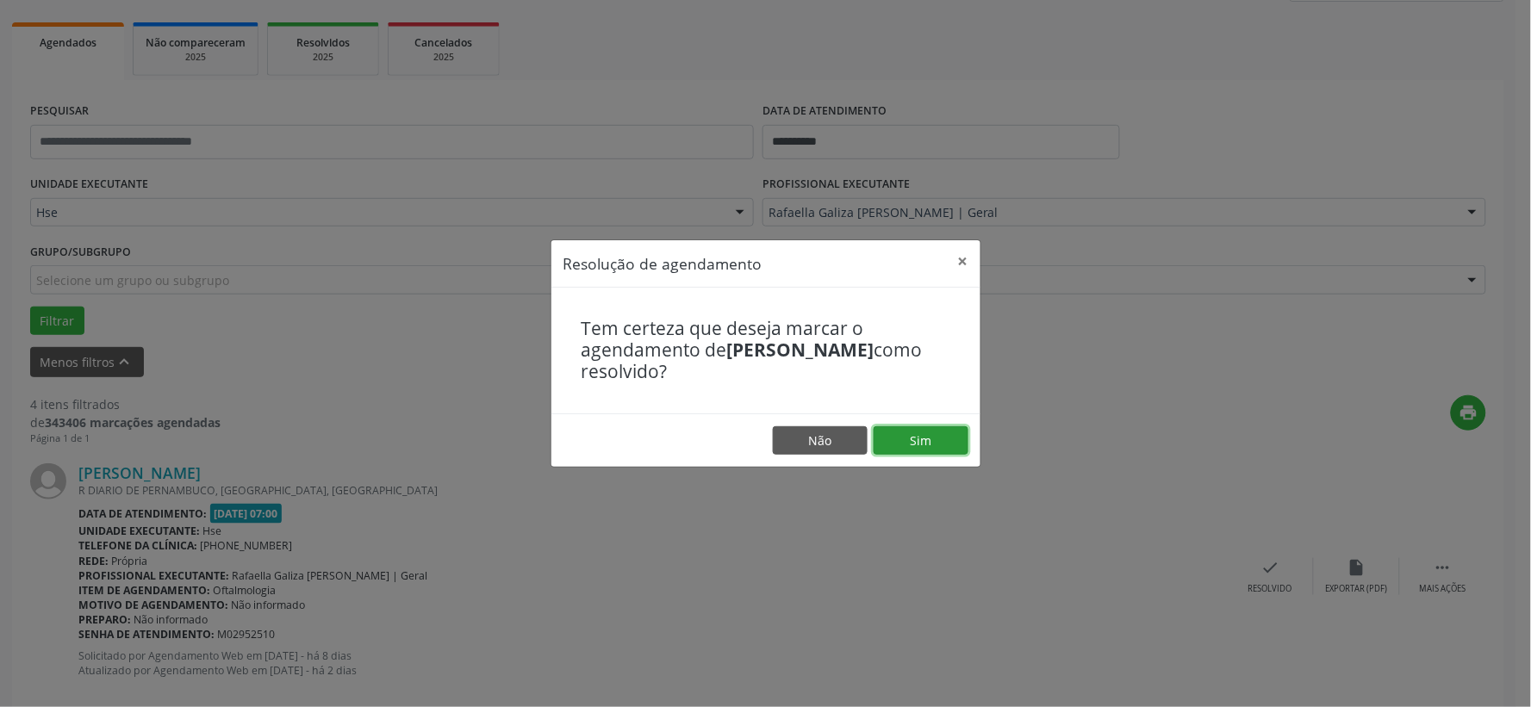
click at [913, 440] on button "Sim" at bounding box center [921, 440] width 95 height 29
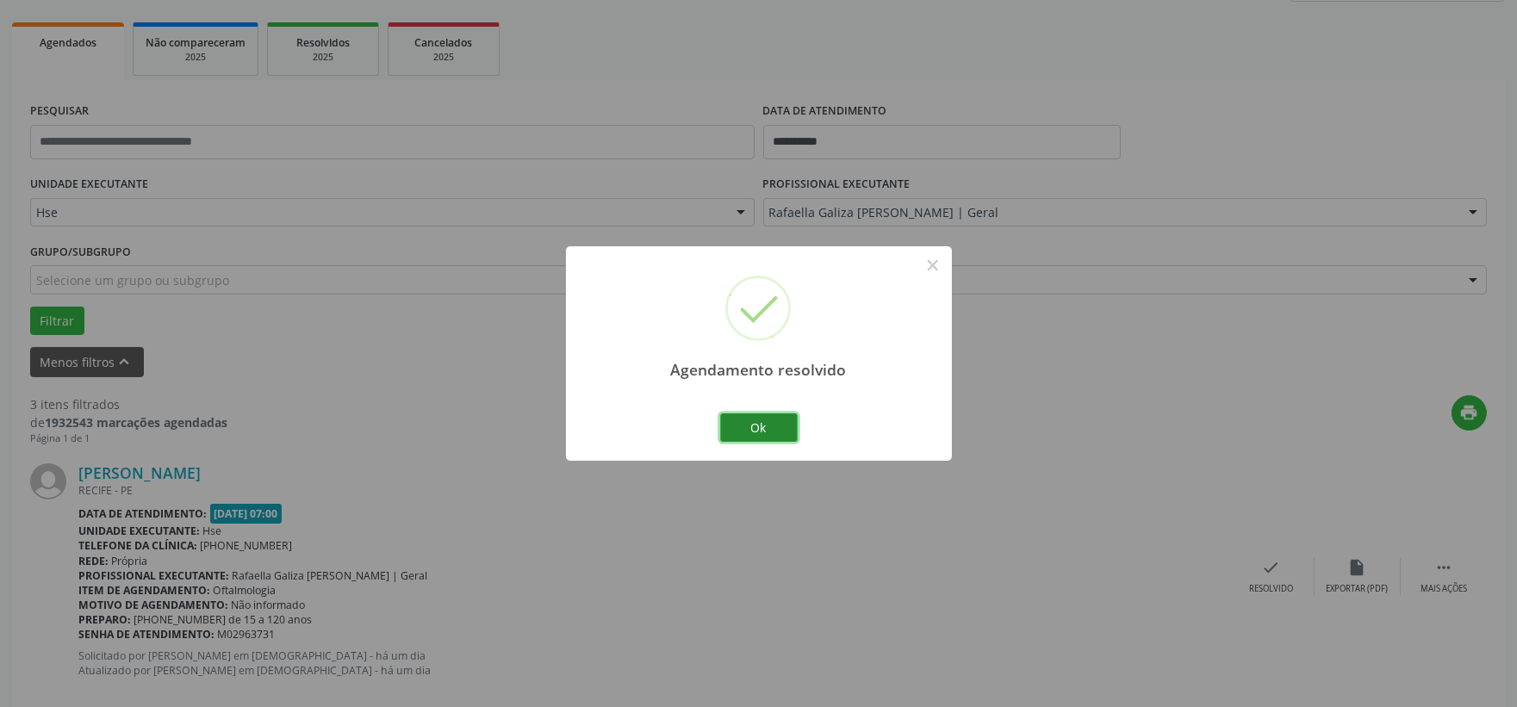
click at [768, 431] on button "Ok" at bounding box center [759, 428] width 78 height 29
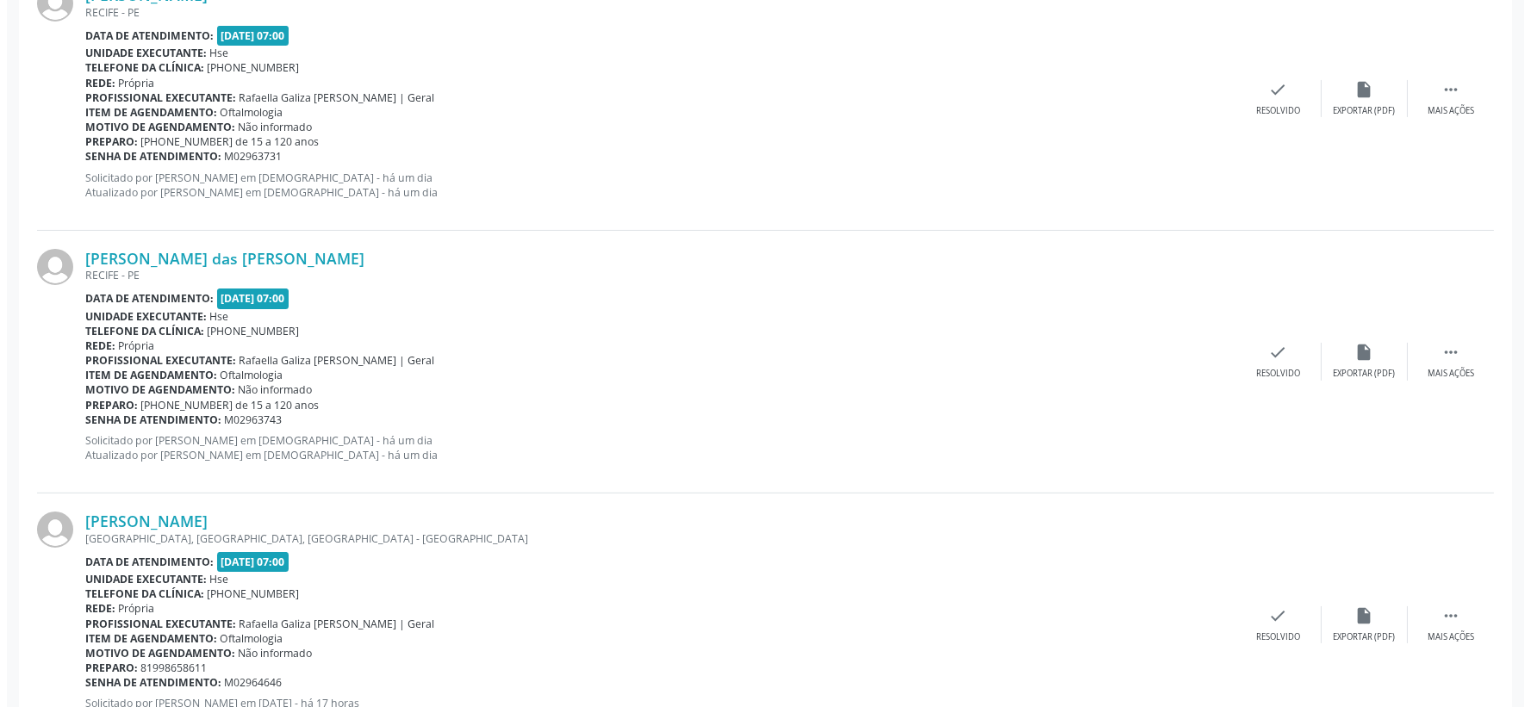
scroll to position [791, 0]
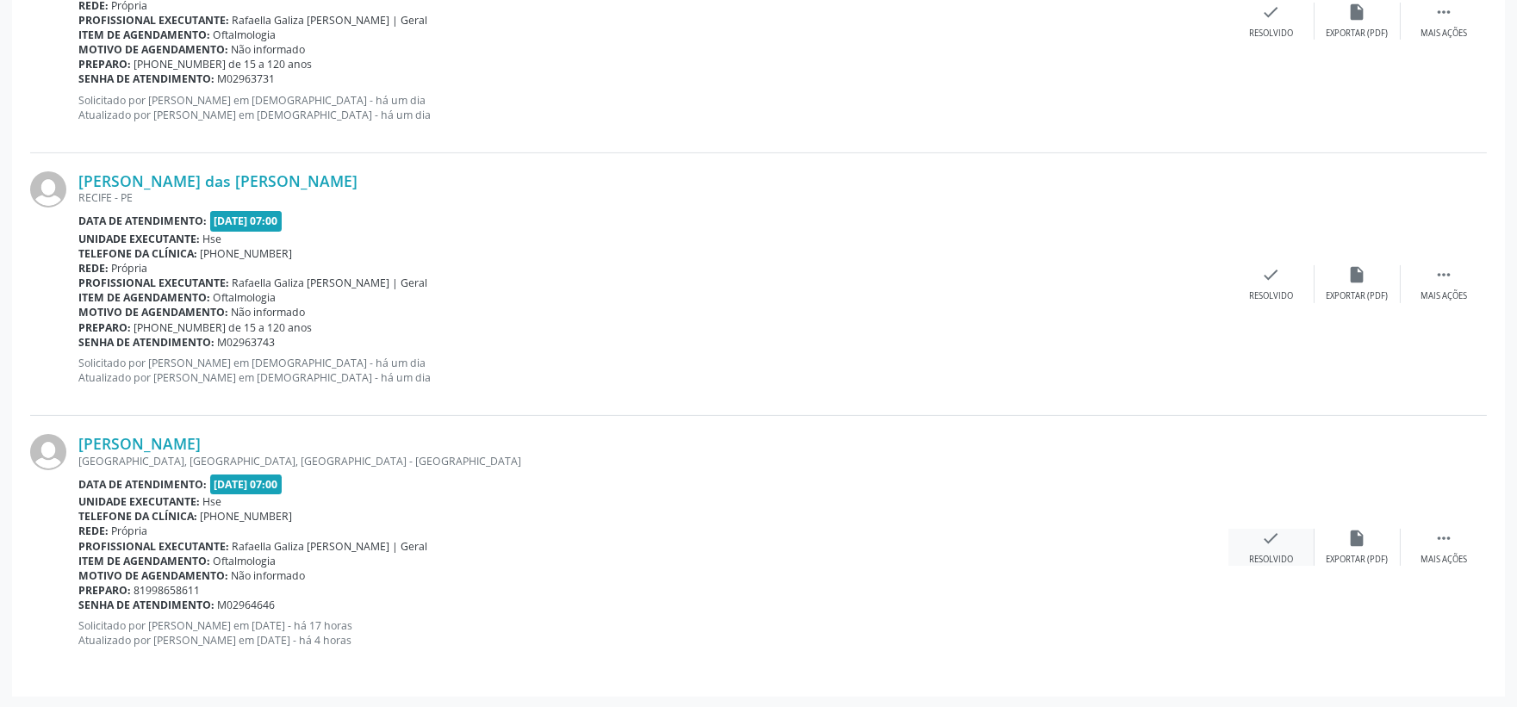
click at [1270, 536] on icon "check" at bounding box center [1271, 538] width 19 height 19
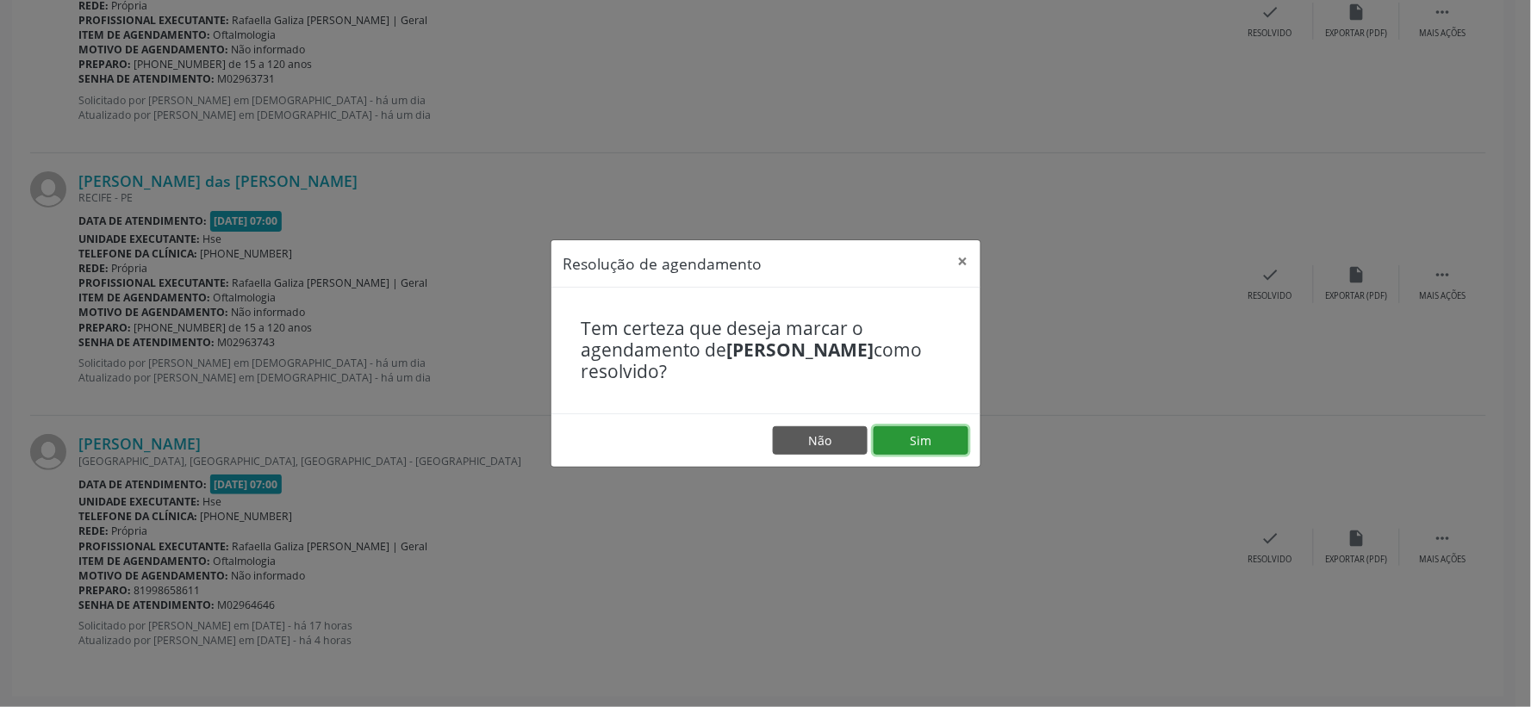
click at [953, 440] on button "Sim" at bounding box center [921, 440] width 95 height 29
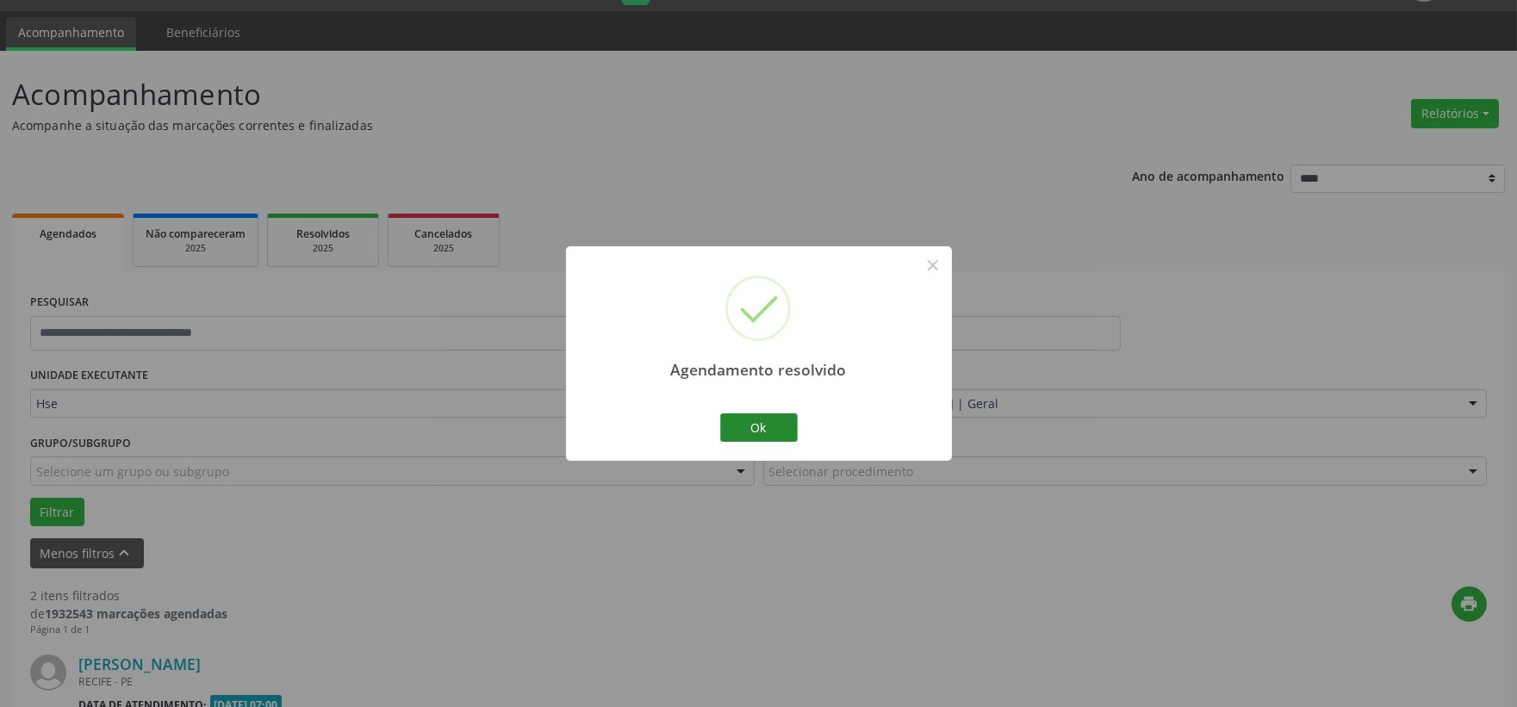
scroll to position [528, 0]
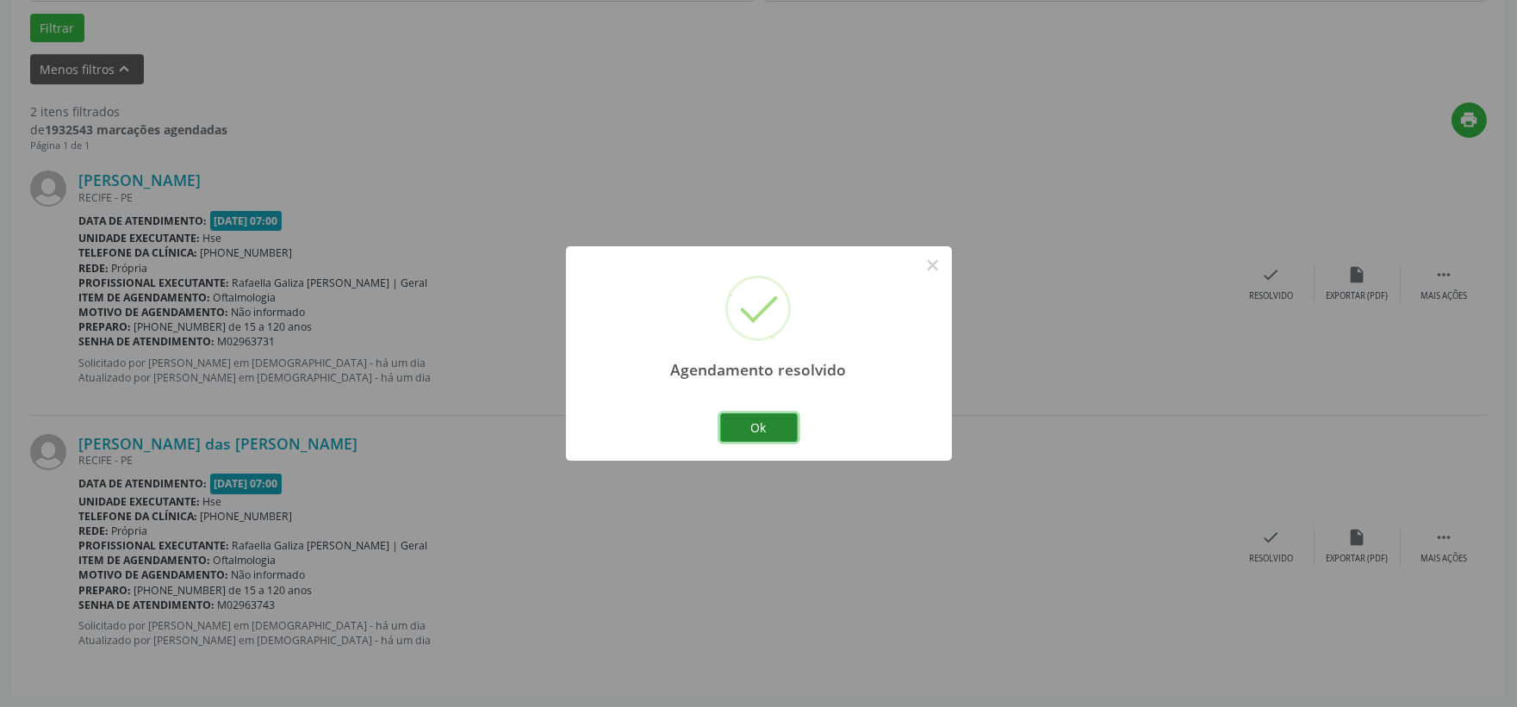
click at [773, 425] on button "Ok" at bounding box center [759, 428] width 78 height 29
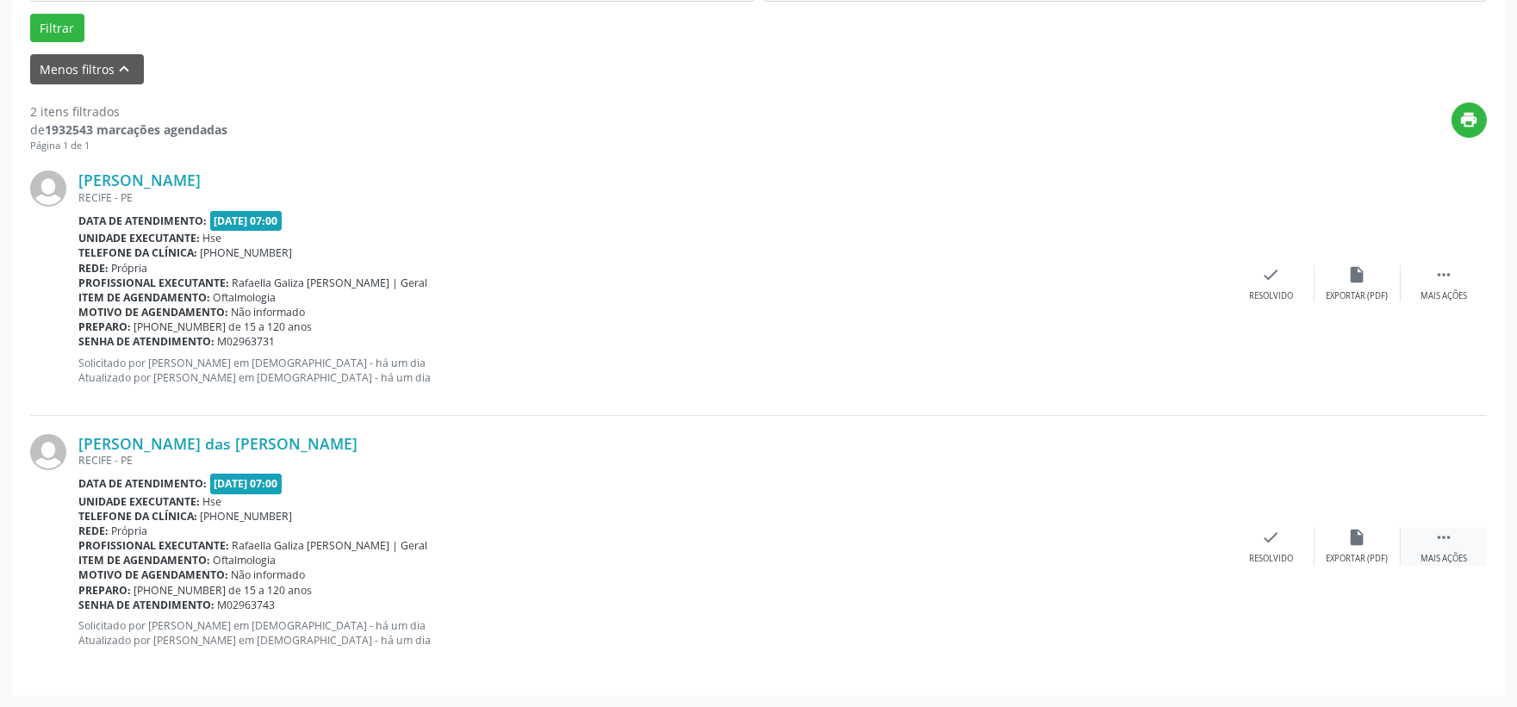
click at [1439, 547] on div " Mais ações" at bounding box center [1444, 546] width 86 height 37
click at [1363, 553] on div "Não compareceu" at bounding box center [1357, 559] width 73 height 12
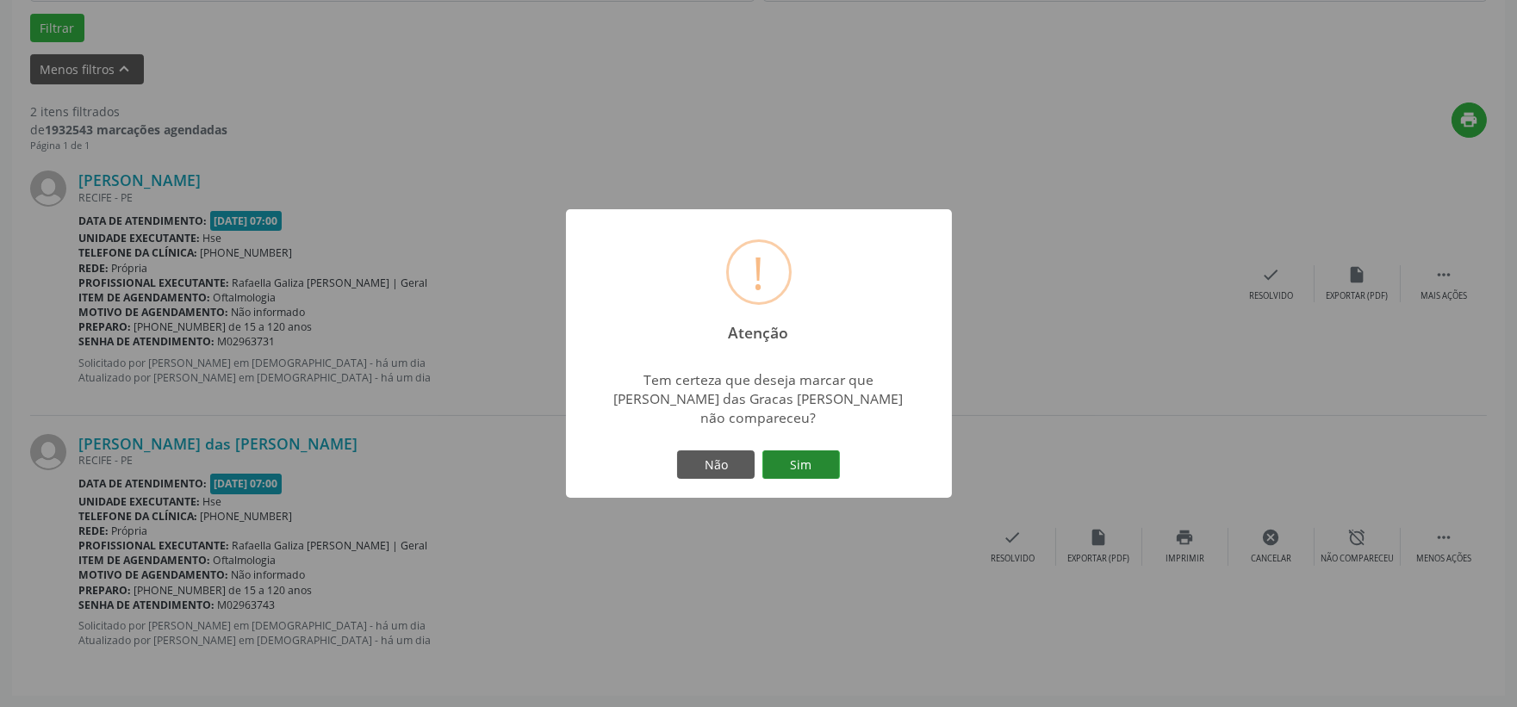
click at [787, 451] on button "Sim" at bounding box center [801, 465] width 78 height 29
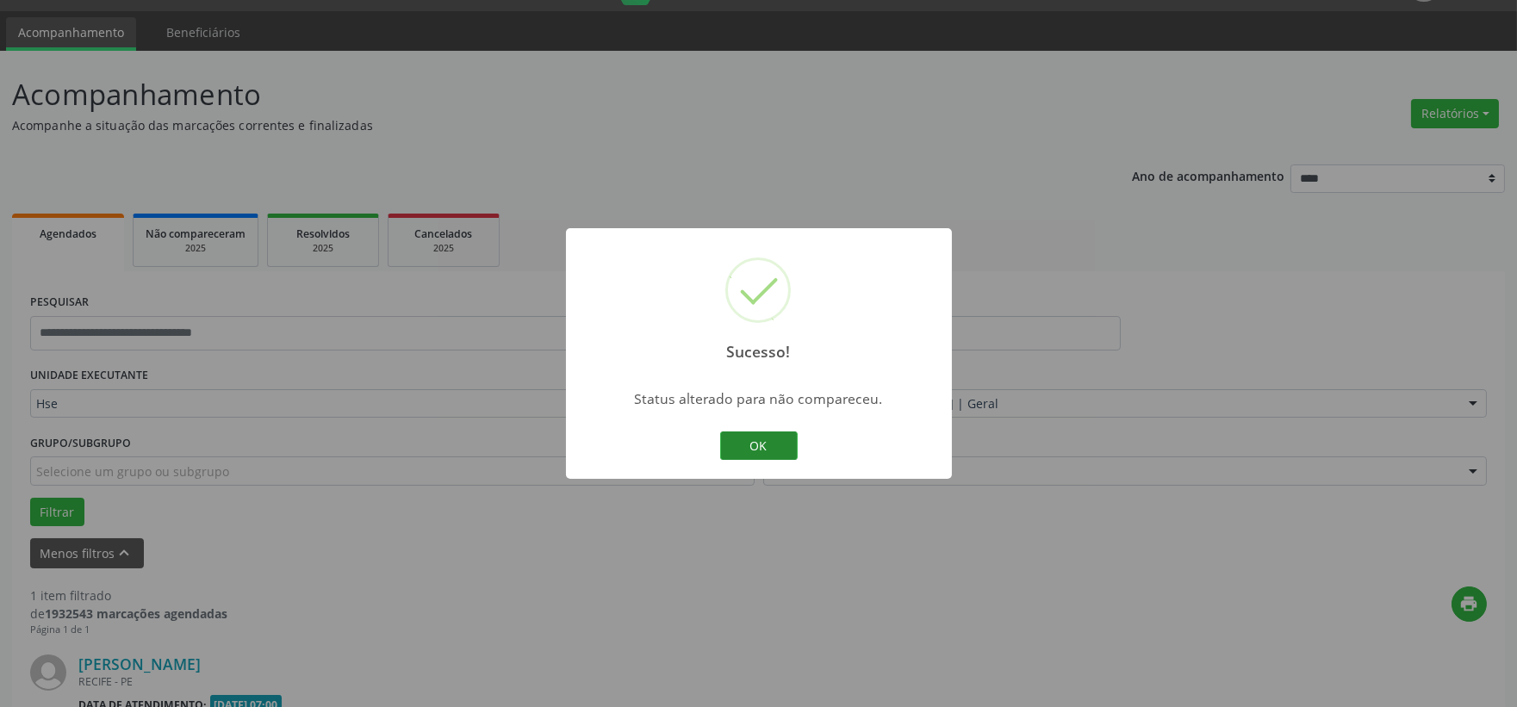
scroll to position [264, 0]
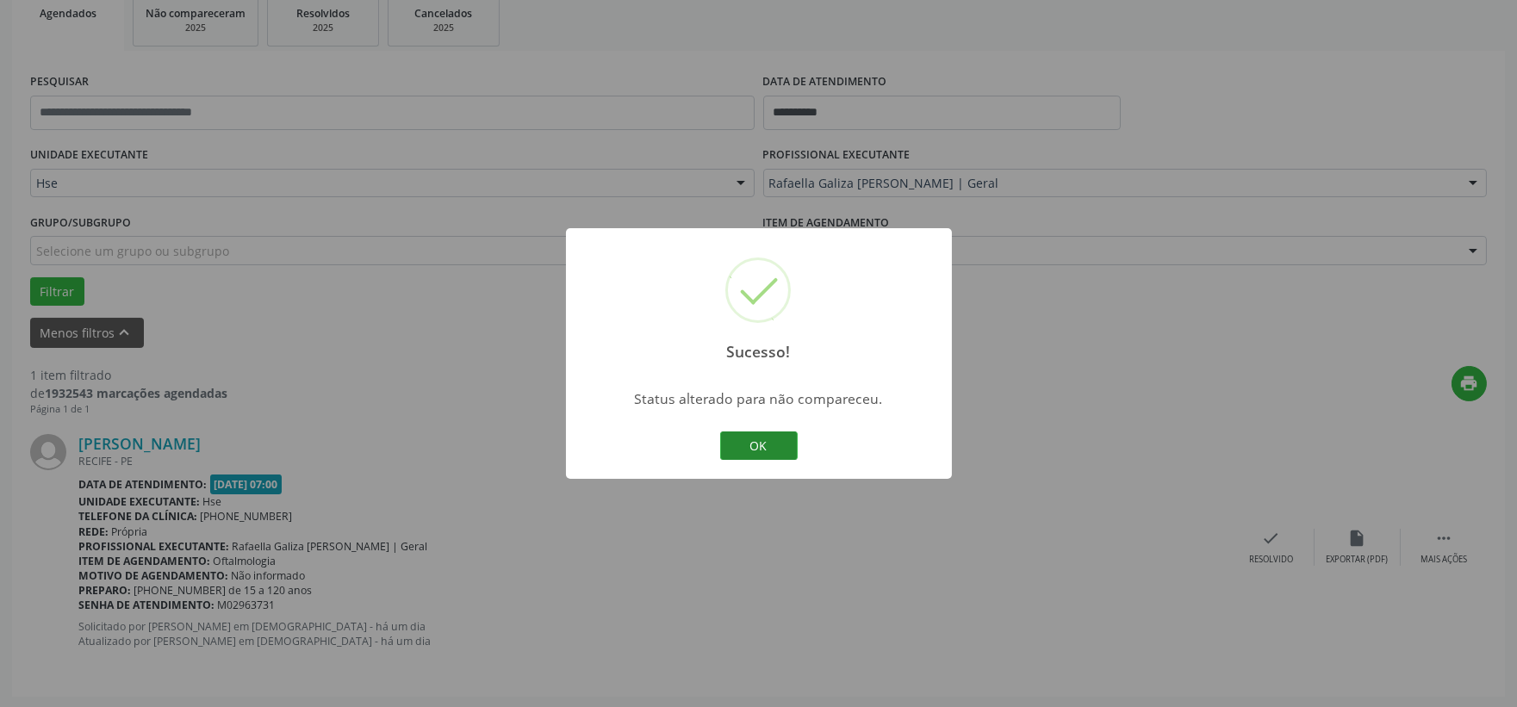
click at [778, 446] on button "OK" at bounding box center [759, 446] width 78 height 29
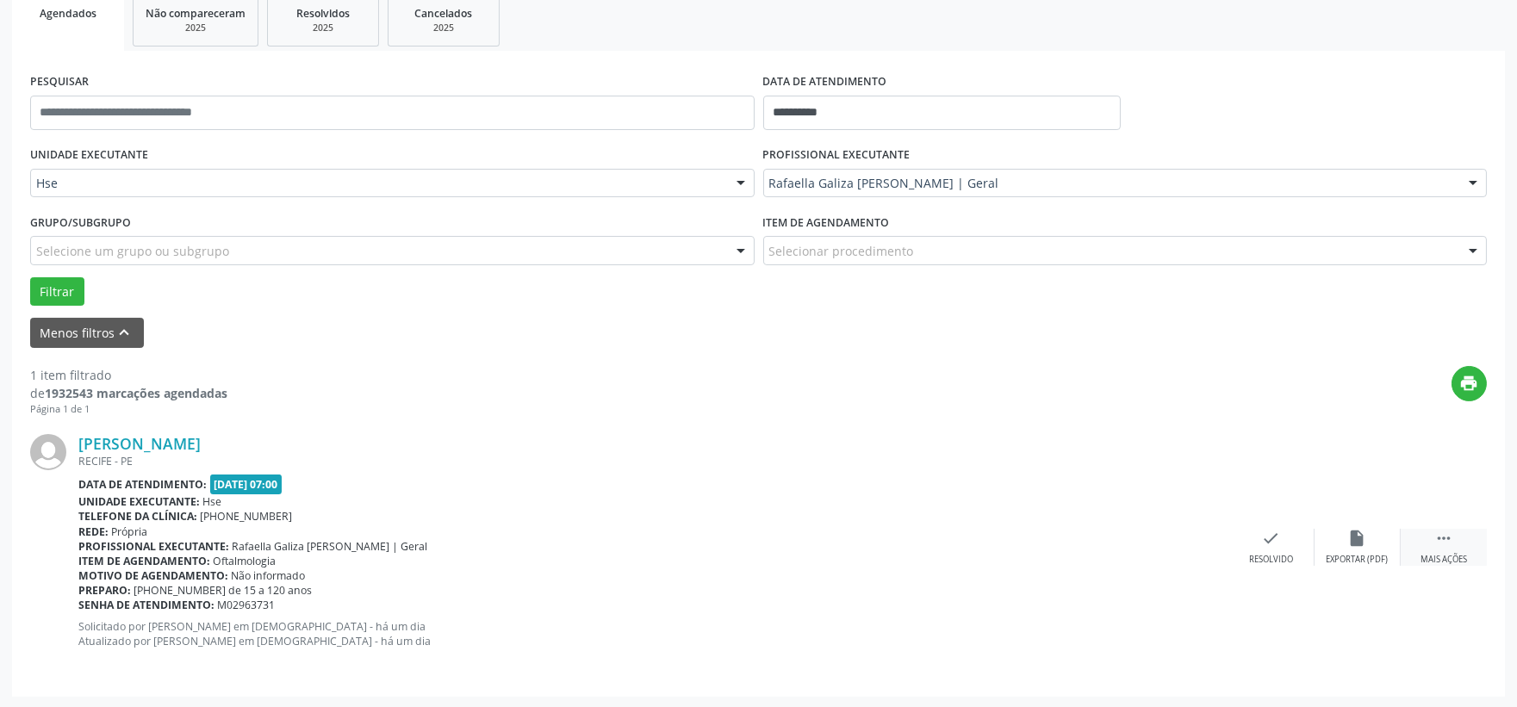
click at [1456, 539] on div " Mais ações" at bounding box center [1444, 547] width 86 height 37
click at [1379, 551] on div "alarm_off Não compareceu" at bounding box center [1358, 547] width 86 height 37
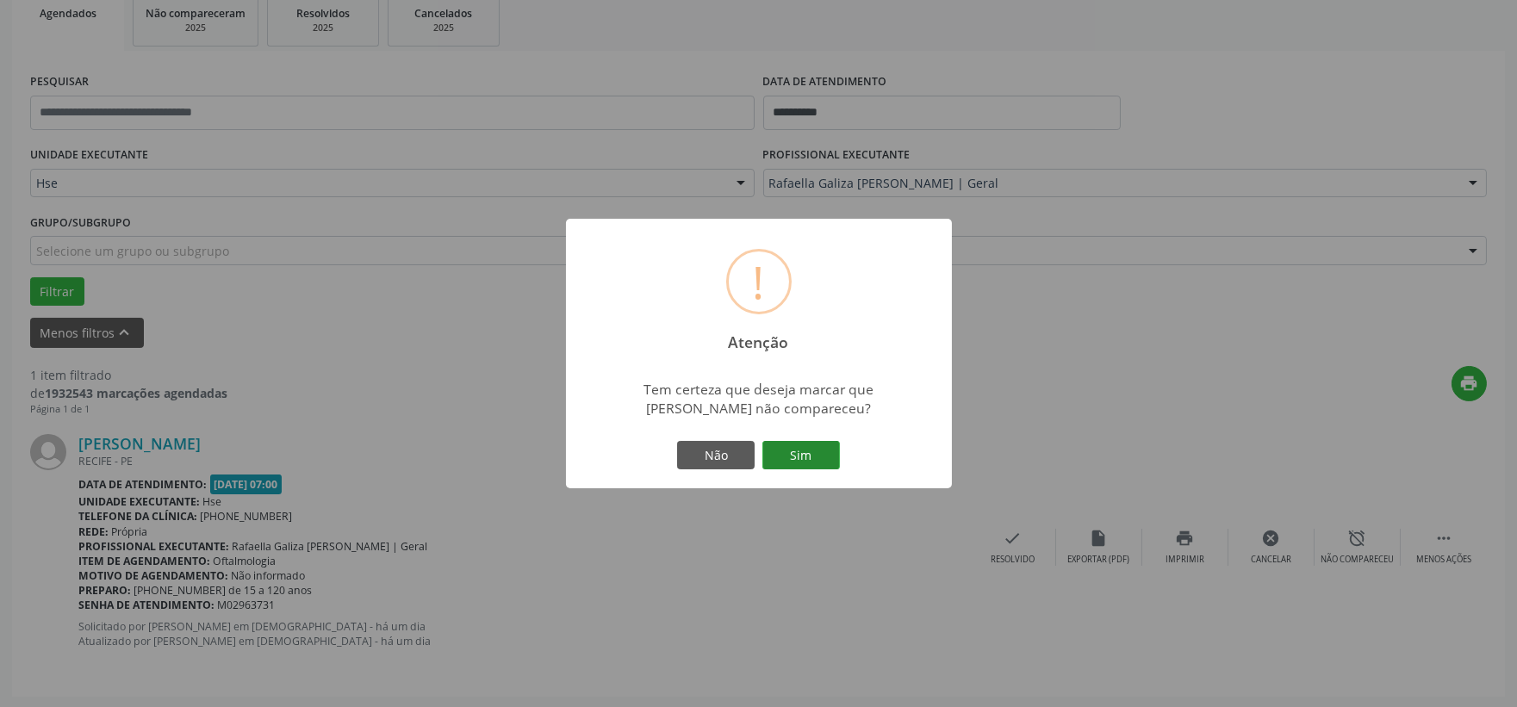
click at [818, 463] on button "Sim" at bounding box center [801, 455] width 78 height 29
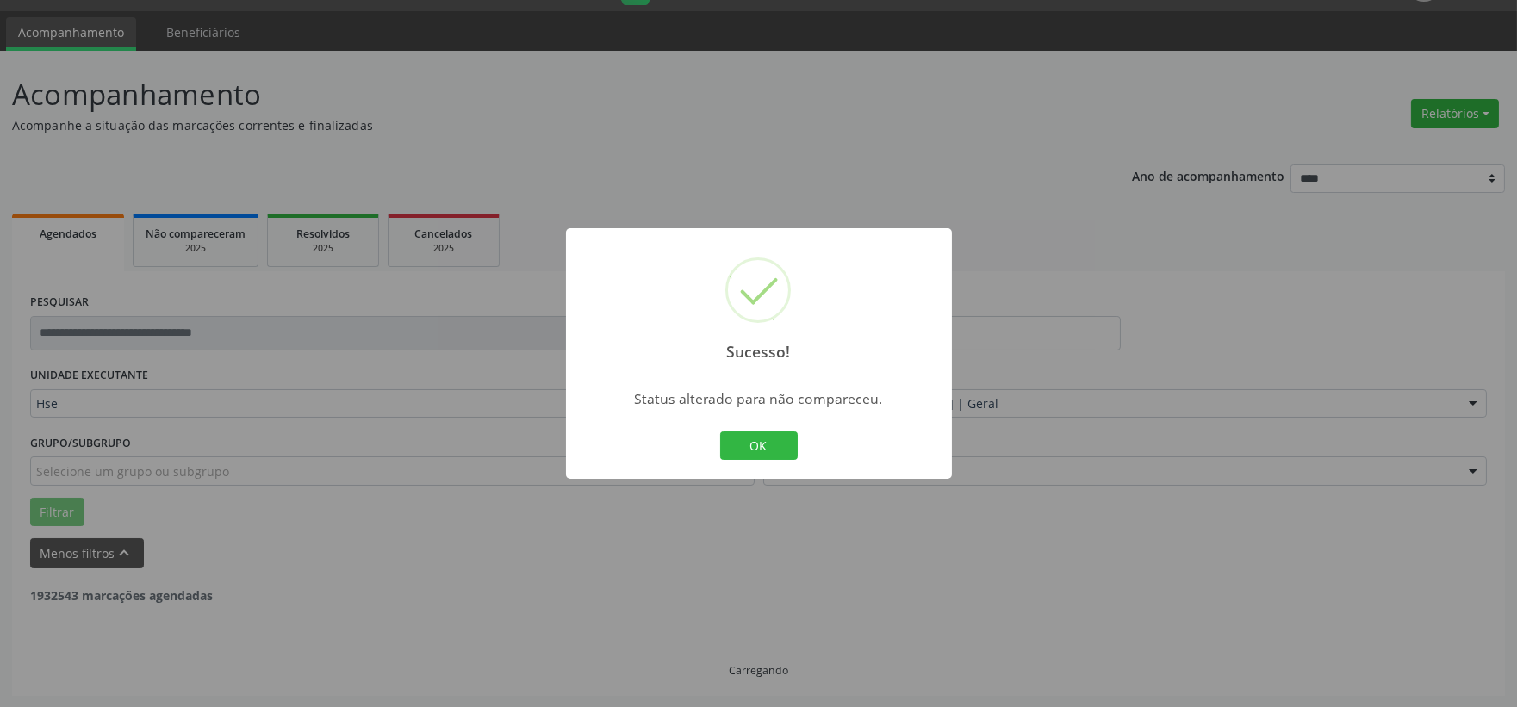
scroll to position [0, 0]
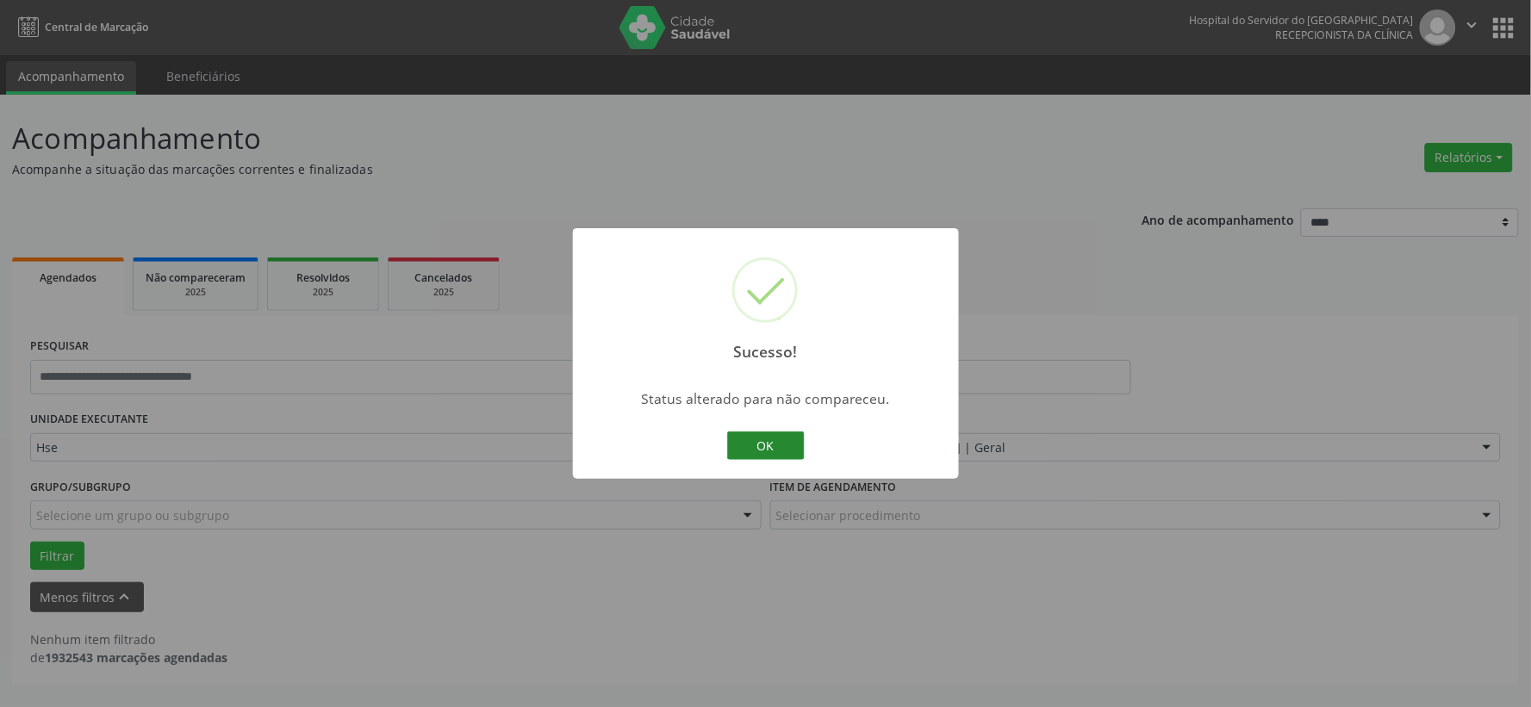
click at [776, 453] on button "OK" at bounding box center [766, 446] width 78 height 29
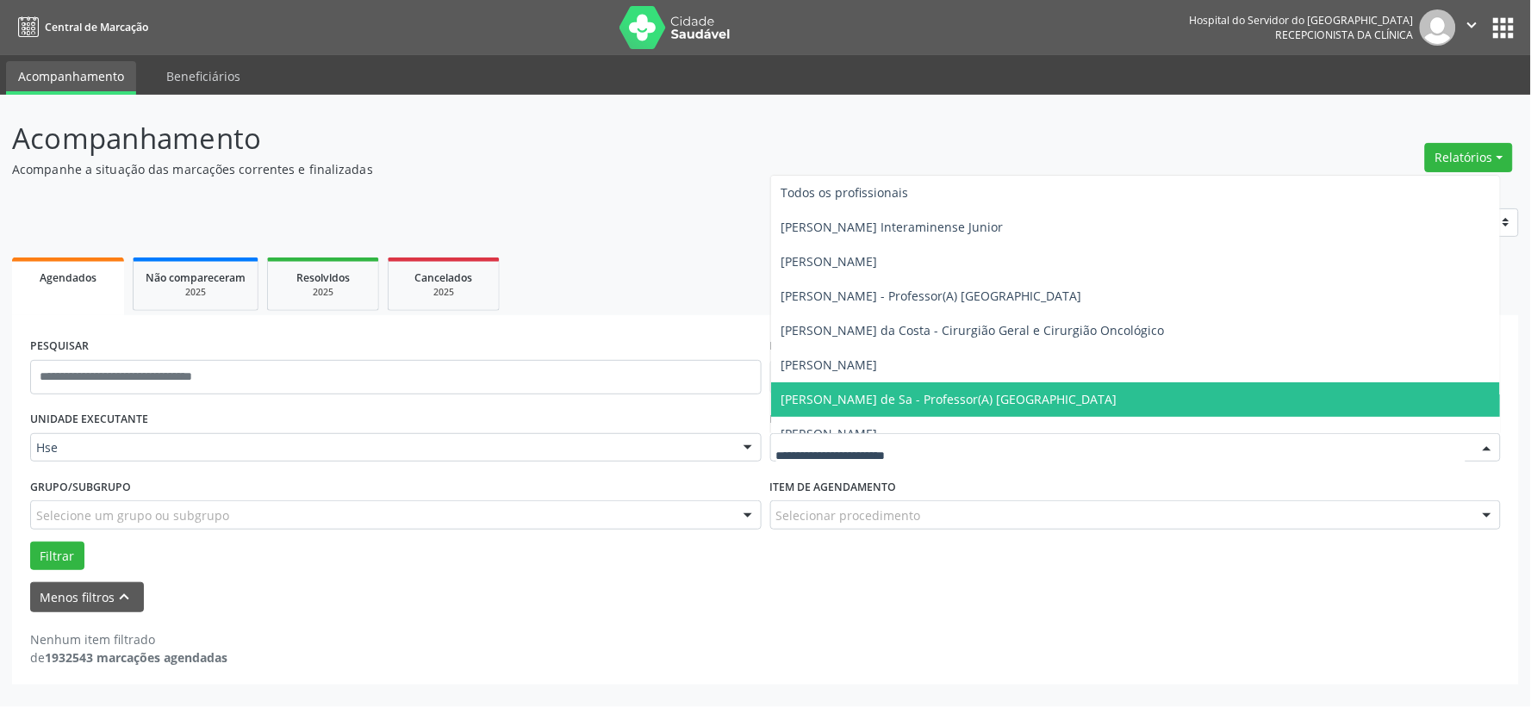
click at [866, 445] on input "text" at bounding box center [1121, 456] width 690 height 34
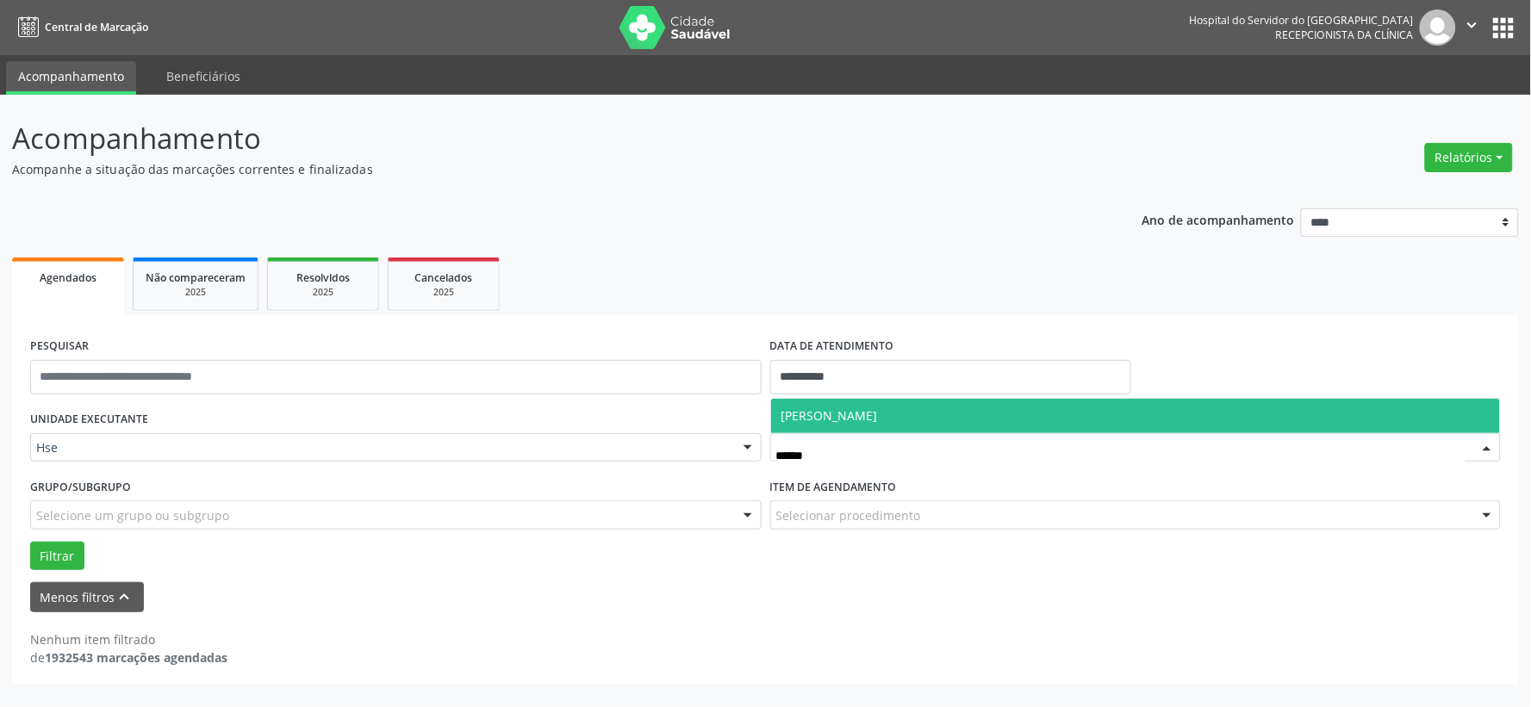
type input "*******"
click at [878, 415] on span "[PERSON_NAME]" at bounding box center [829, 415] width 96 height 16
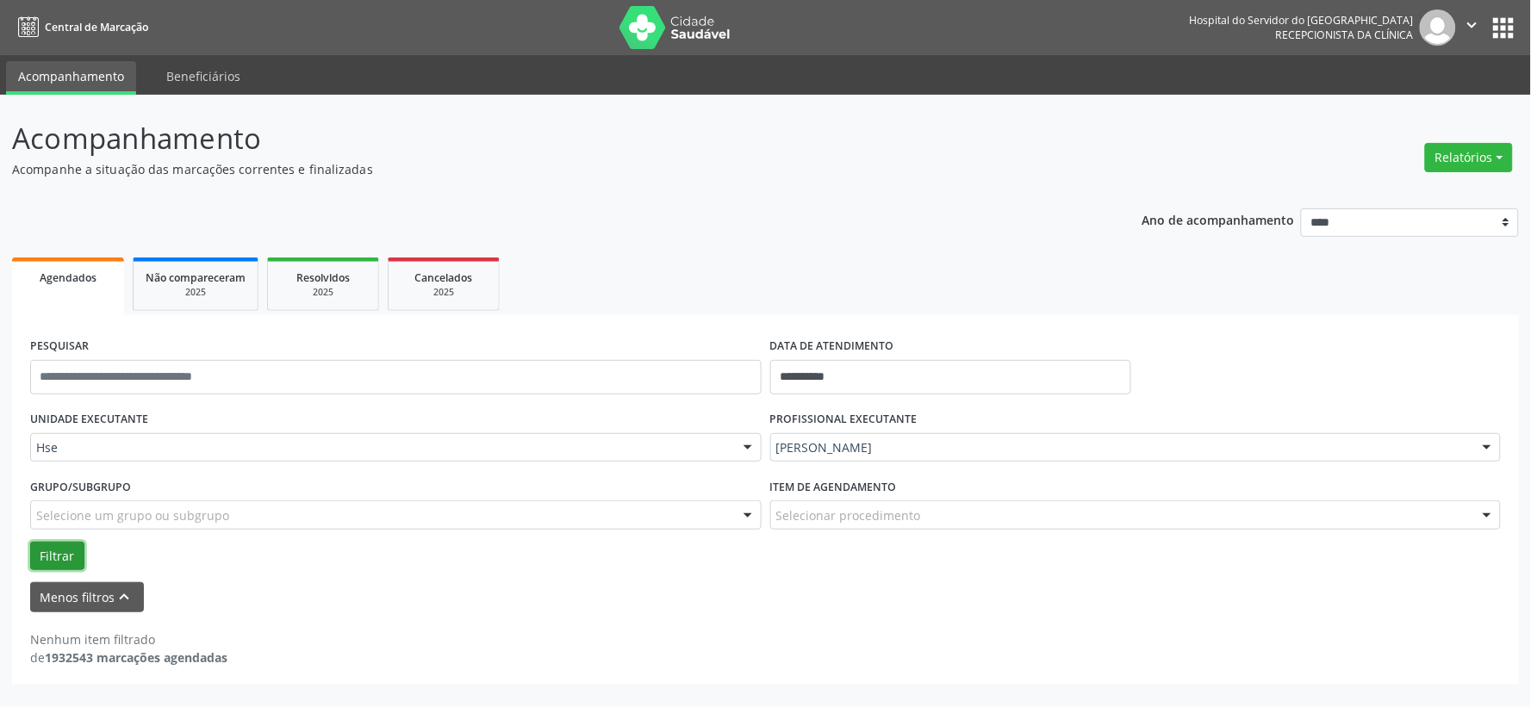
click at [55, 546] on button "Filtrar" at bounding box center [57, 556] width 54 height 29
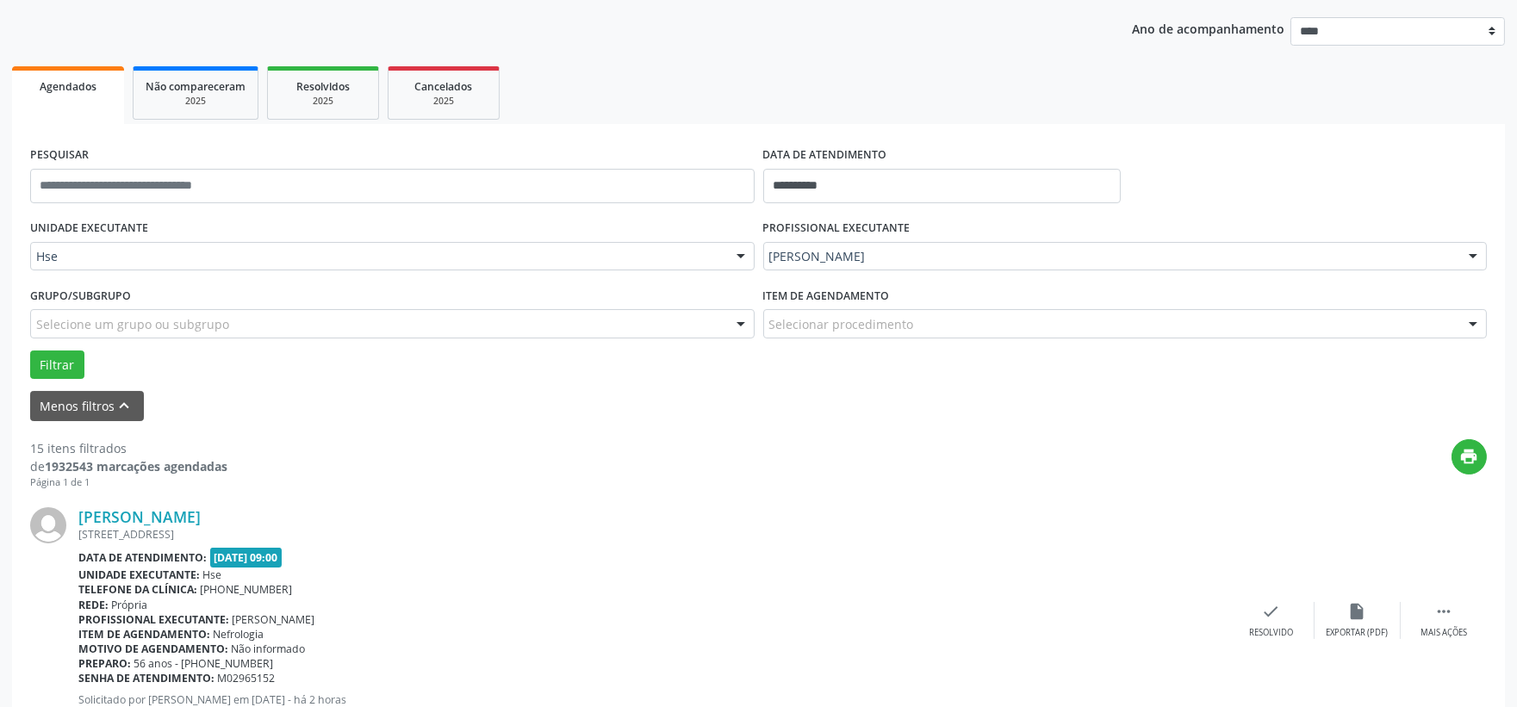
scroll to position [287, 0]
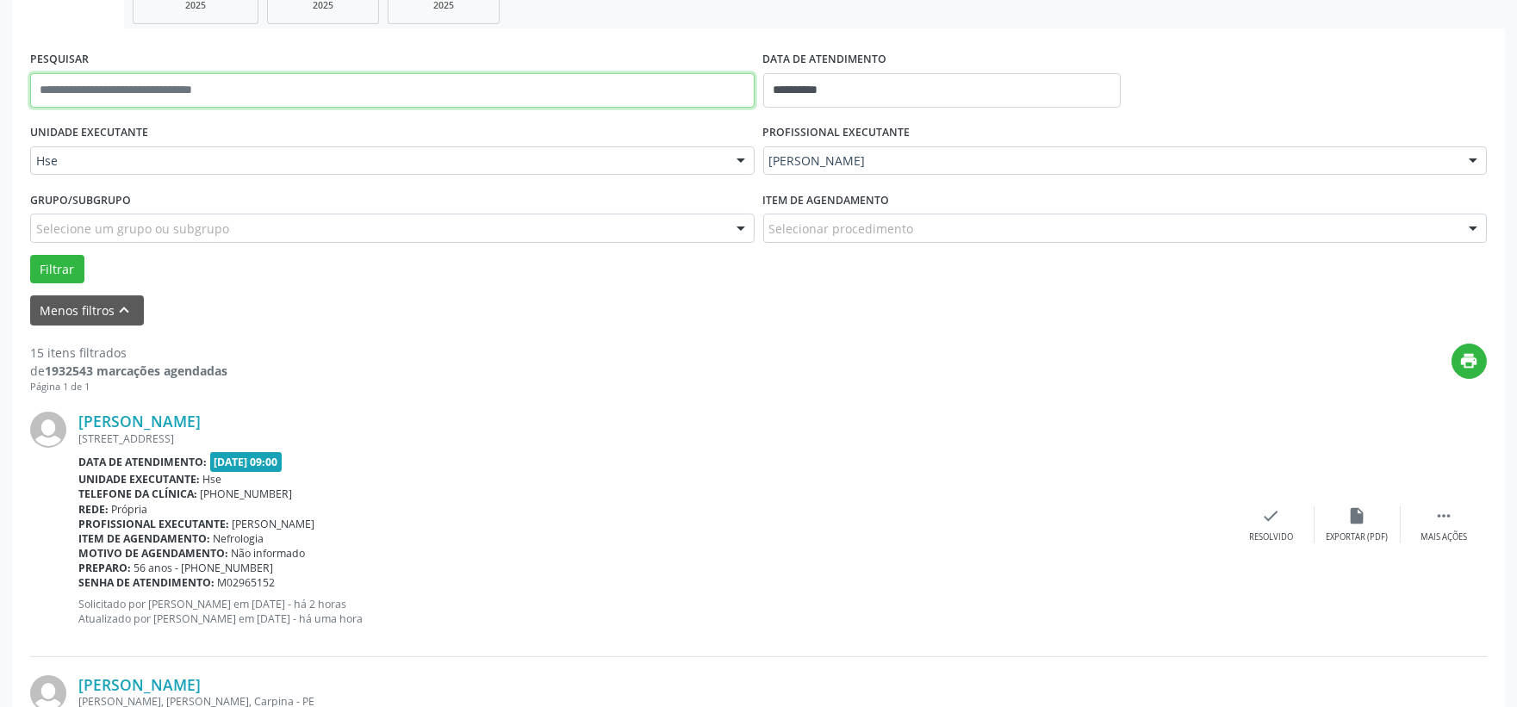
click at [187, 87] on input "text" at bounding box center [392, 90] width 725 height 34
click at [30, 255] on button "Filtrar" at bounding box center [57, 269] width 54 height 29
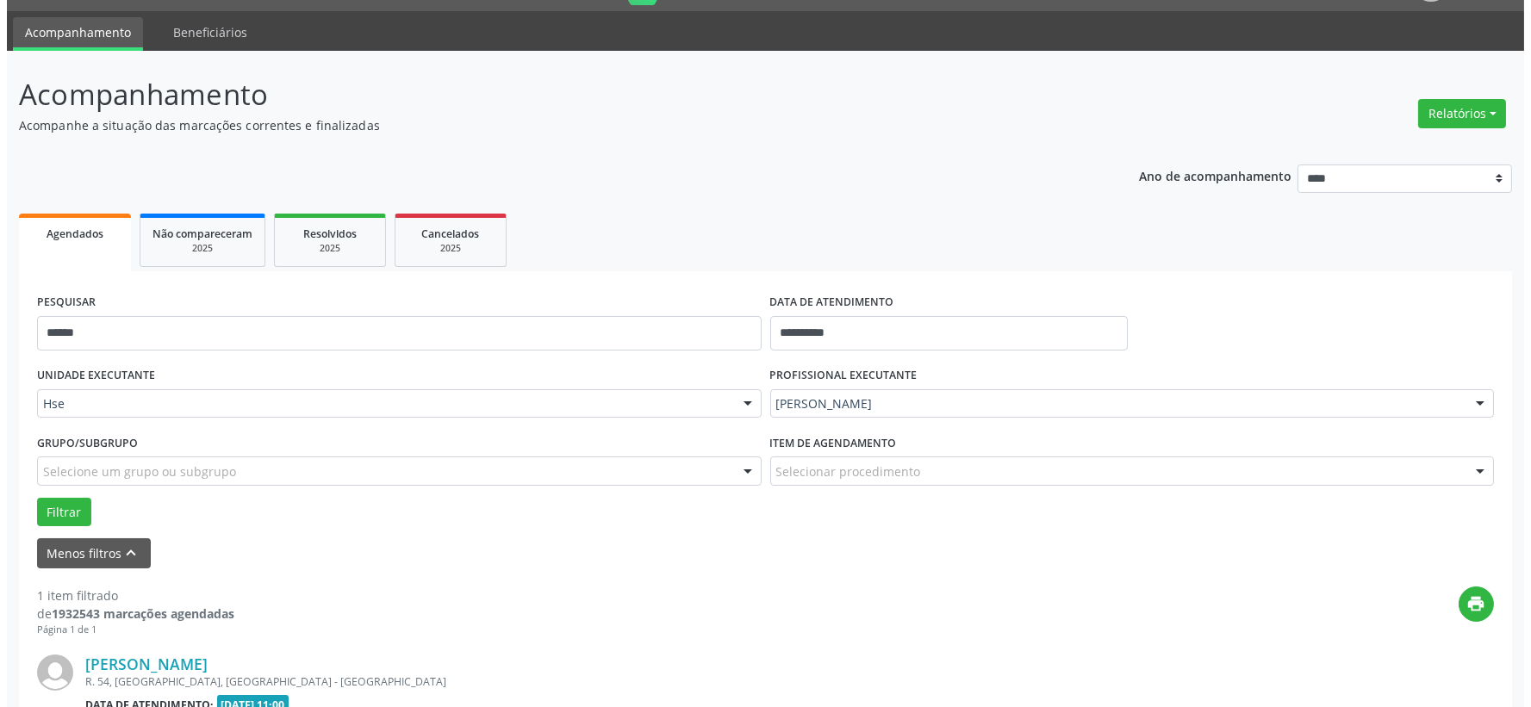
scroll to position [264, 0]
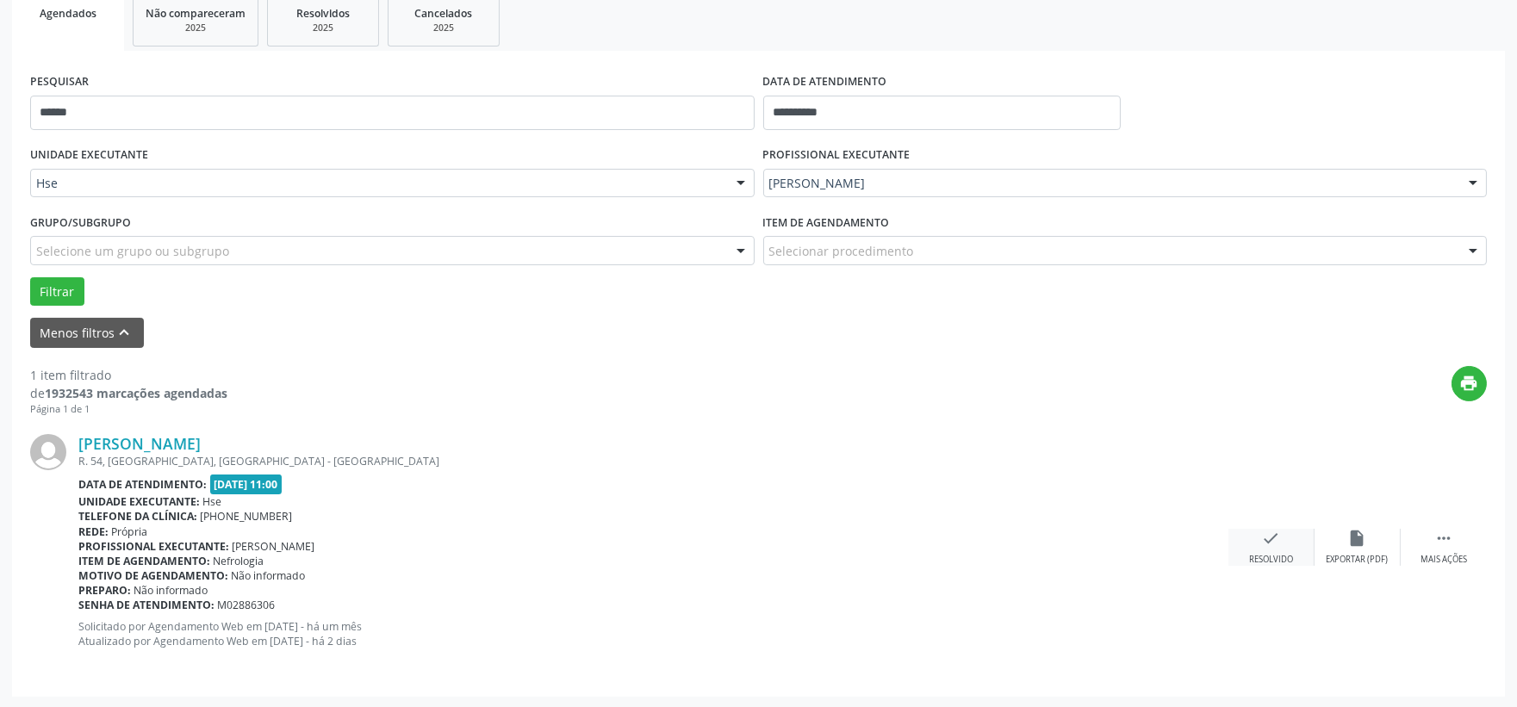
click at [1264, 536] on icon "check" at bounding box center [1271, 538] width 19 height 19
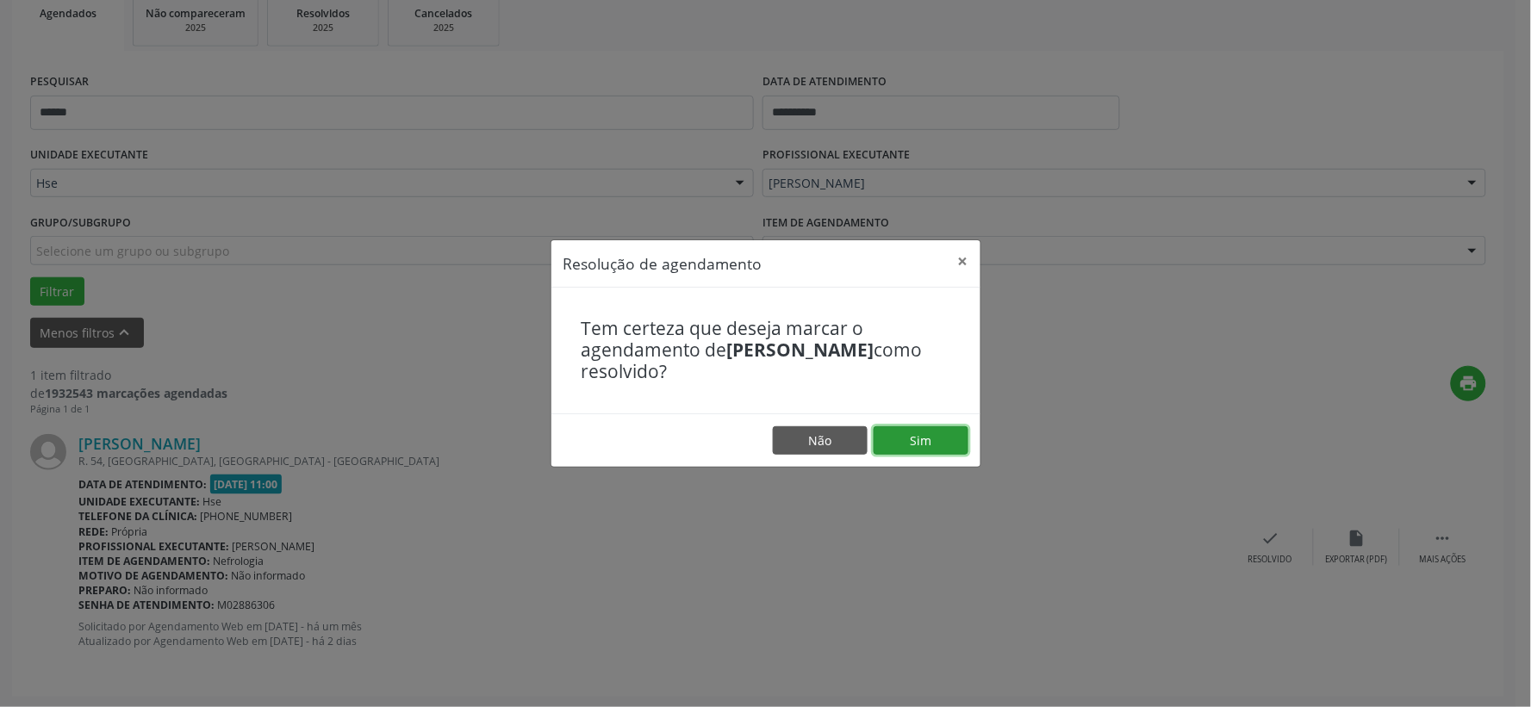
click at [911, 442] on button "Sim" at bounding box center [921, 440] width 95 height 29
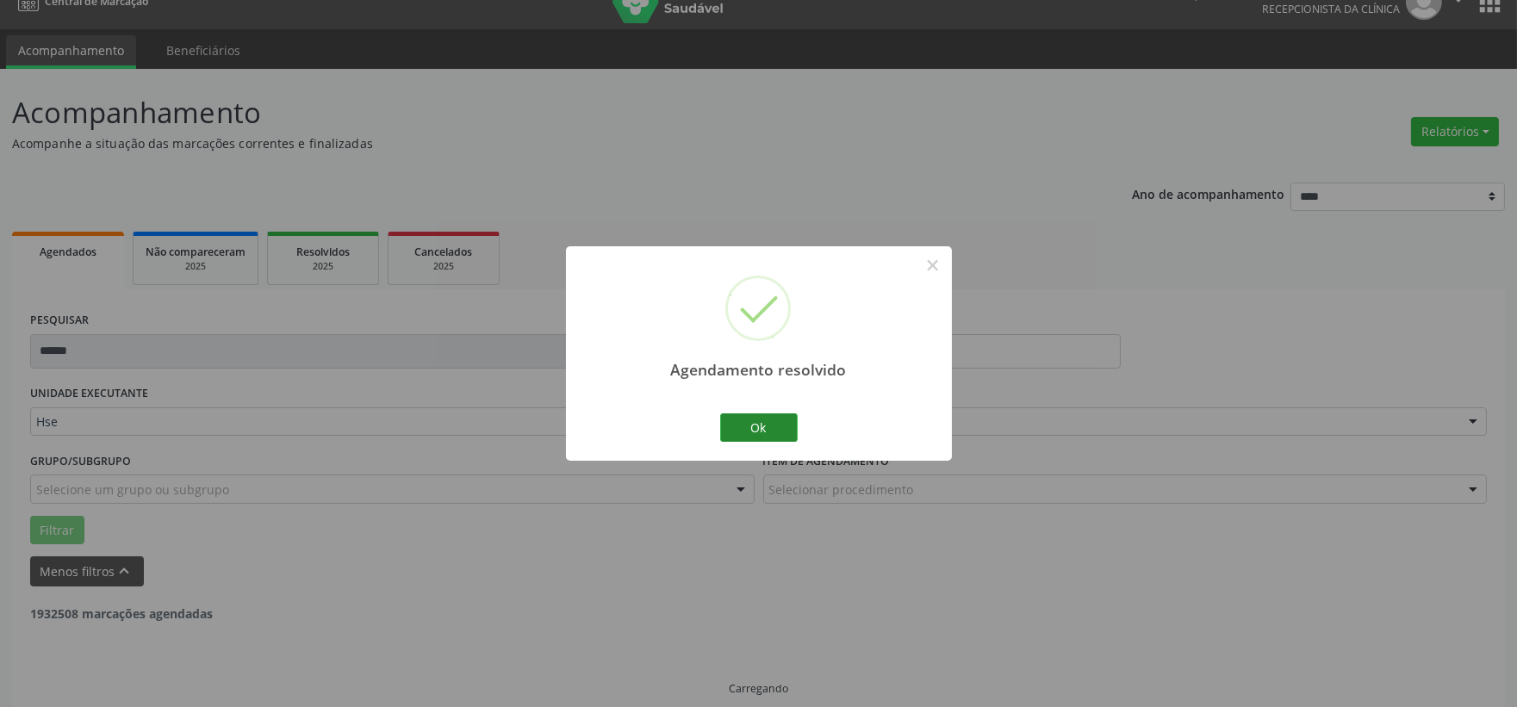
scroll to position [44, 0]
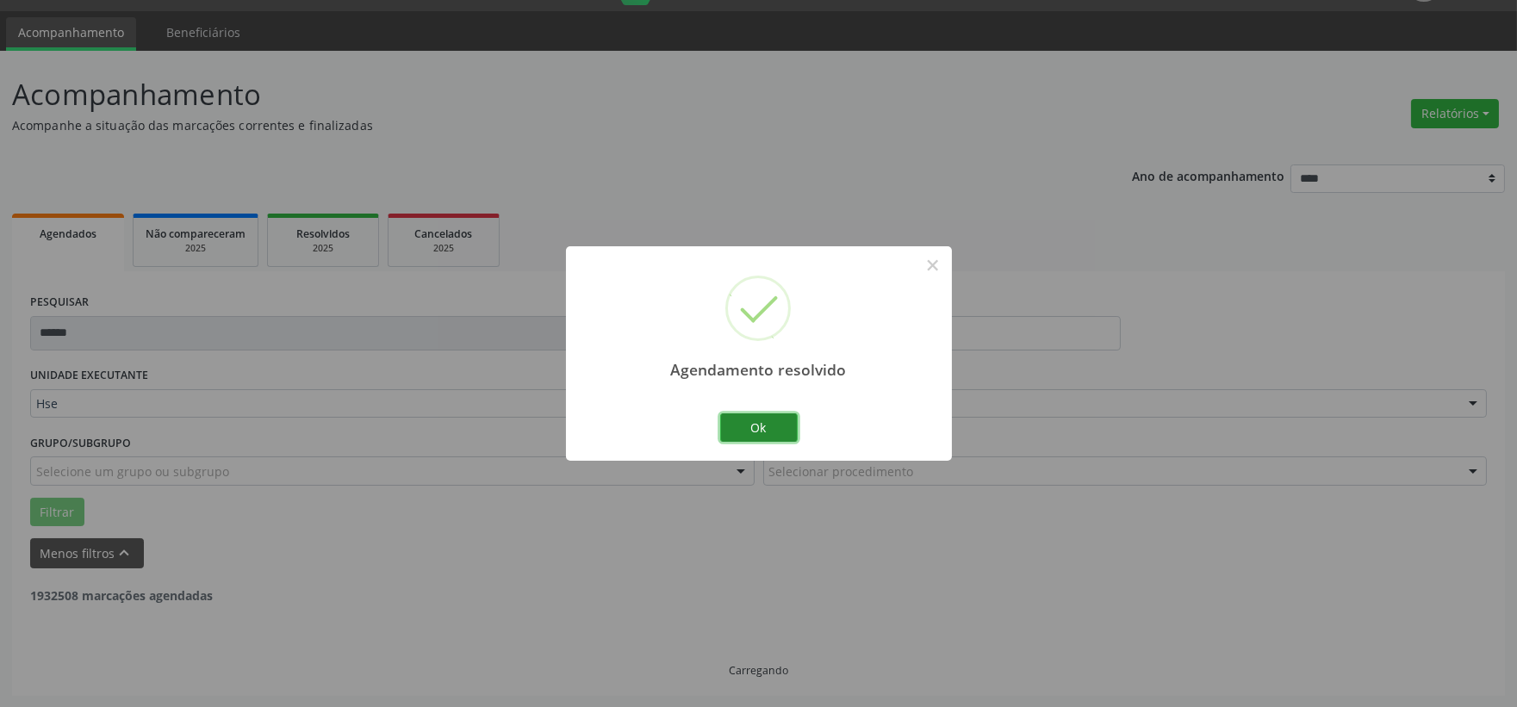
click at [768, 427] on button "Ok" at bounding box center [759, 428] width 78 height 29
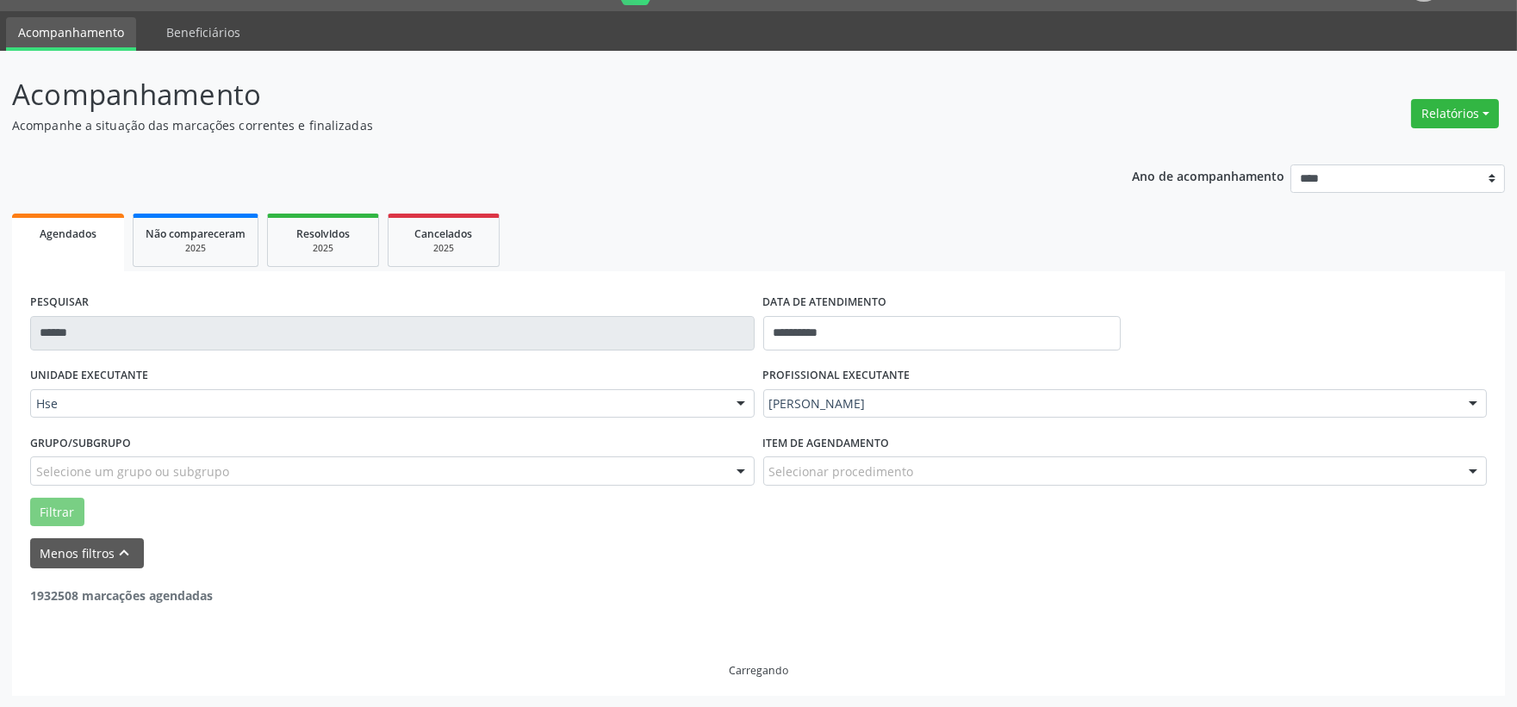
scroll to position [0, 0]
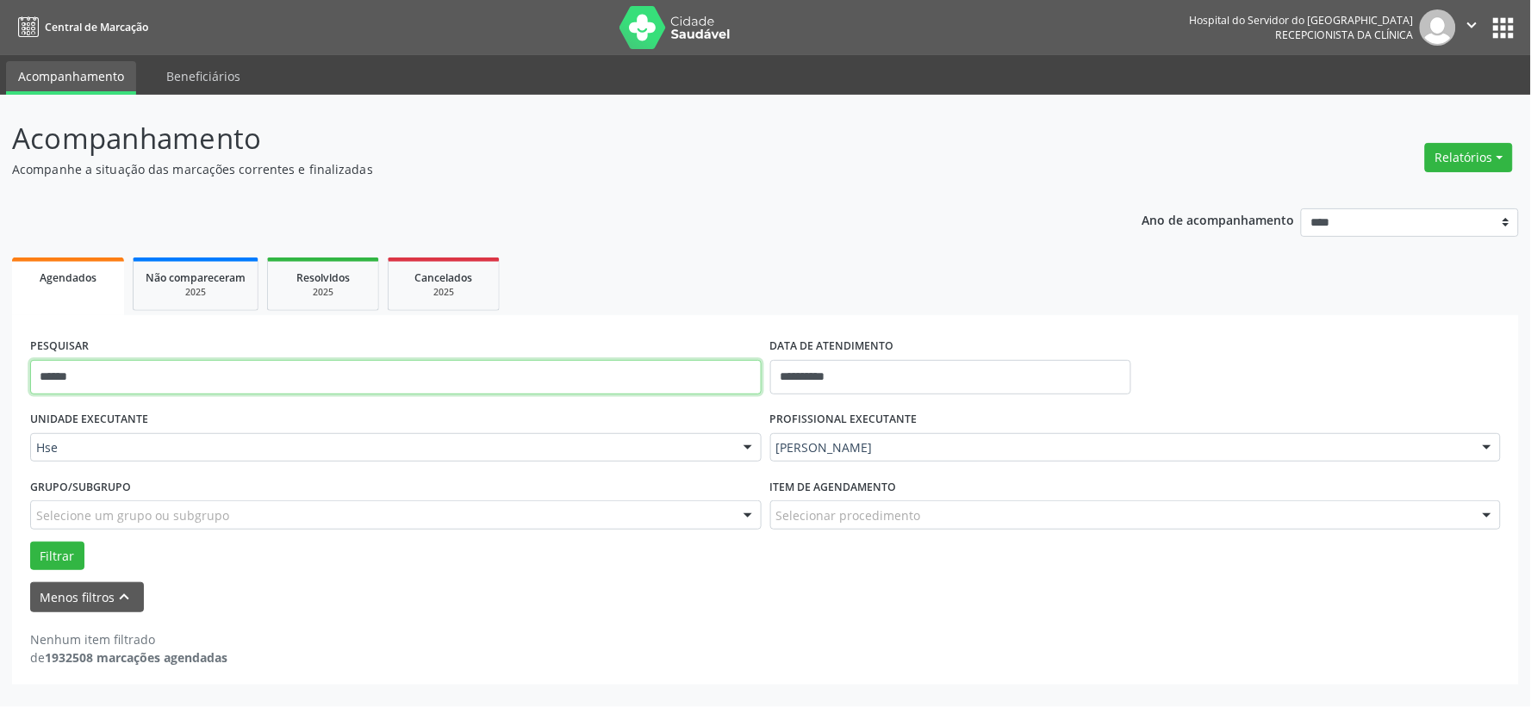
click at [551, 367] on input "******" at bounding box center [395, 377] width 731 height 34
click at [549, 362] on input "******" at bounding box center [395, 377] width 731 height 34
click at [552, 360] on input "******" at bounding box center [395, 377] width 731 height 34
click at [510, 376] on input "******" at bounding box center [395, 377] width 731 height 34
click at [506, 376] on input "******" at bounding box center [395, 377] width 731 height 34
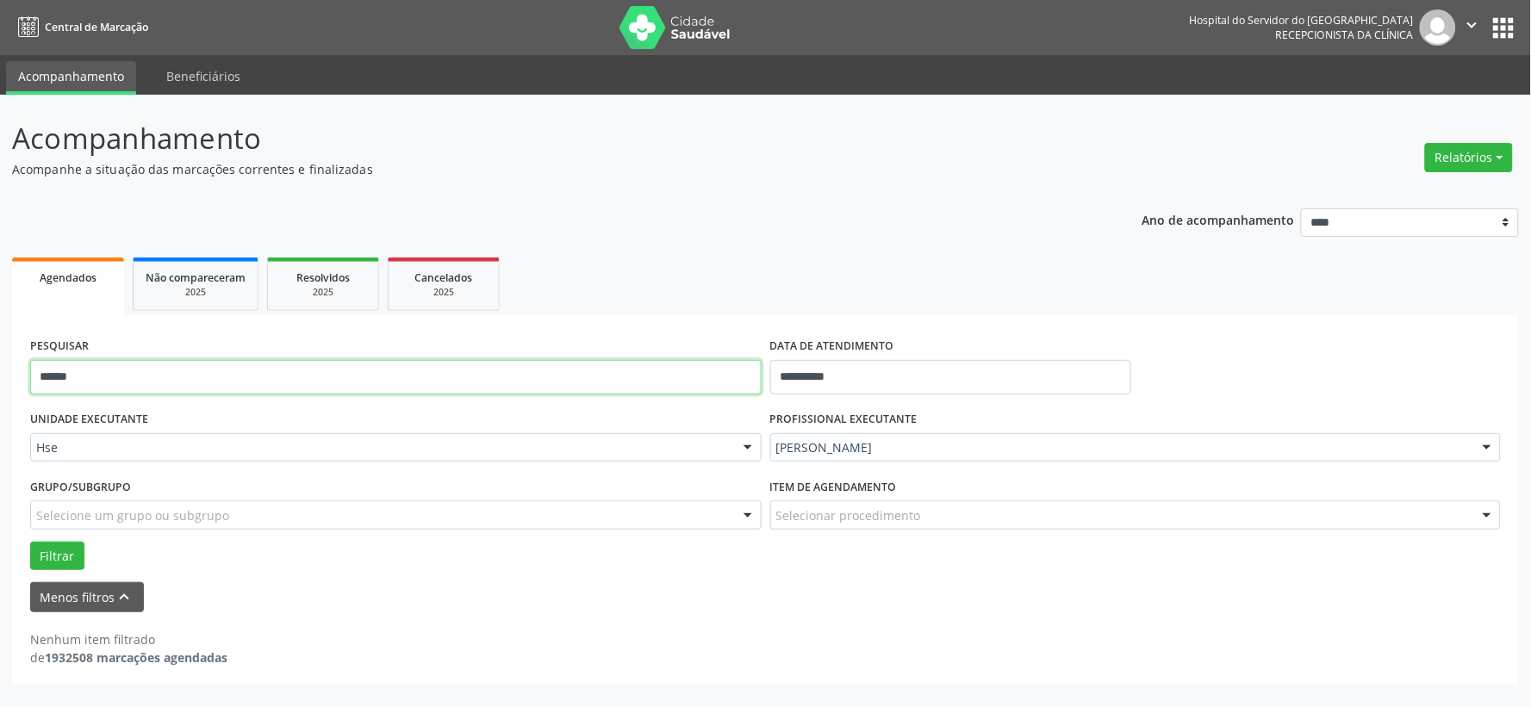
click at [506, 376] on input "******" at bounding box center [395, 377] width 731 height 34
click at [30, 542] on button "Filtrar" at bounding box center [57, 556] width 54 height 29
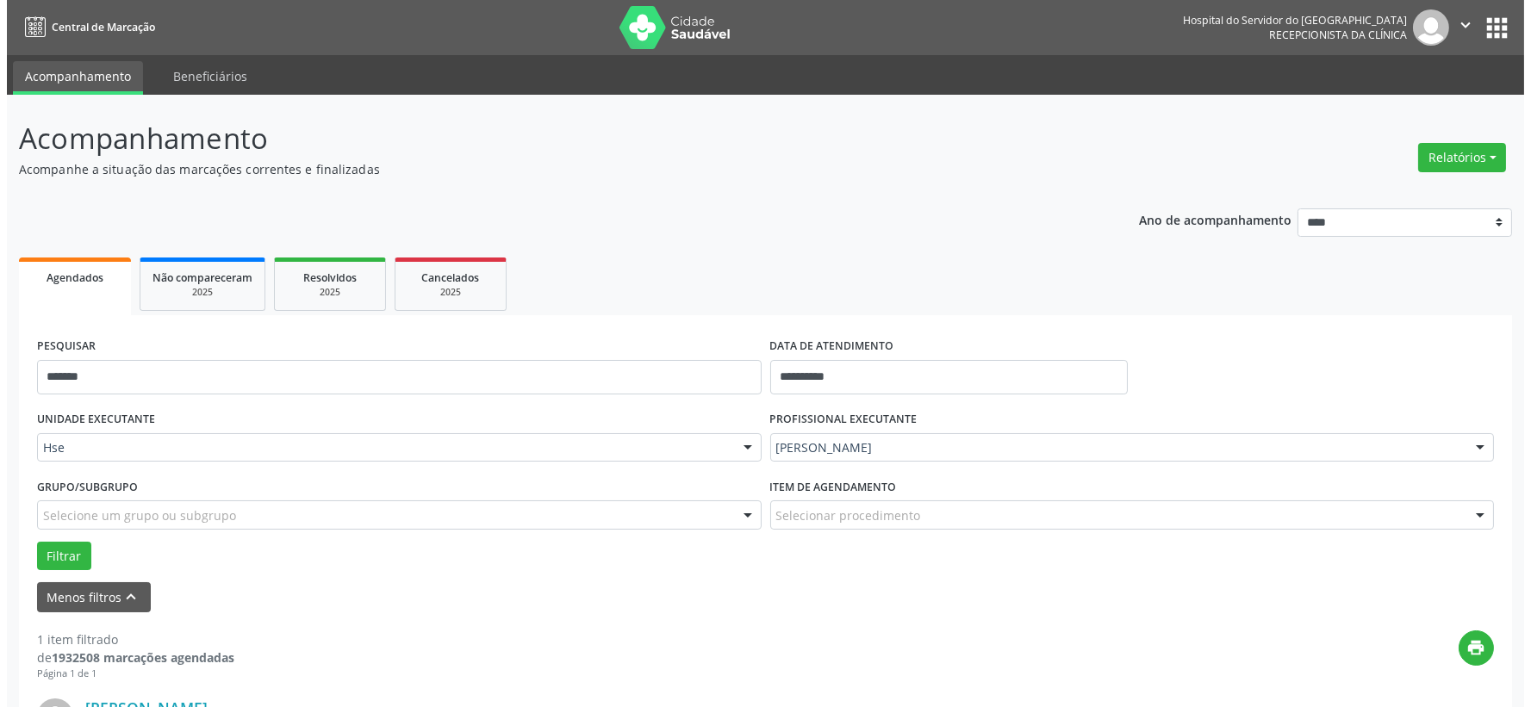
scroll to position [264, 0]
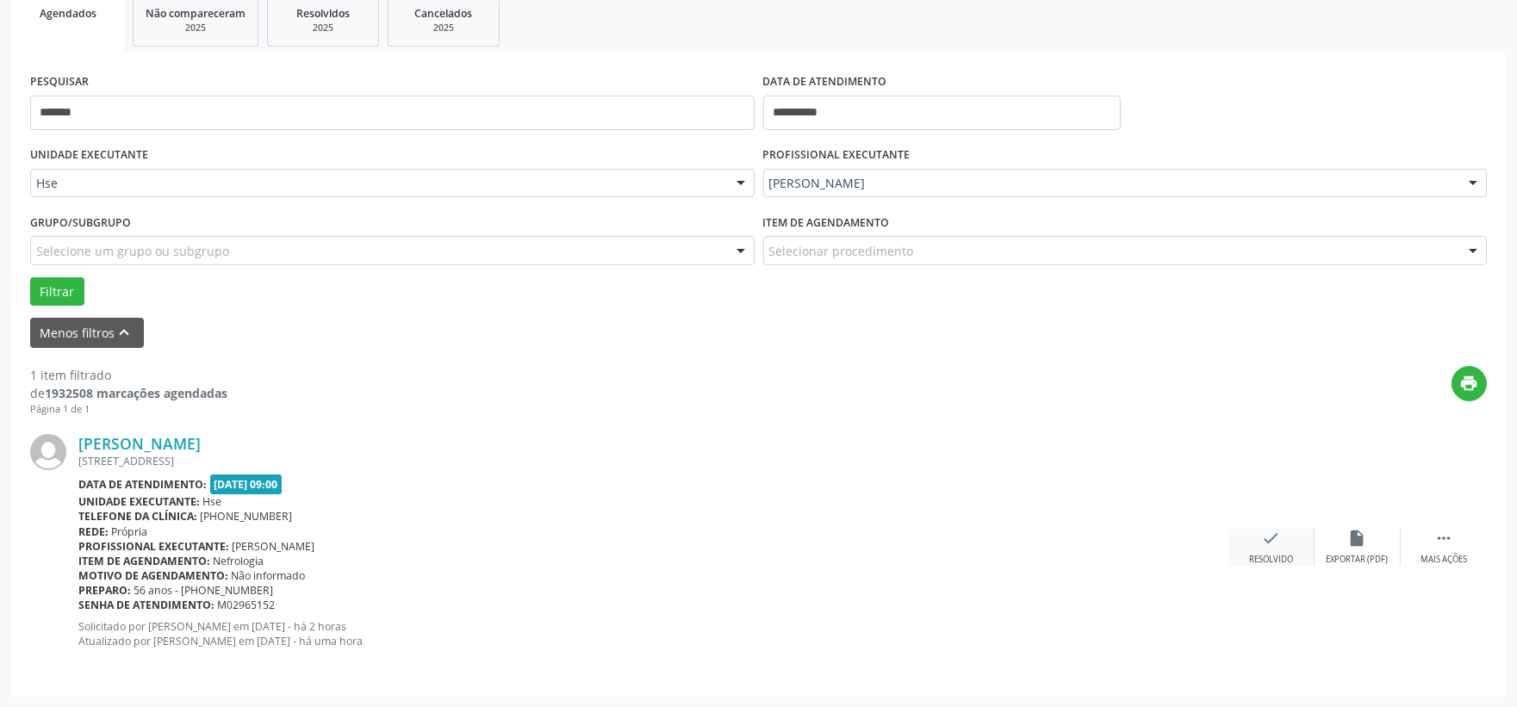
click at [1272, 544] on icon "check" at bounding box center [1271, 538] width 19 height 19
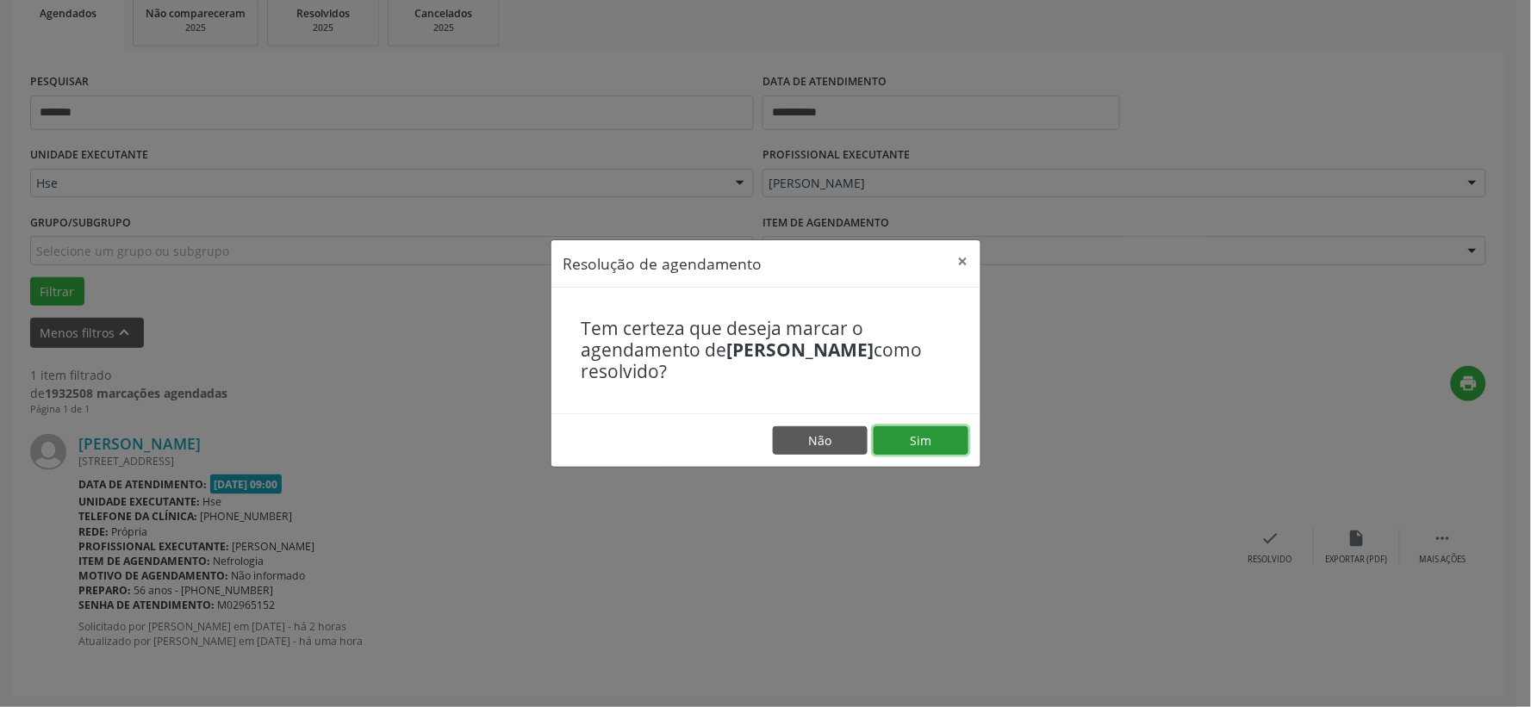
click at [936, 438] on button "Sim" at bounding box center [921, 440] width 95 height 29
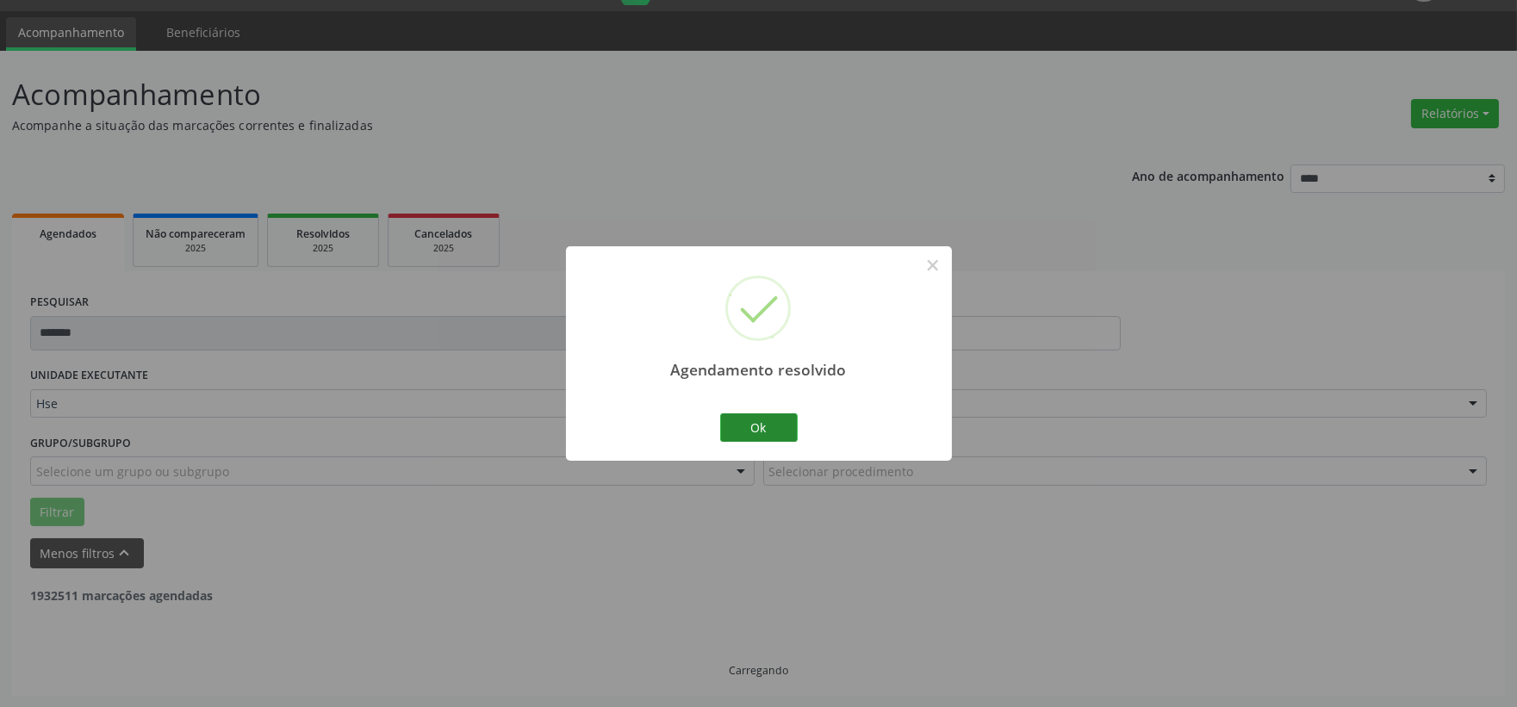
scroll to position [0, 0]
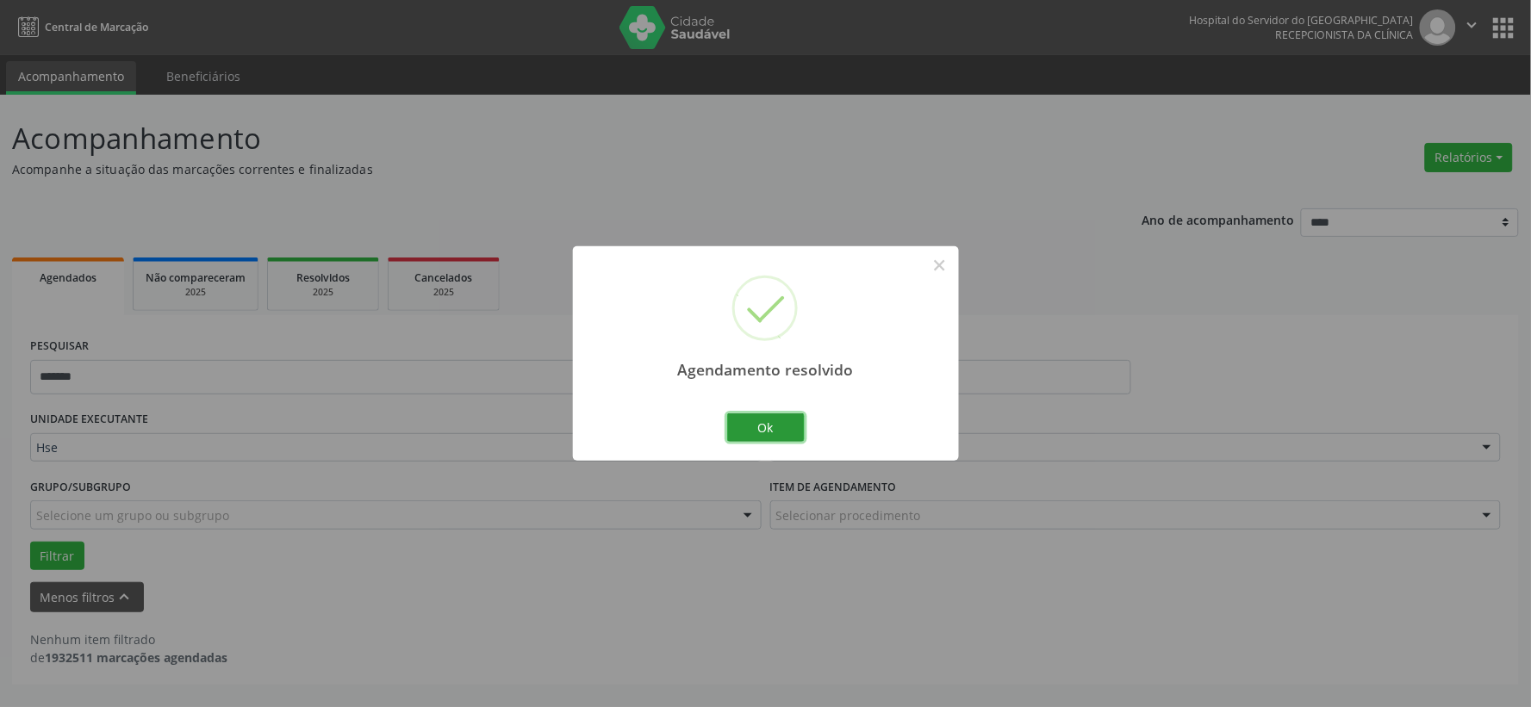
drag, startPoint x: 752, startPoint y: 426, endPoint x: 741, endPoint y: 417, distance: 14.1
click at [746, 419] on button "Ok" at bounding box center [766, 428] width 78 height 29
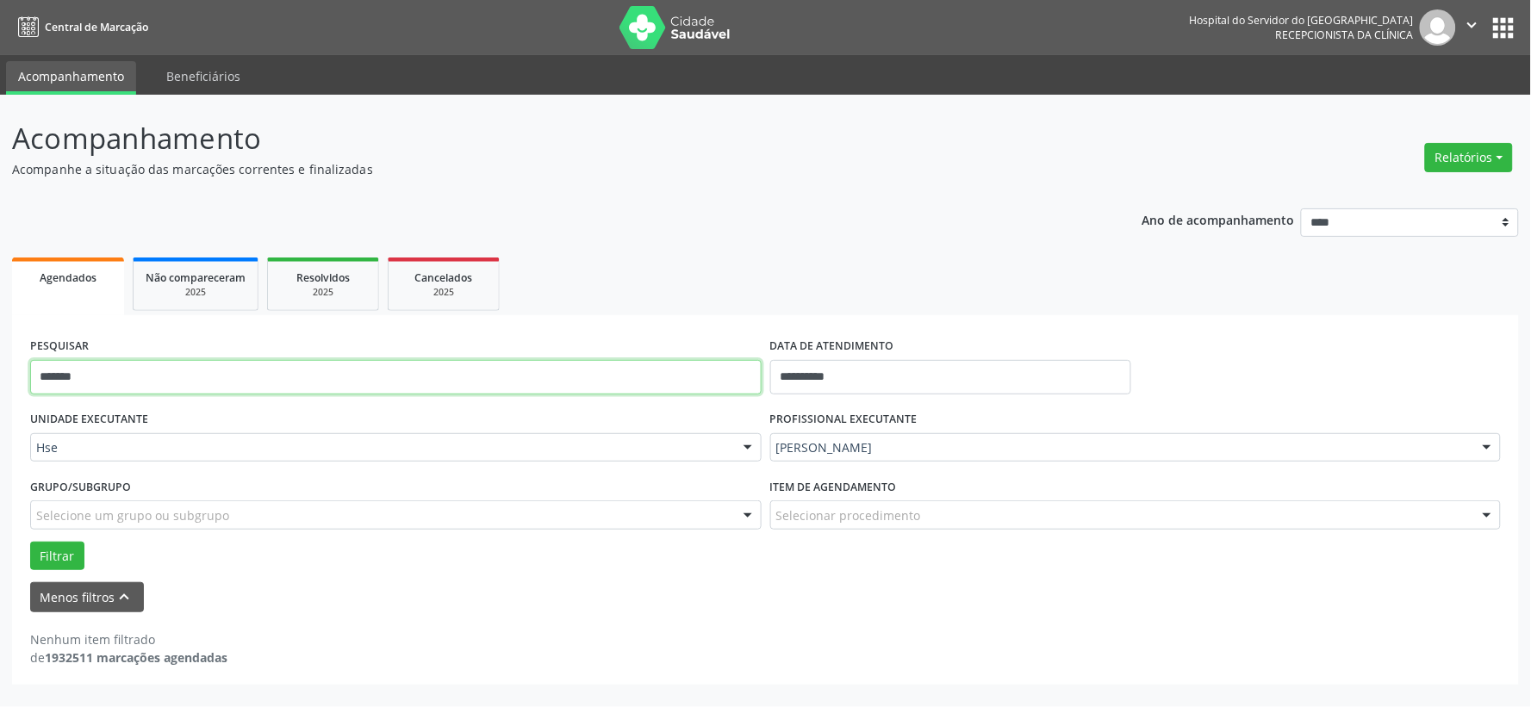
click at [664, 382] on input "*******" at bounding box center [395, 377] width 731 height 34
click at [30, 542] on button "Filtrar" at bounding box center [57, 556] width 54 height 29
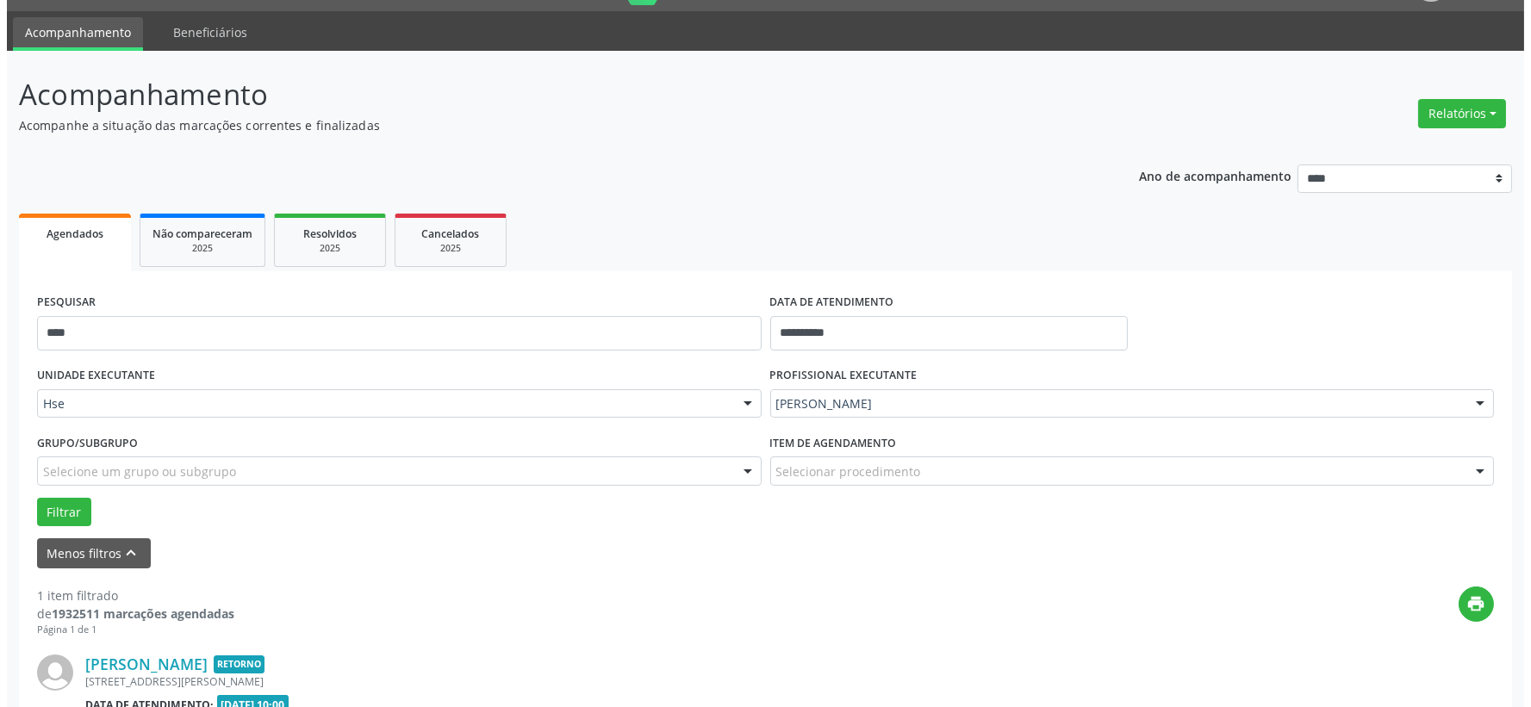
scroll to position [264, 0]
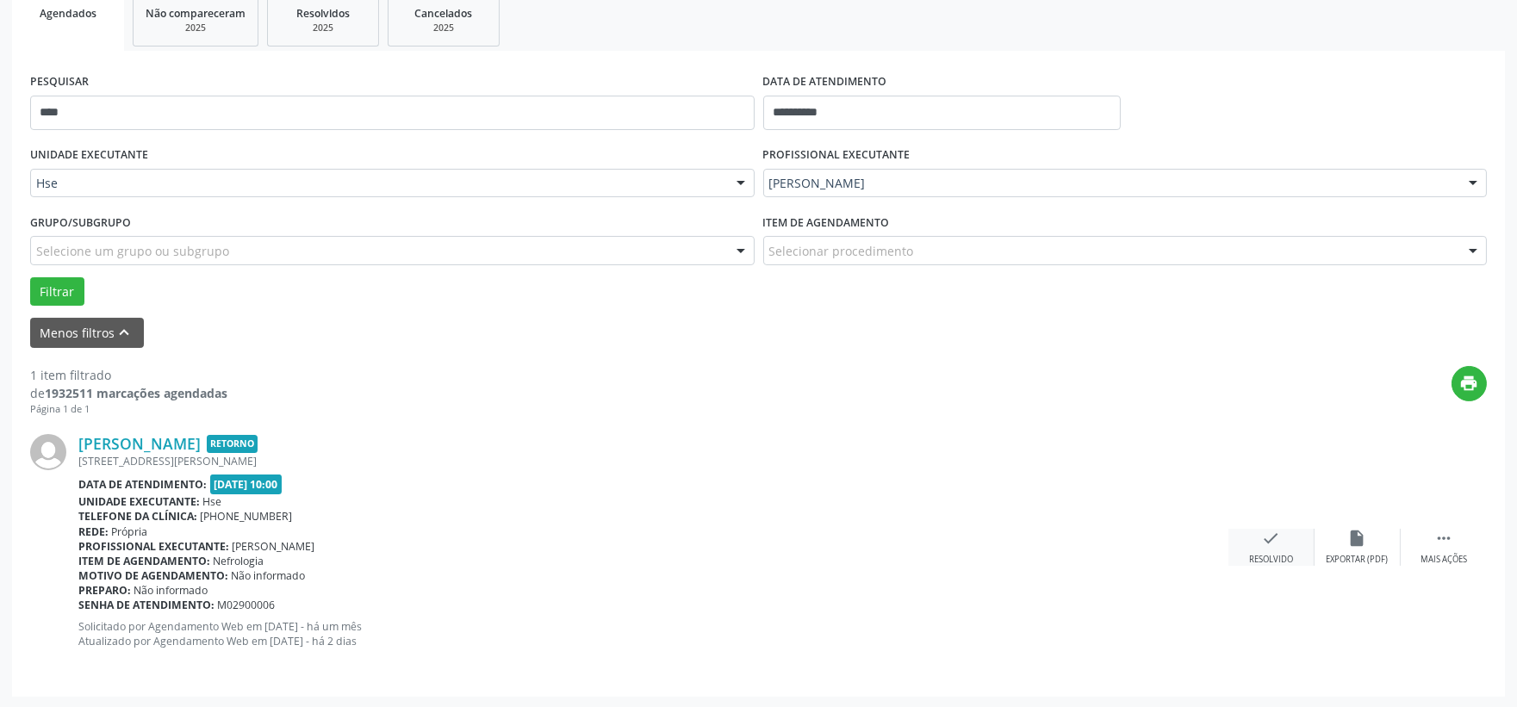
click at [1262, 532] on icon "check" at bounding box center [1271, 538] width 19 height 19
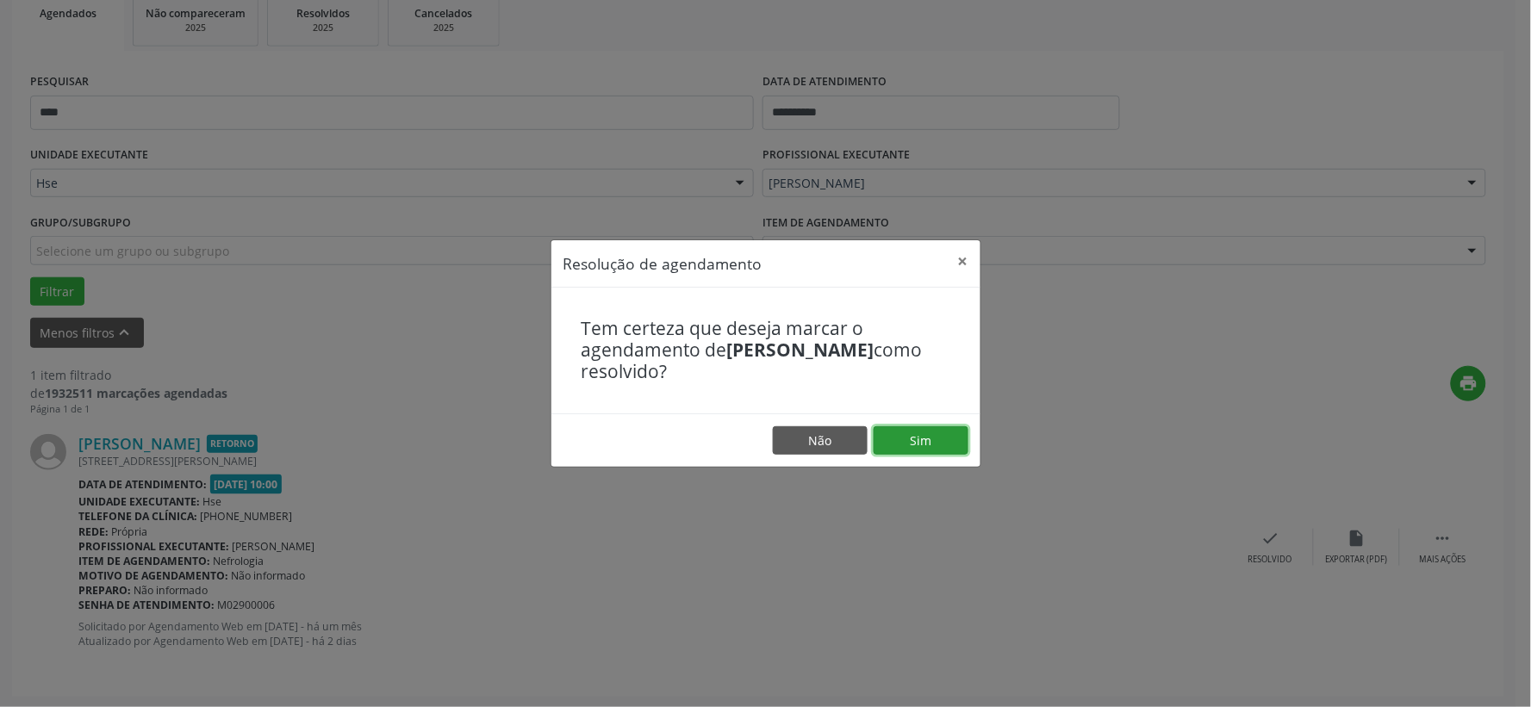
click at [917, 449] on button "Sim" at bounding box center [921, 440] width 95 height 29
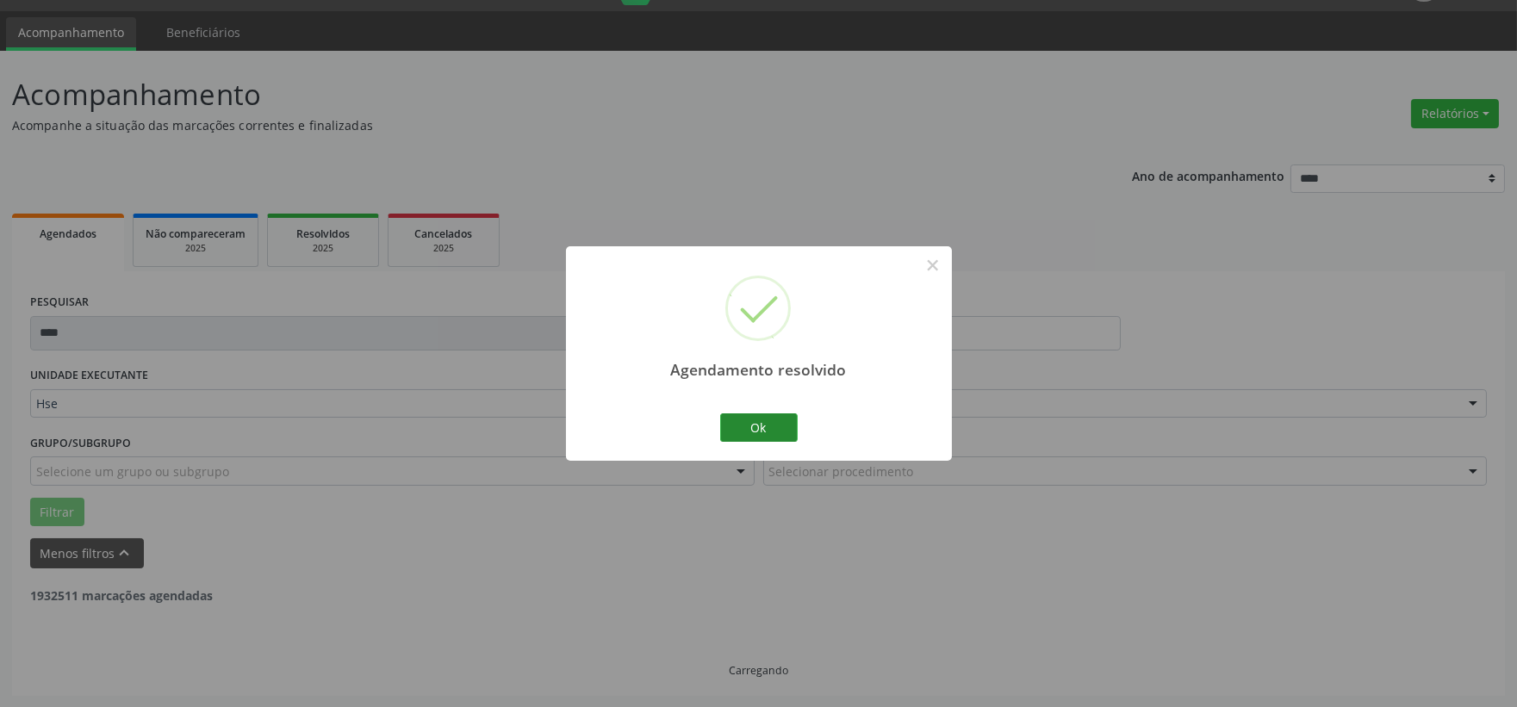
scroll to position [0, 0]
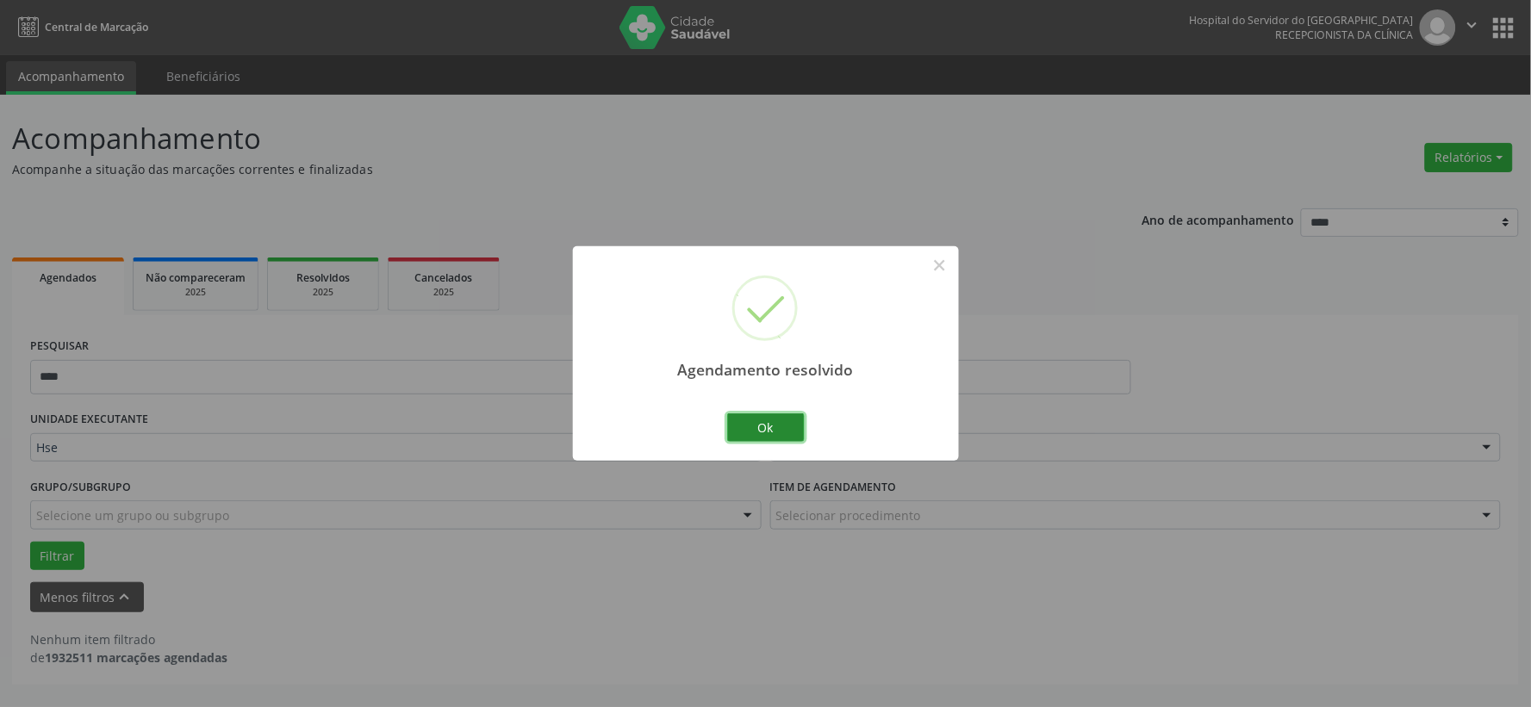
click at [776, 429] on button "Ok" at bounding box center [766, 428] width 78 height 29
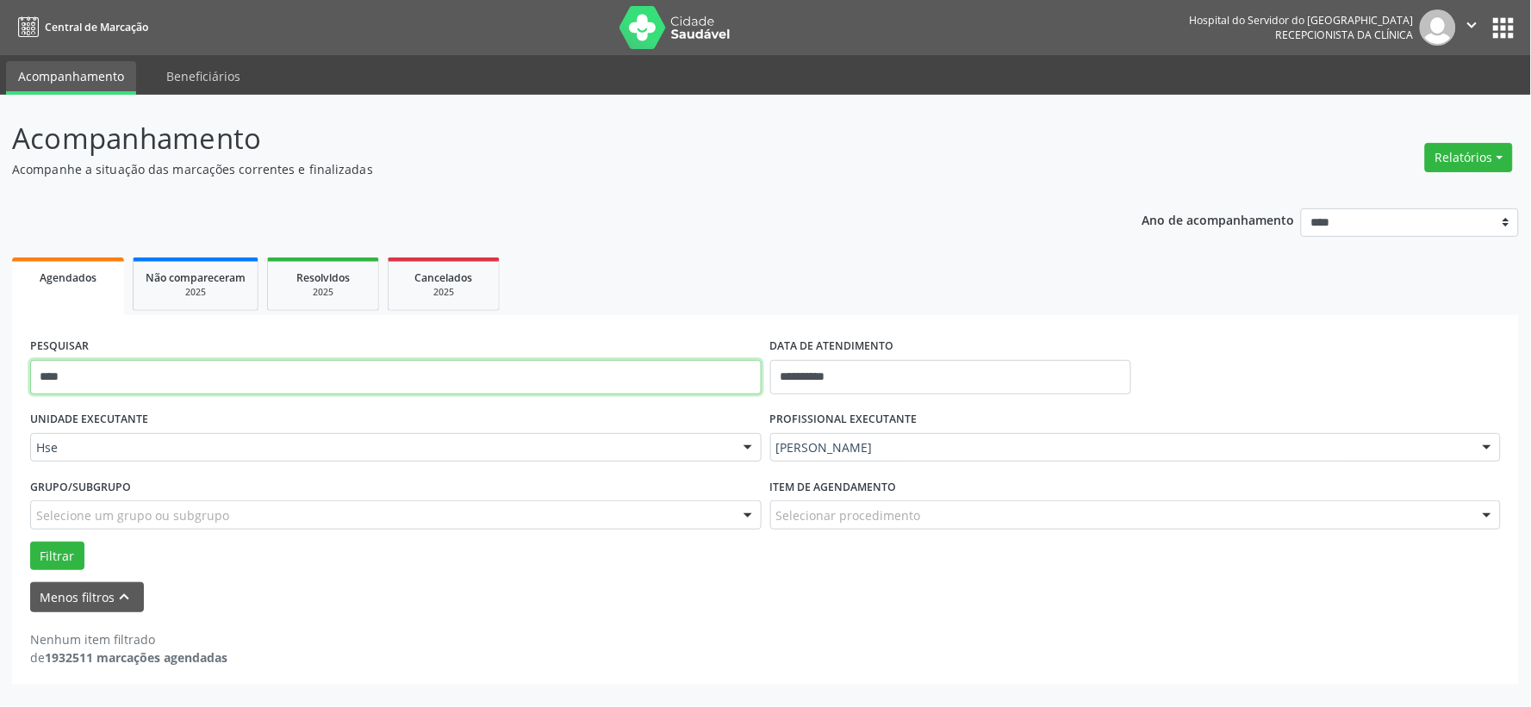
click at [588, 376] on input "****" at bounding box center [395, 377] width 731 height 34
click at [586, 376] on input "****" at bounding box center [395, 377] width 731 height 34
drag, startPoint x: 582, startPoint y: 376, endPoint x: 563, endPoint y: 425, distance: 51.8
click at [581, 377] on input "****" at bounding box center [395, 377] width 731 height 34
click at [30, 542] on button "Filtrar" at bounding box center [57, 556] width 54 height 29
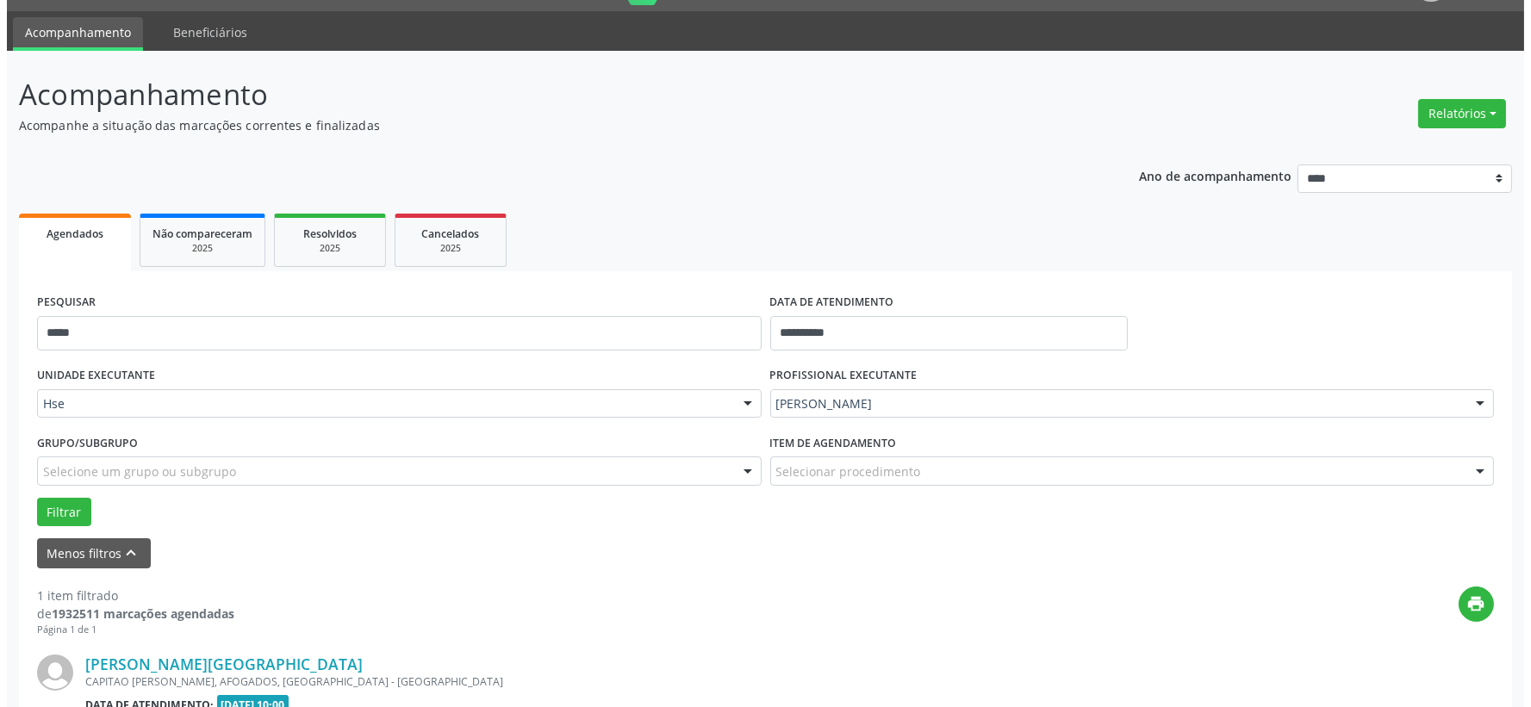
scroll to position [264, 0]
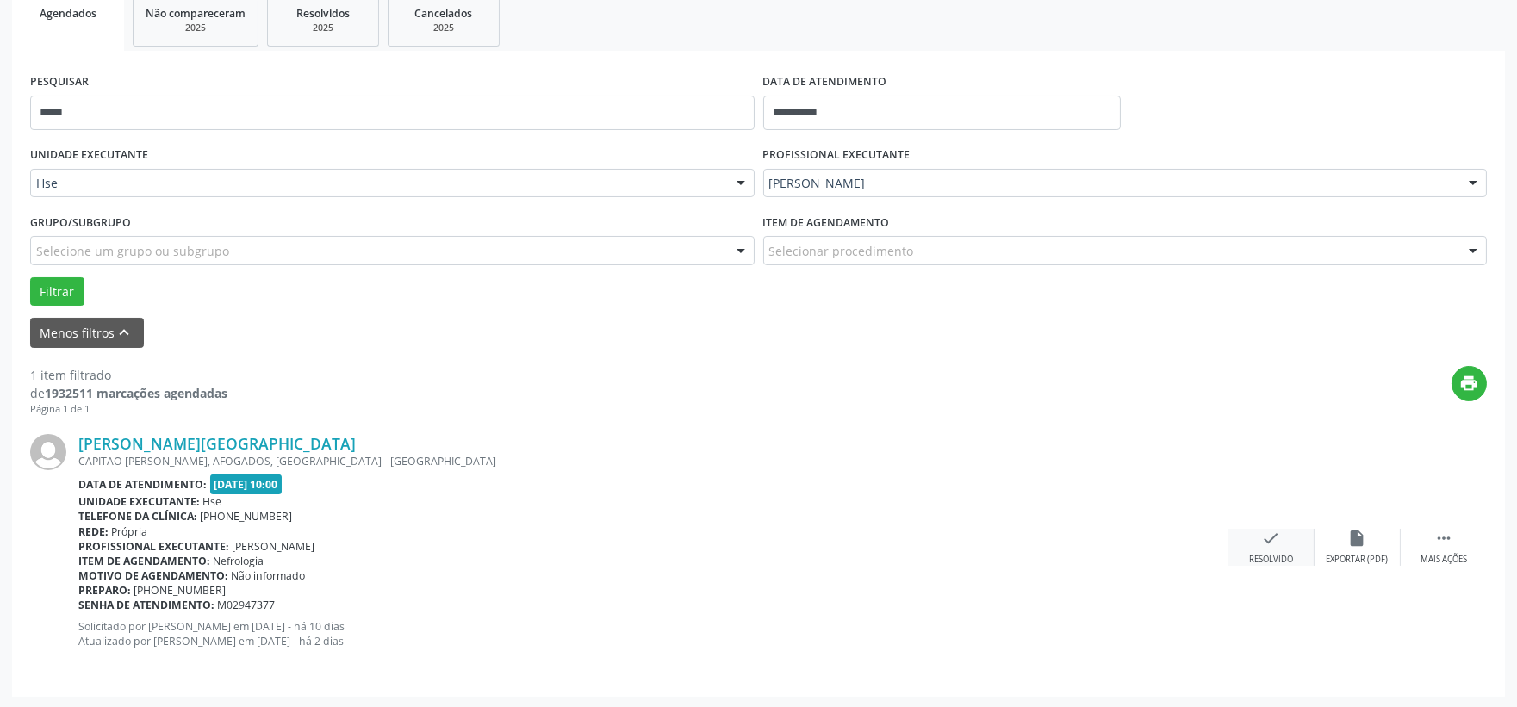
click at [1249, 545] on div "check Resolvido" at bounding box center [1272, 547] width 86 height 37
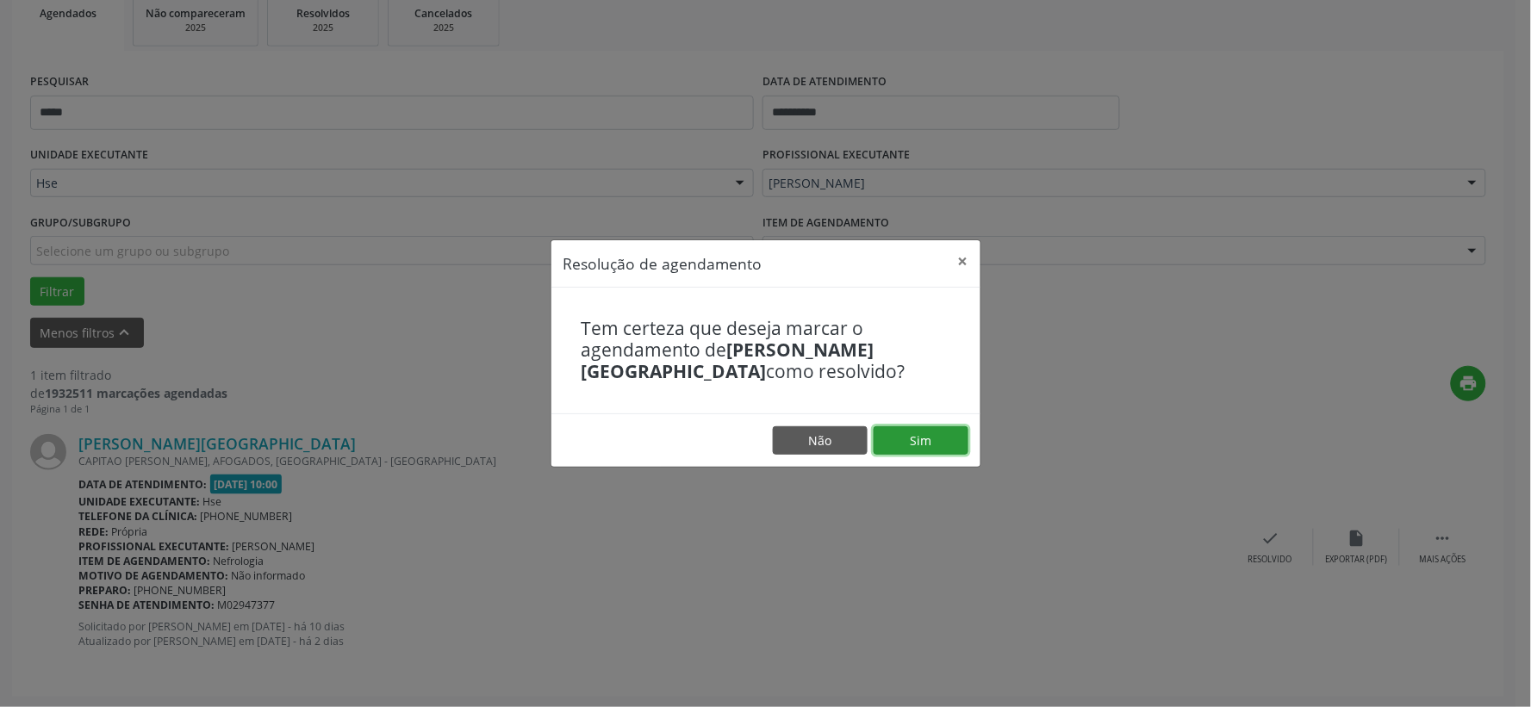
click at [930, 434] on button "Sim" at bounding box center [921, 440] width 95 height 29
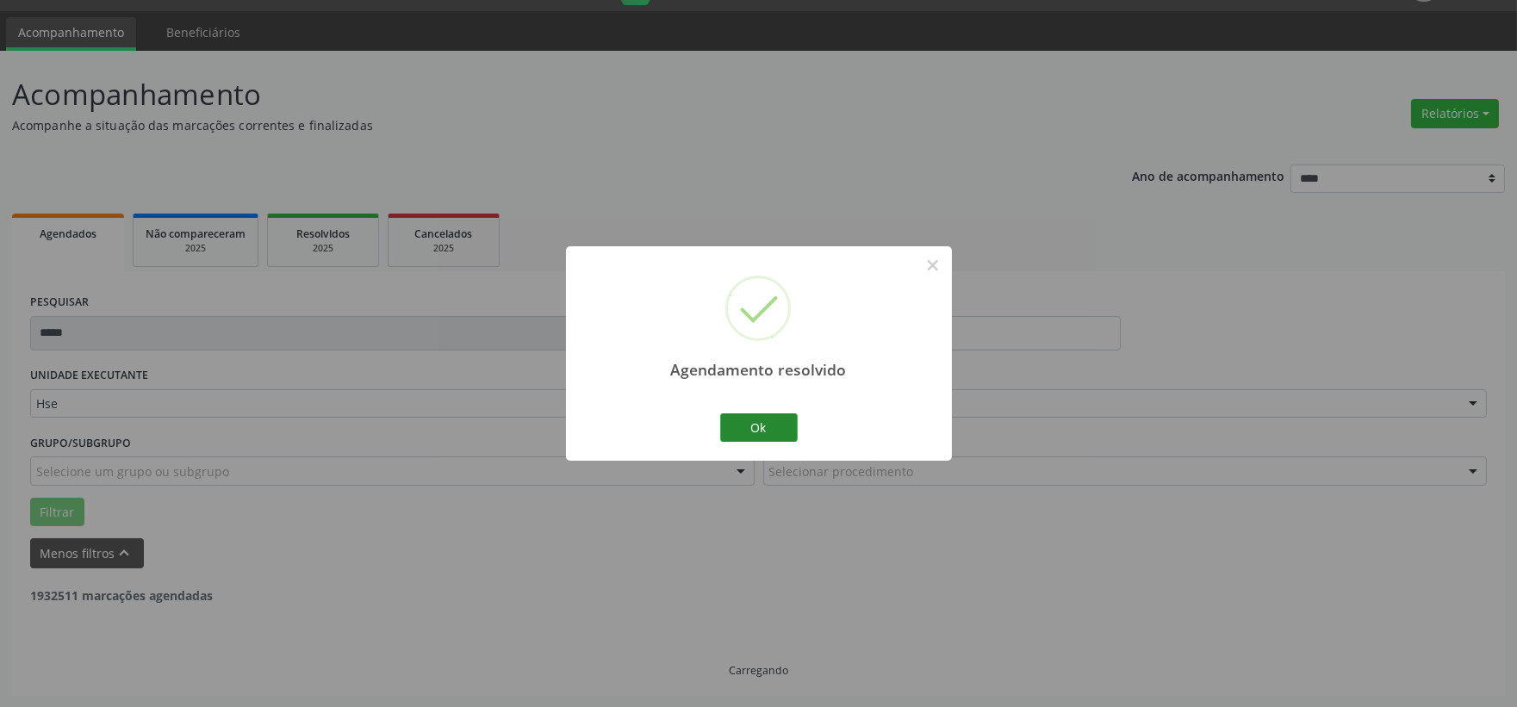
scroll to position [0, 0]
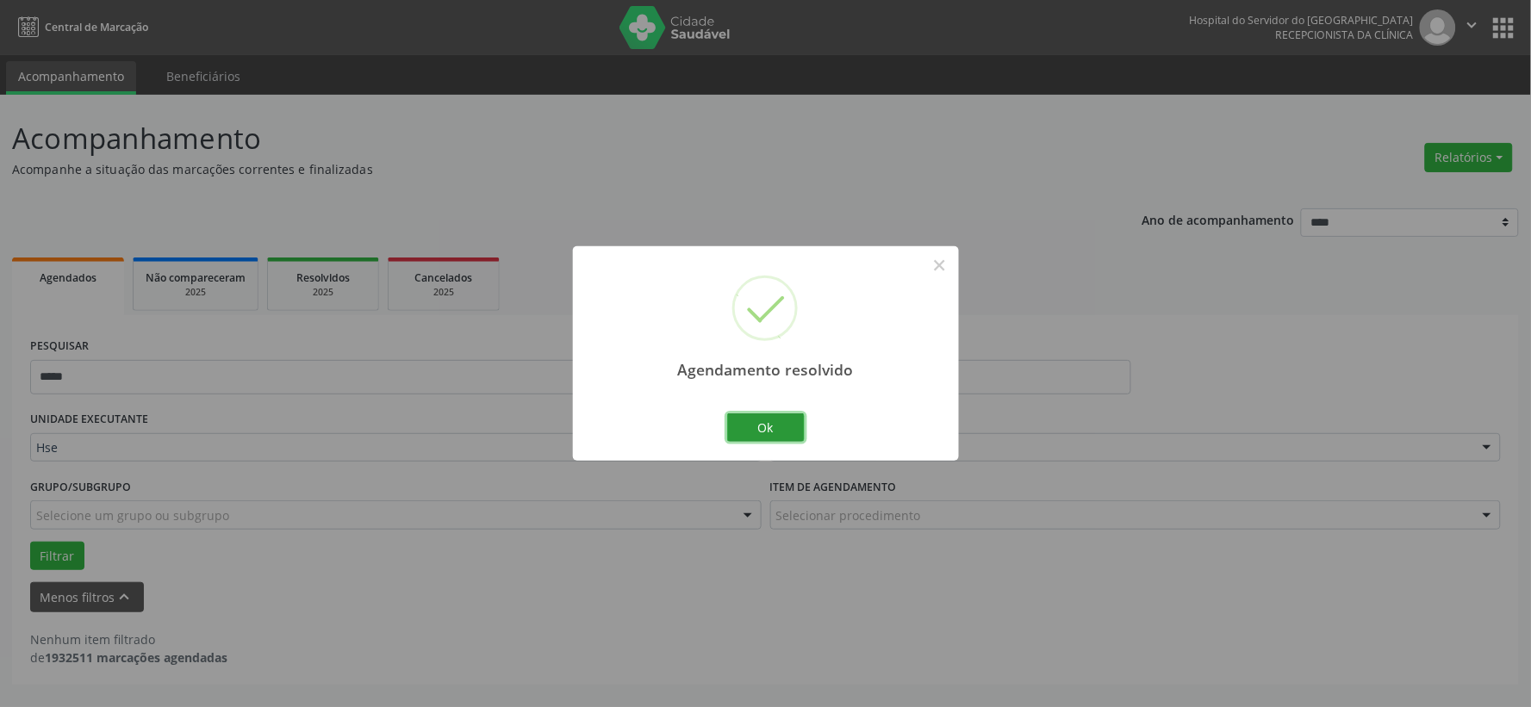
click at [751, 434] on button "Ok" at bounding box center [766, 428] width 78 height 29
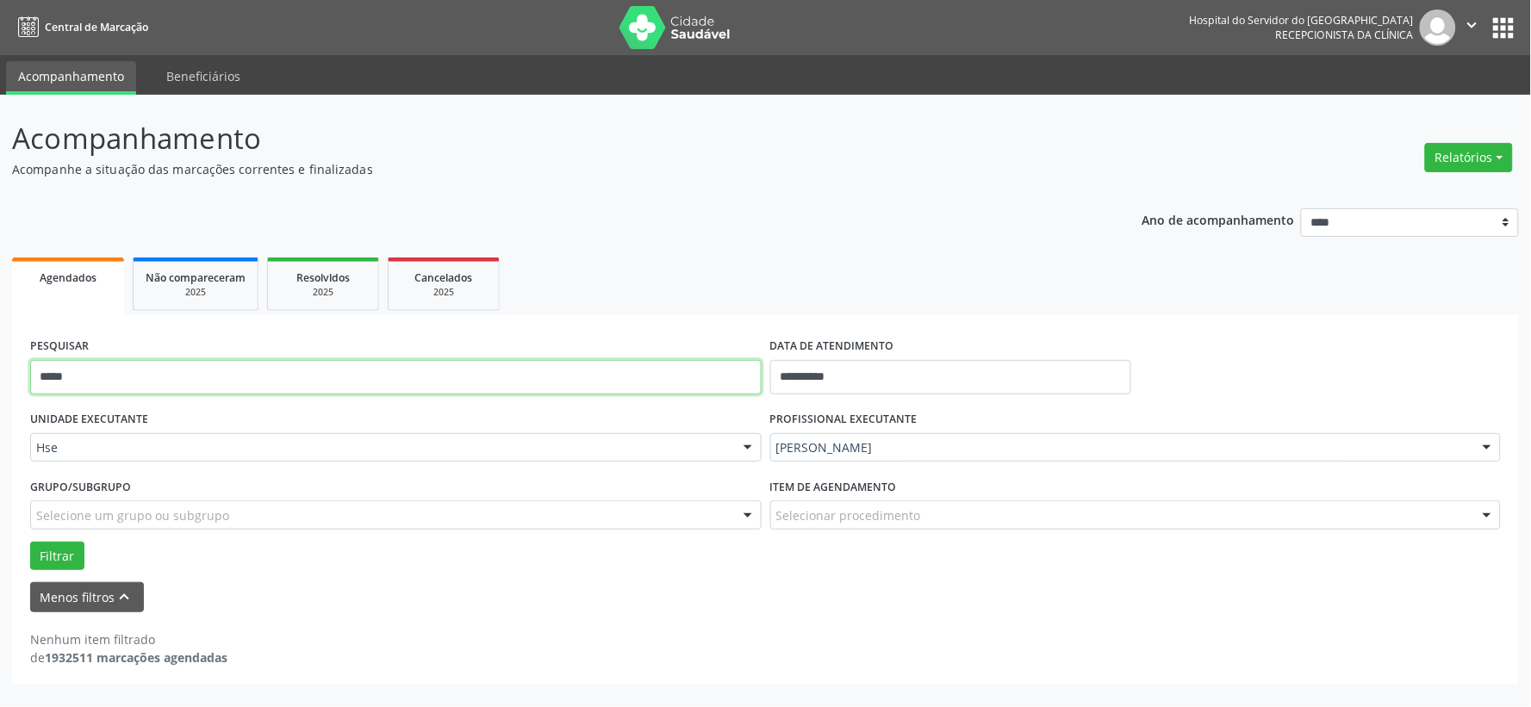
click at [594, 375] on input "*****" at bounding box center [395, 377] width 731 height 34
click at [593, 375] on input "*****" at bounding box center [395, 377] width 731 height 34
click at [30, 542] on button "Filtrar" at bounding box center [57, 556] width 54 height 29
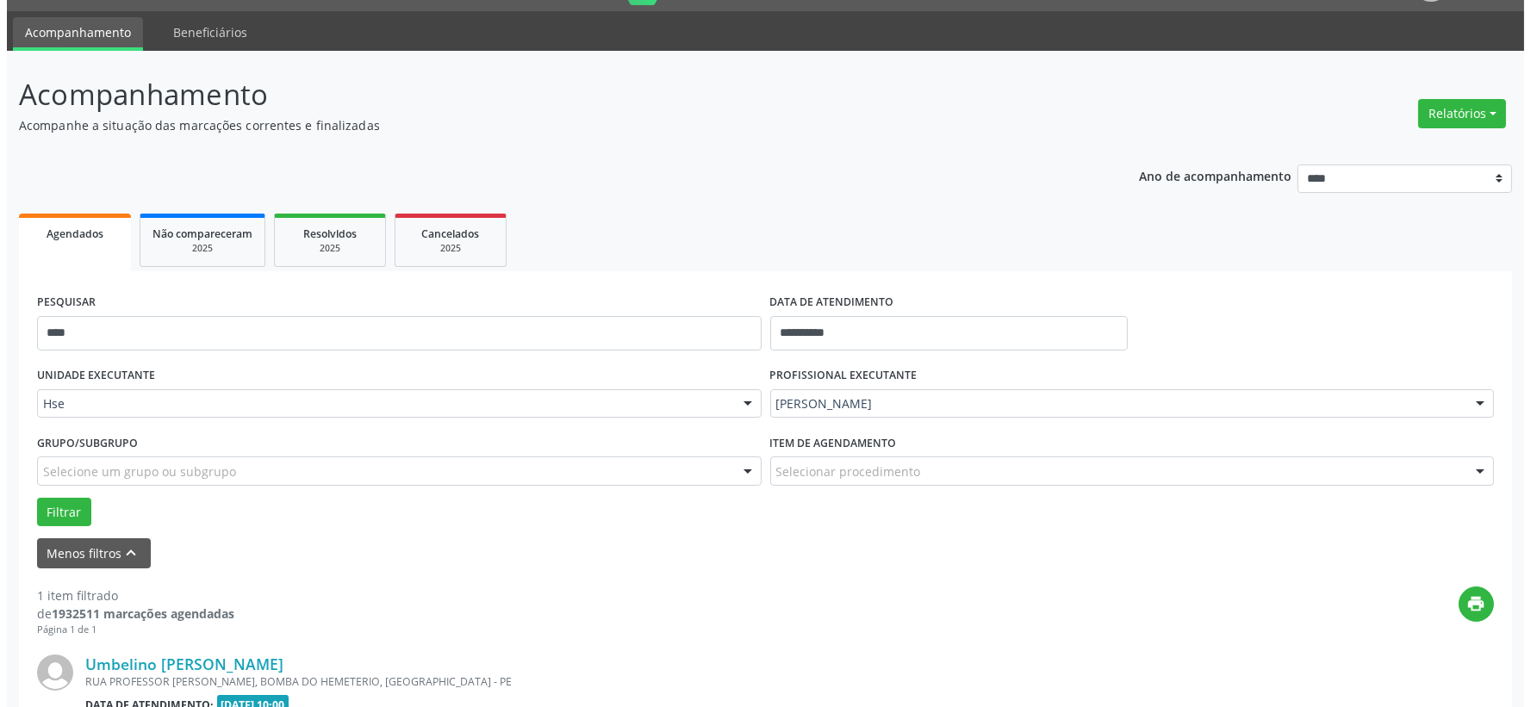
scroll to position [264, 0]
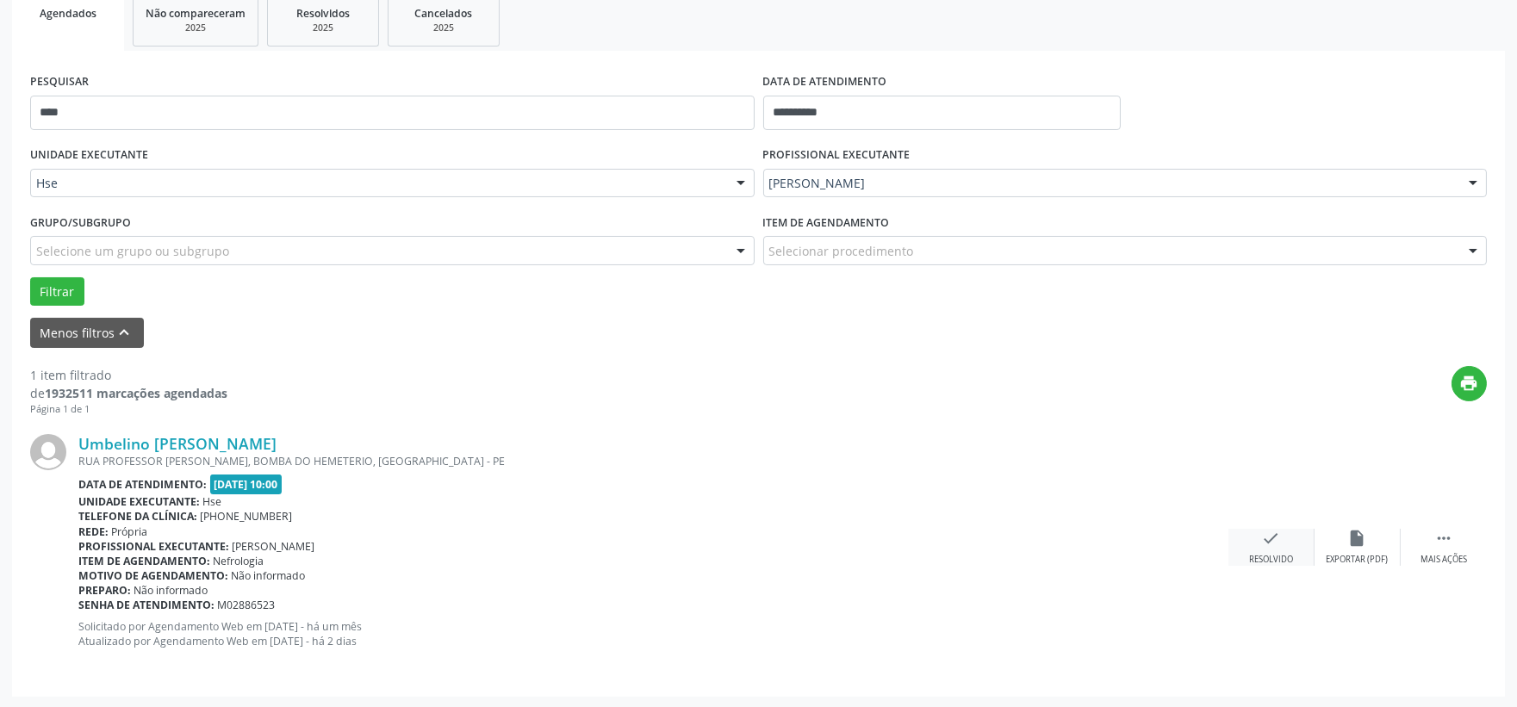
click at [1282, 550] on div "check Resolvido" at bounding box center [1272, 547] width 86 height 37
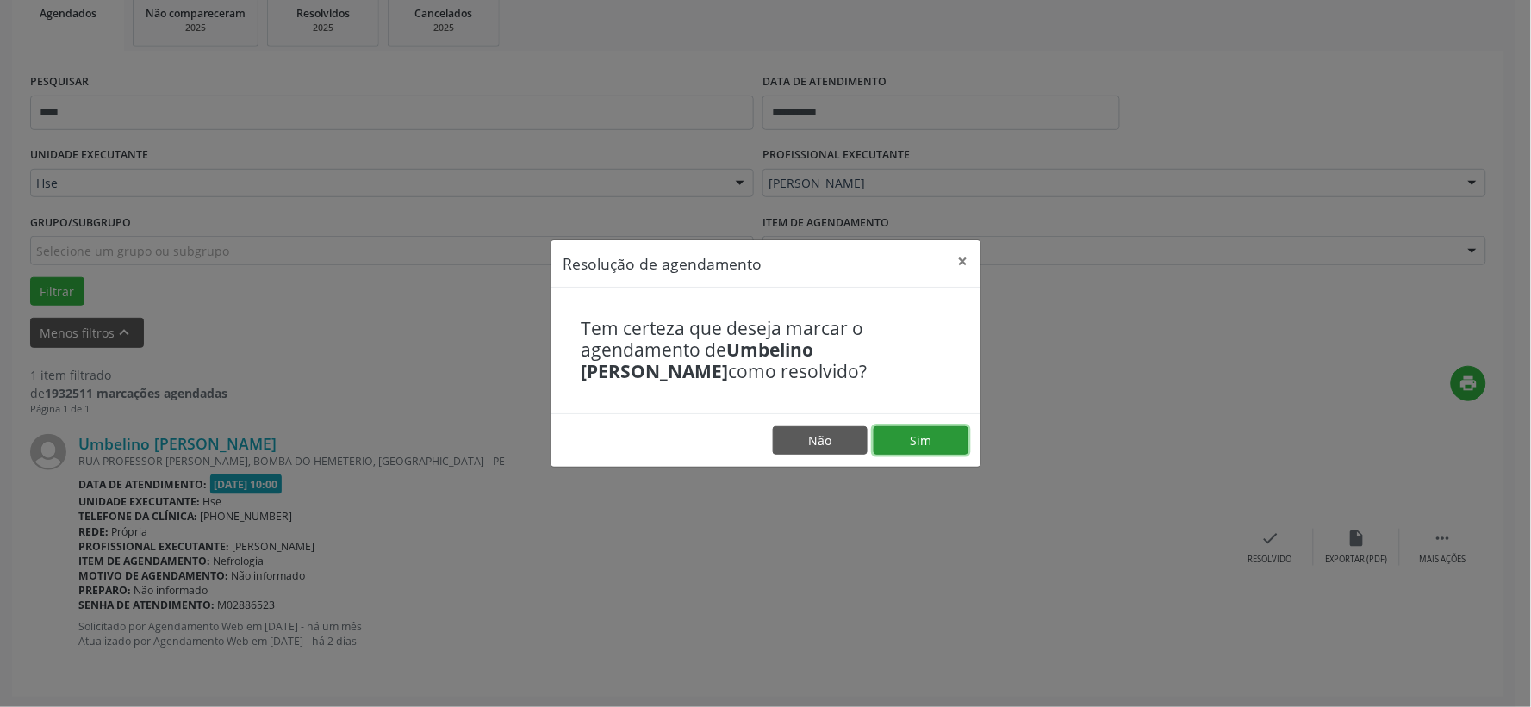
click at [925, 432] on button "Sim" at bounding box center [921, 440] width 95 height 29
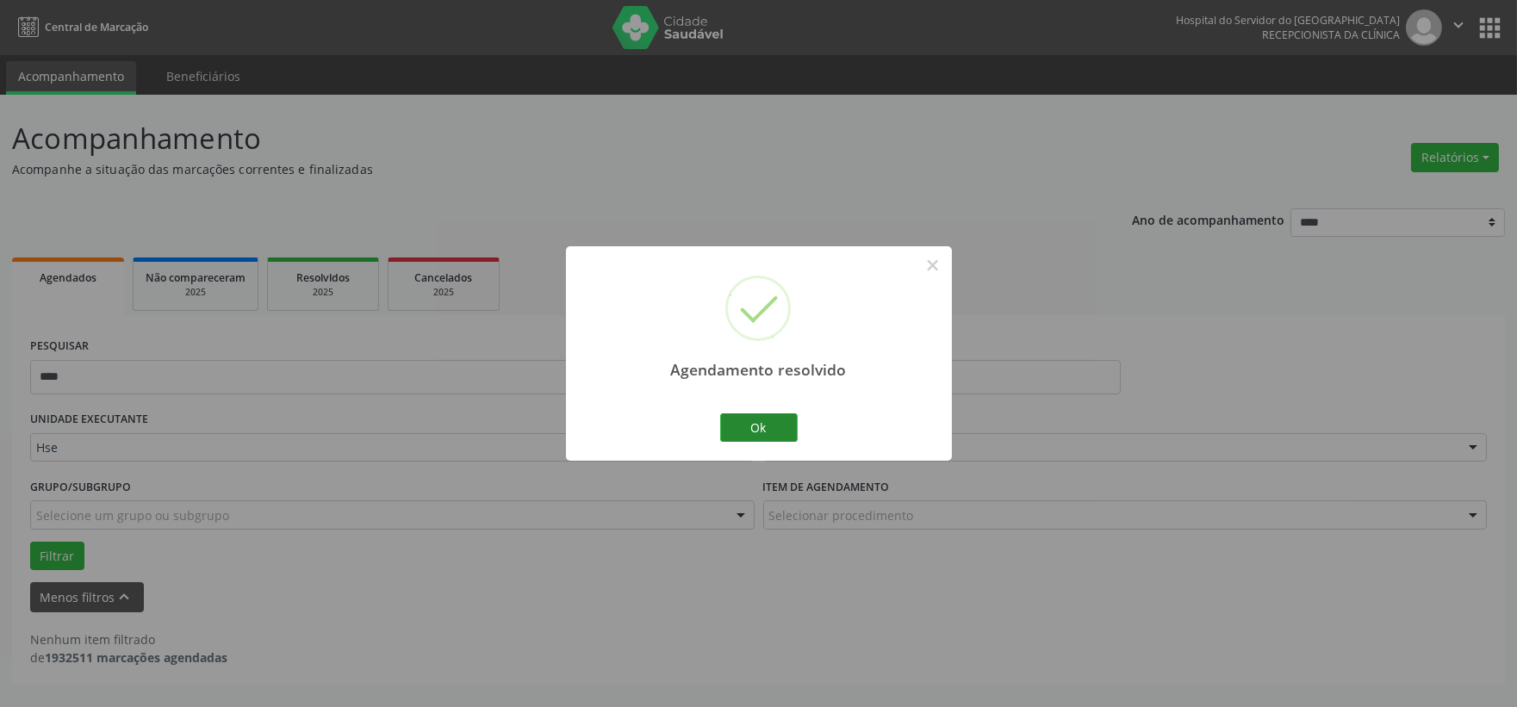
scroll to position [0, 0]
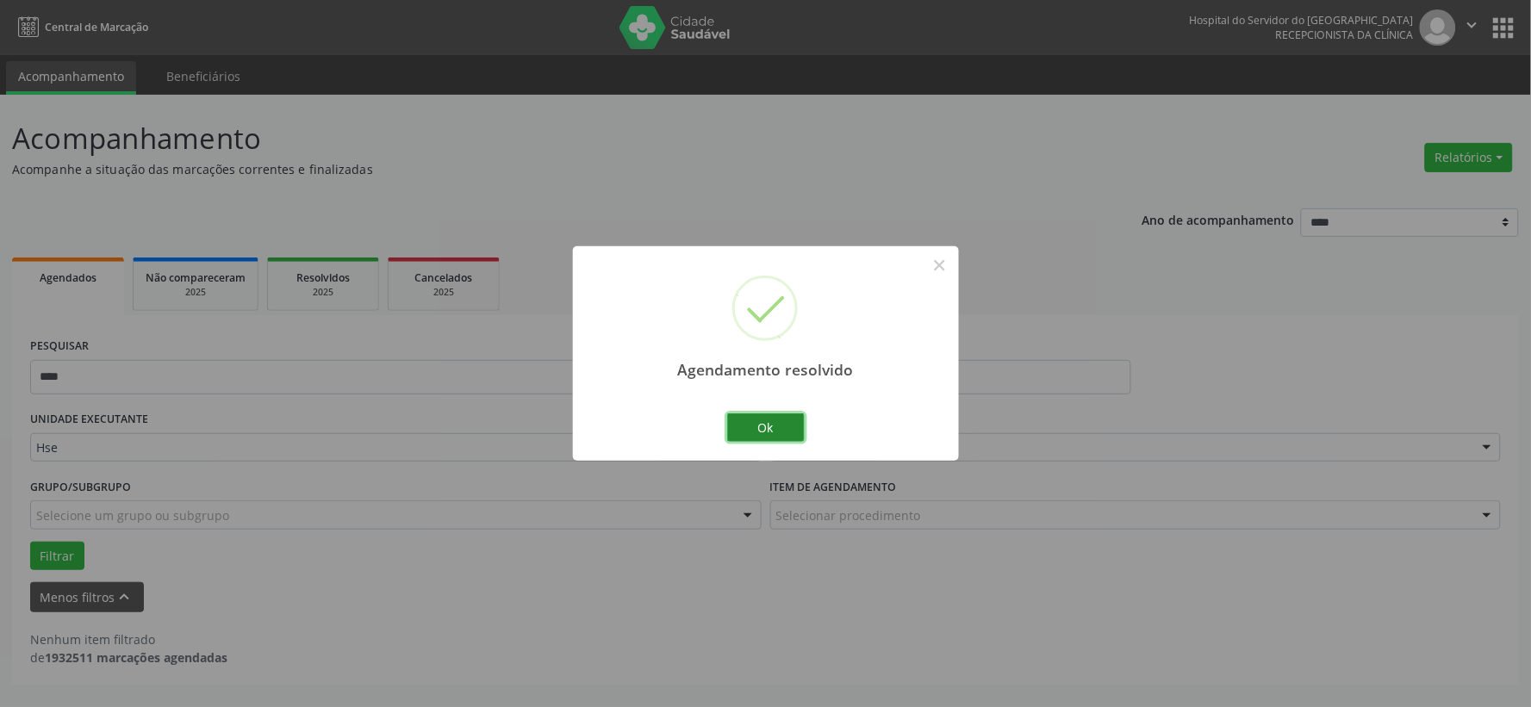
click at [780, 427] on button "Ok" at bounding box center [766, 428] width 78 height 29
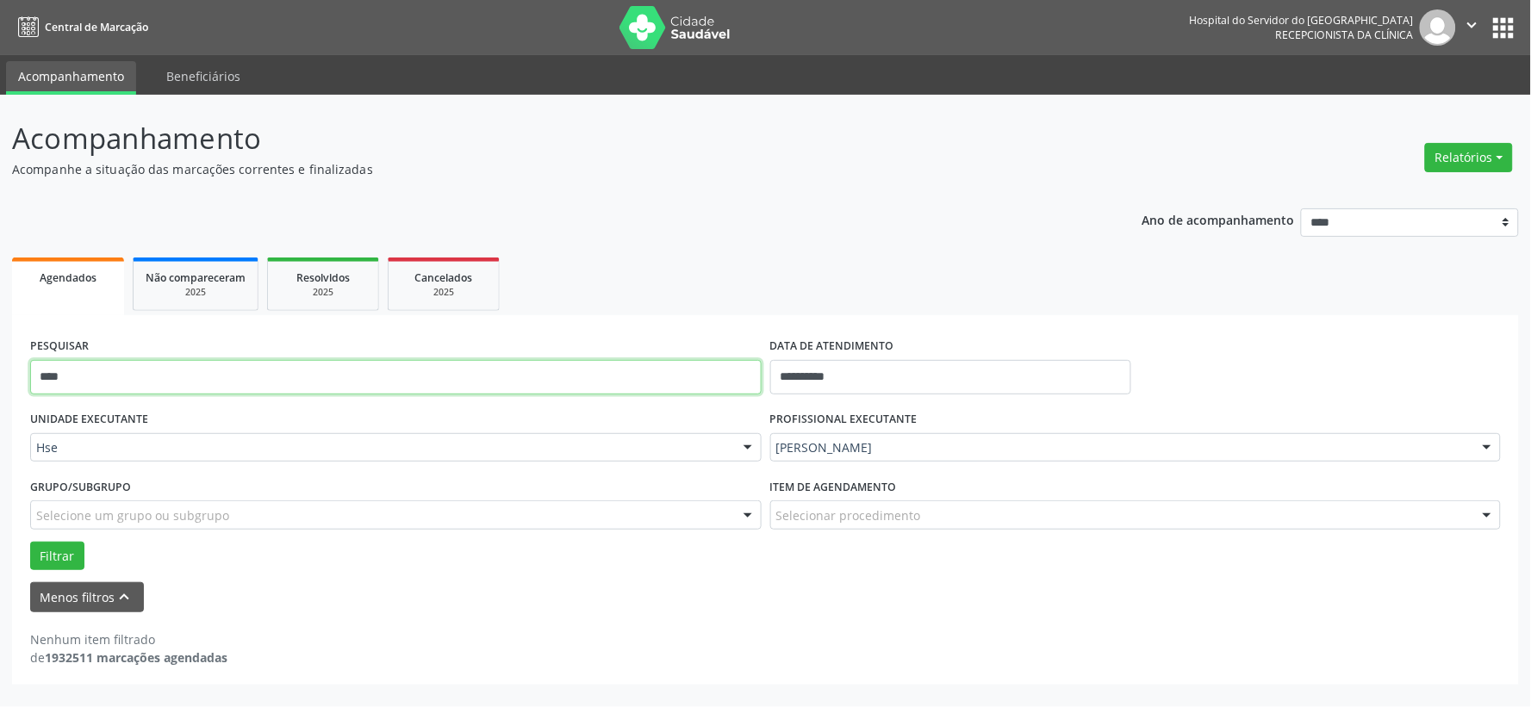
click at [591, 368] on input "****" at bounding box center [395, 377] width 731 height 34
drag, startPoint x: 591, startPoint y: 368, endPoint x: 575, endPoint y: 373, distance: 17.2
click at [586, 368] on input "****" at bounding box center [395, 377] width 731 height 34
click at [575, 373] on input "****" at bounding box center [395, 377] width 731 height 34
click at [30, 542] on button "Filtrar" at bounding box center [57, 556] width 54 height 29
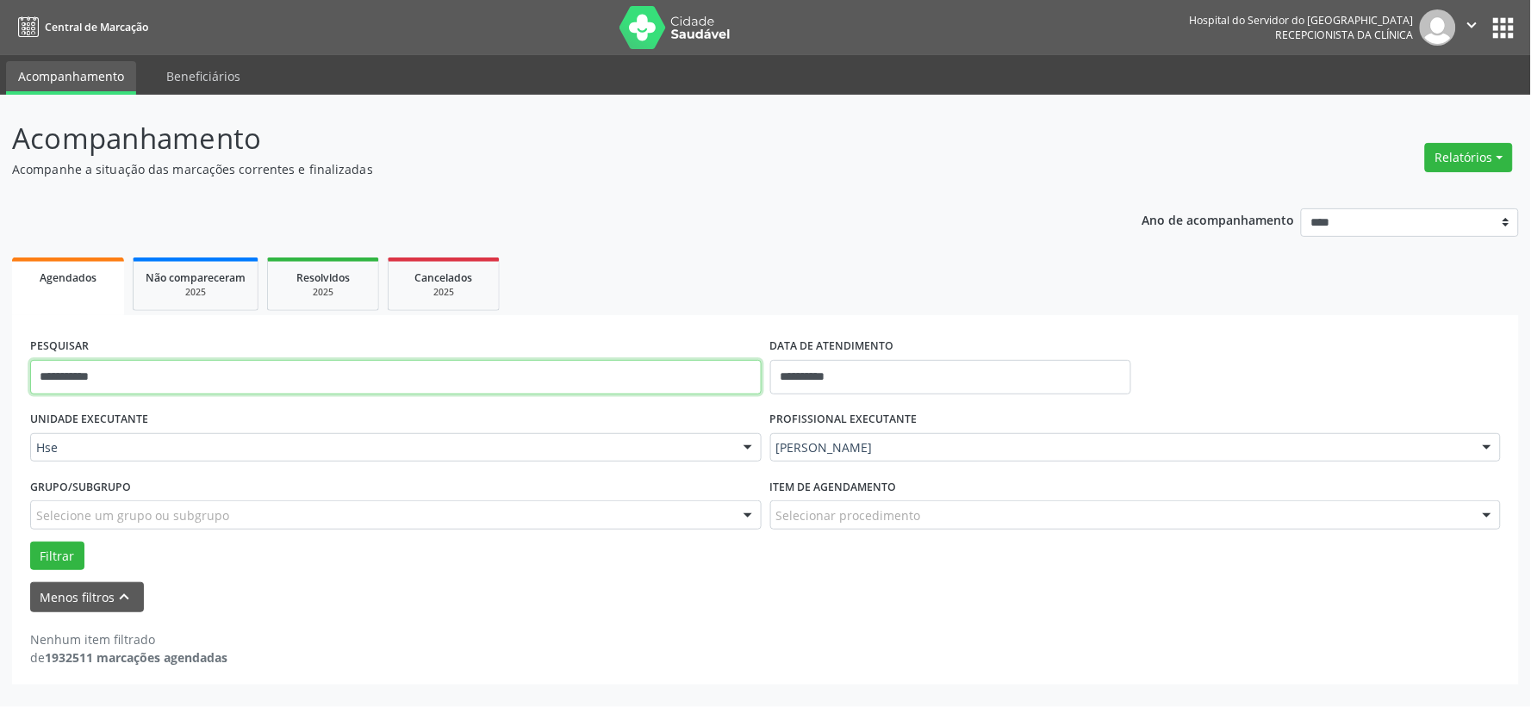
click at [73, 371] on input "**********" at bounding box center [395, 377] width 731 height 34
click at [30, 542] on button "Filtrar" at bounding box center [57, 556] width 54 height 29
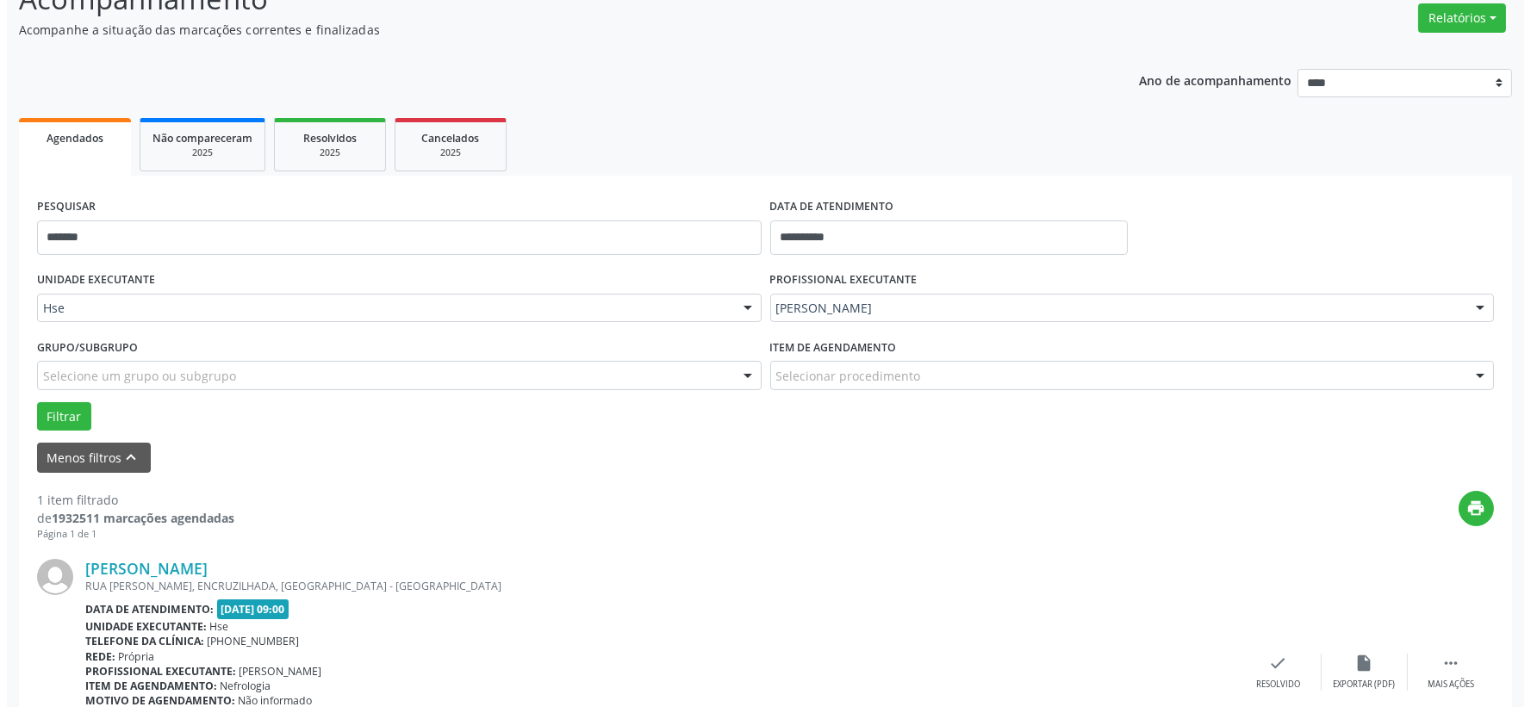
scroll to position [264, 0]
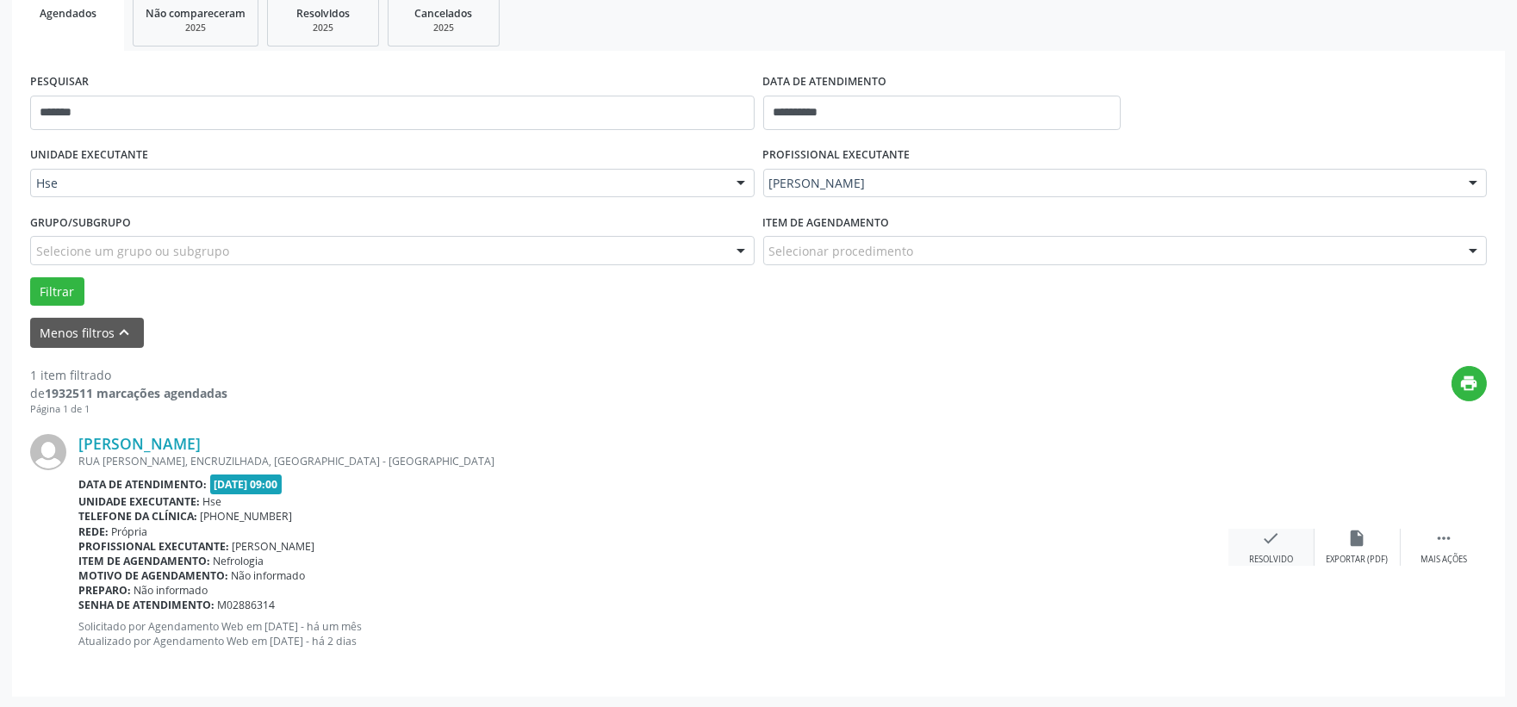
click at [1254, 551] on div "check Resolvido" at bounding box center [1272, 547] width 86 height 37
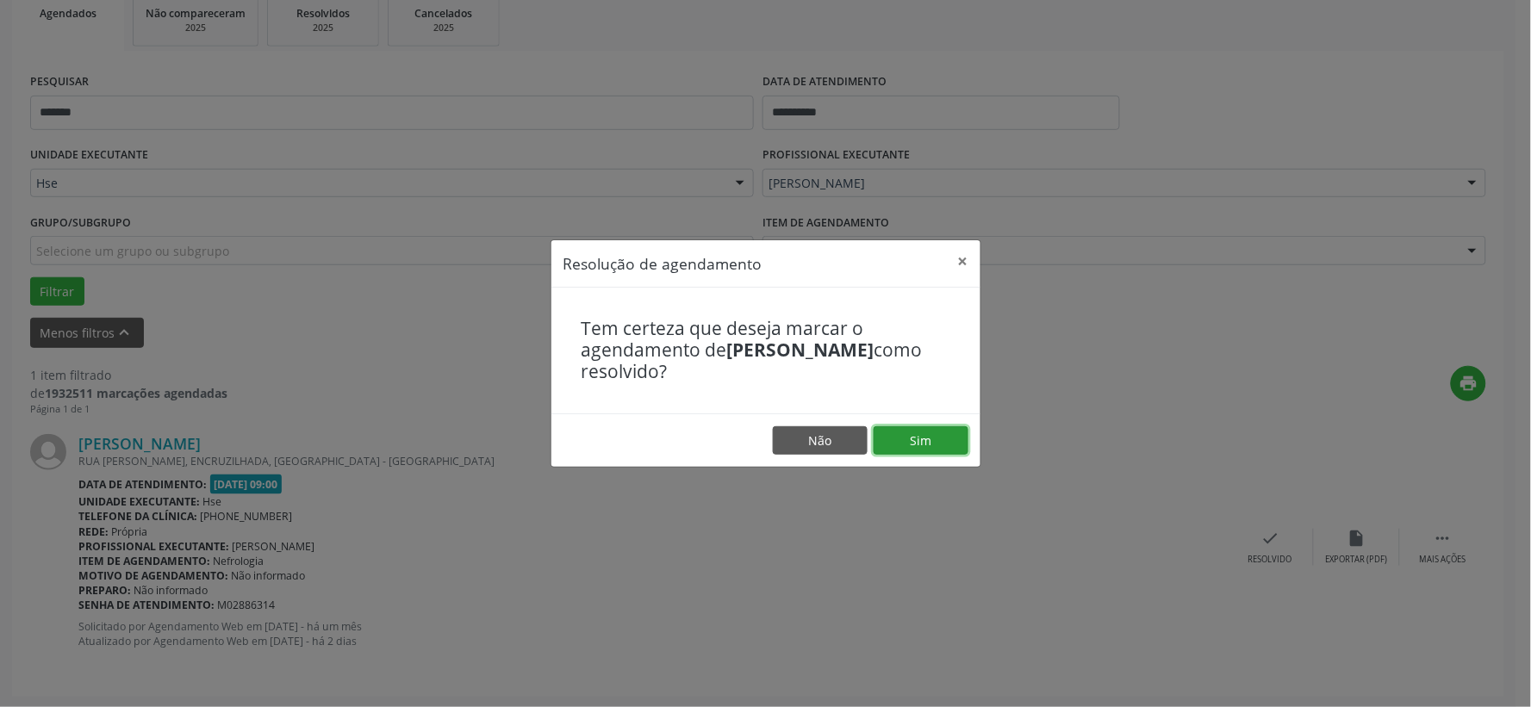
click at [937, 444] on button "Sim" at bounding box center [921, 440] width 95 height 29
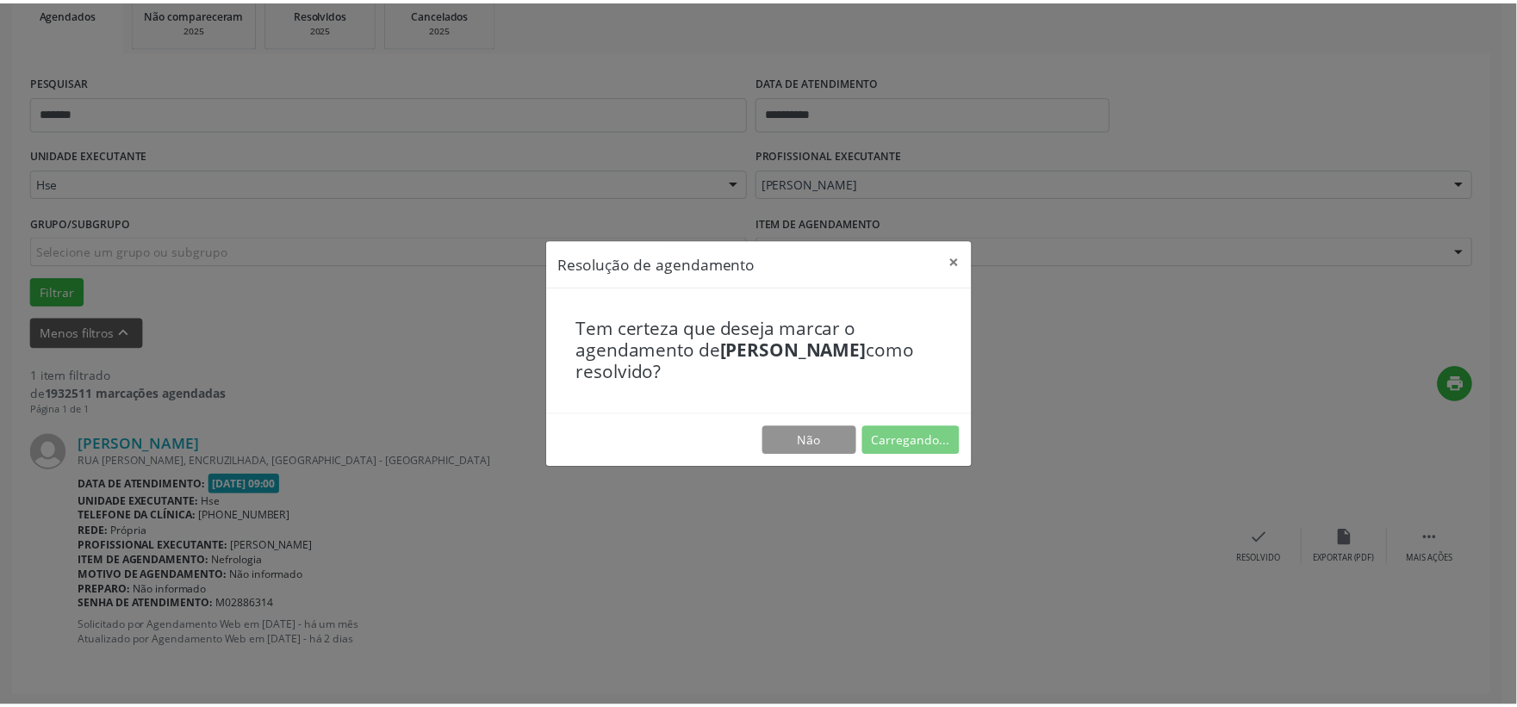
scroll to position [26, 0]
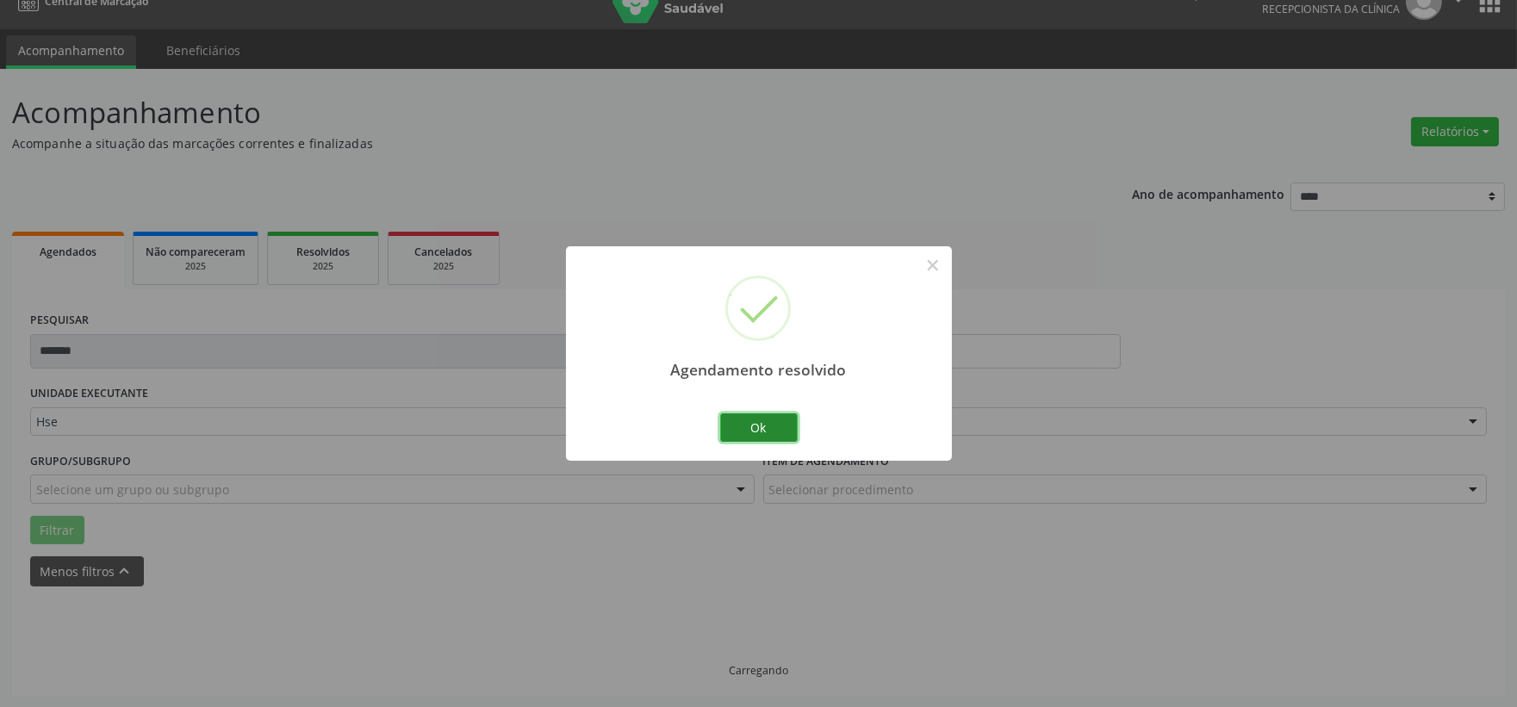
click at [750, 427] on button "Ok" at bounding box center [759, 428] width 78 height 29
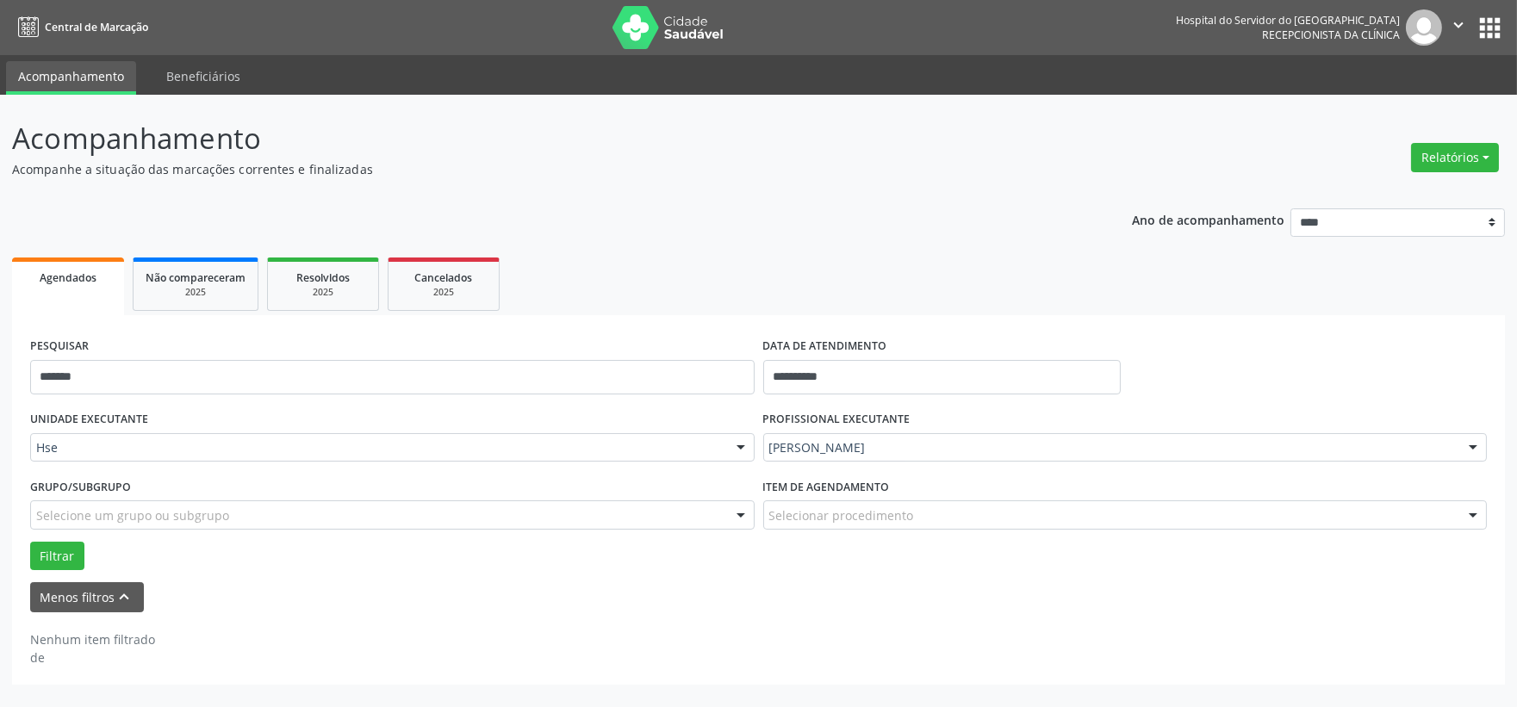
scroll to position [0, 0]
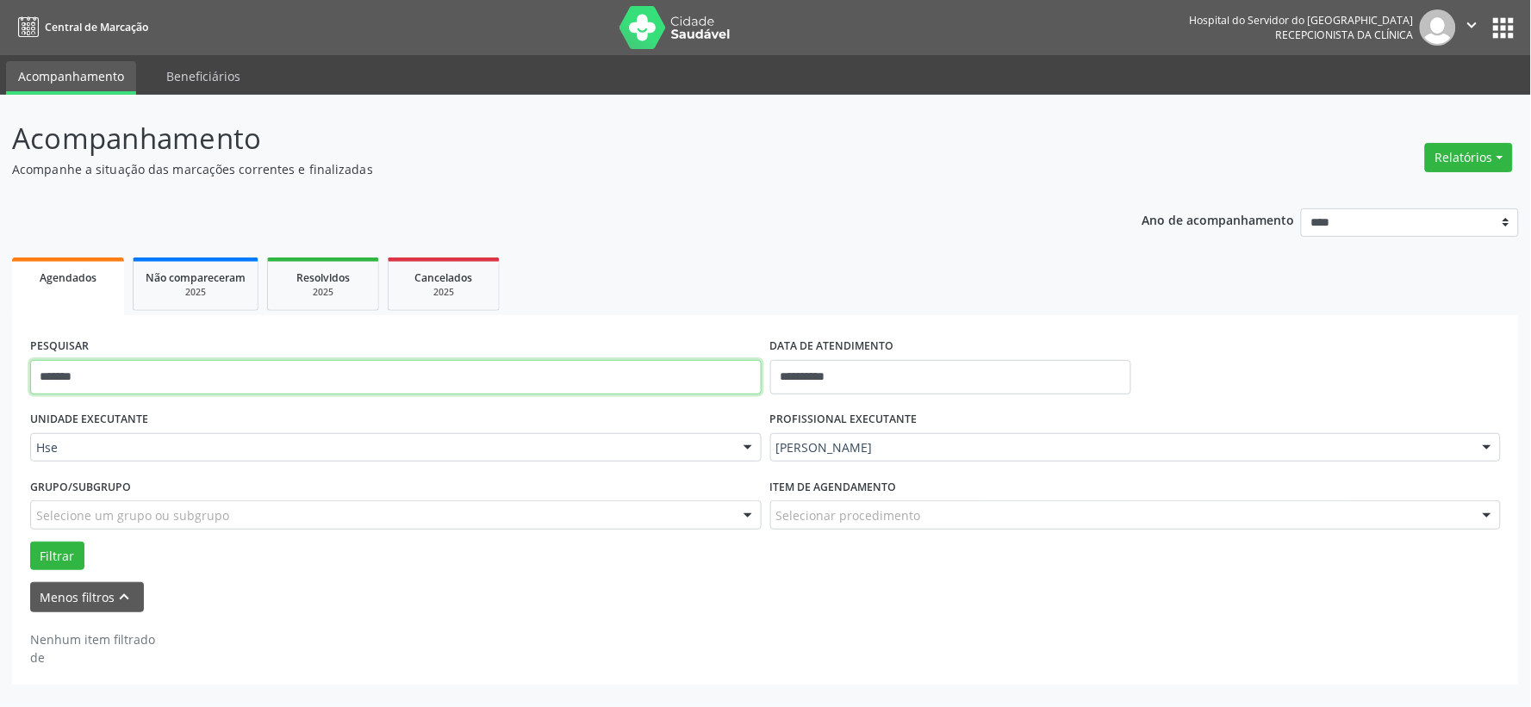
click at [570, 379] on input "*******" at bounding box center [395, 377] width 731 height 34
click at [563, 379] on input "*******" at bounding box center [395, 377] width 731 height 34
click at [563, 376] on input "*******" at bounding box center [395, 377] width 731 height 34
click at [30, 542] on button "Filtrar" at bounding box center [57, 556] width 54 height 29
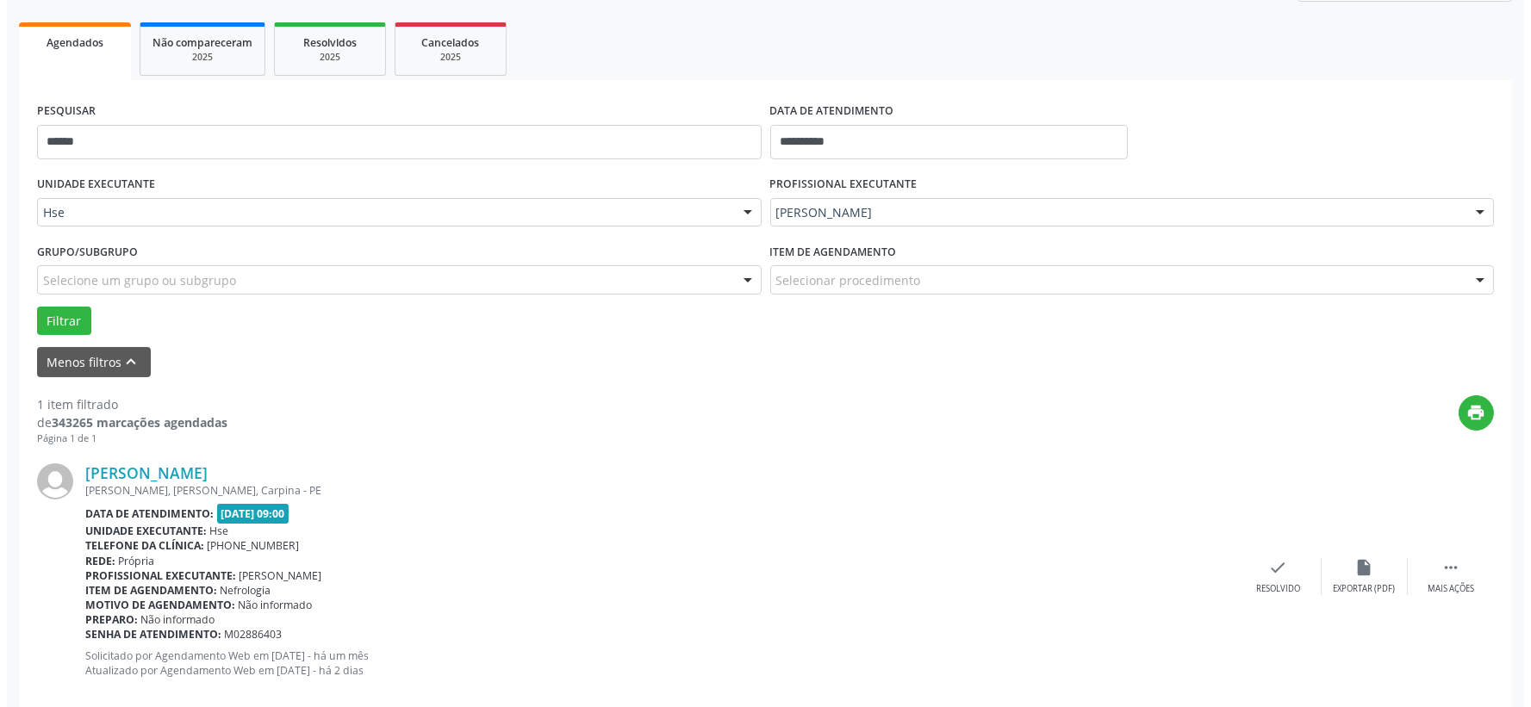
scroll to position [264, 0]
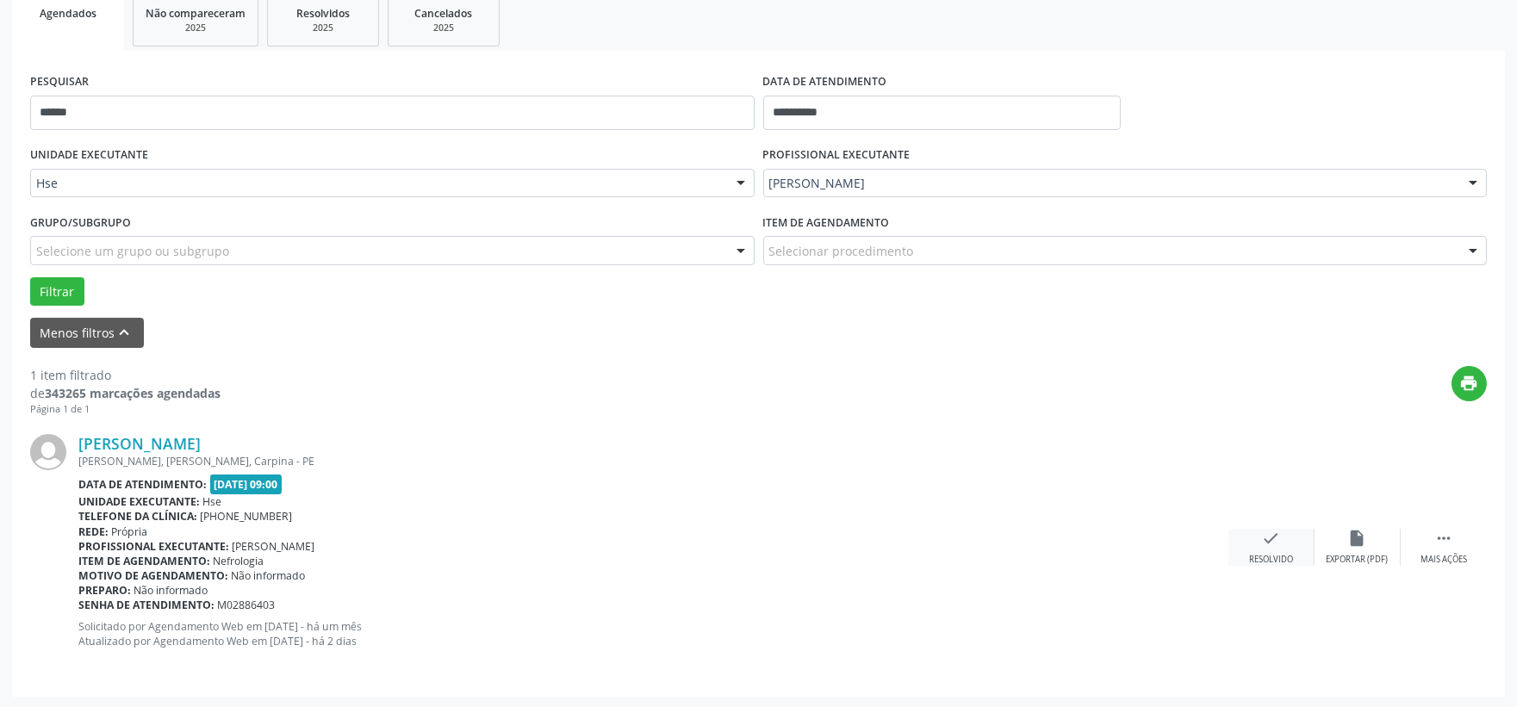
click at [1269, 546] on icon "check" at bounding box center [1271, 538] width 19 height 19
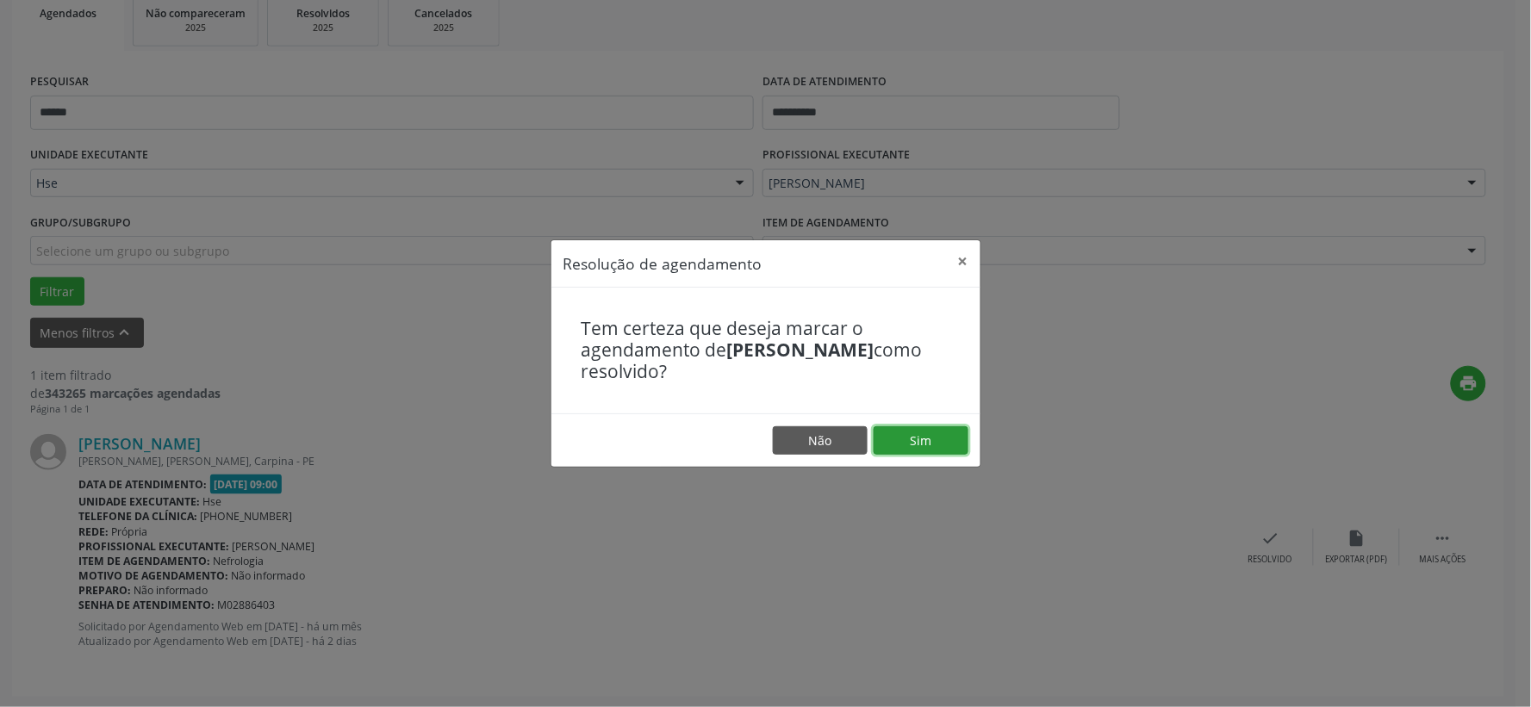
click at [897, 445] on button "Sim" at bounding box center [921, 440] width 95 height 29
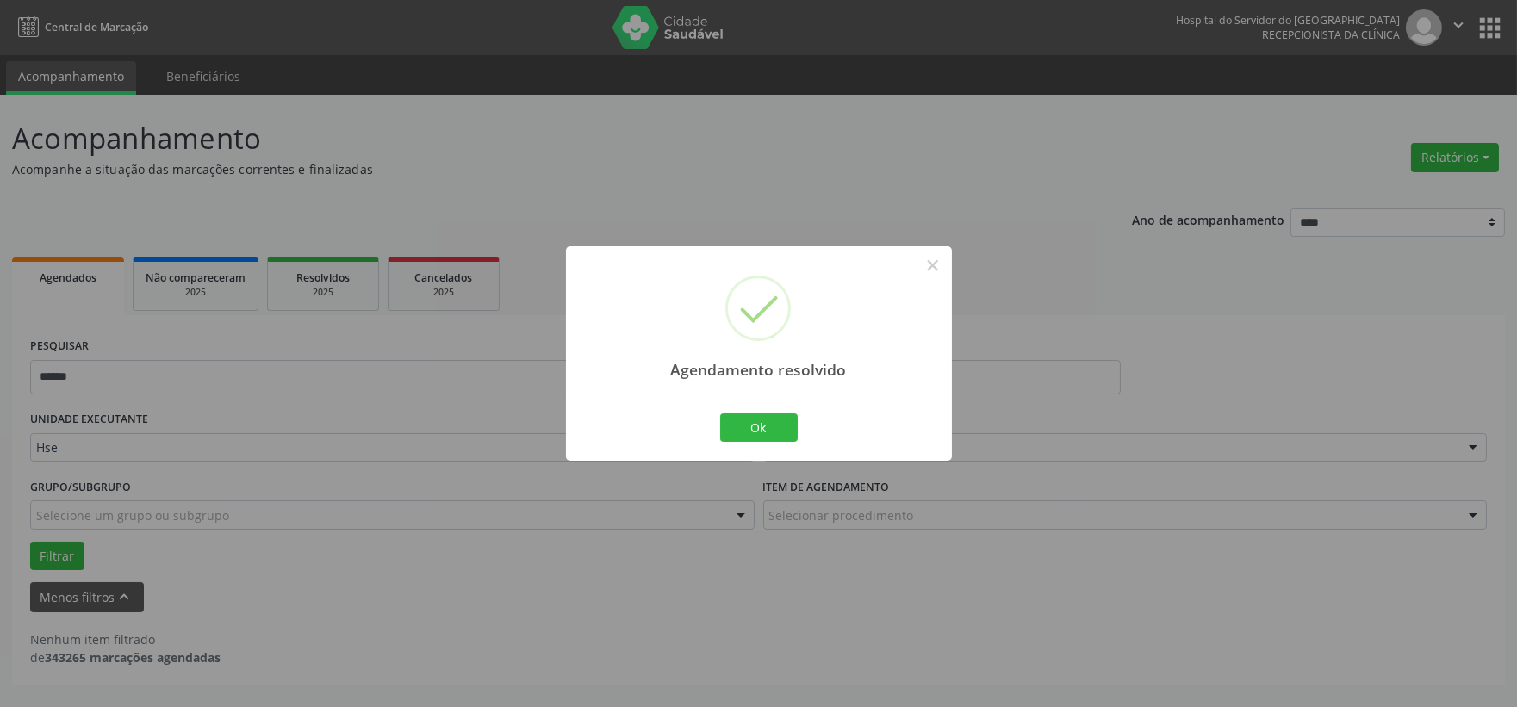
scroll to position [0, 0]
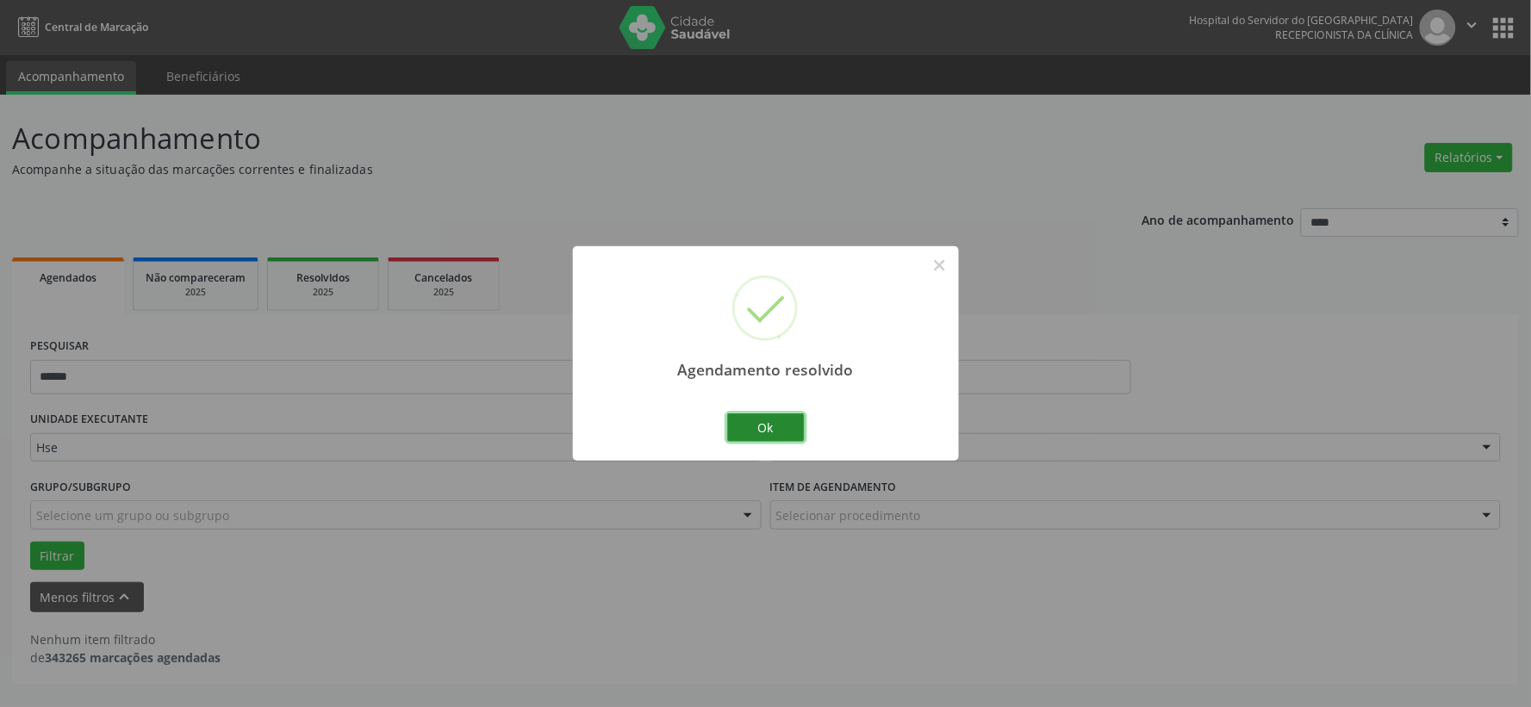
click at [768, 436] on button "Ok" at bounding box center [766, 428] width 78 height 29
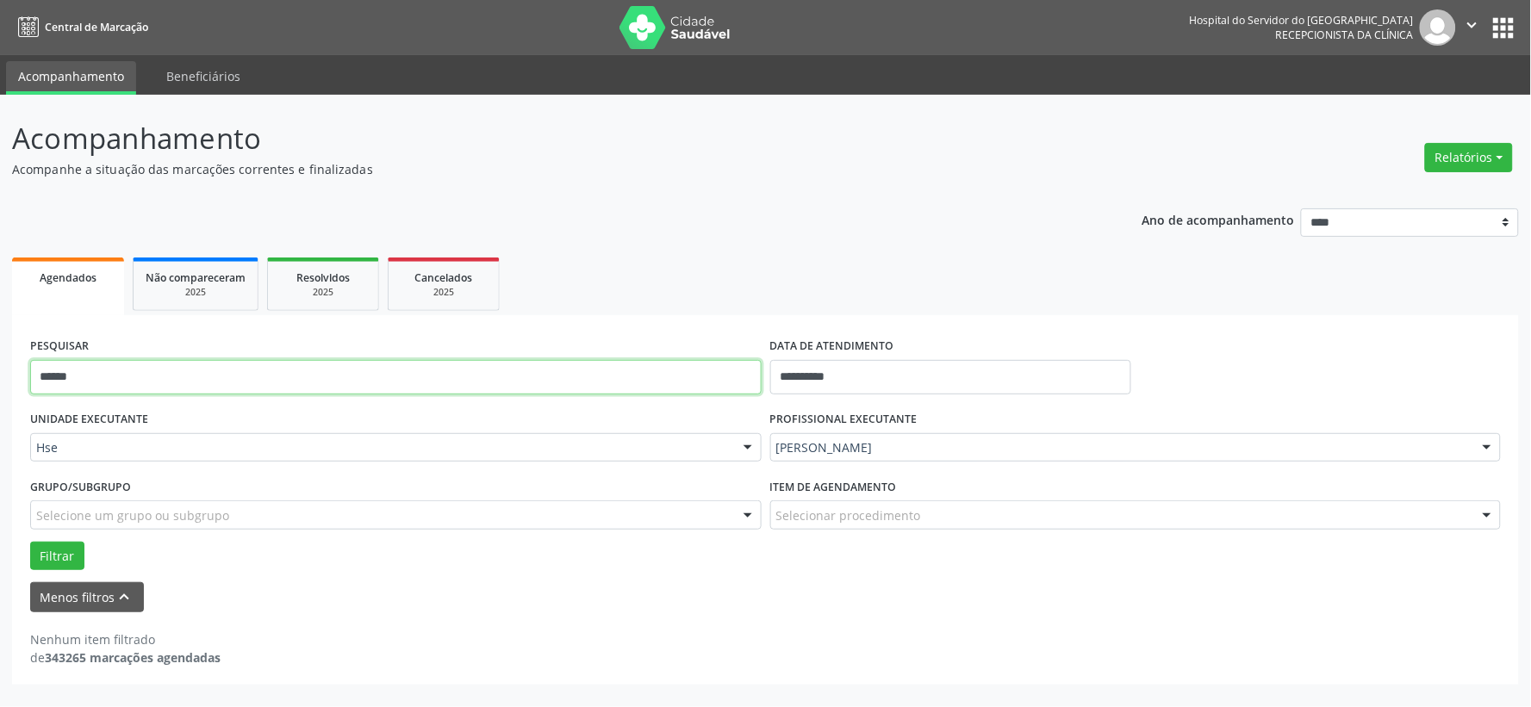
click at [563, 383] on input "******" at bounding box center [395, 377] width 731 height 34
click at [30, 542] on button "Filtrar" at bounding box center [57, 556] width 54 height 29
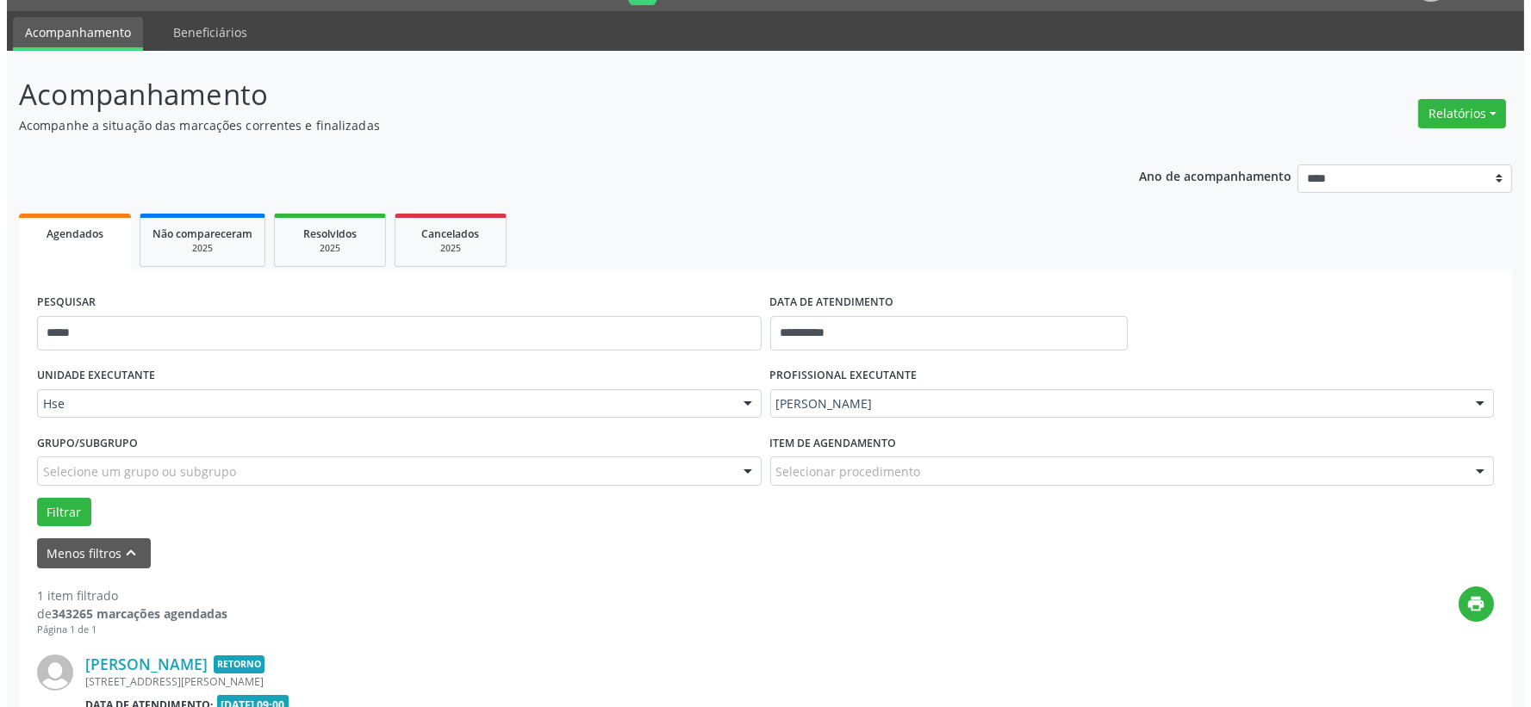
scroll to position [264, 0]
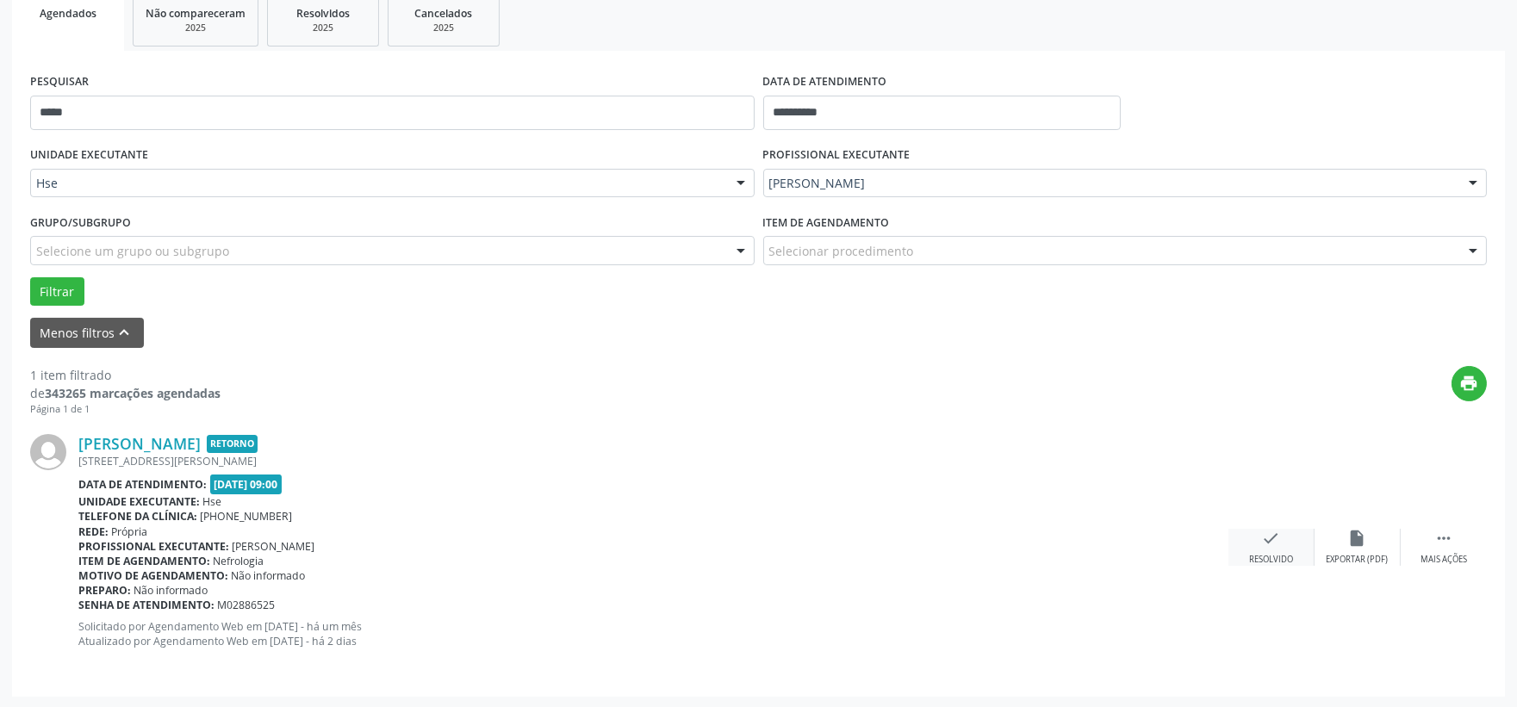
click at [1295, 548] on div "check Resolvido" at bounding box center [1272, 547] width 86 height 37
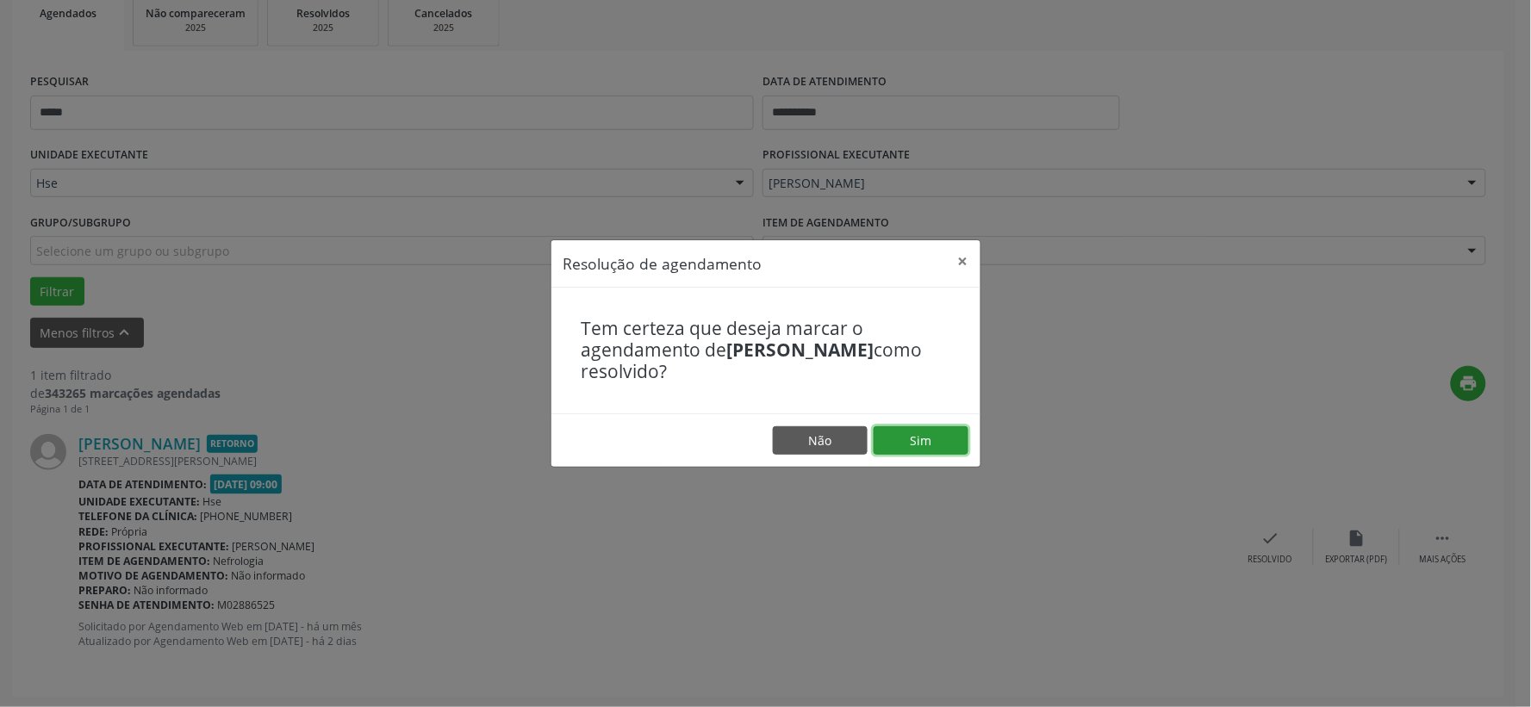
click at [936, 443] on button "Sim" at bounding box center [921, 440] width 95 height 29
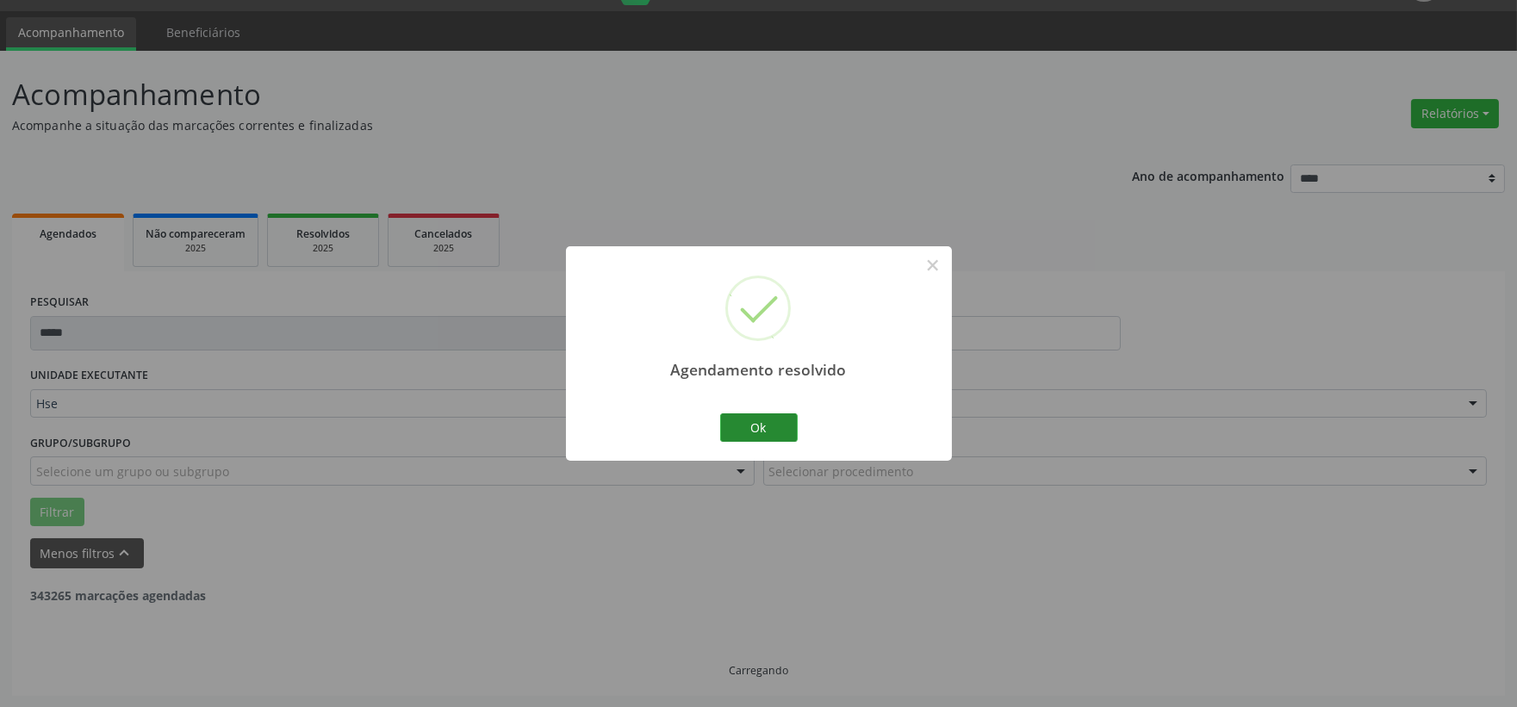
scroll to position [0, 0]
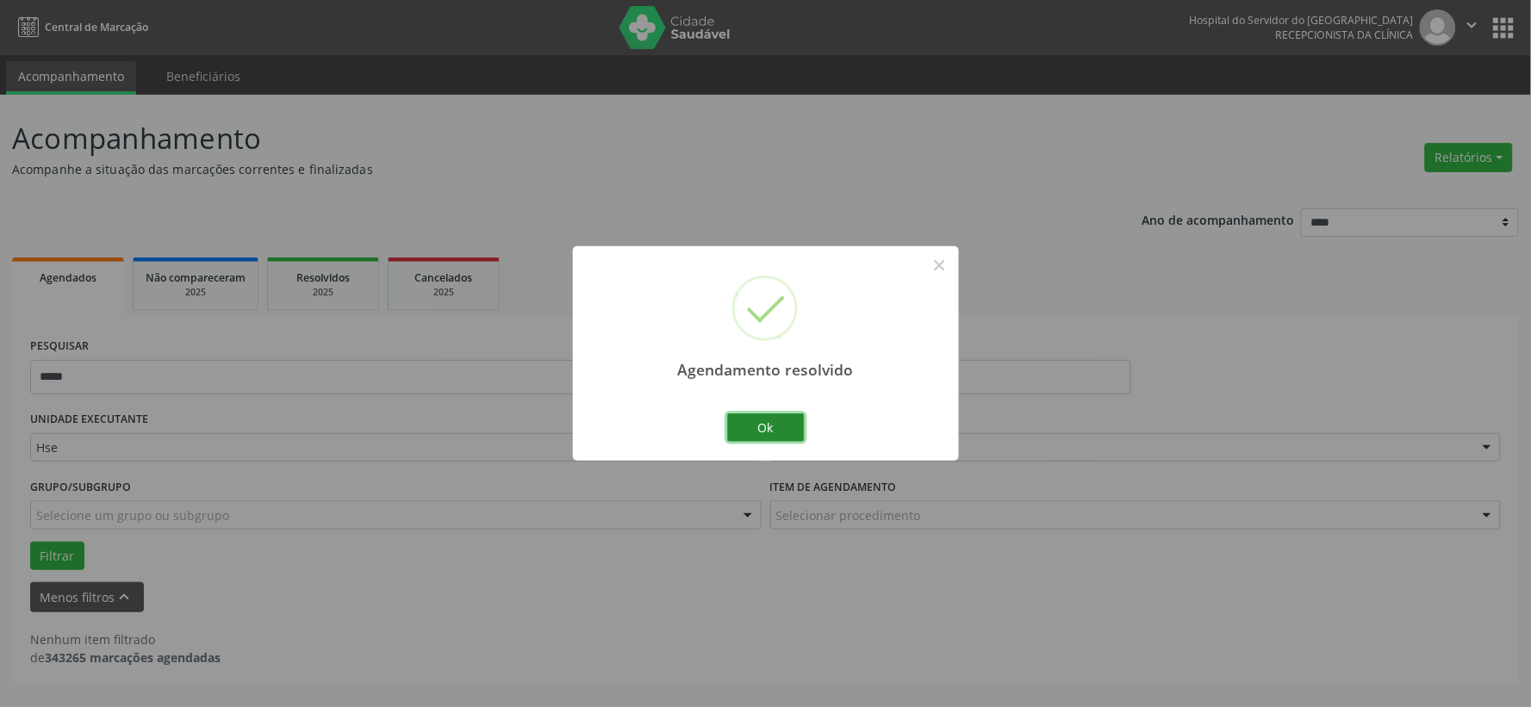
click at [768, 426] on button "Ok" at bounding box center [766, 428] width 78 height 29
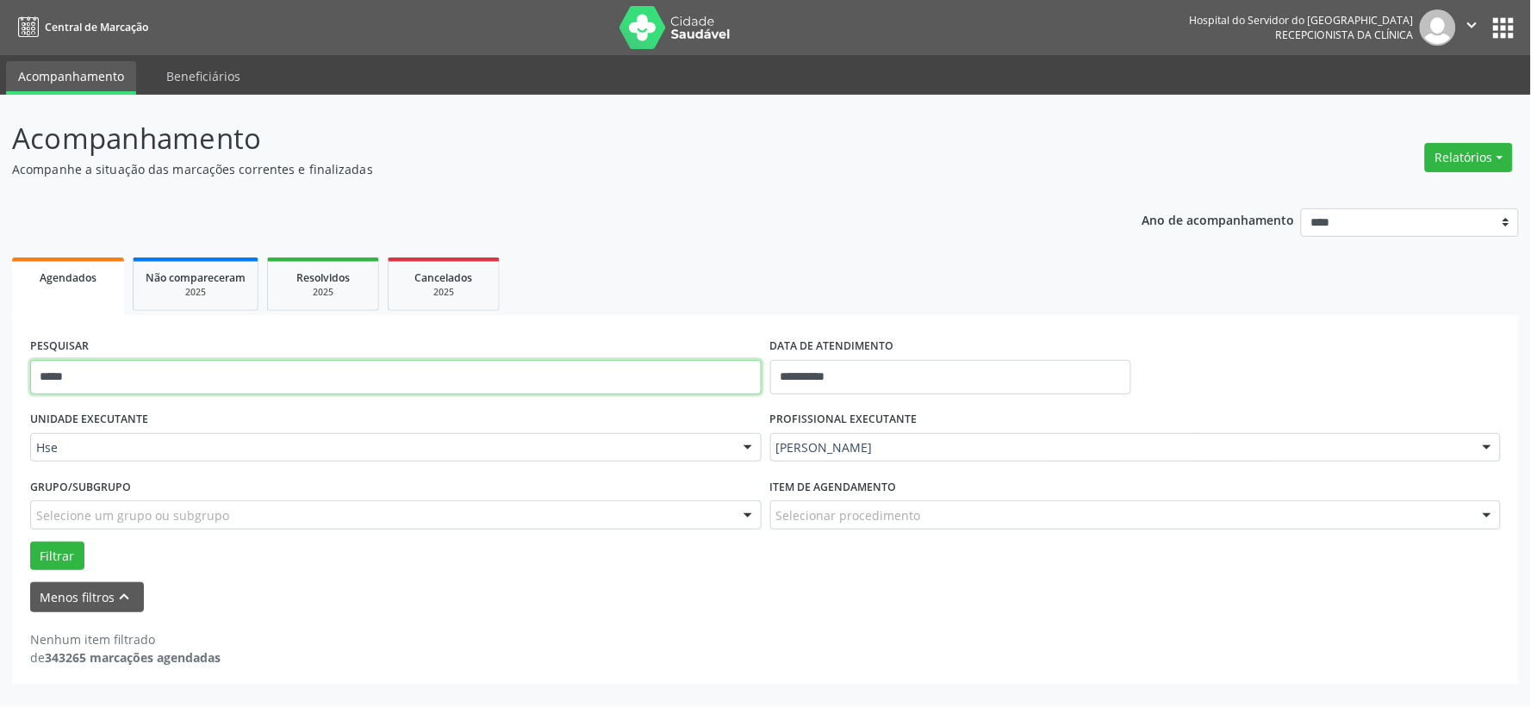
click at [564, 375] on input "*****" at bounding box center [395, 377] width 731 height 34
click at [565, 376] on input "*****" at bounding box center [395, 377] width 731 height 34
drag, startPoint x: 566, startPoint y: 376, endPoint x: 584, endPoint y: 366, distance: 20.4
click at [566, 376] on input "*****" at bounding box center [395, 377] width 731 height 34
type input "***"
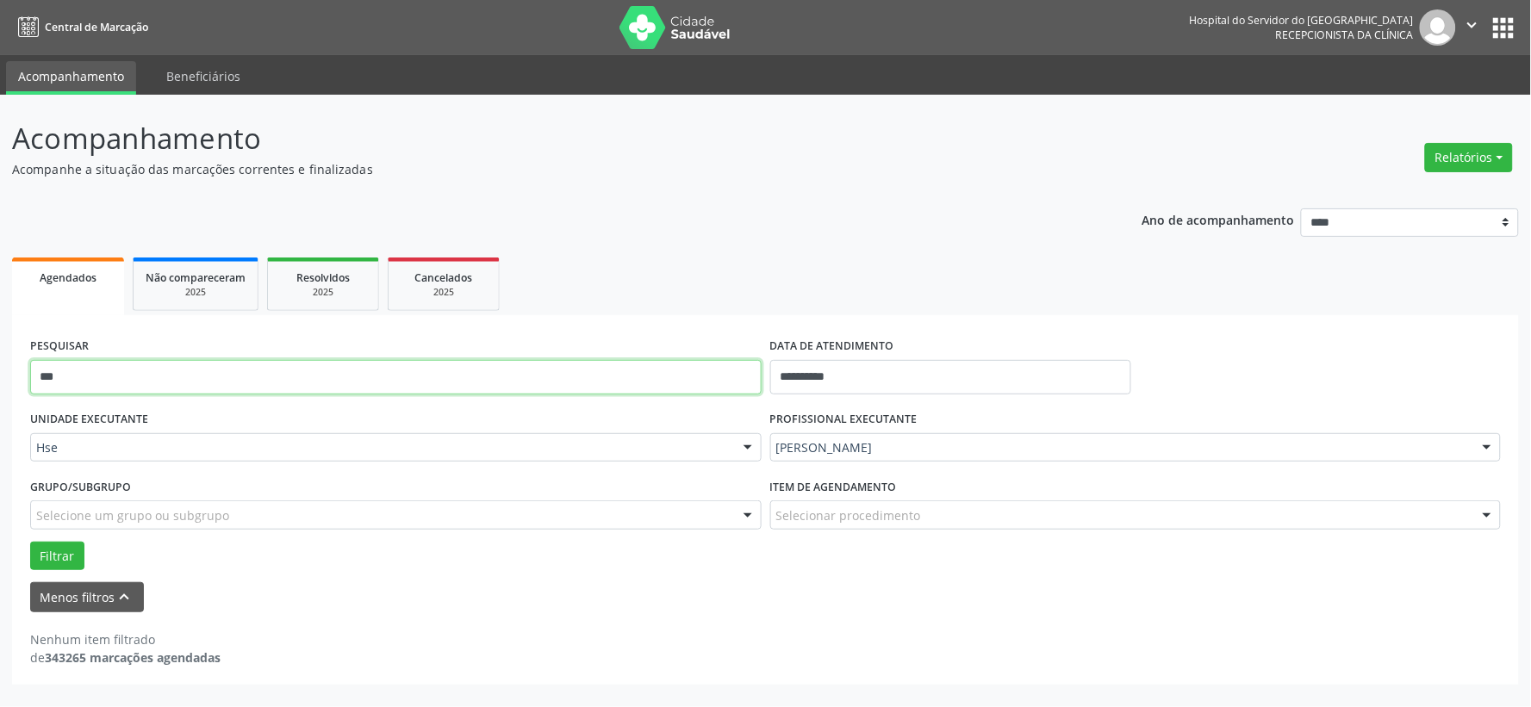
click at [30, 542] on button "Filtrar" at bounding box center [57, 556] width 54 height 29
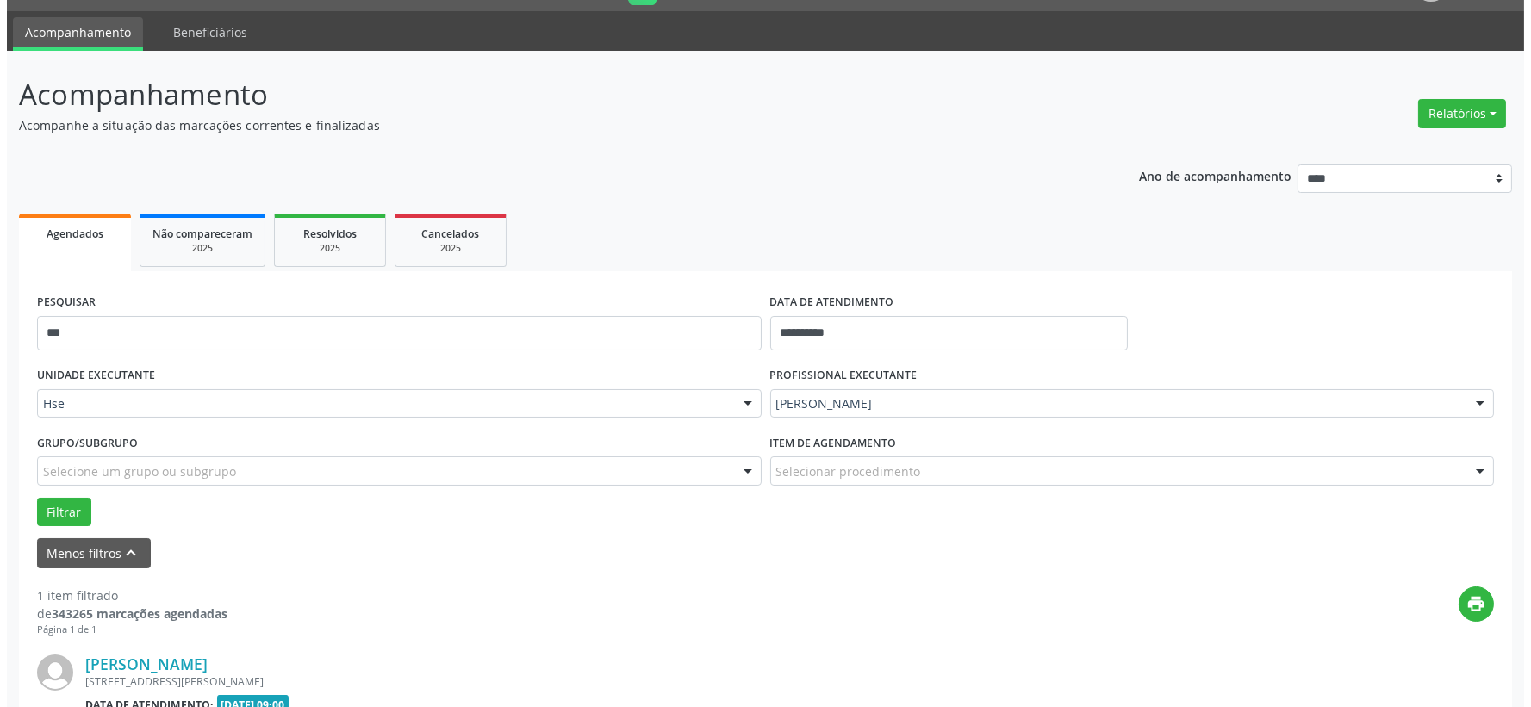
scroll to position [264, 0]
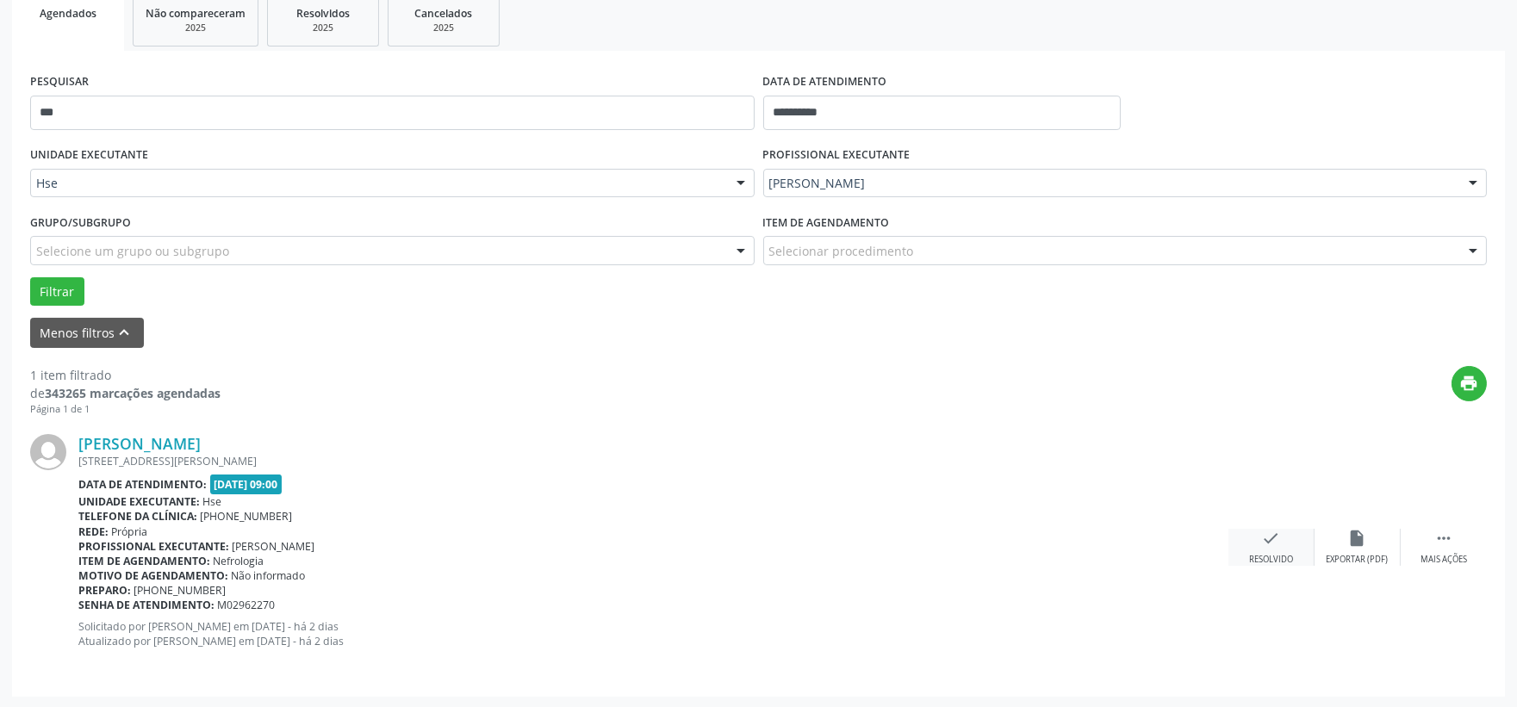
click at [1241, 544] on div "check Resolvido" at bounding box center [1272, 547] width 86 height 37
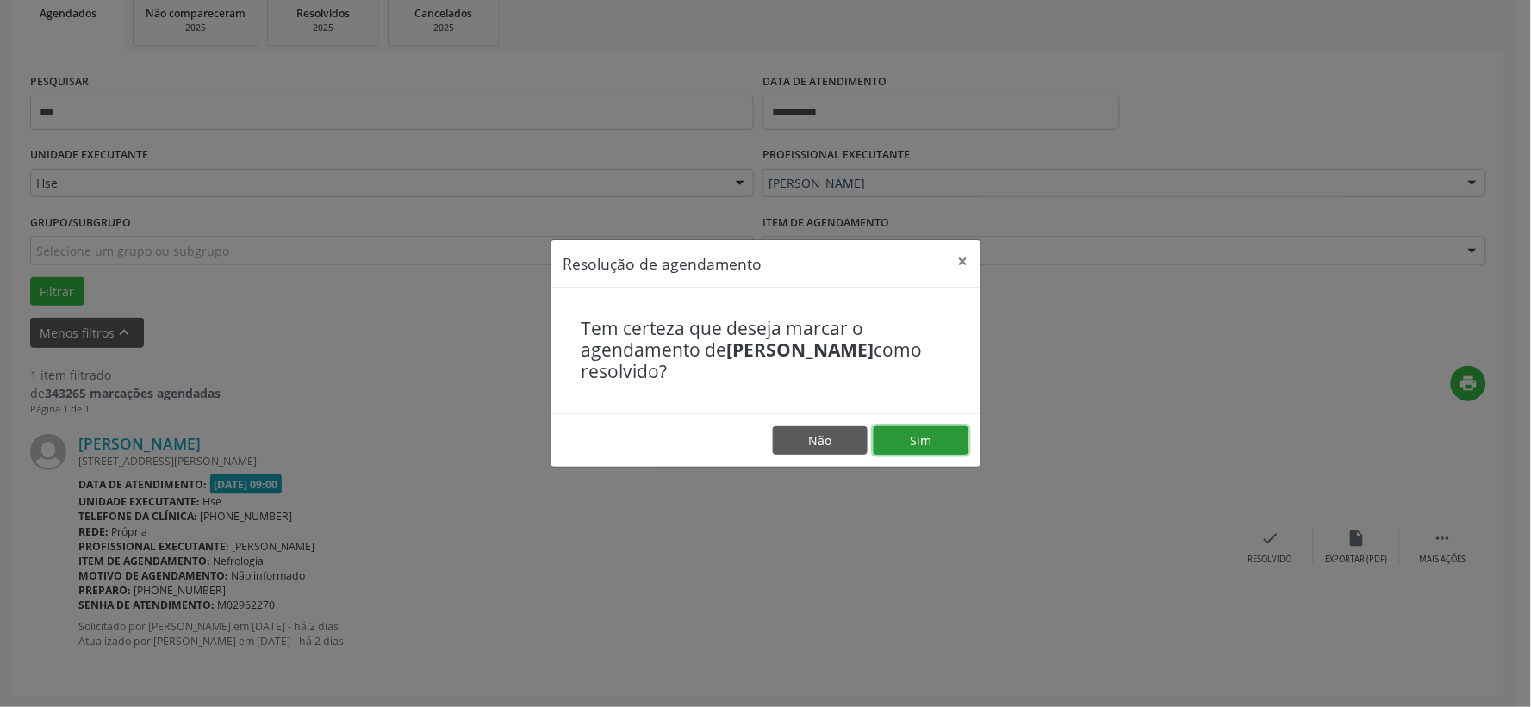
click at [901, 432] on button "Sim" at bounding box center [921, 440] width 95 height 29
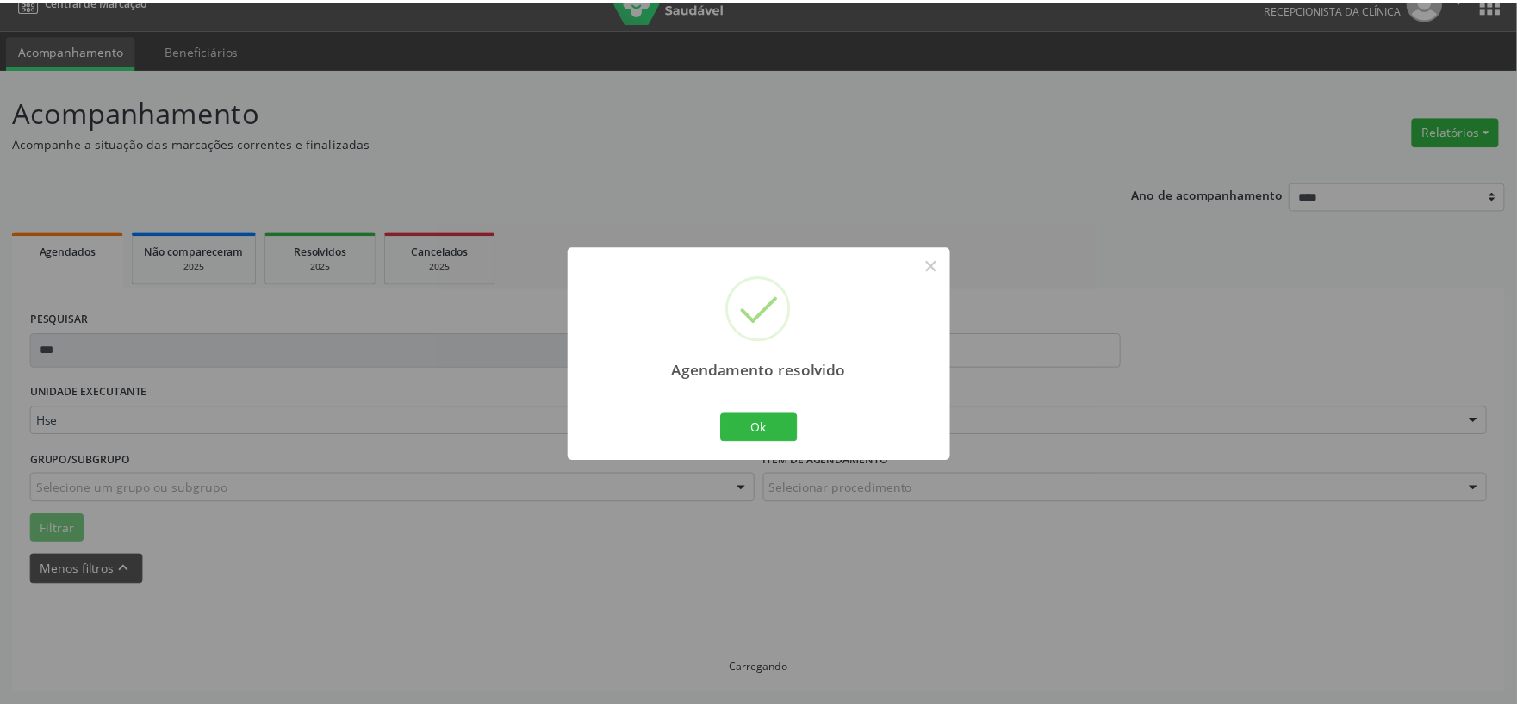
scroll to position [26, 0]
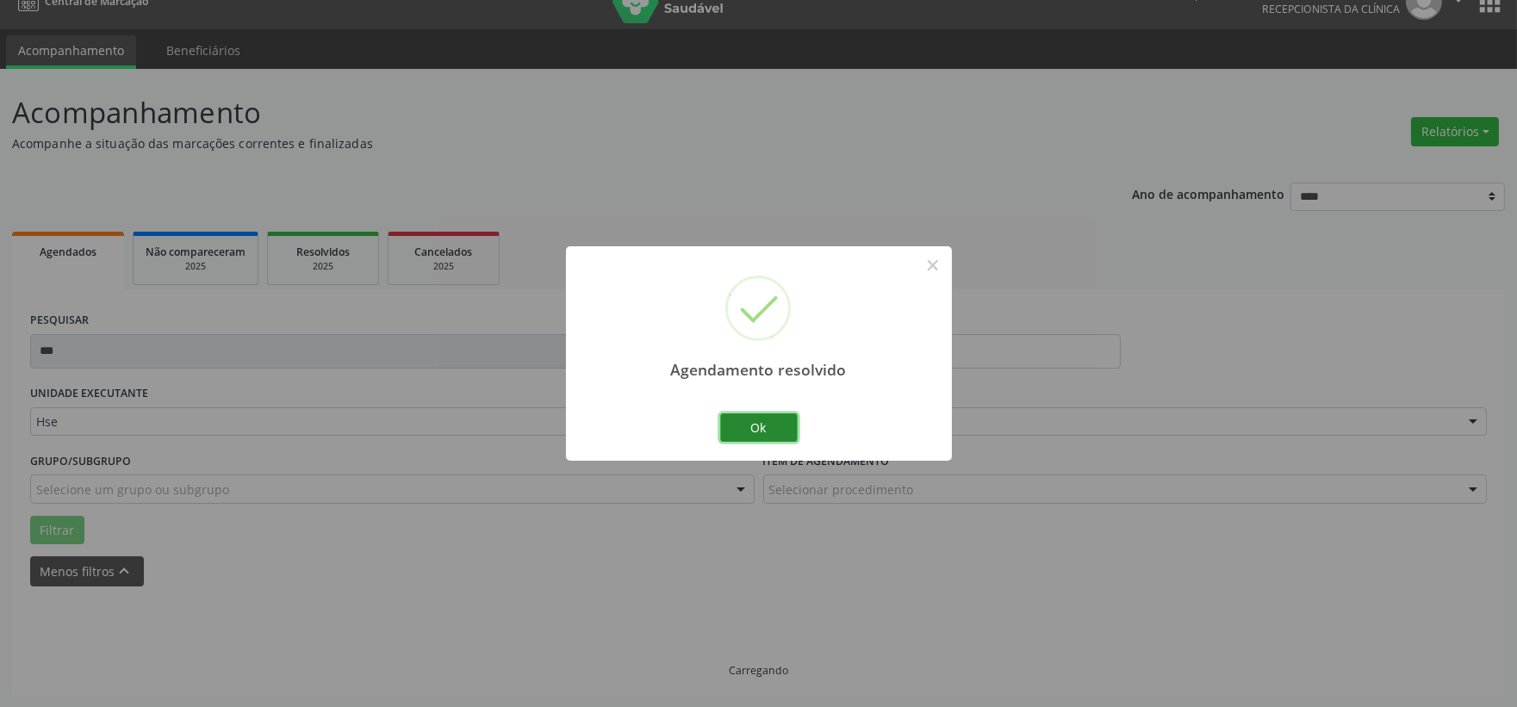
click at [746, 426] on button "Ok" at bounding box center [759, 428] width 78 height 29
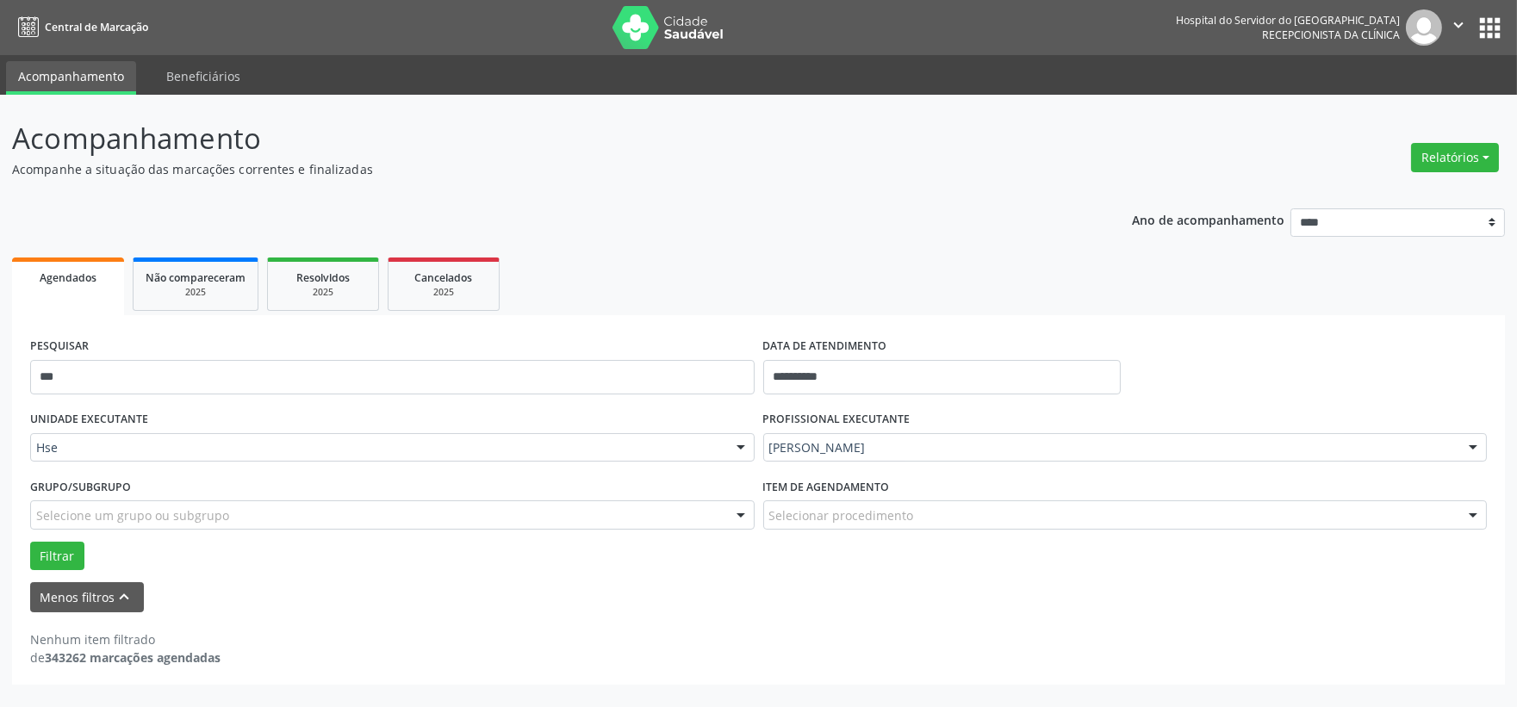
scroll to position [0, 0]
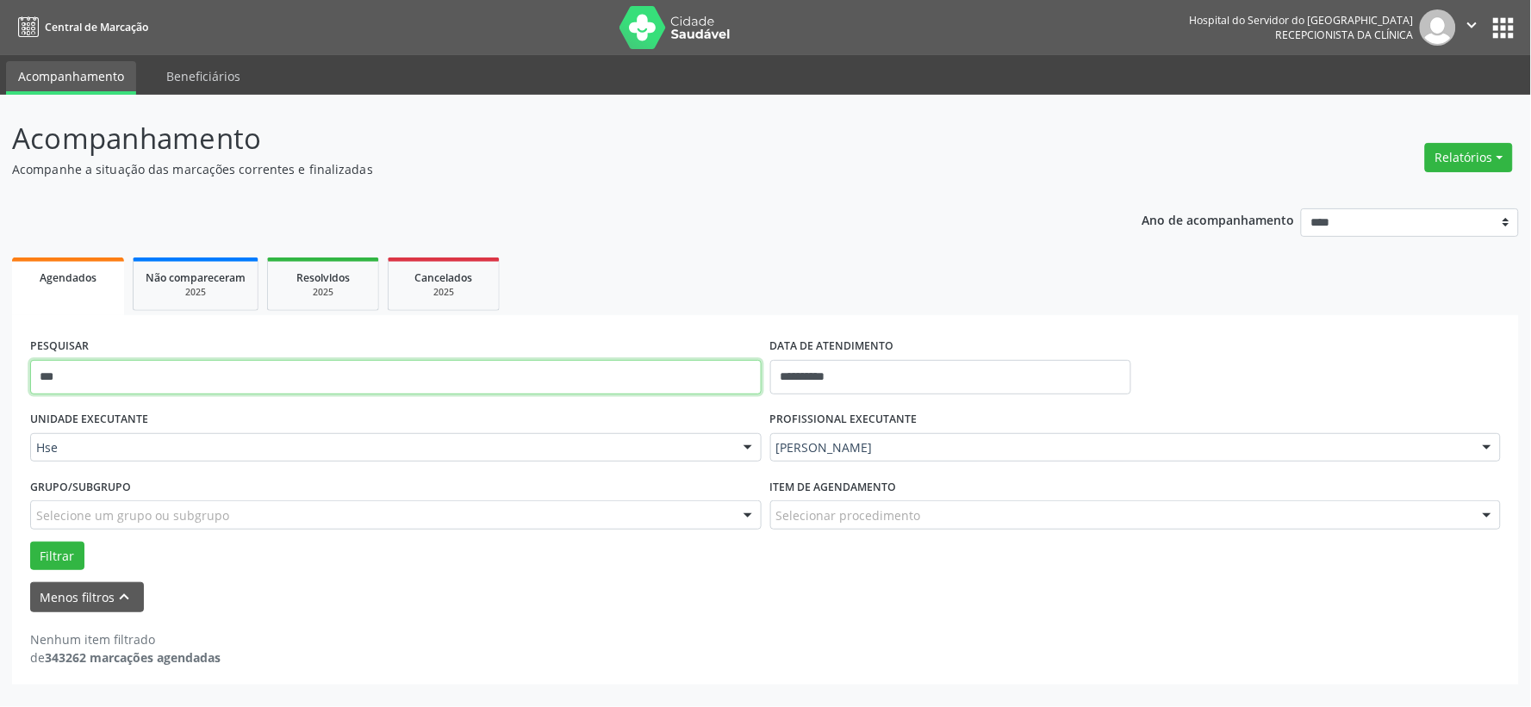
click at [622, 389] on input "***" at bounding box center [395, 377] width 731 height 34
click at [30, 542] on button "Filtrar" at bounding box center [57, 556] width 54 height 29
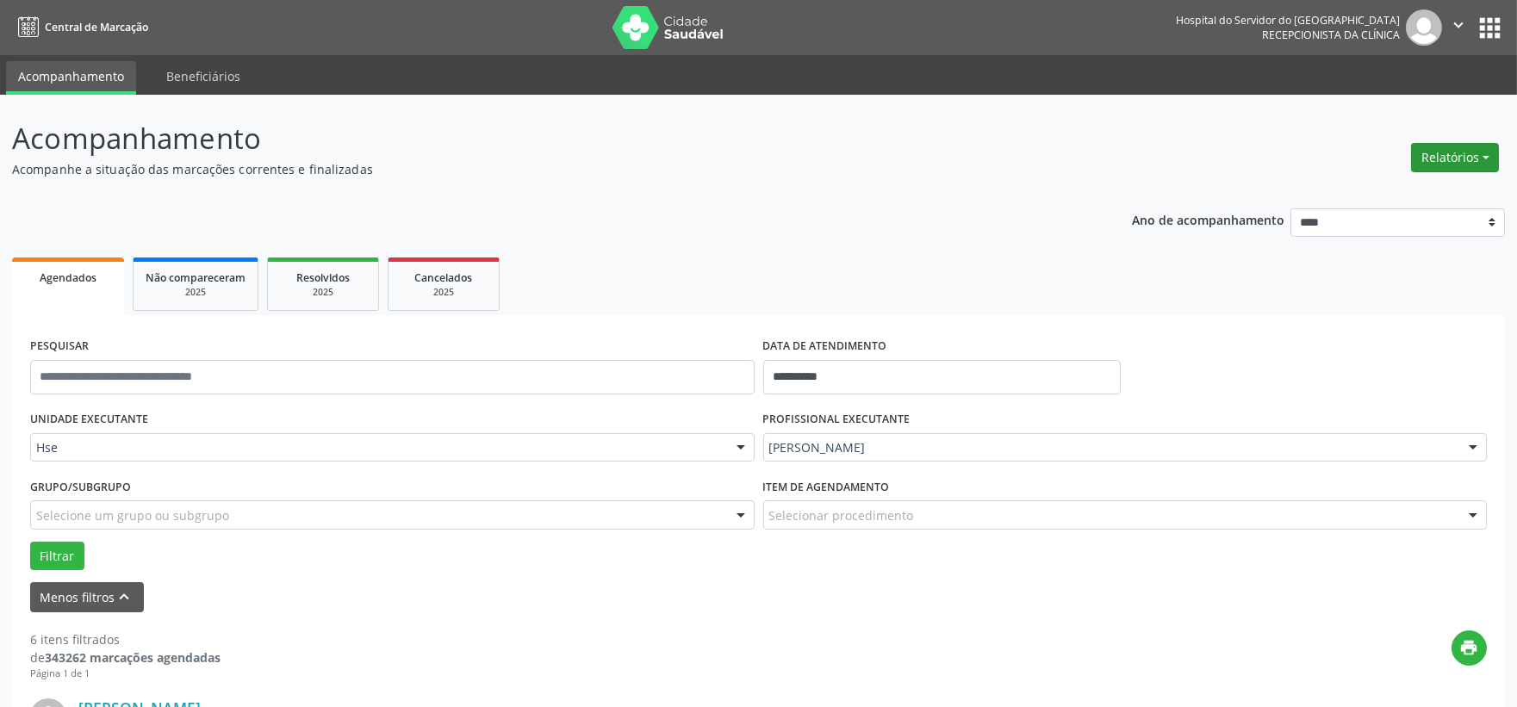
click at [1431, 151] on button "Relatórios" at bounding box center [1455, 157] width 88 height 29
click at [1340, 182] on link "Agendamentos" at bounding box center [1405, 194] width 185 height 24
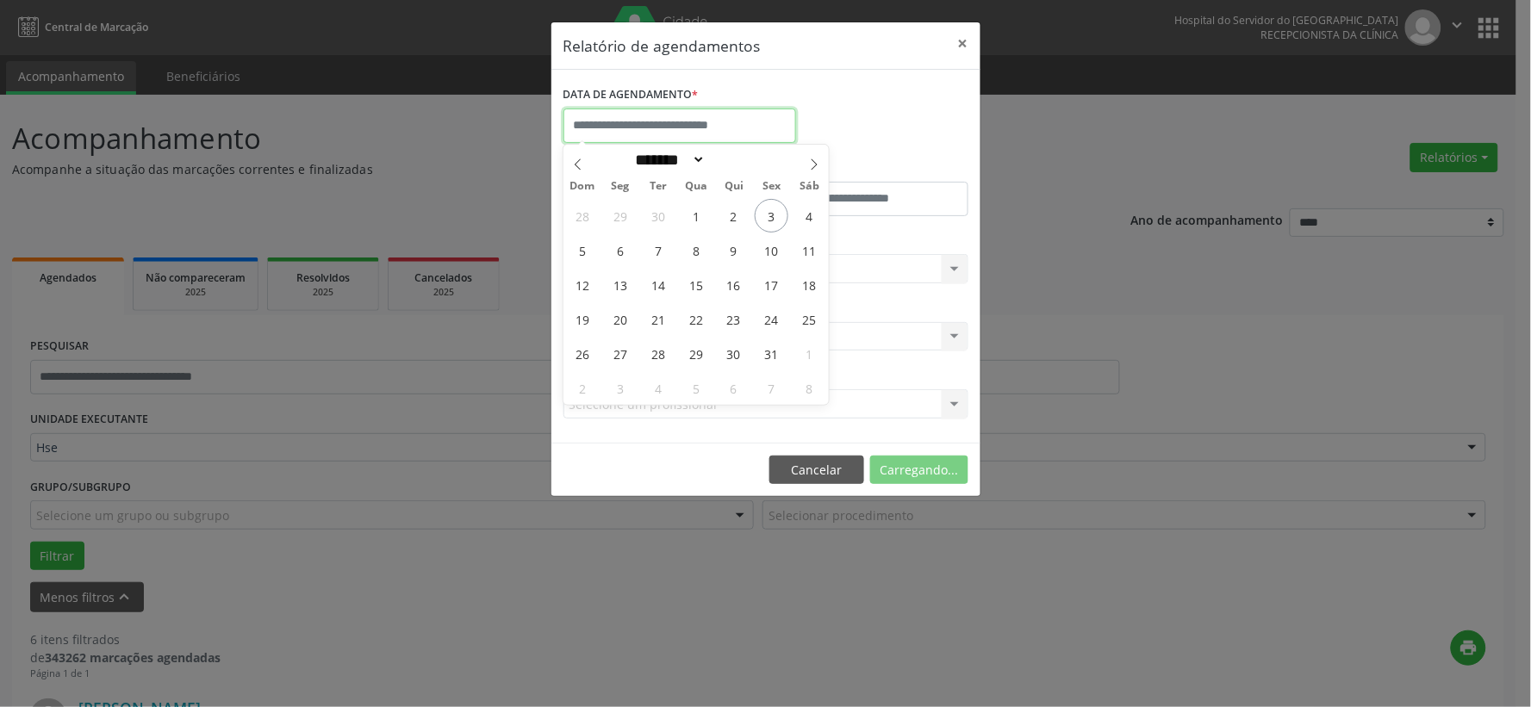
drag, startPoint x: 621, startPoint y: 115, endPoint x: 644, endPoint y: 134, distance: 29.3
click at [621, 115] on input "text" at bounding box center [679, 126] width 233 height 34
click at [794, 213] on span "4" at bounding box center [810, 216] width 34 height 34
type input "**********"
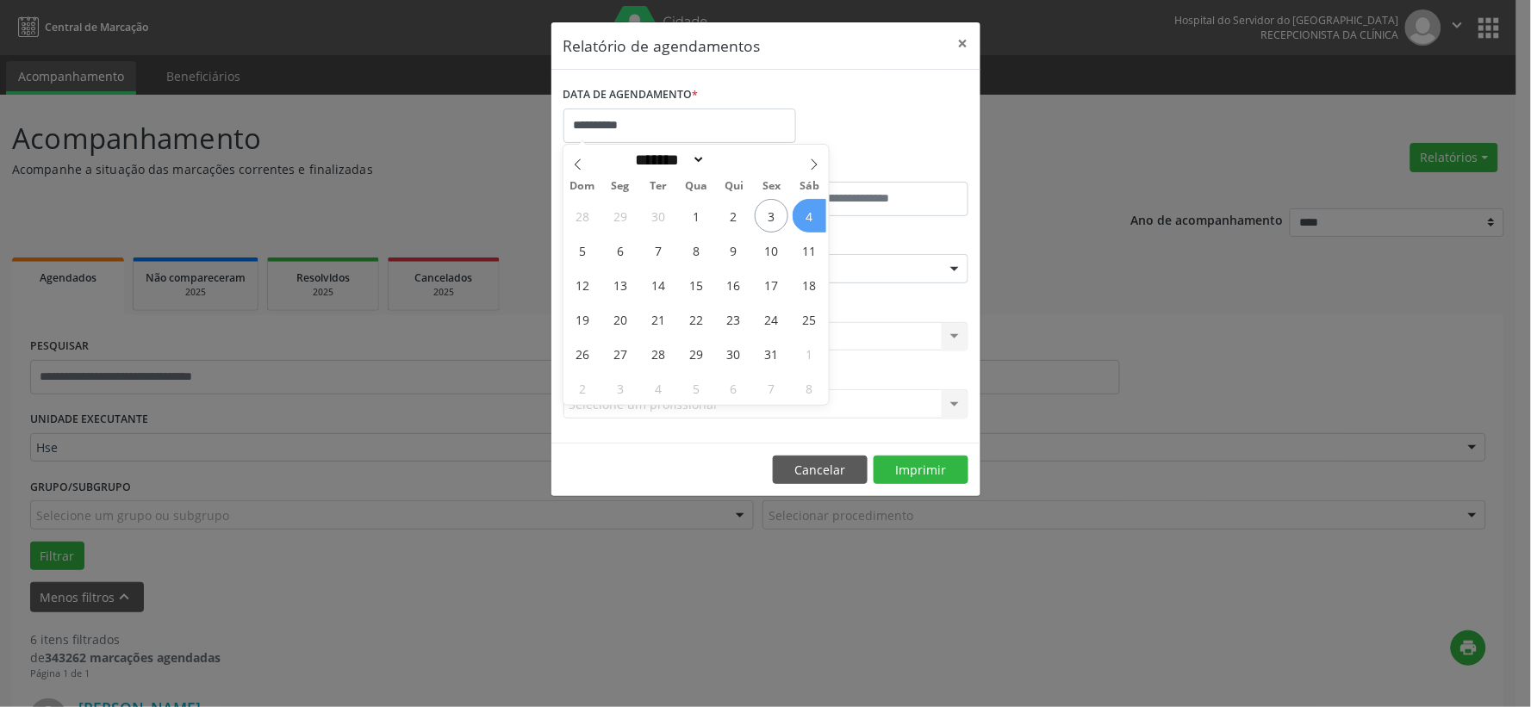
click at [794, 213] on span "4" at bounding box center [810, 216] width 34 height 34
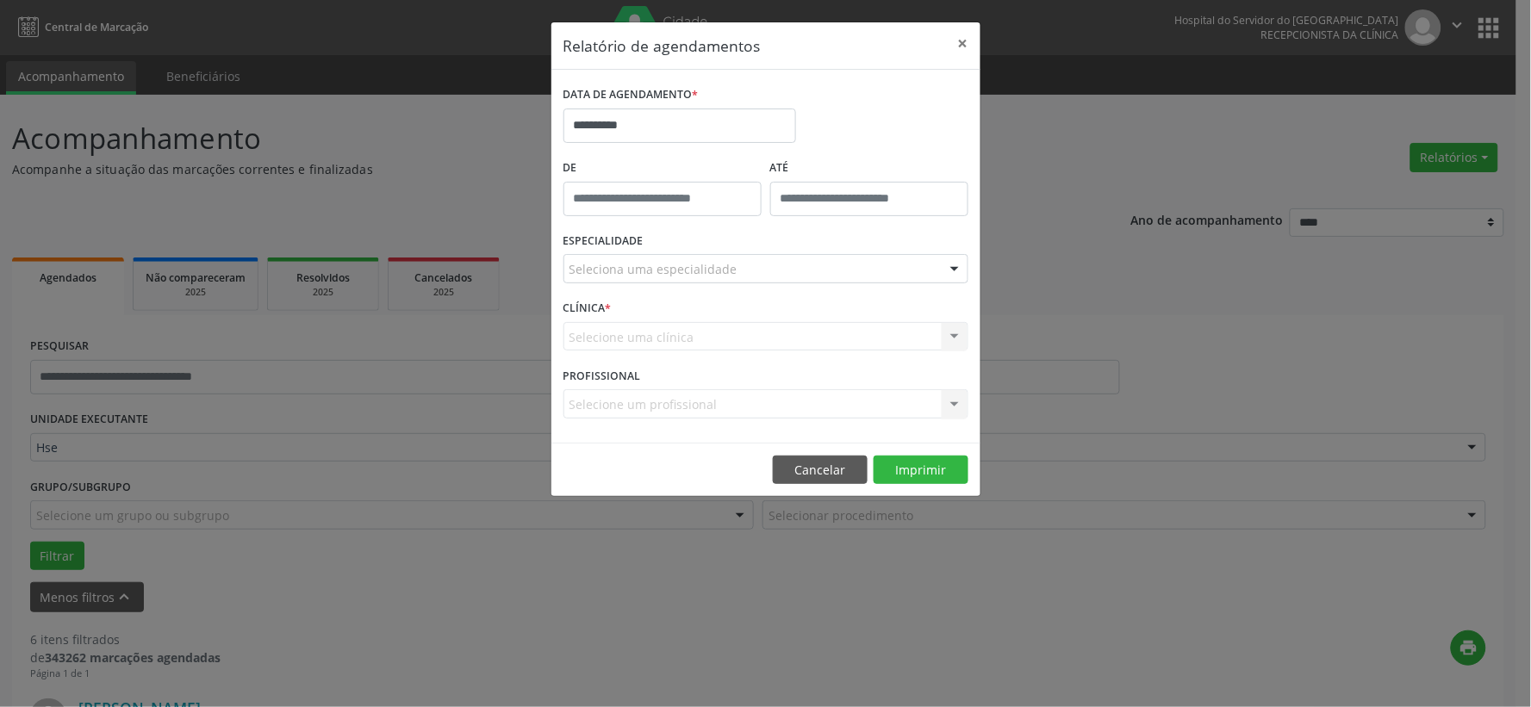
click at [765, 260] on div "Seleciona uma especialidade" at bounding box center [765, 268] width 405 height 29
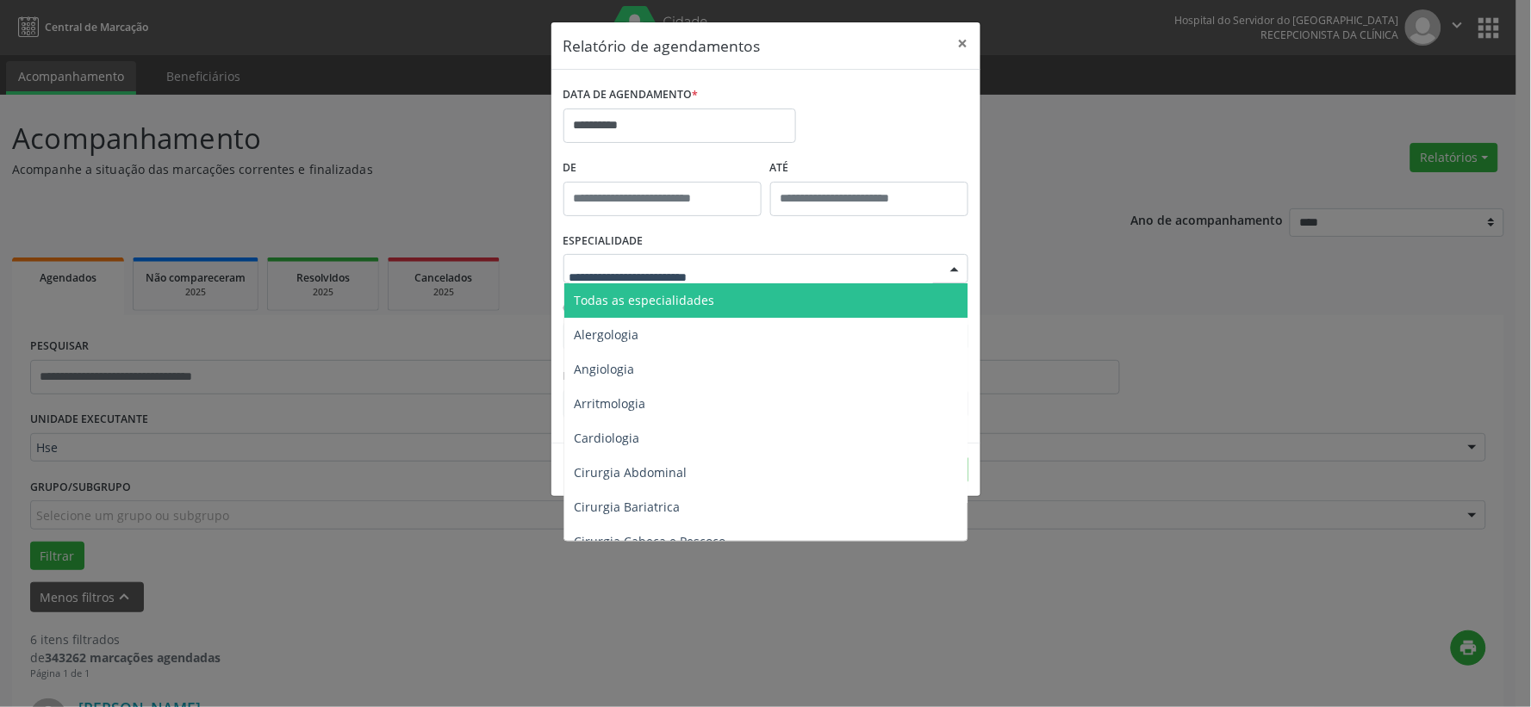
click at [733, 293] on span "Todas as especialidades" at bounding box center [767, 300] width 406 height 34
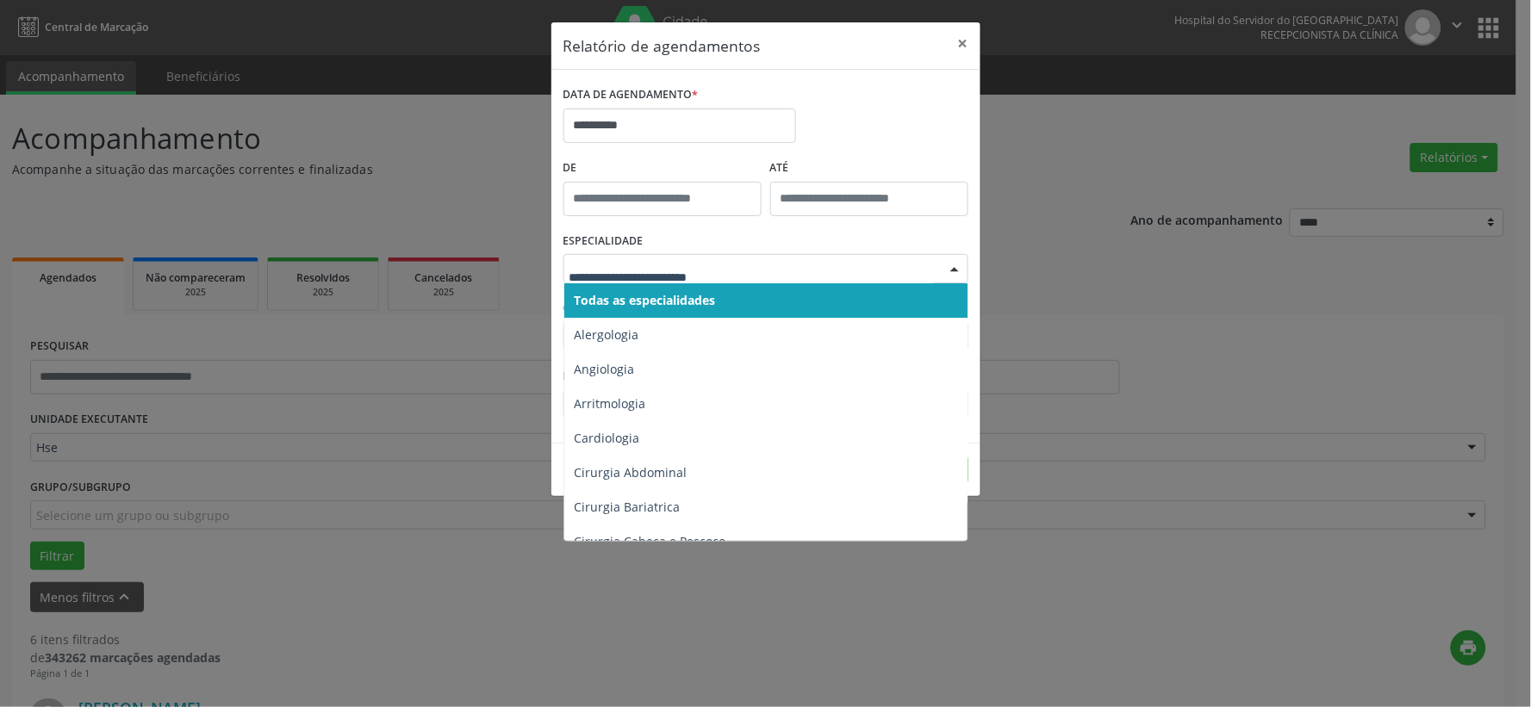
click at [716, 292] on span "Todas as especialidades" at bounding box center [645, 300] width 141 height 16
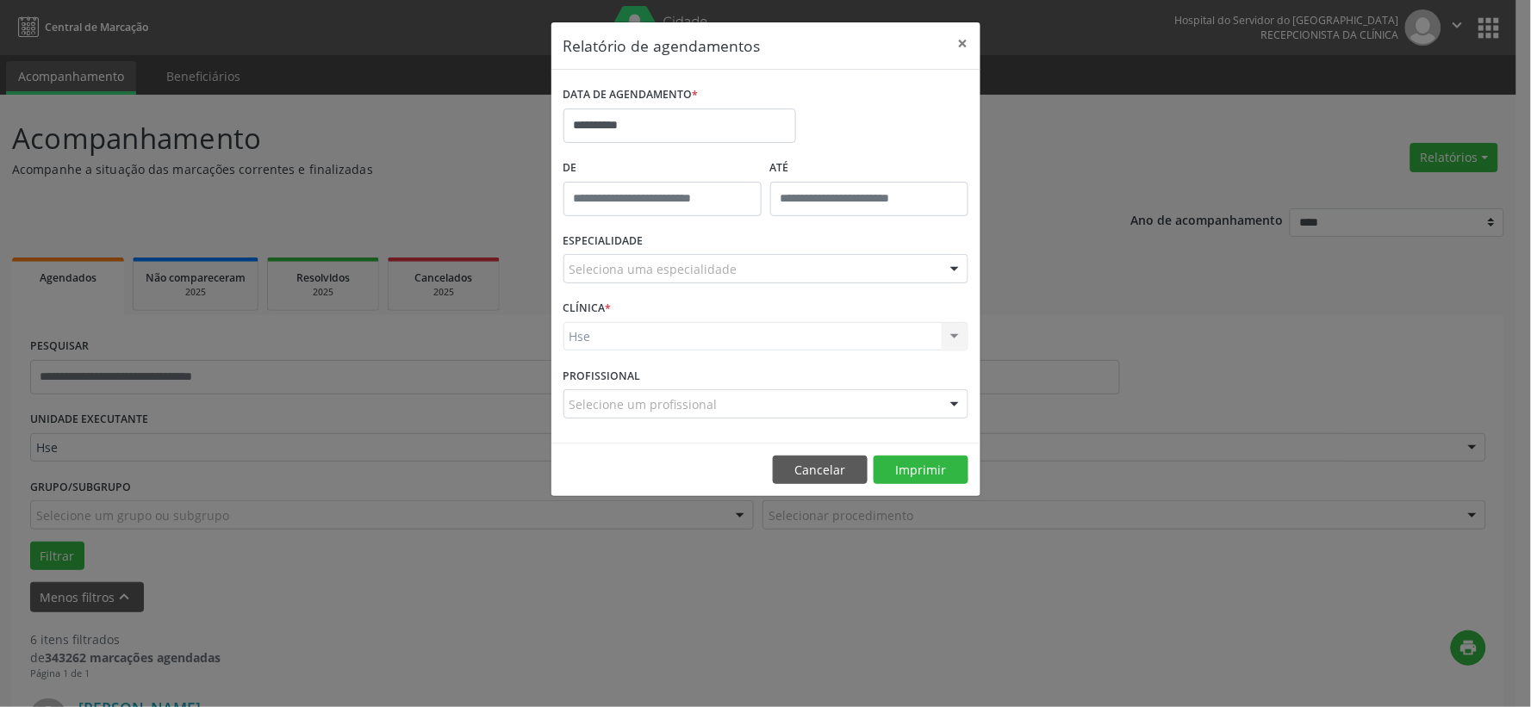
click at [711, 258] on div "Seleciona uma especialidade" at bounding box center [765, 268] width 405 height 29
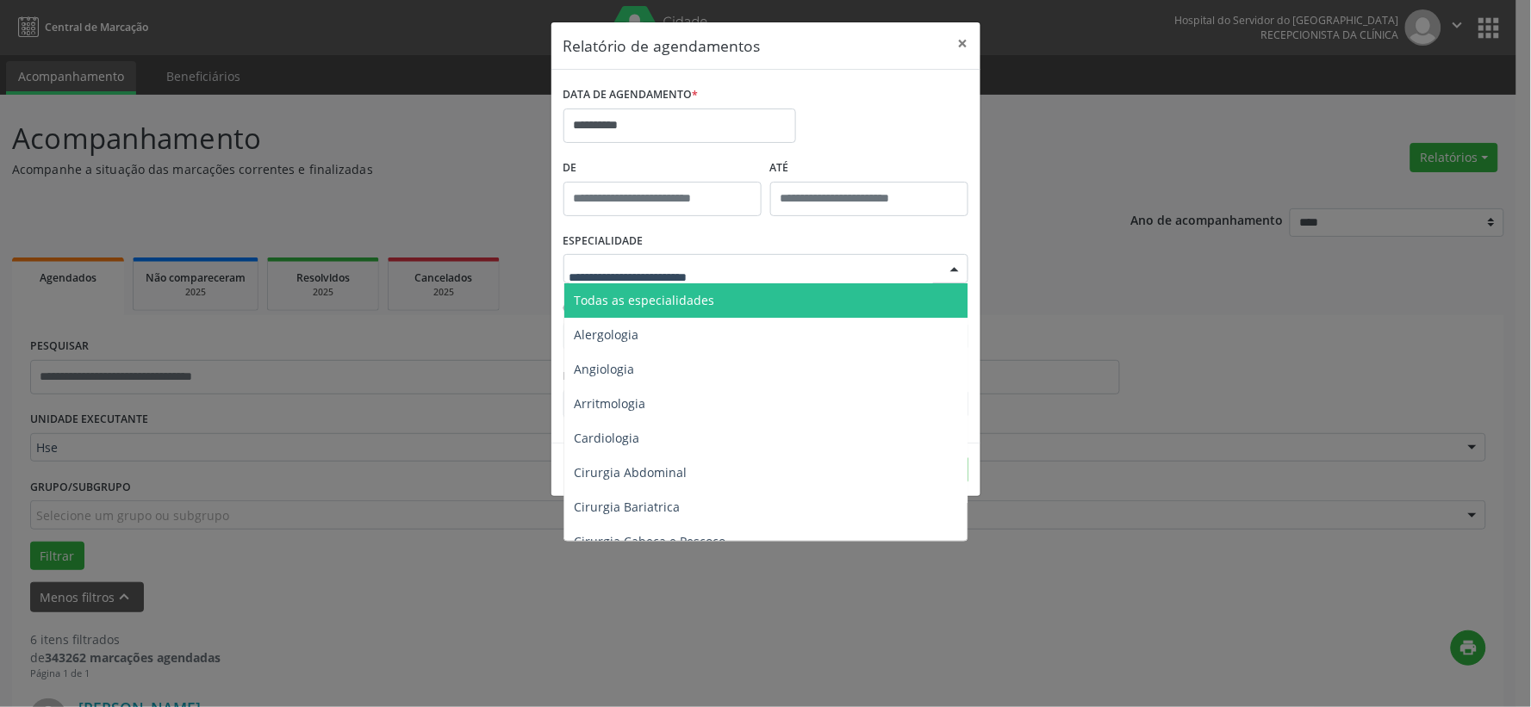
click at [701, 308] on span "Todas as especialidades" at bounding box center [767, 300] width 406 height 34
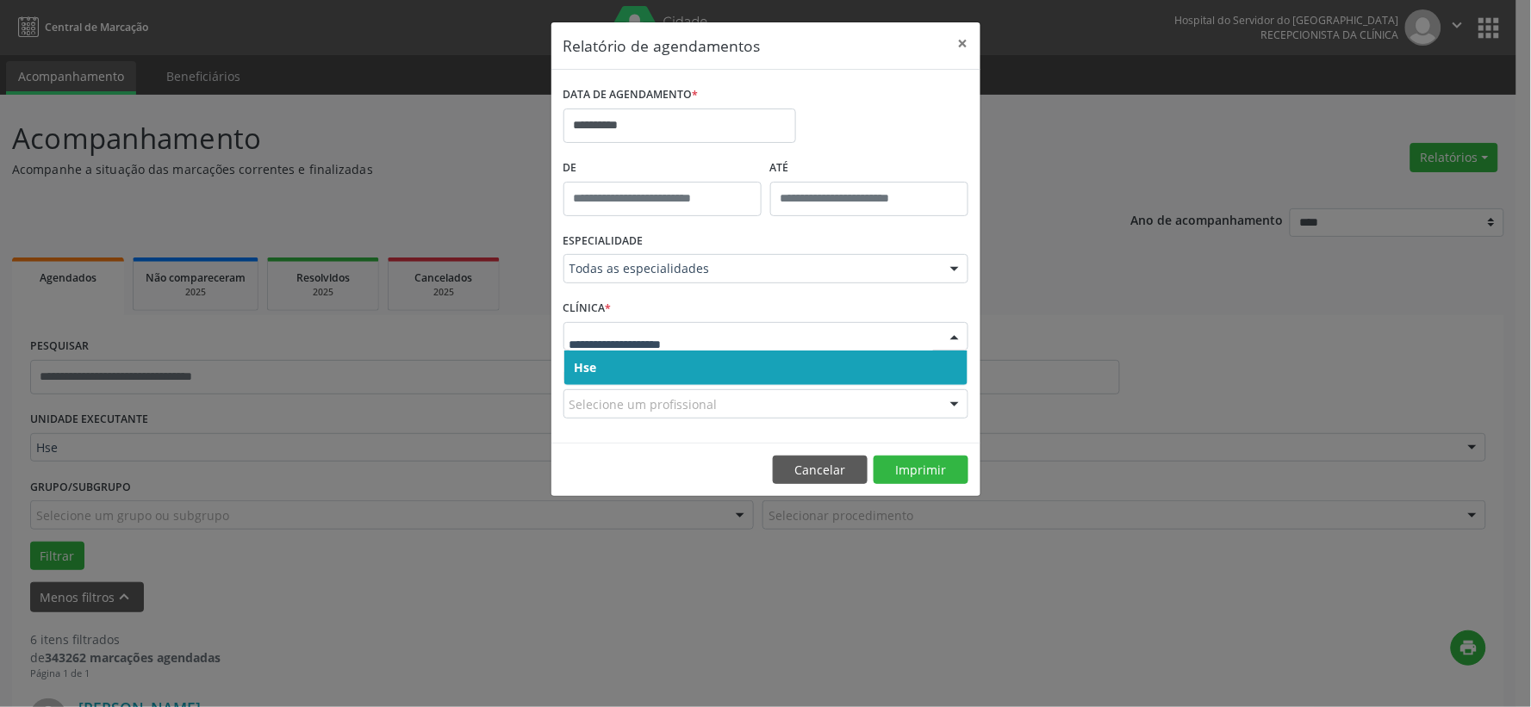
click at [681, 374] on span "Hse" at bounding box center [765, 368] width 403 height 34
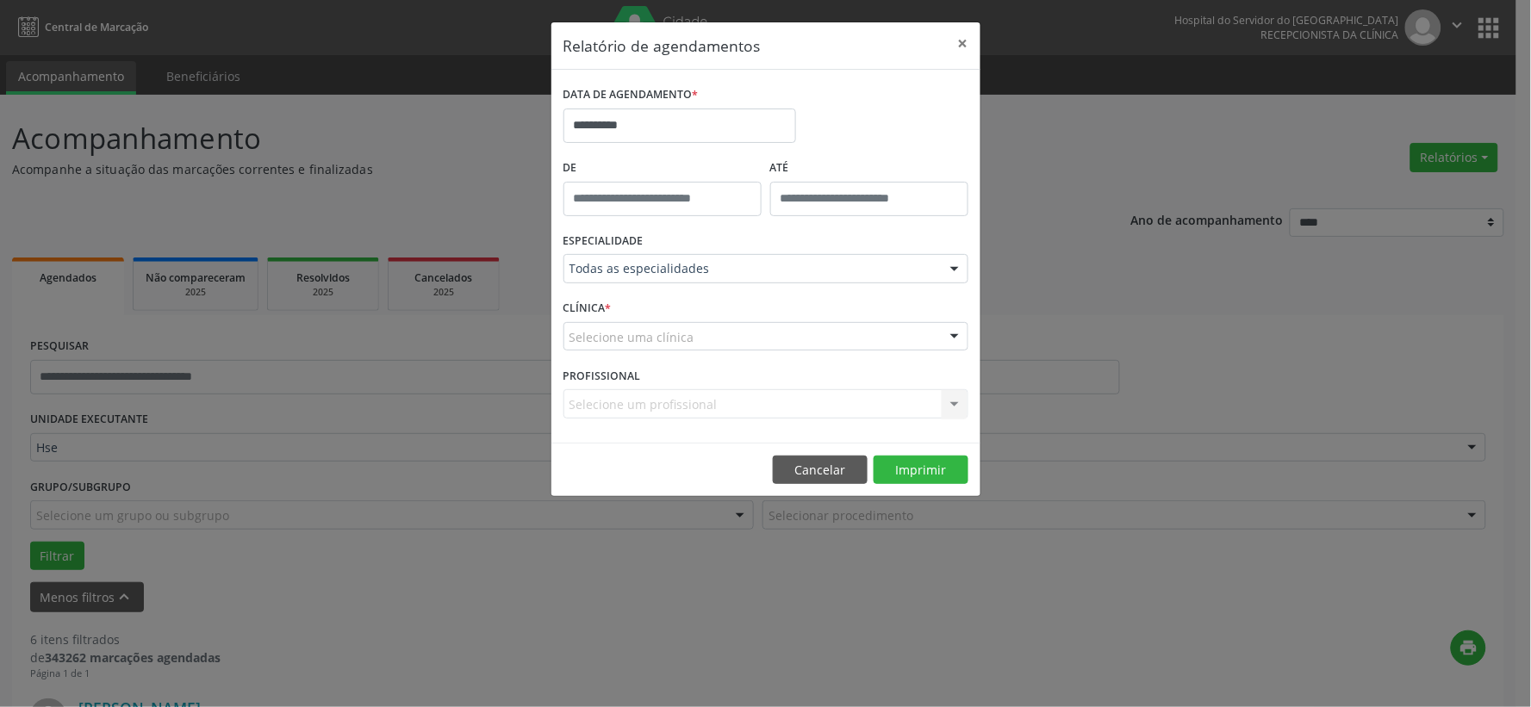
click at [692, 346] on div "Selecione uma clínica" at bounding box center [765, 336] width 405 height 29
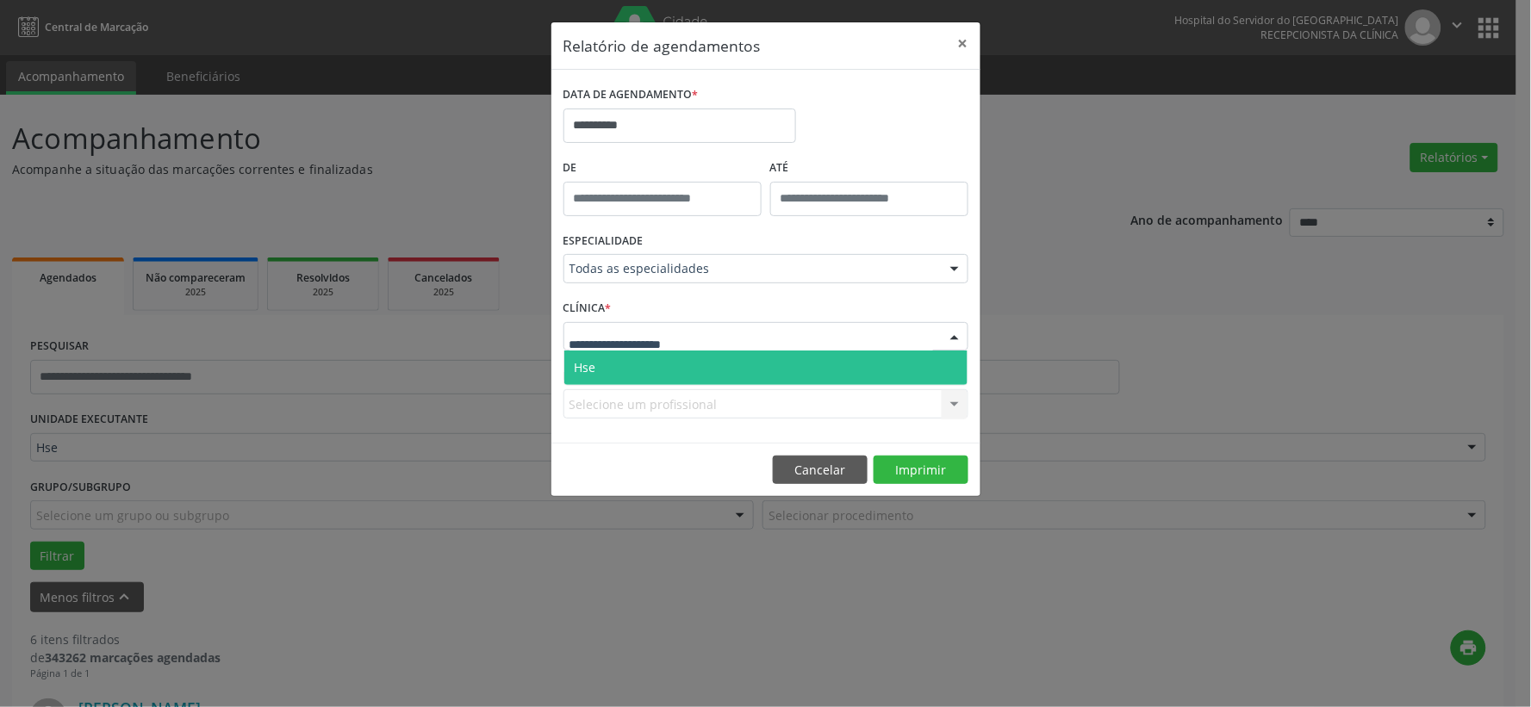
click at [683, 372] on span "Hse" at bounding box center [765, 368] width 403 height 34
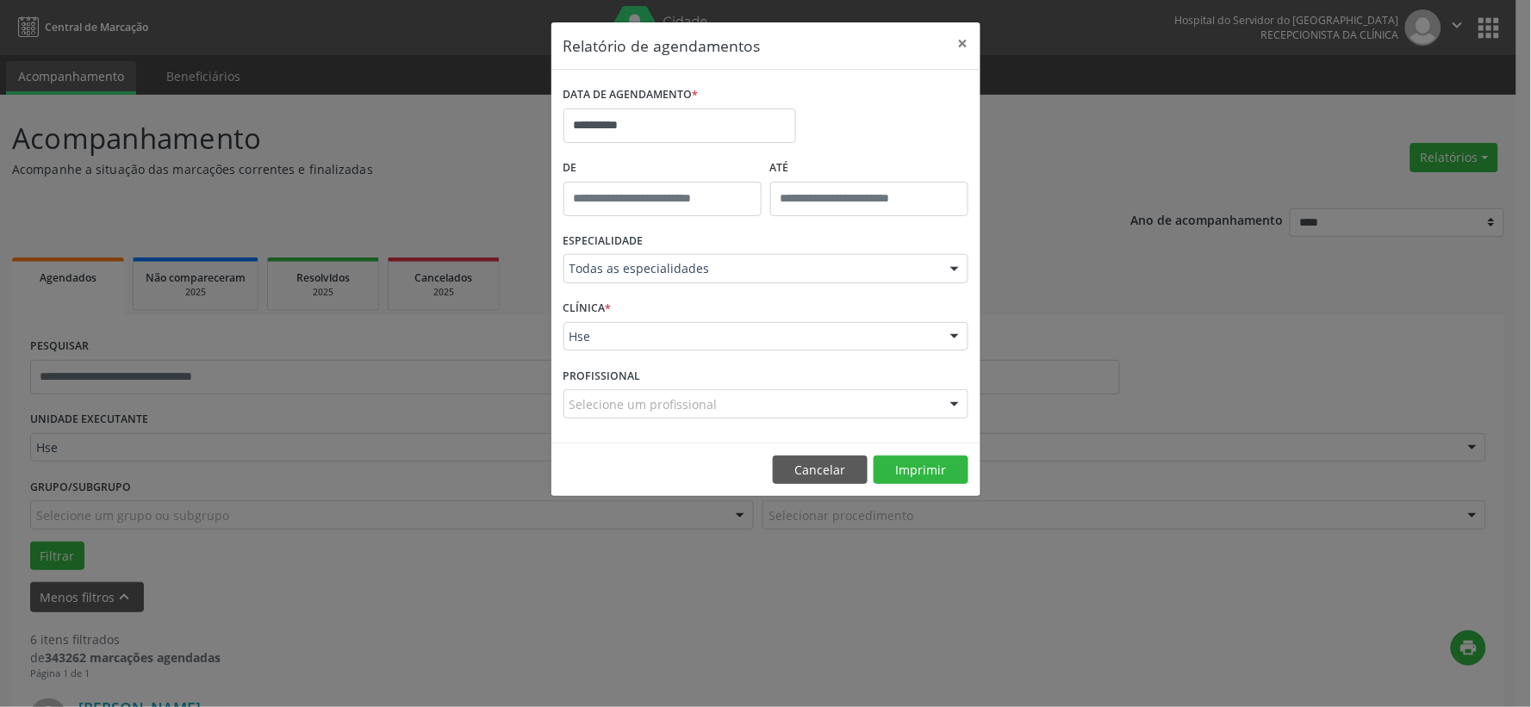
click at [772, 396] on div "Selecione um profissional" at bounding box center [765, 403] width 405 height 29
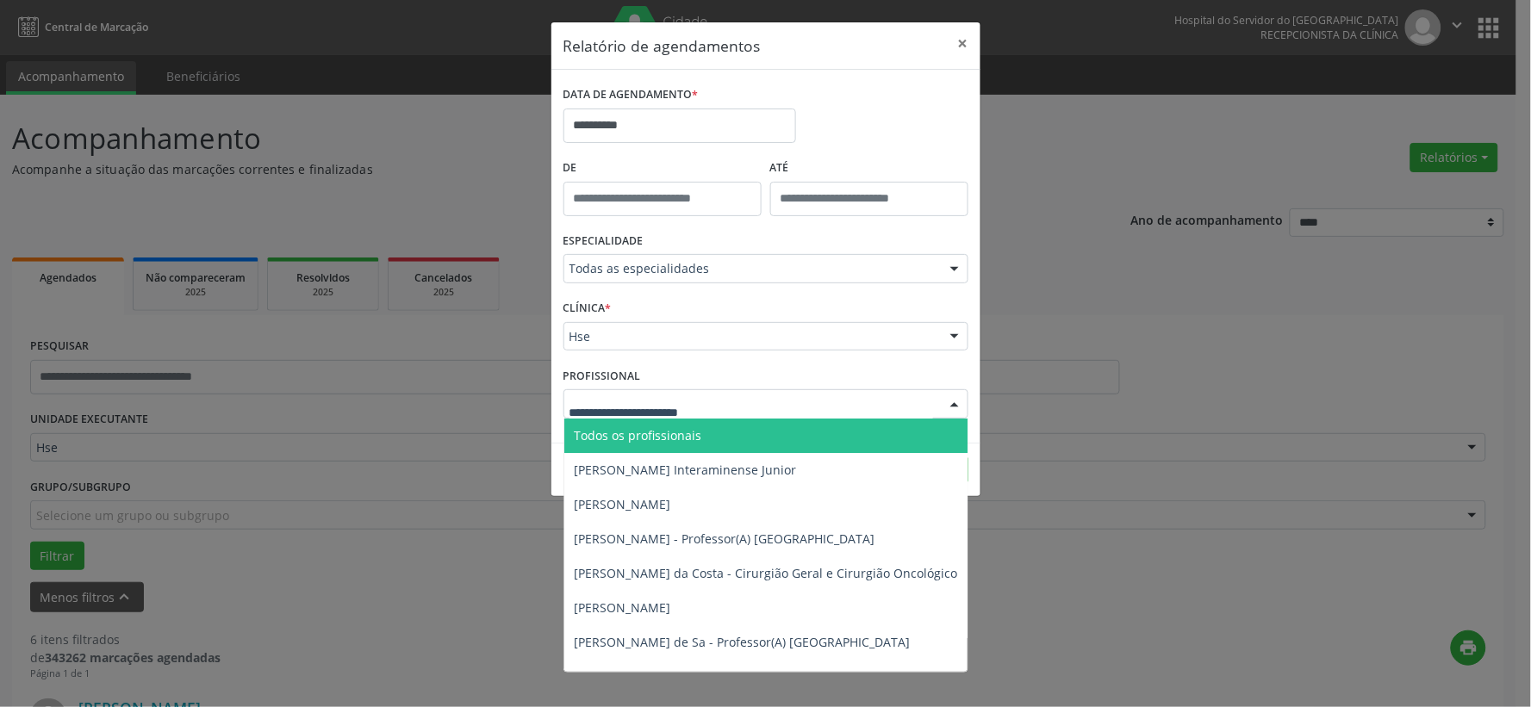
click at [687, 427] on span "Todos os profissionais" at bounding box center [639, 435] width 128 height 16
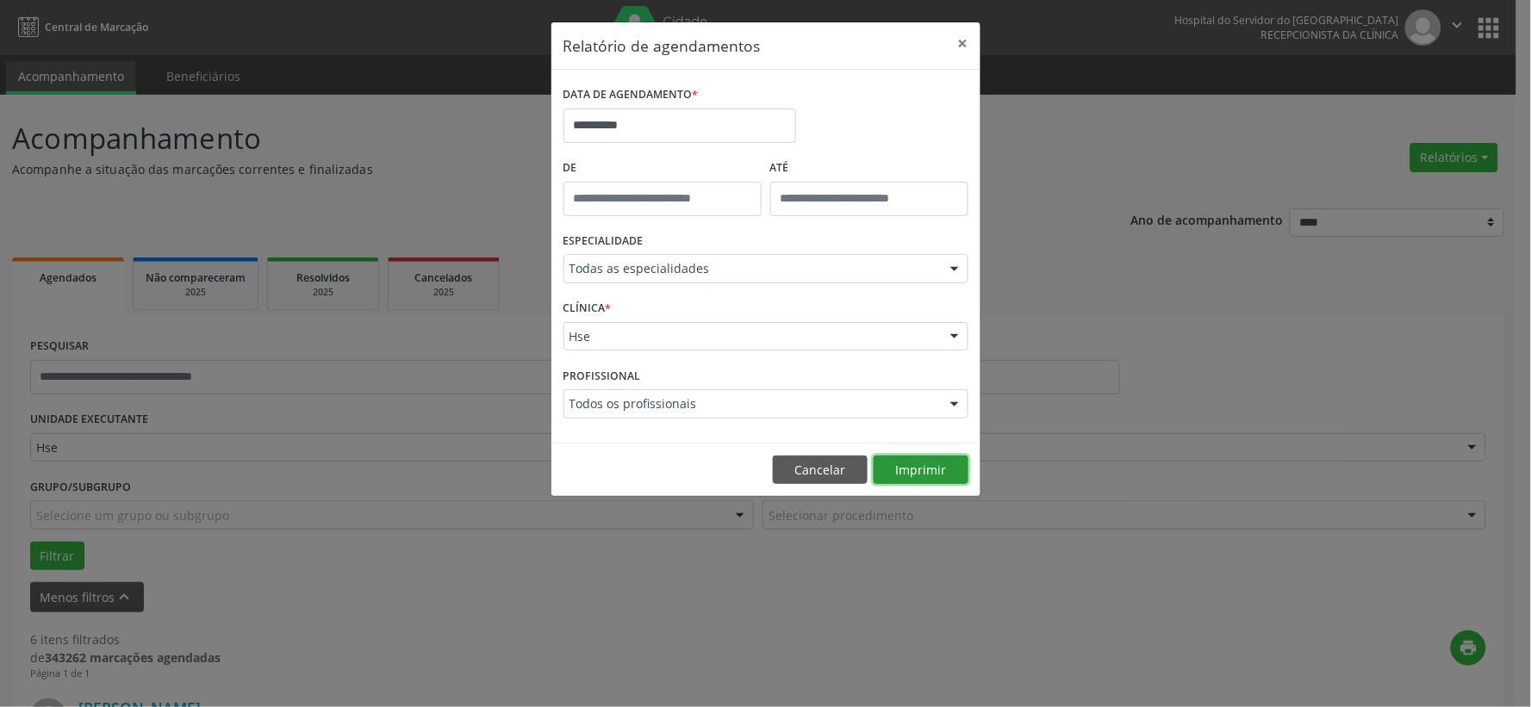
click at [907, 467] on button "Imprimir" at bounding box center [921, 470] width 95 height 29
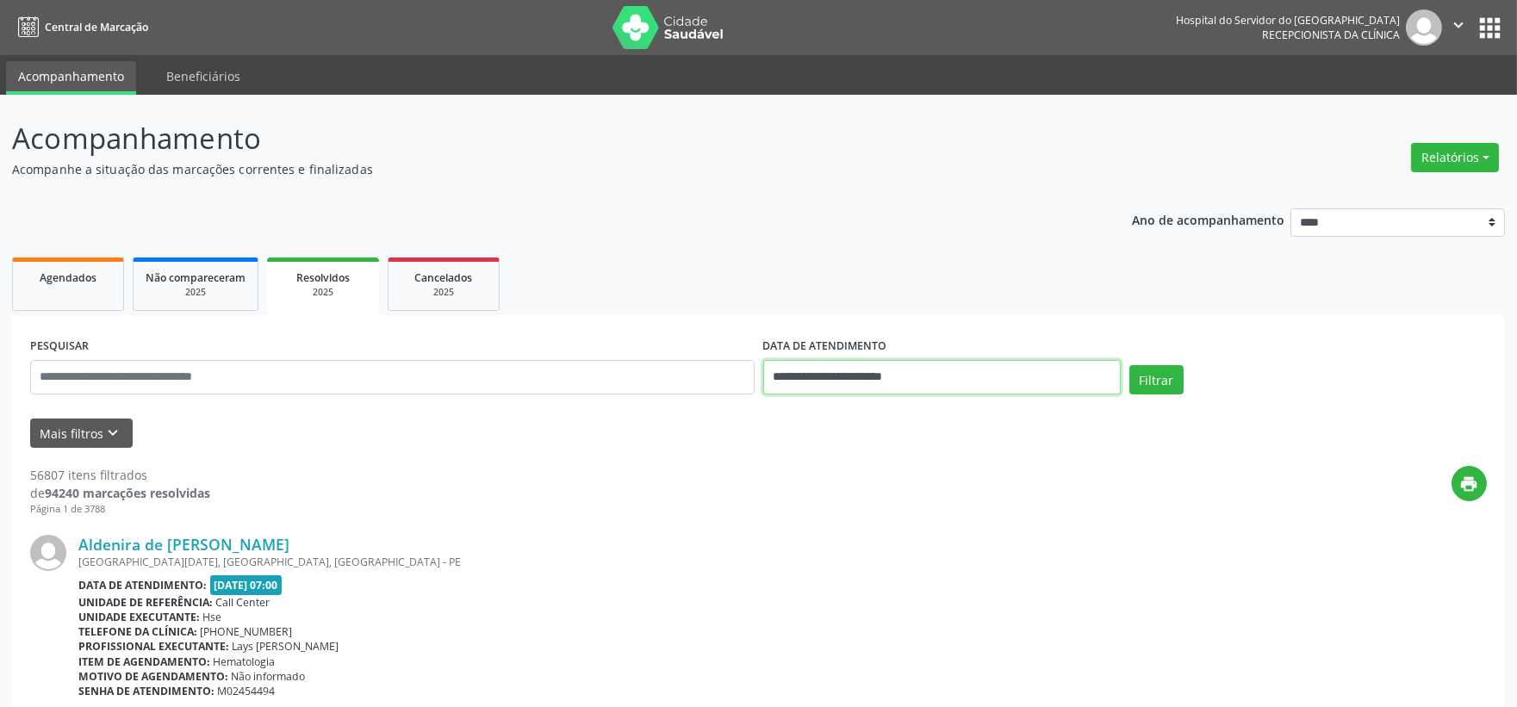
drag, startPoint x: 0, startPoint y: 0, endPoint x: 825, endPoint y: 368, distance: 903.6
click at [825, 368] on input "**********" at bounding box center [942, 377] width 358 height 34
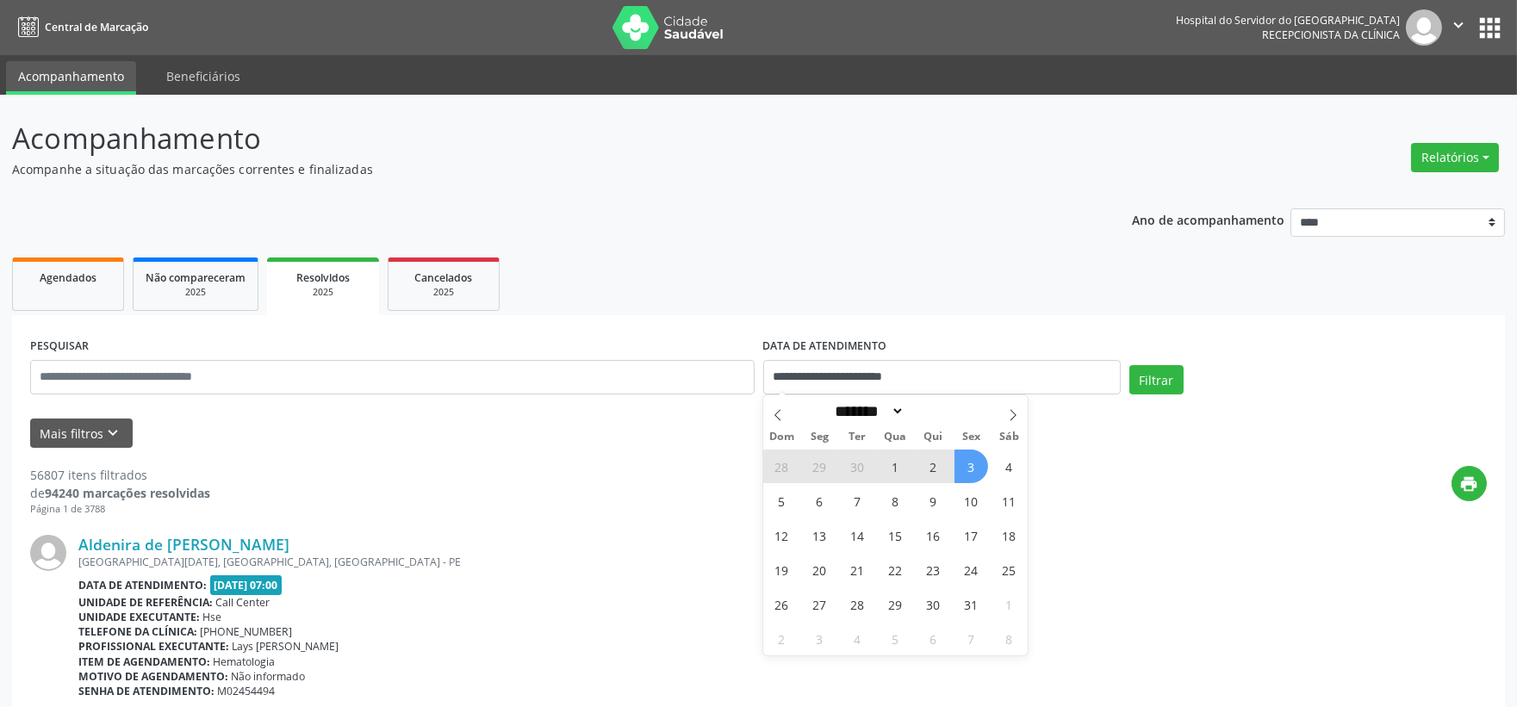
click at [968, 474] on span "3" at bounding box center [972, 467] width 34 height 34
type input "**********"
click at [968, 474] on span "3" at bounding box center [972, 467] width 34 height 34
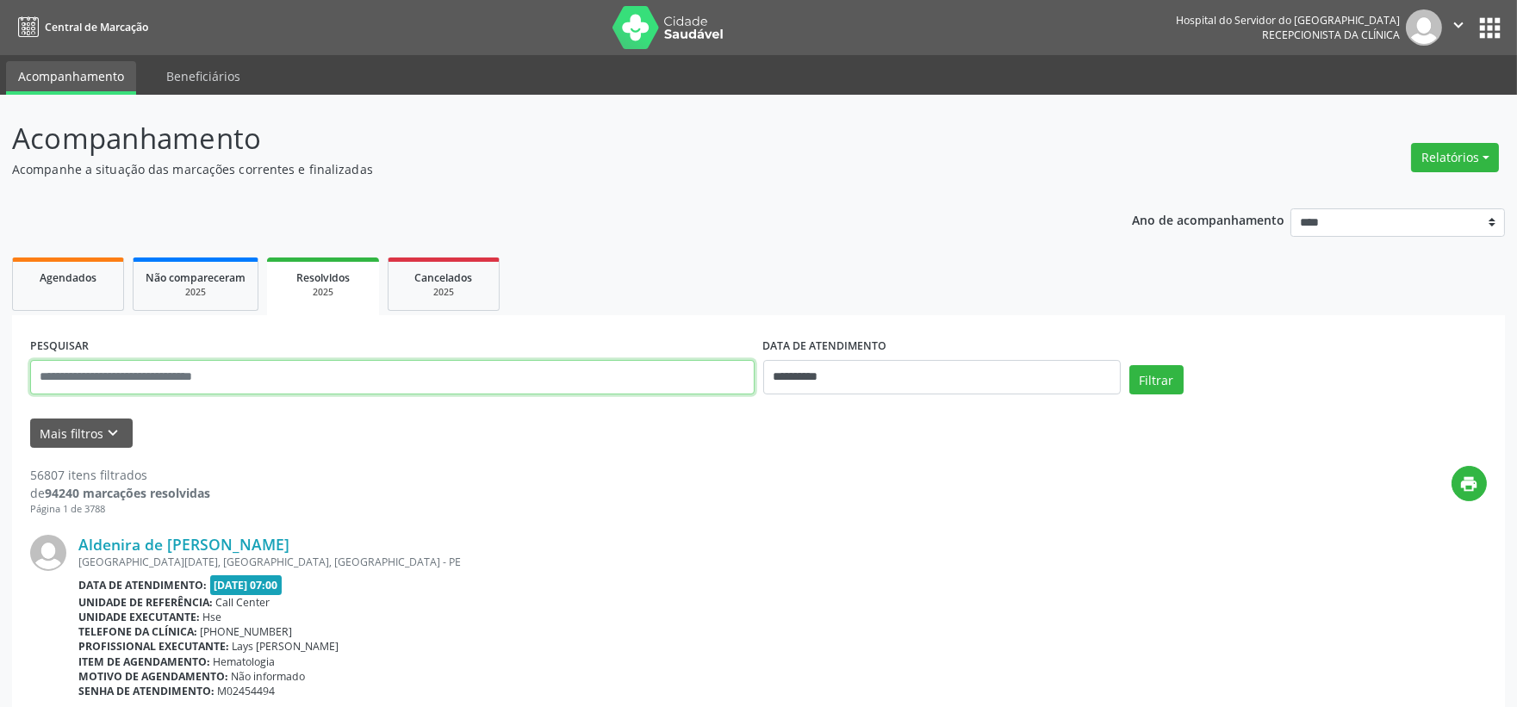
click at [322, 393] on input "text" at bounding box center [392, 377] width 725 height 34
click at [1129, 365] on button "Filtrar" at bounding box center [1156, 379] width 54 height 29
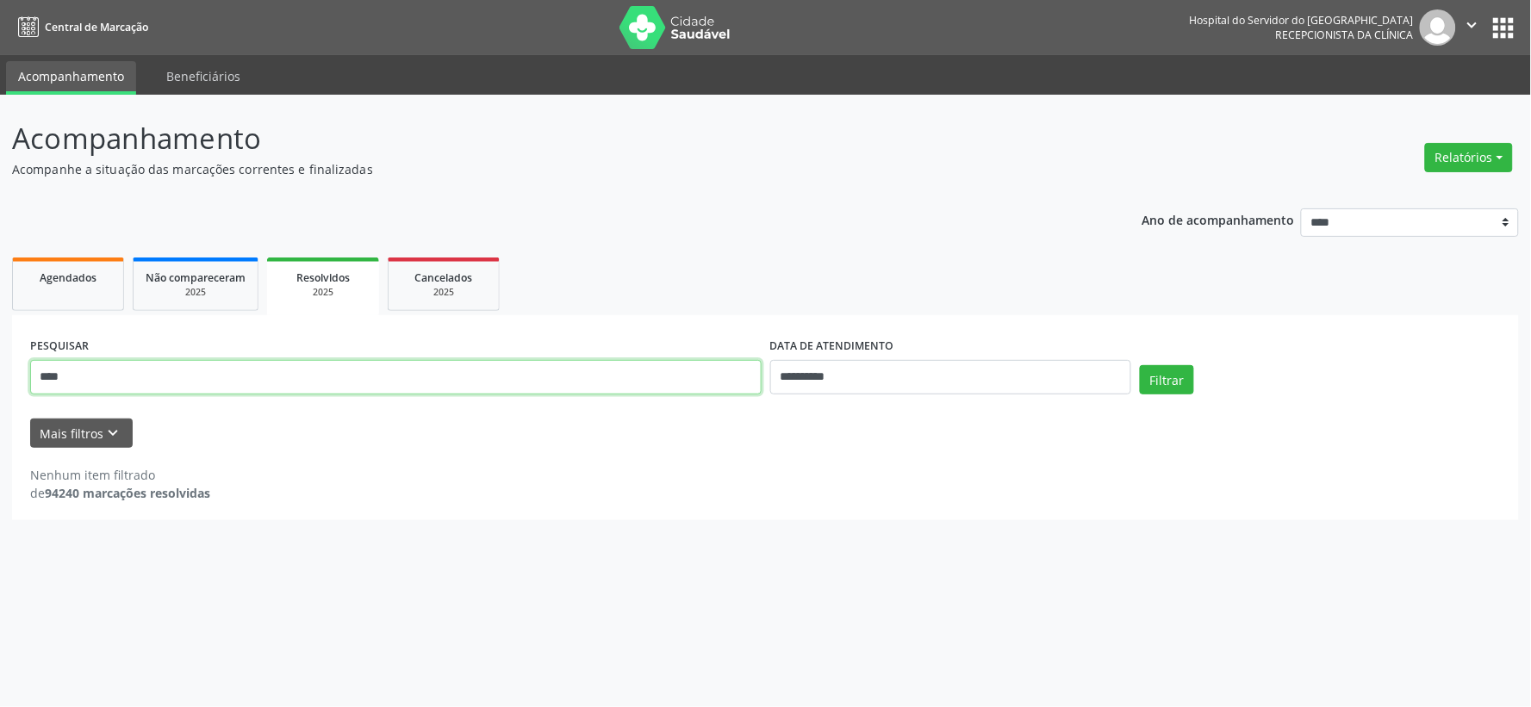
click at [237, 376] on input "****" at bounding box center [395, 377] width 731 height 34
type input "*"
type input "*******"
click at [1140, 365] on button "Filtrar" at bounding box center [1167, 379] width 54 height 29
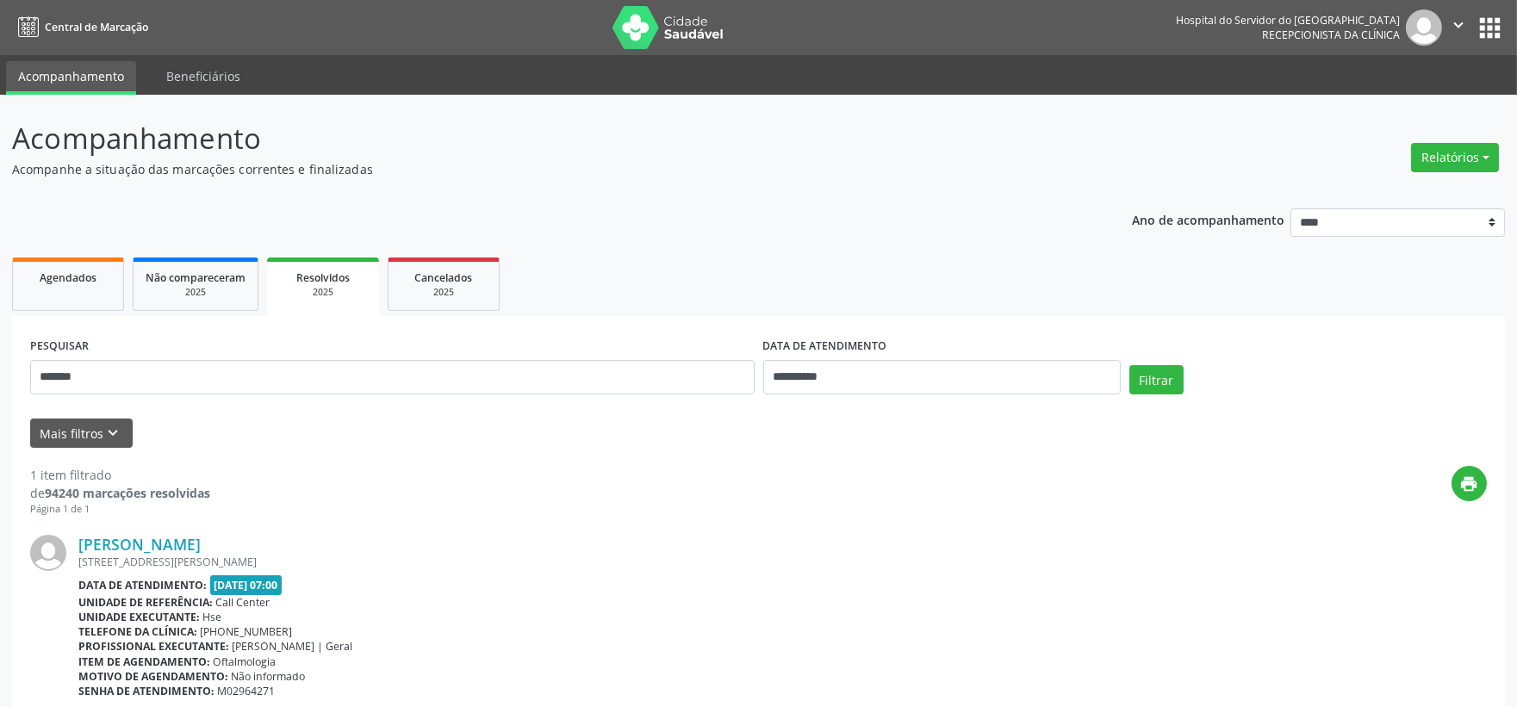
scroll to position [87, 0]
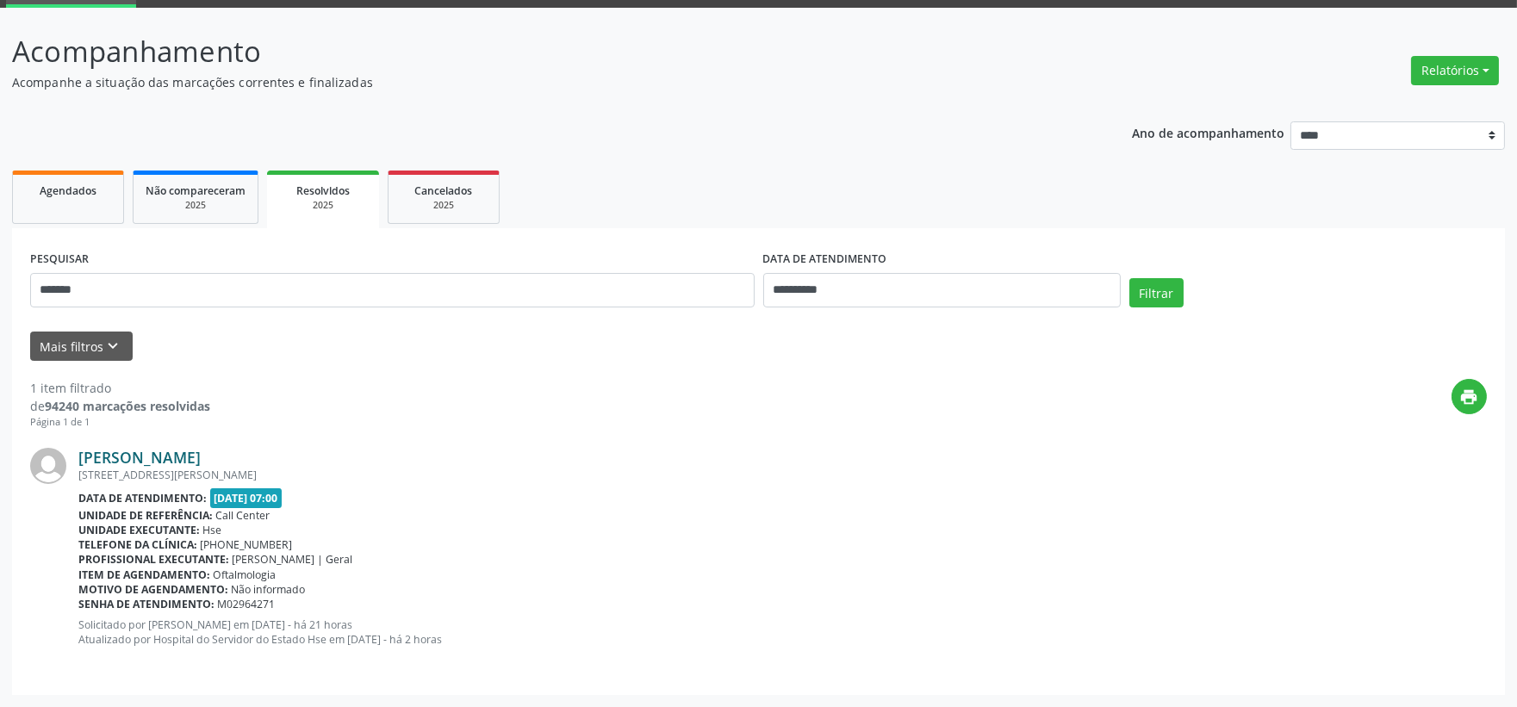
click at [201, 457] on link "Ulismar Alves Madureira" at bounding box center [139, 457] width 122 height 19
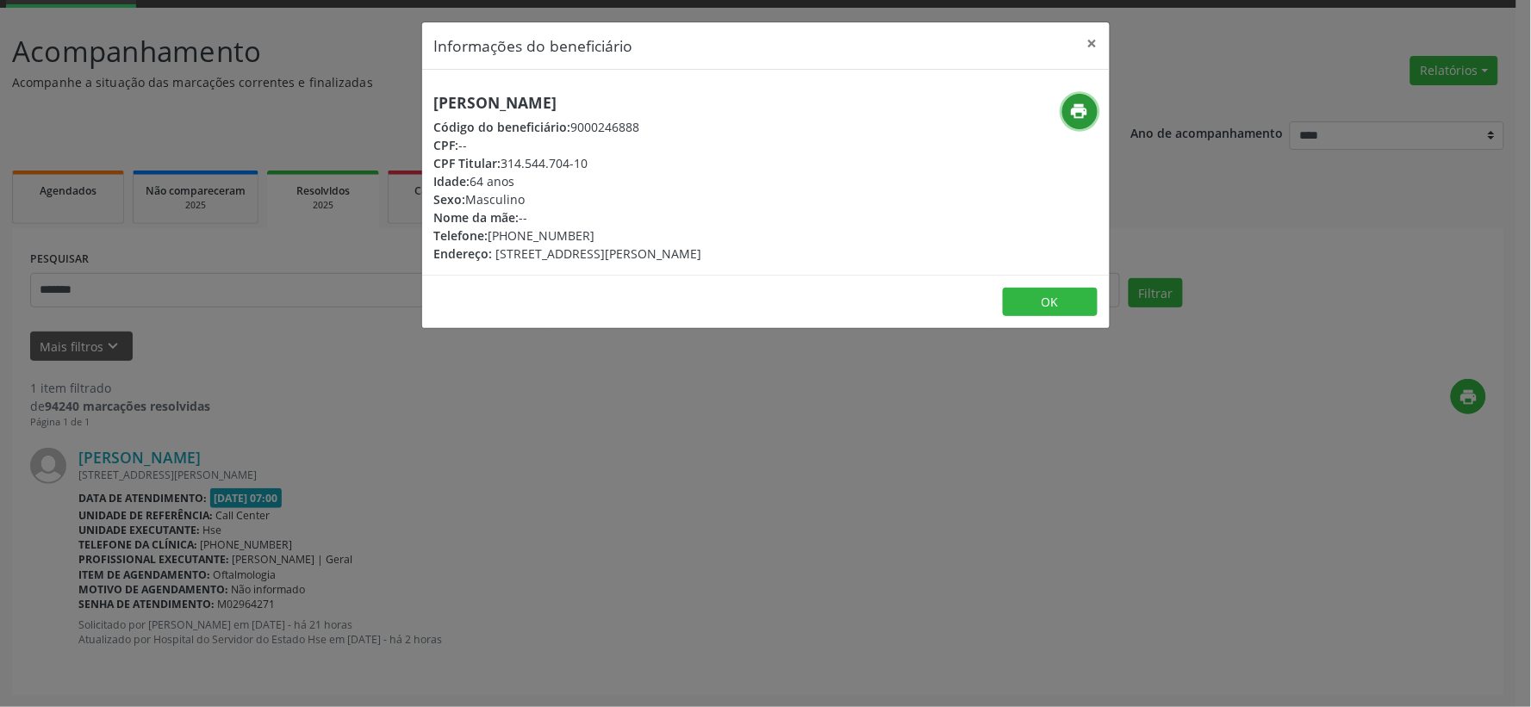
click at [1092, 113] on button "print" at bounding box center [1079, 111] width 35 height 35
click at [1088, 43] on button "×" at bounding box center [1092, 43] width 34 height 42
